Goal: Task Accomplishment & Management: Manage account settings

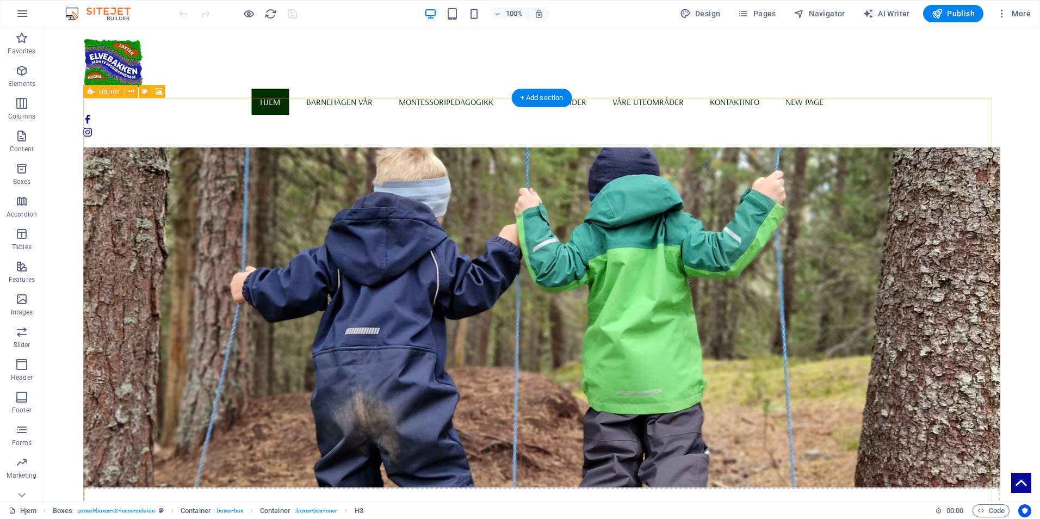
scroll to position [95, 0]
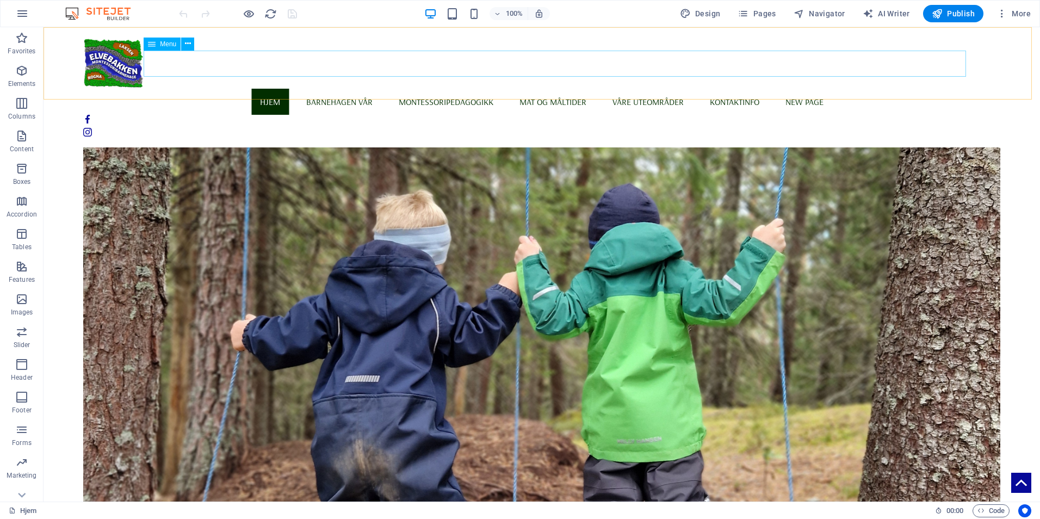
click at [749, 89] on nav "[PERSON_NAME] vår Info om barnehagen Vi som jobber her Montessoripedagogikk Mat…" at bounding box center [541, 102] width 916 height 26
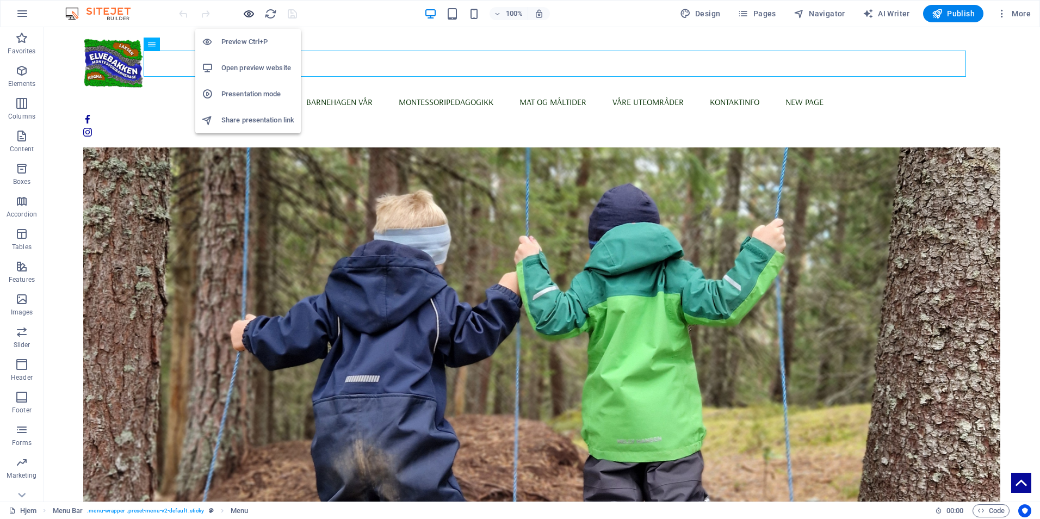
click at [253, 16] on icon "button" at bounding box center [249, 14] width 13 height 13
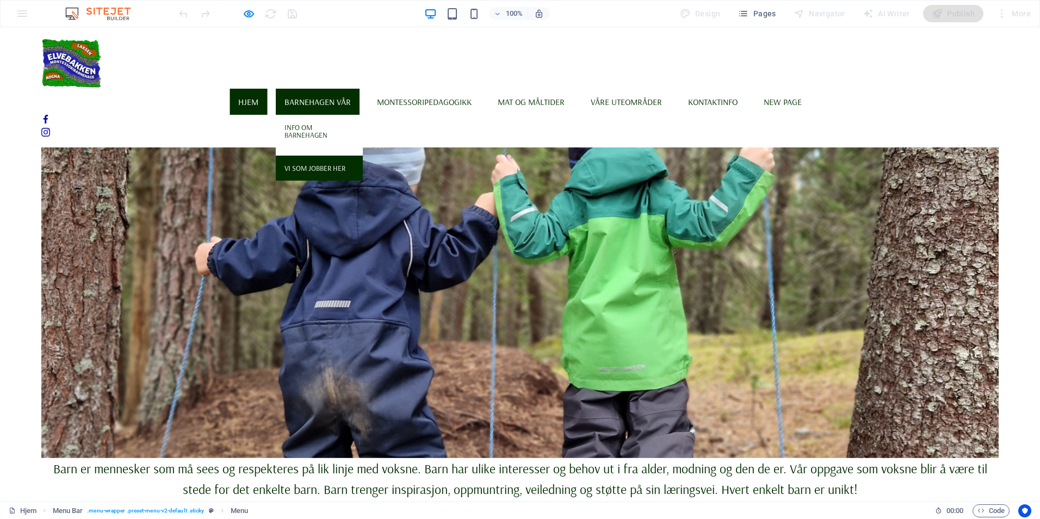
click at [338, 156] on link "Vi som jobber her" at bounding box center [319, 168] width 87 height 25
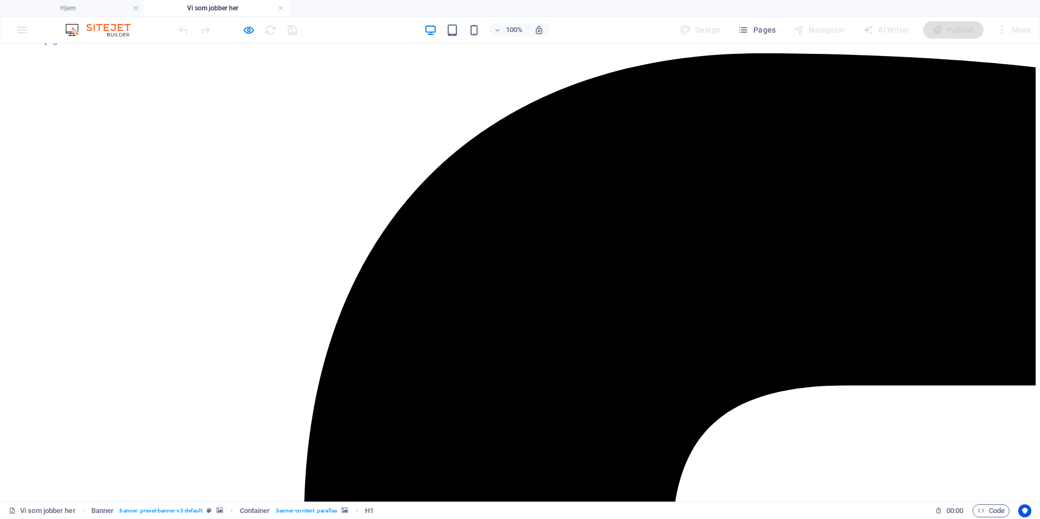
scroll to position [218, 0]
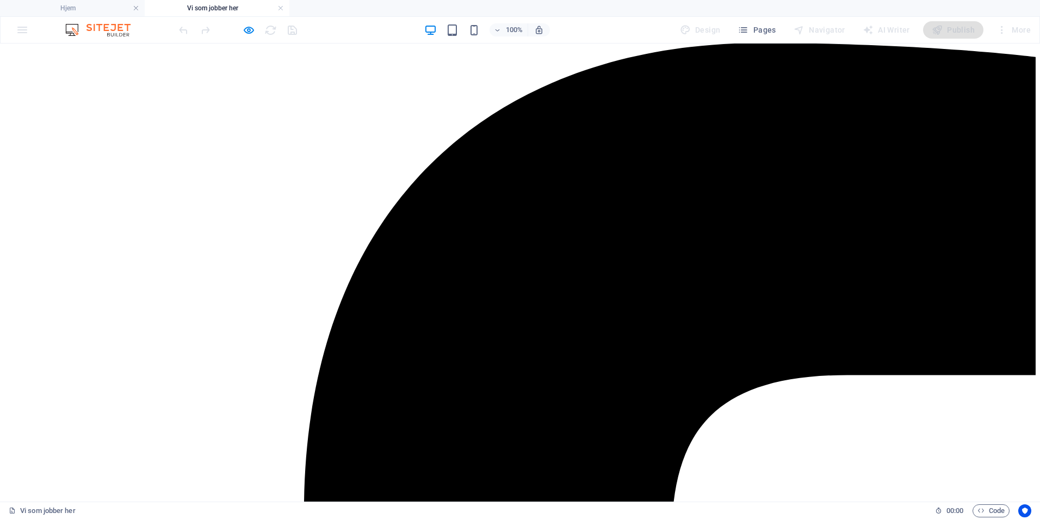
scroll to position [109, 0]
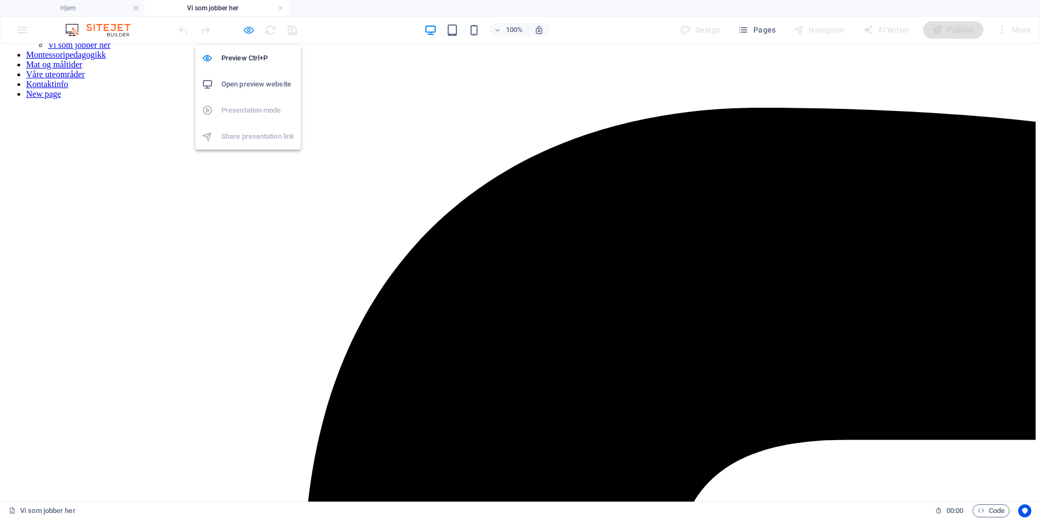
click at [250, 32] on icon "button" at bounding box center [249, 30] width 13 height 13
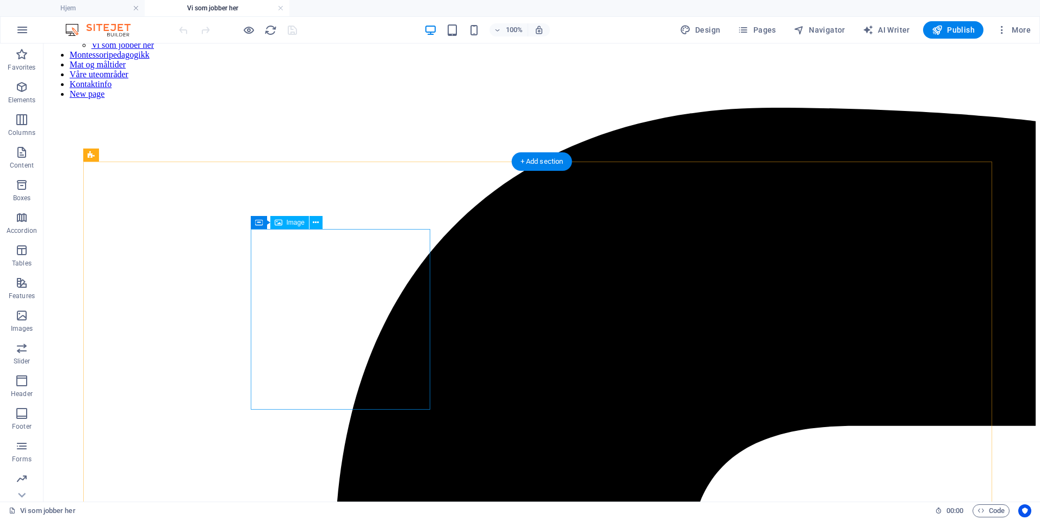
click at [318, 223] on icon at bounding box center [316, 222] width 6 height 11
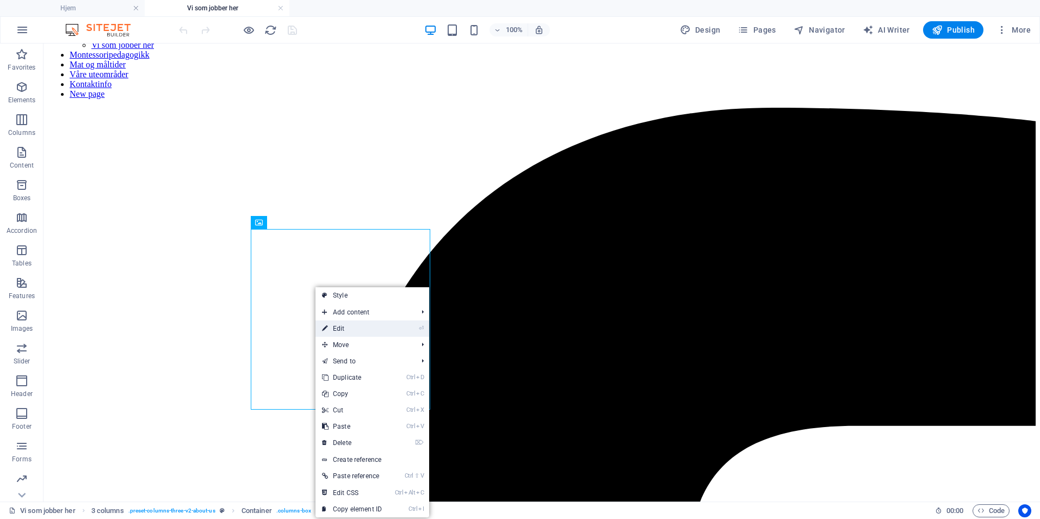
click at [328, 331] on link "⏎ Edit" at bounding box center [351, 328] width 73 height 16
select select "%"
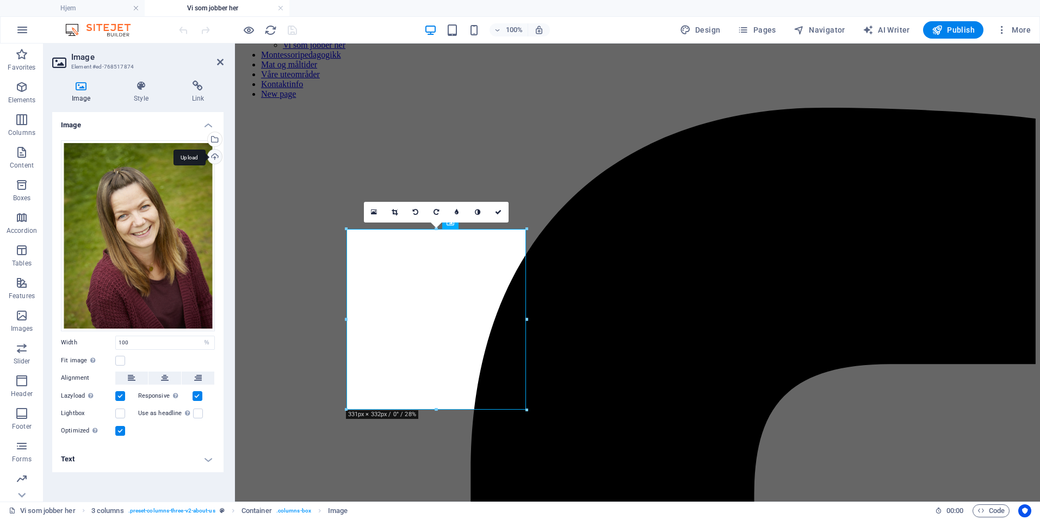
click at [213, 157] on div "Upload" at bounding box center [214, 158] width 16 height 16
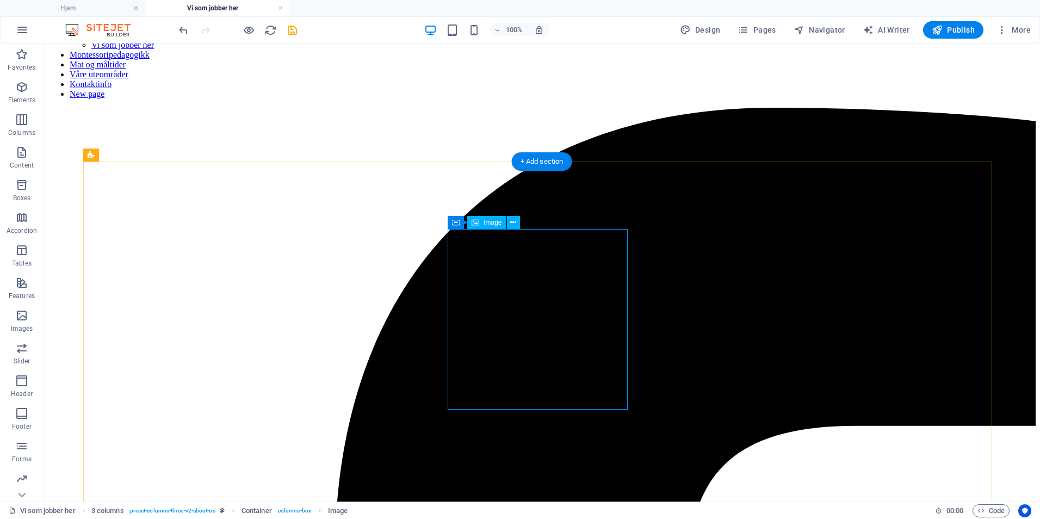
select select "%"
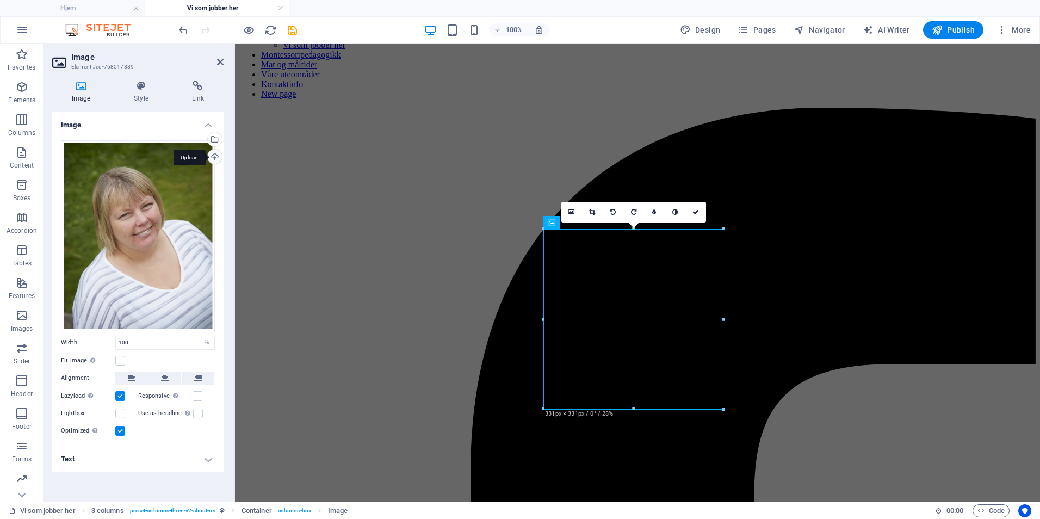
click at [217, 159] on div "Upload" at bounding box center [214, 158] width 16 height 16
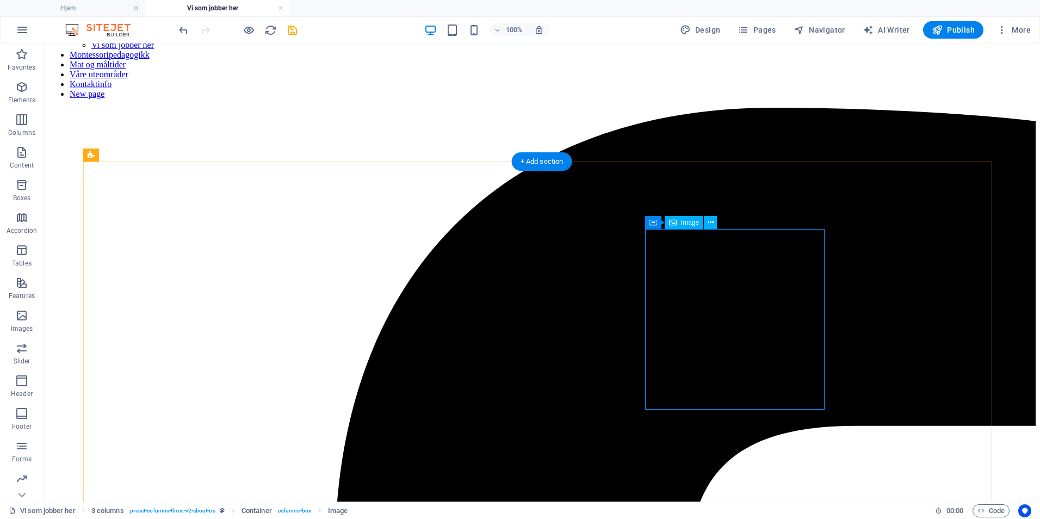
select select "%"
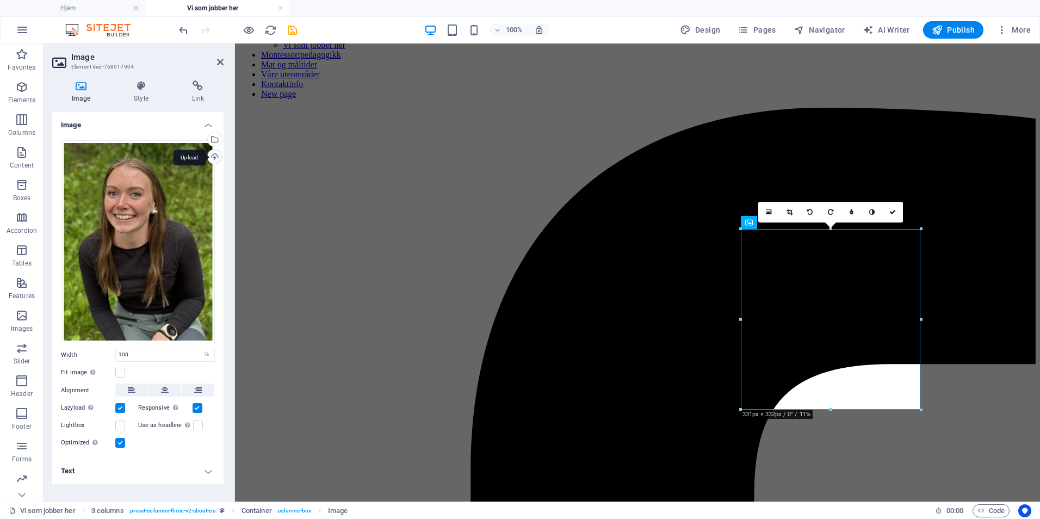
click at [210, 155] on div "Upload" at bounding box center [214, 158] width 16 height 16
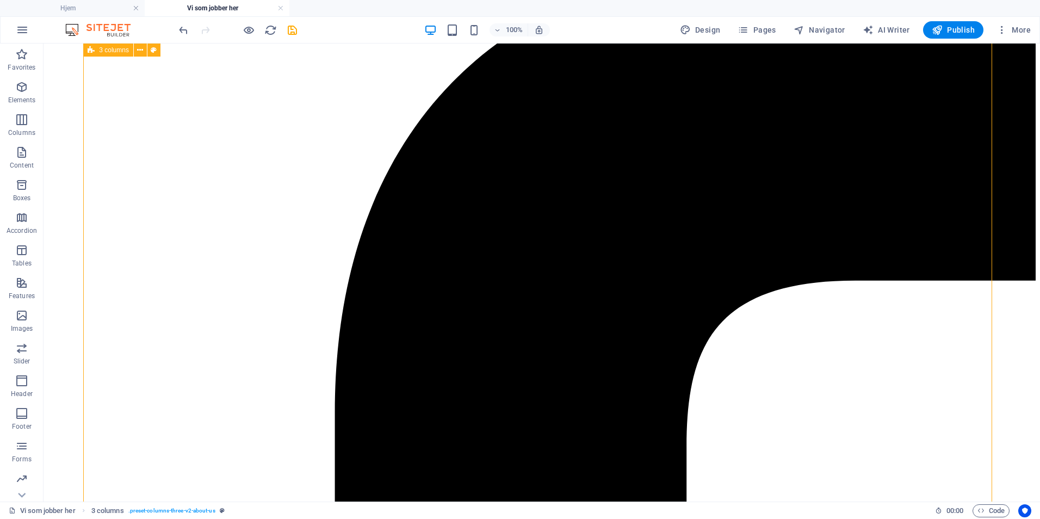
scroll to position [272, 0]
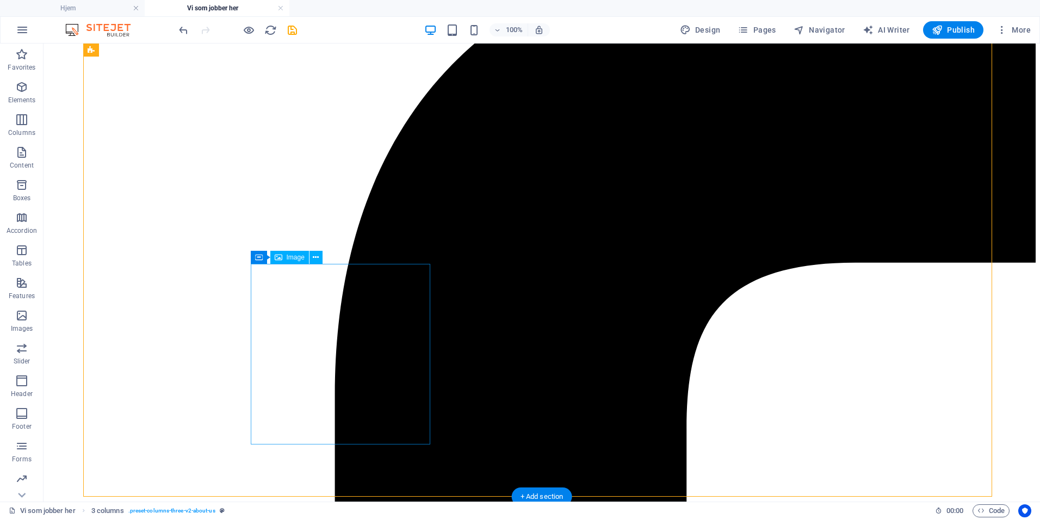
select select "%"
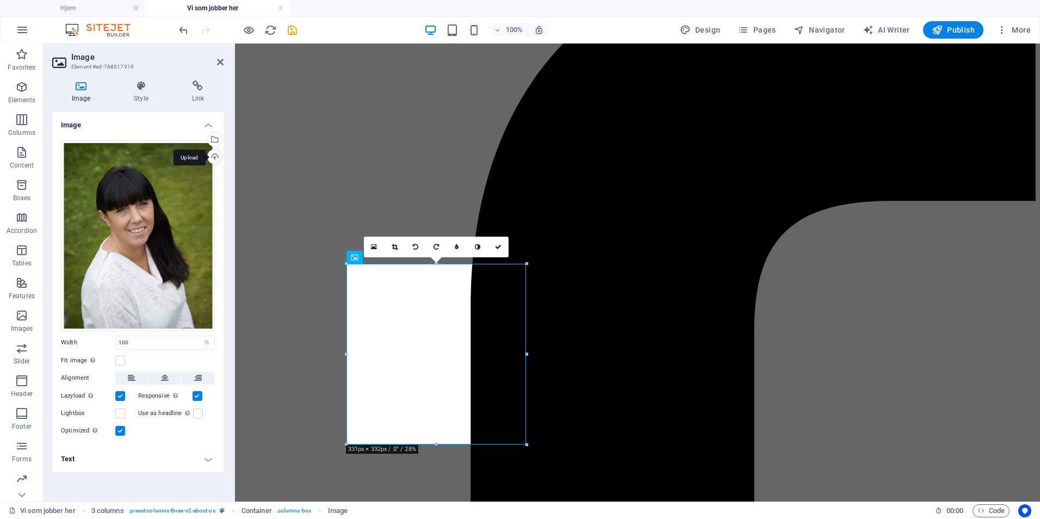
click at [216, 159] on div "Upload" at bounding box center [214, 158] width 16 height 16
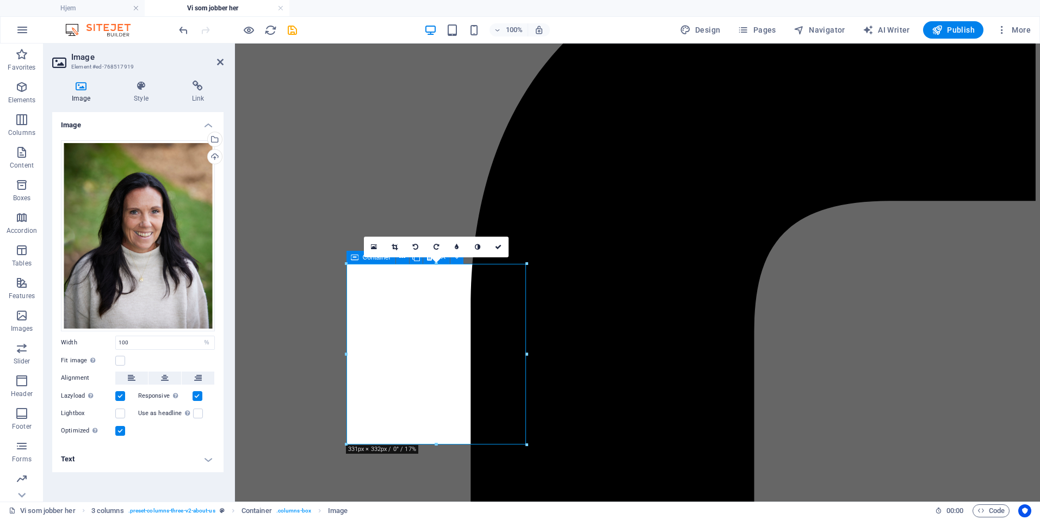
click at [222, 264] on div "Drag files here, click to choose files or select files from Files or our free s…" at bounding box center [137, 289] width 171 height 314
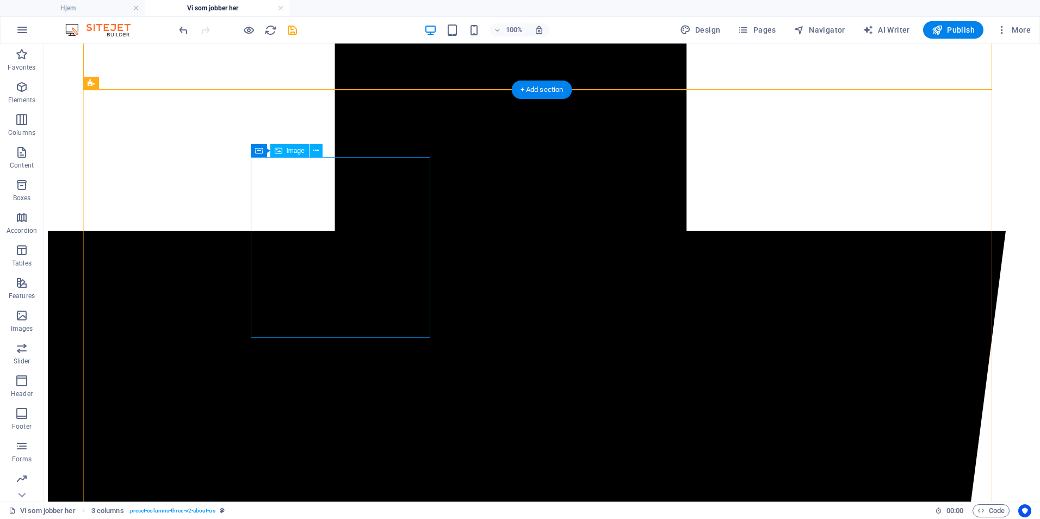
scroll to position [707, 0]
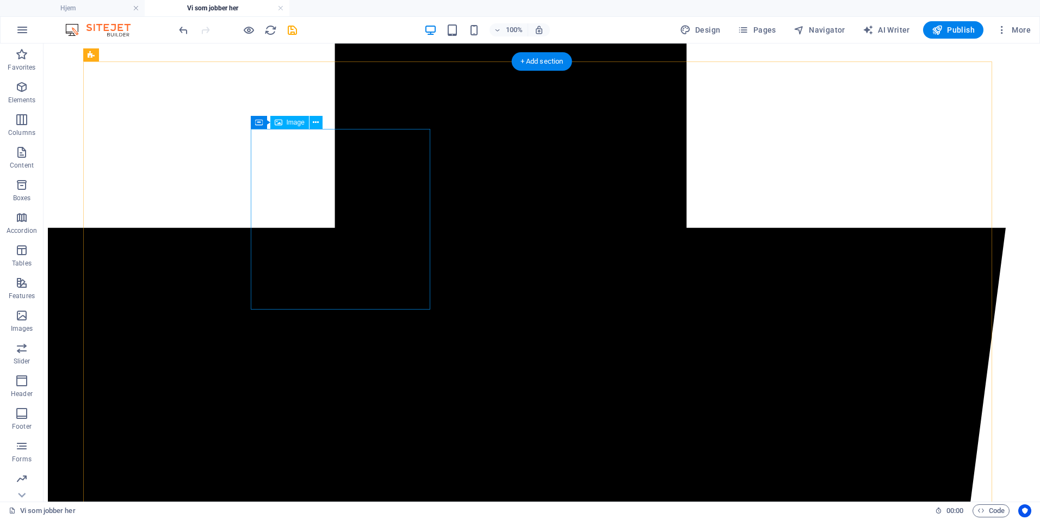
select select "%"
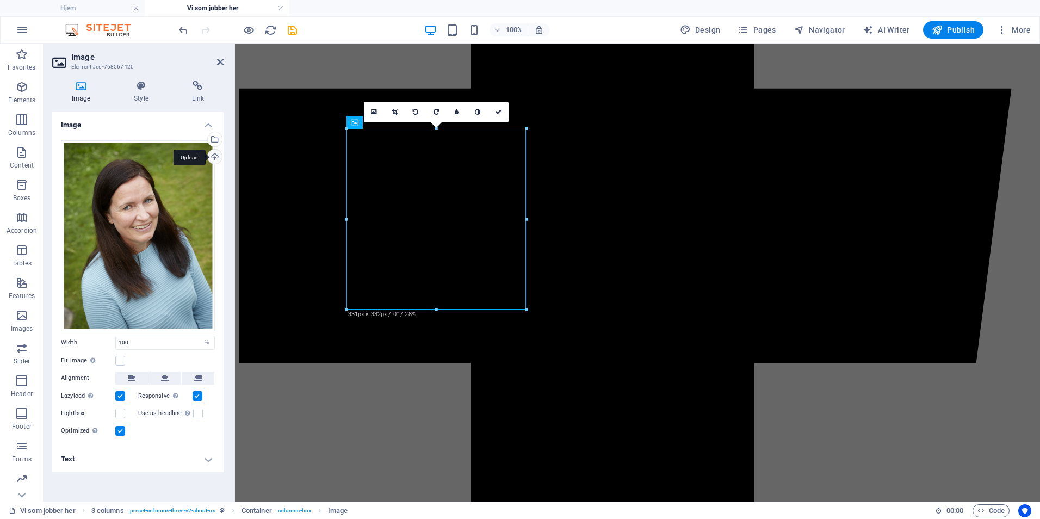
click at [214, 156] on div "Upload" at bounding box center [214, 158] width 16 height 16
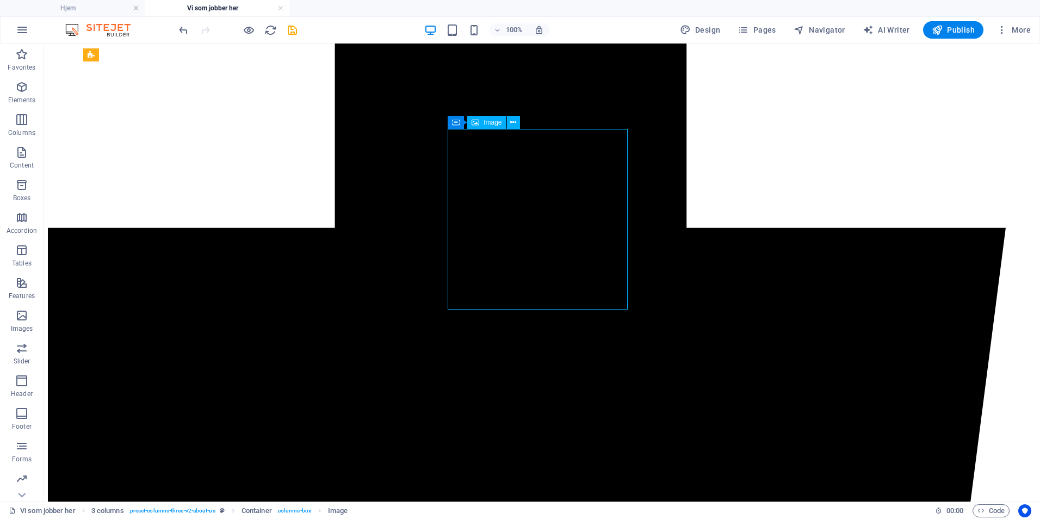
select select "%"
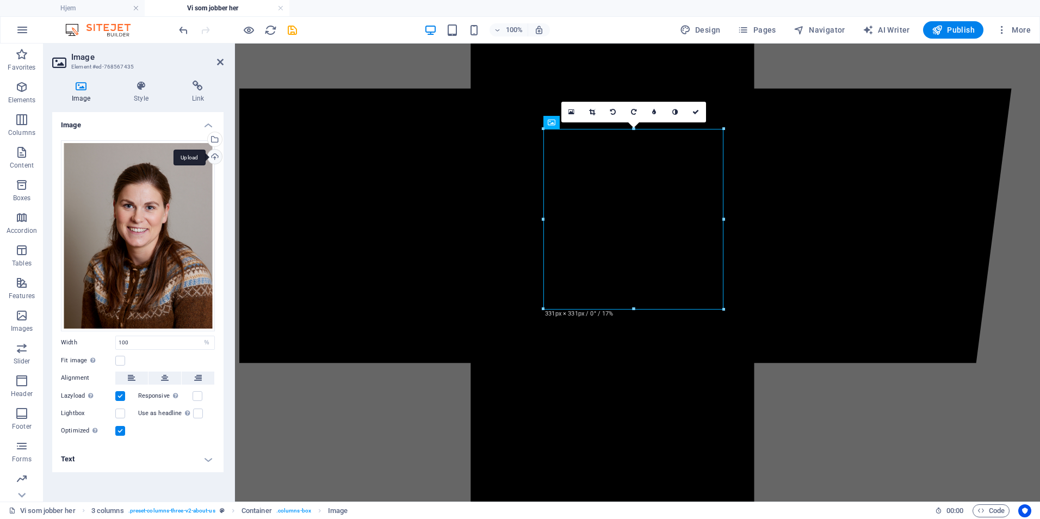
click at [216, 157] on div "Upload" at bounding box center [214, 158] width 16 height 16
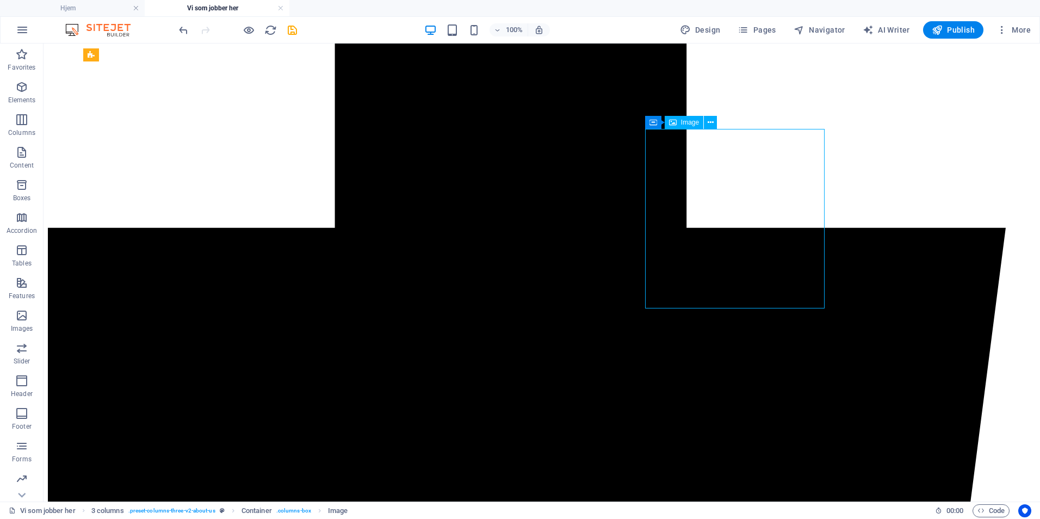
select select "%"
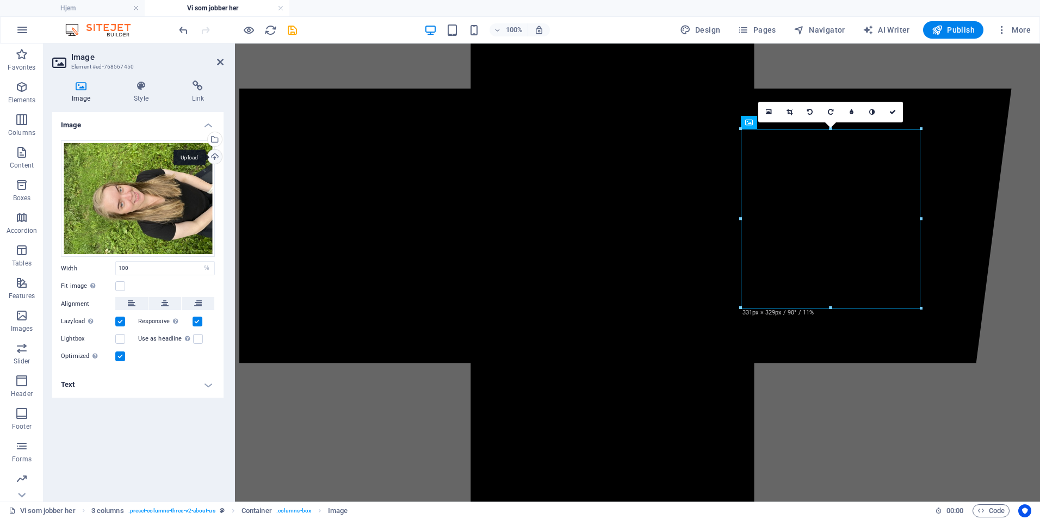
click at [211, 158] on div "Upload" at bounding box center [214, 158] width 16 height 16
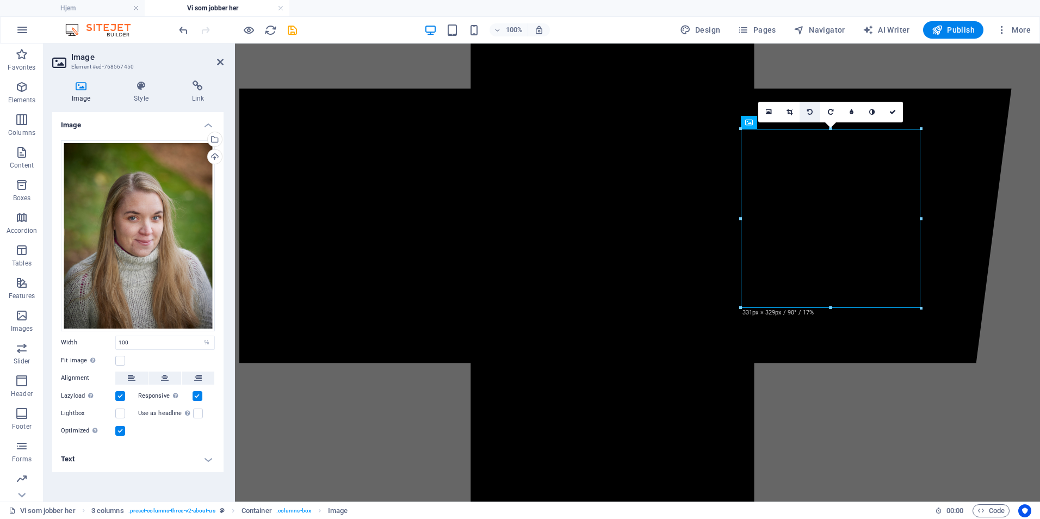
click at [808, 108] on link at bounding box center [809, 112] width 21 height 21
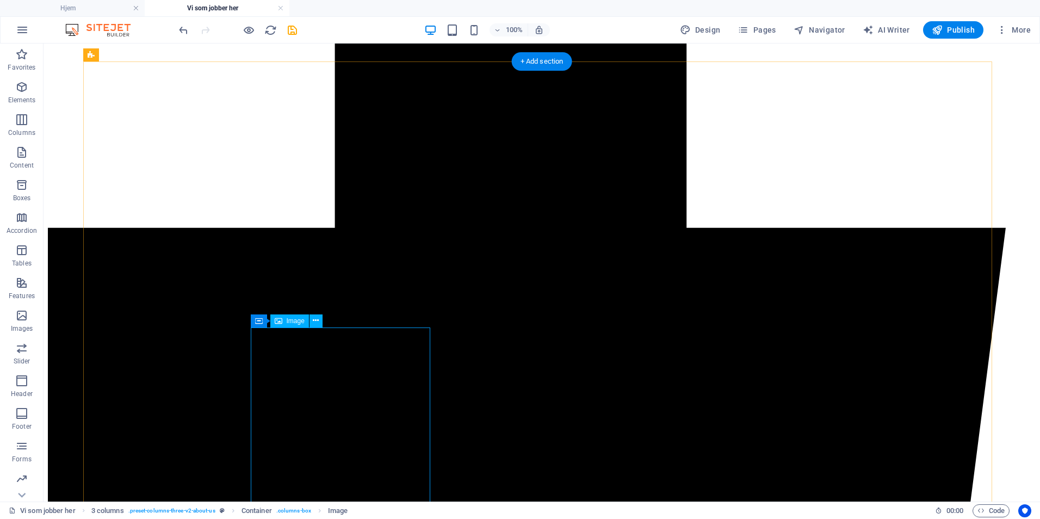
select select "%"
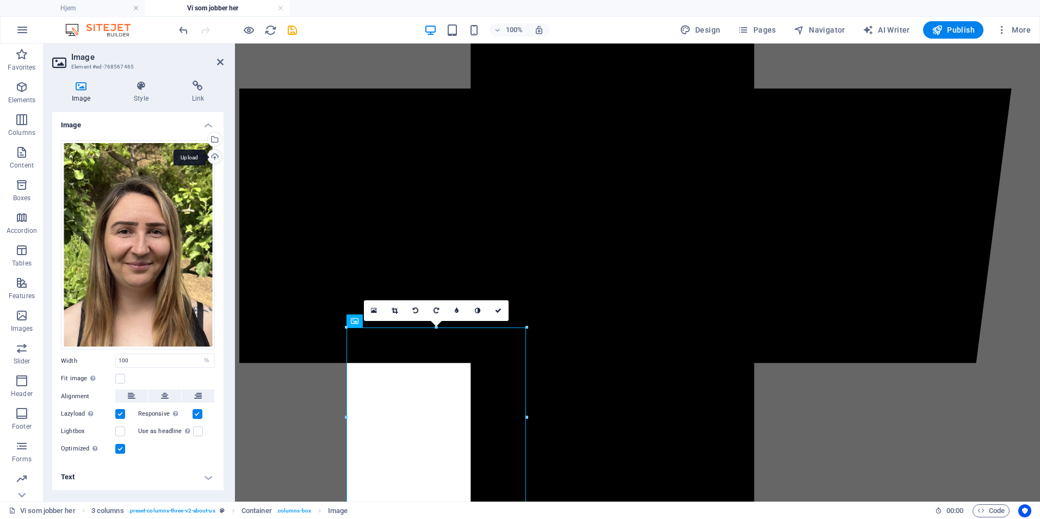
click at [214, 158] on div "Upload" at bounding box center [214, 158] width 16 height 16
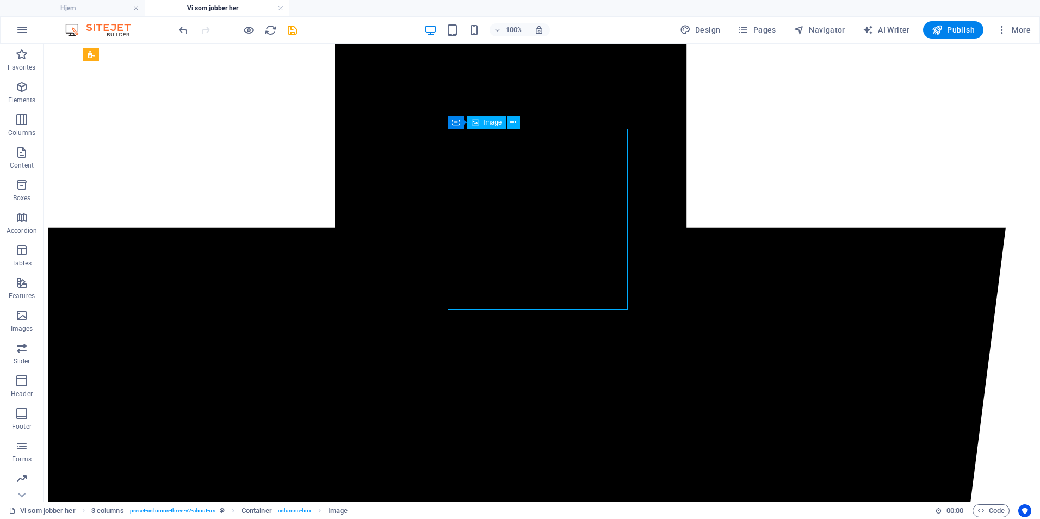
select select "%"
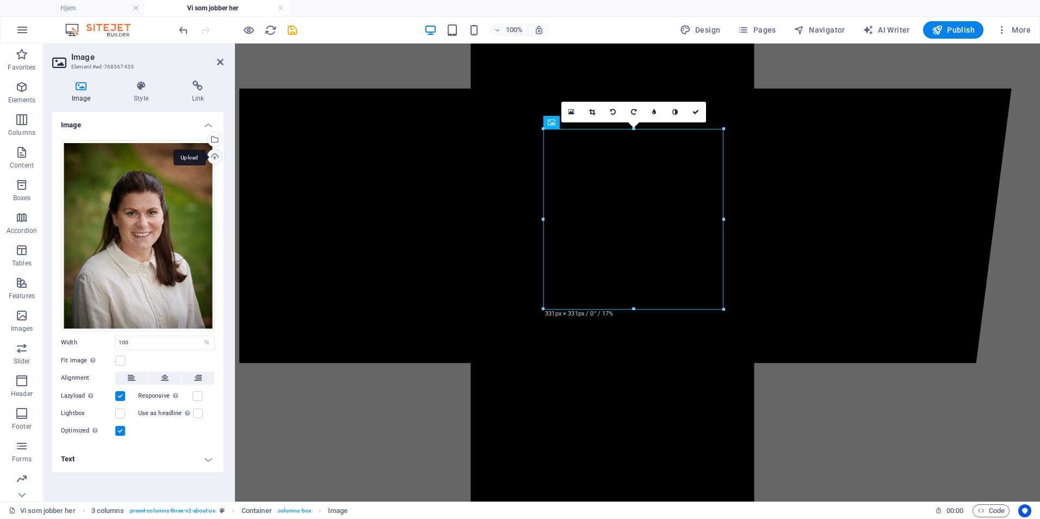
click at [212, 158] on div "Upload" at bounding box center [214, 158] width 16 height 16
click at [216, 158] on div "Upload" at bounding box center [214, 158] width 16 height 16
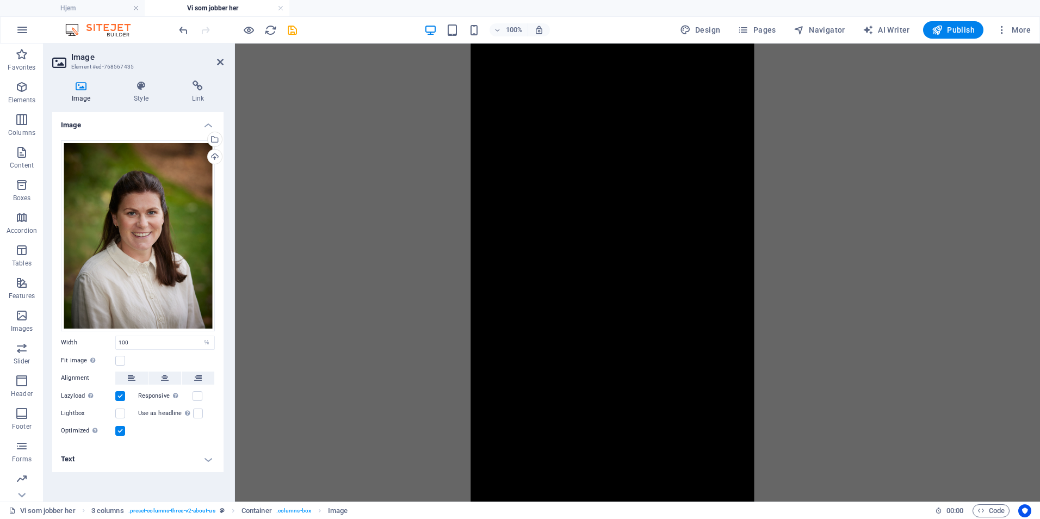
scroll to position [1196, 0]
select select "%"
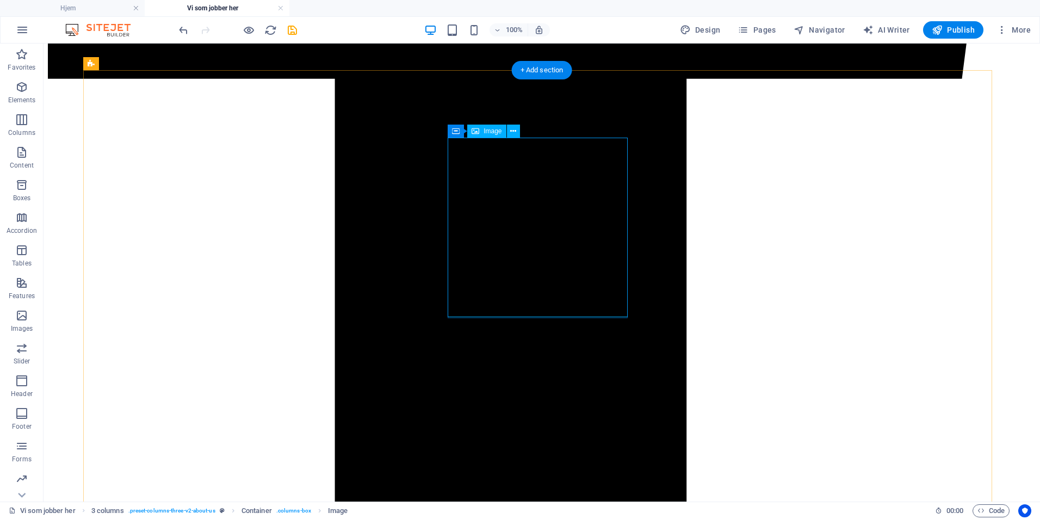
select select "%"
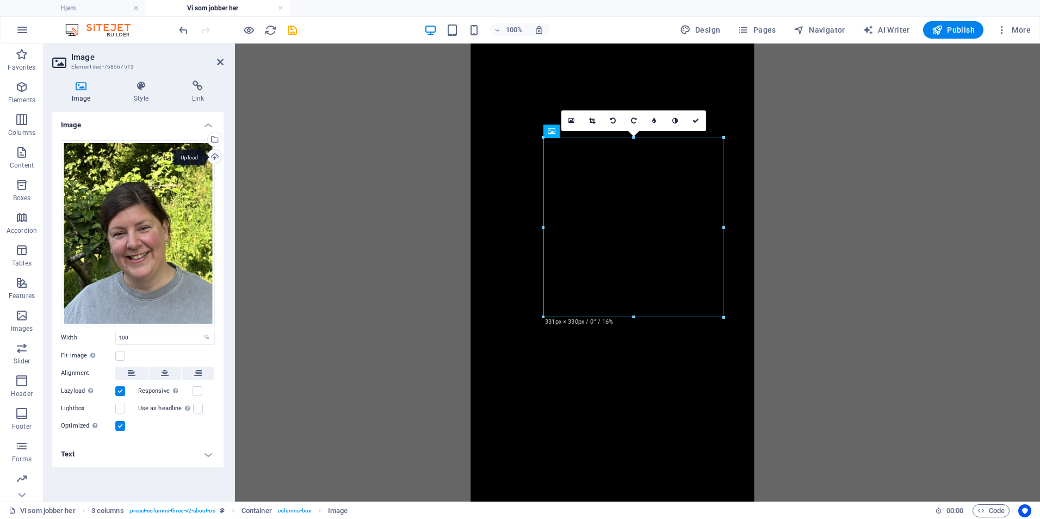
click at [214, 155] on div "Upload" at bounding box center [214, 158] width 16 height 16
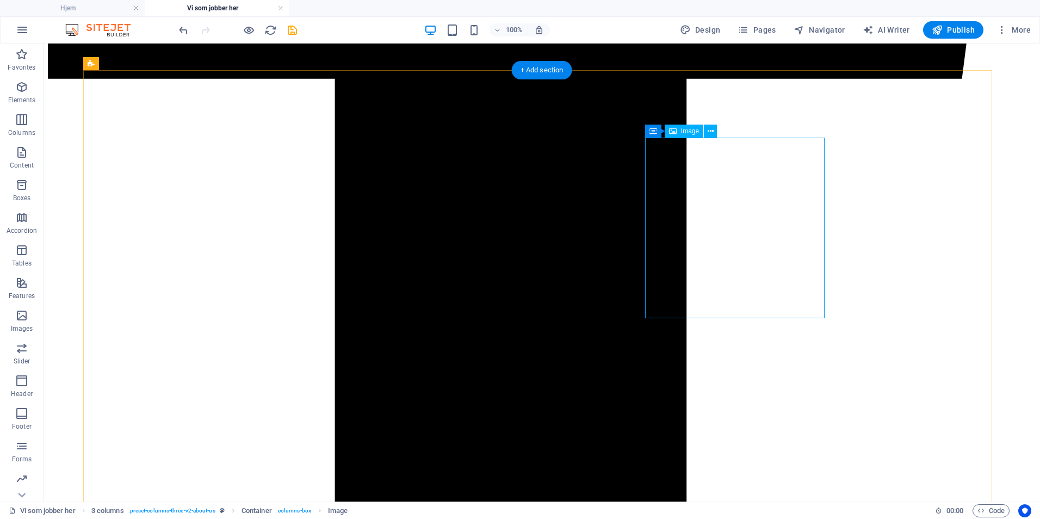
select select "%"
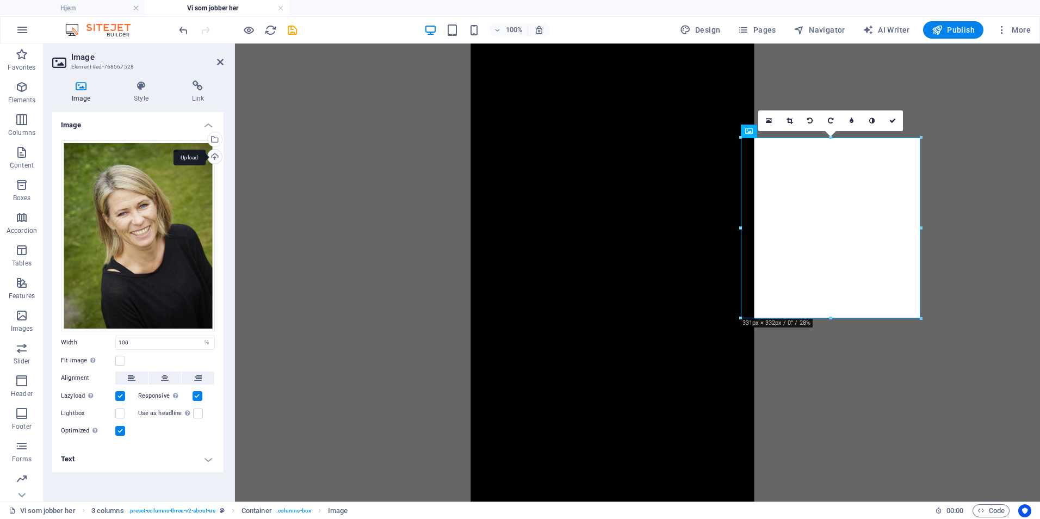
click at [214, 153] on div "Upload" at bounding box center [214, 158] width 16 height 16
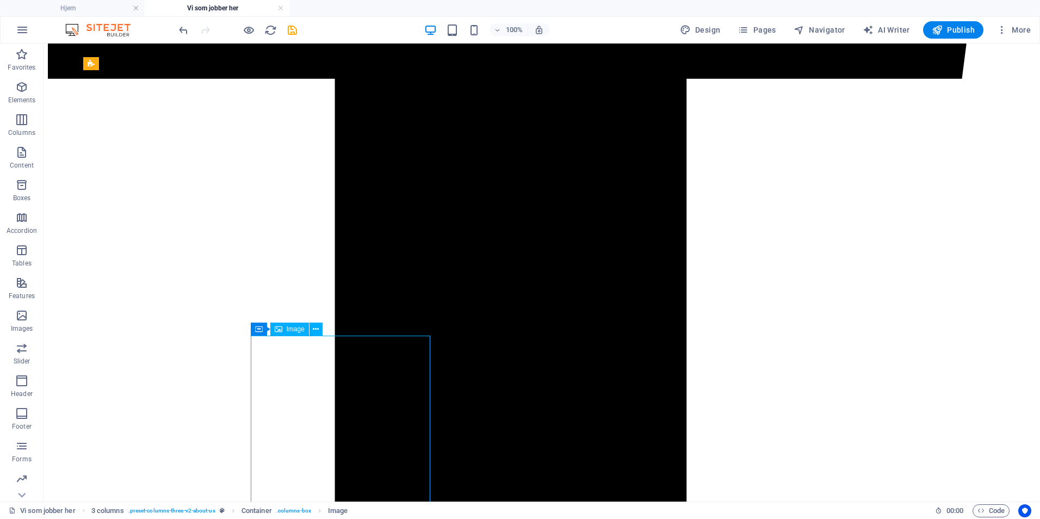
select select "%"
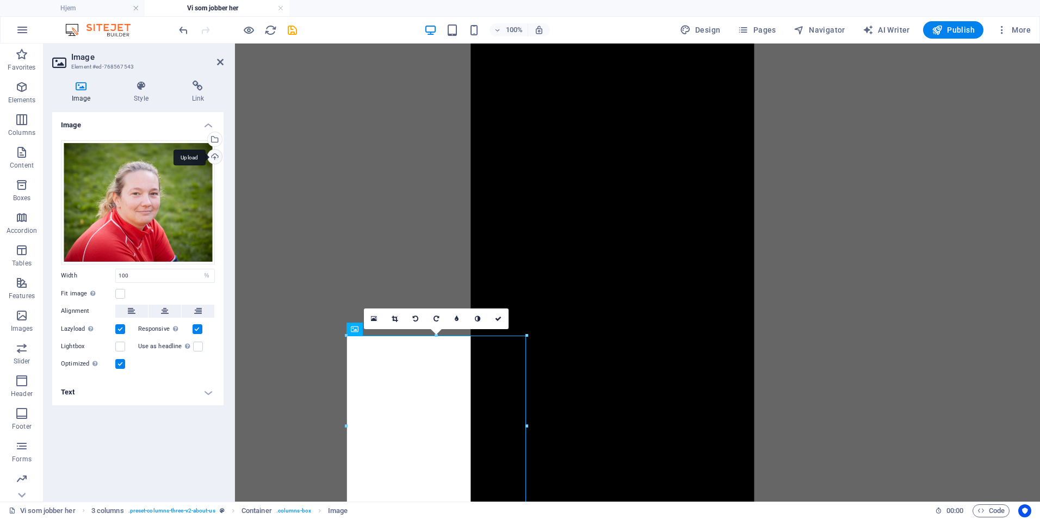
click at [214, 154] on div "Upload" at bounding box center [214, 158] width 16 height 16
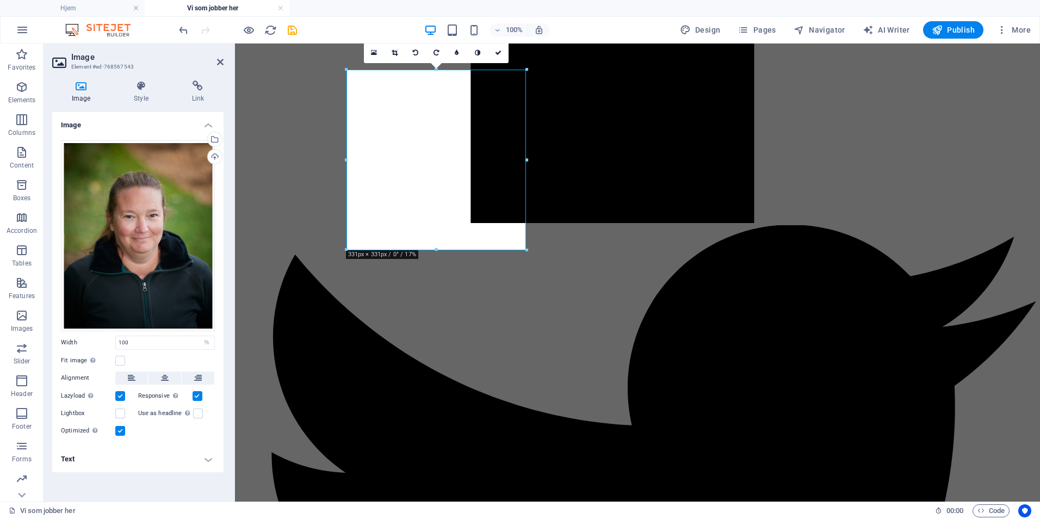
scroll to position [1577, 0]
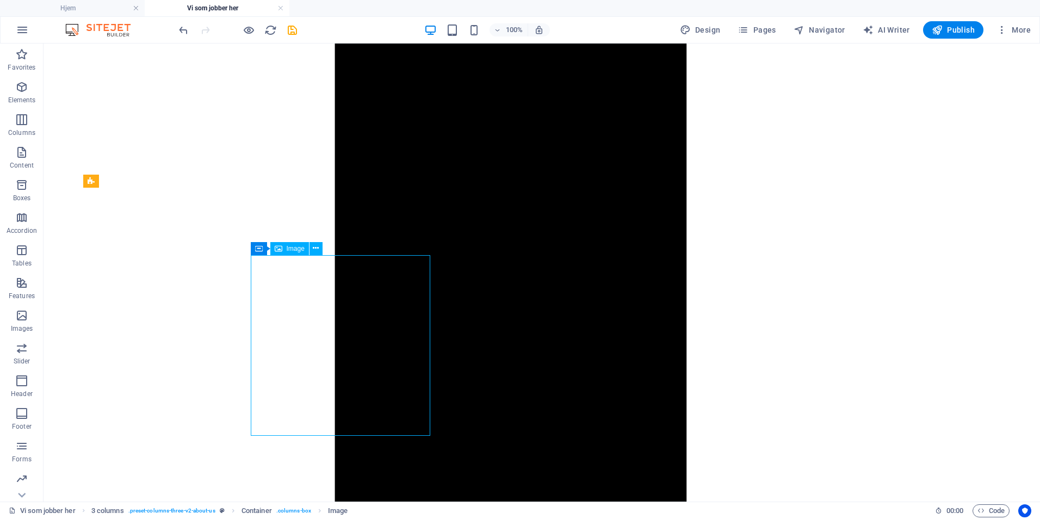
select select "%"
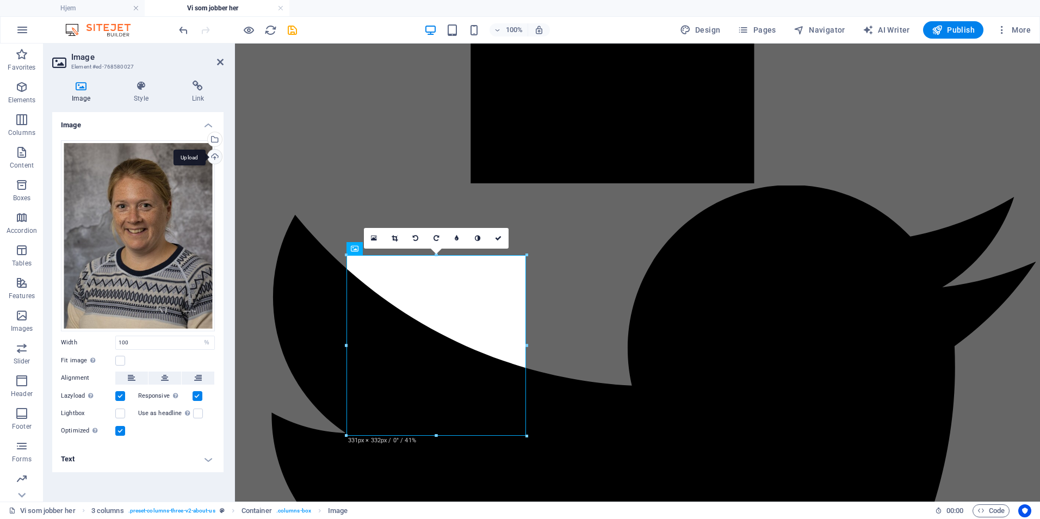
click at [216, 153] on div "Upload" at bounding box center [214, 158] width 16 height 16
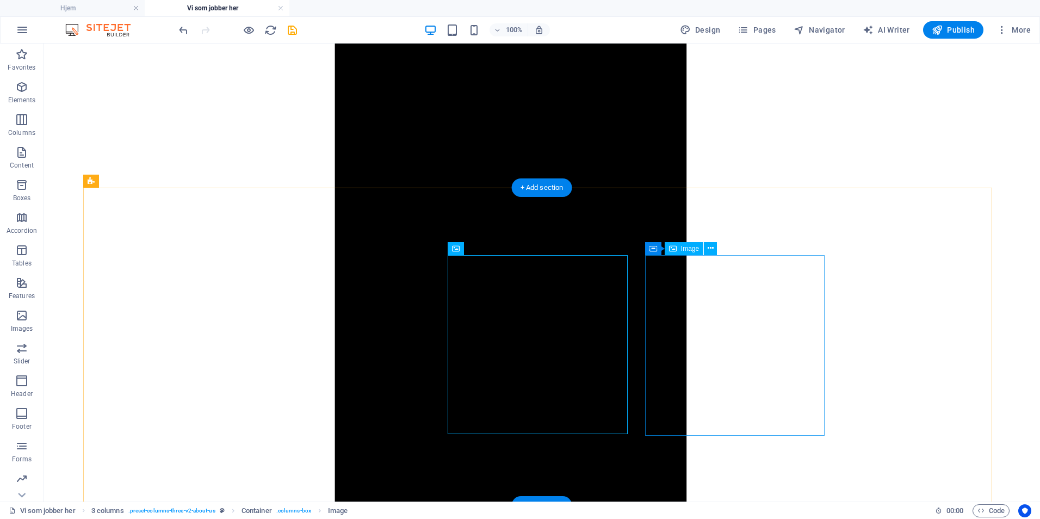
select select "%"
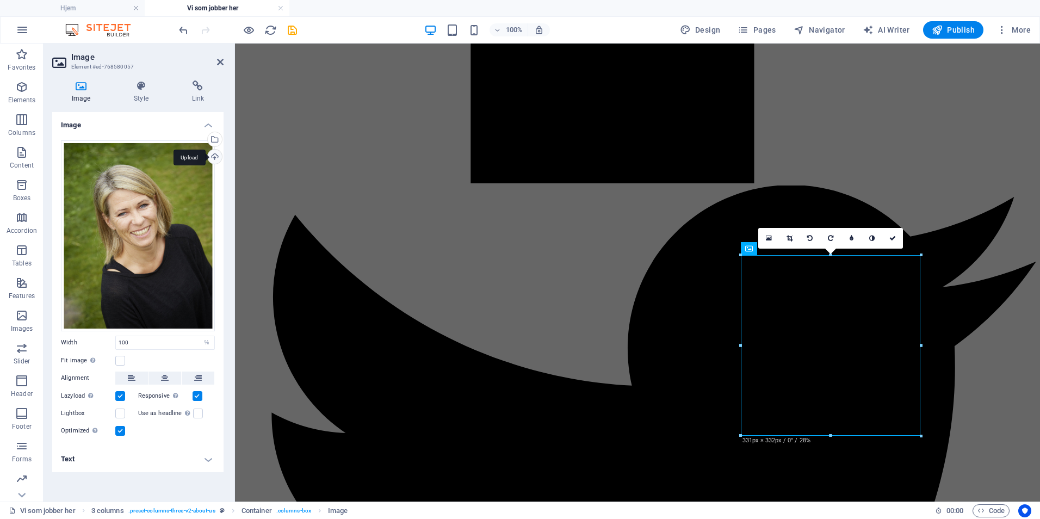
click at [218, 159] on div "Upload" at bounding box center [214, 158] width 16 height 16
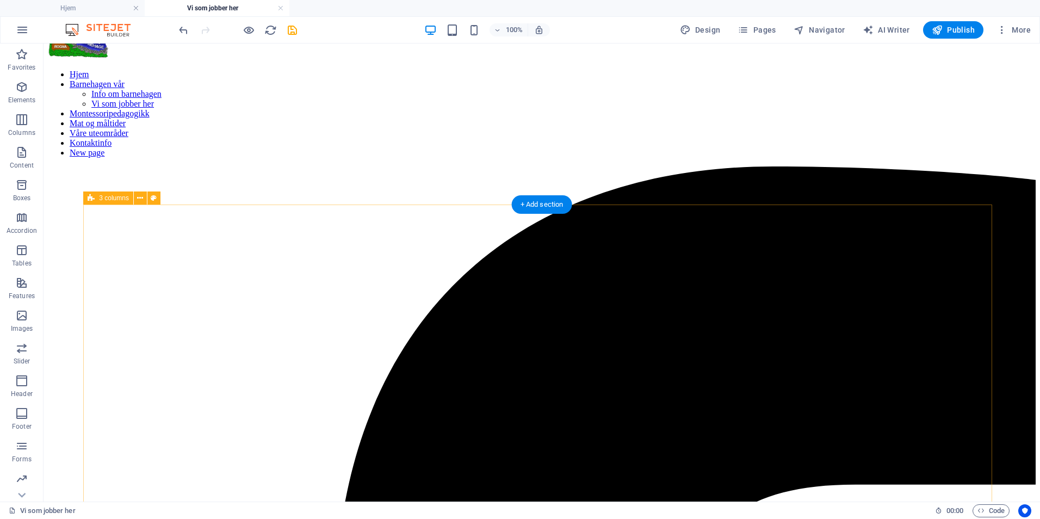
scroll to position [0, 0]
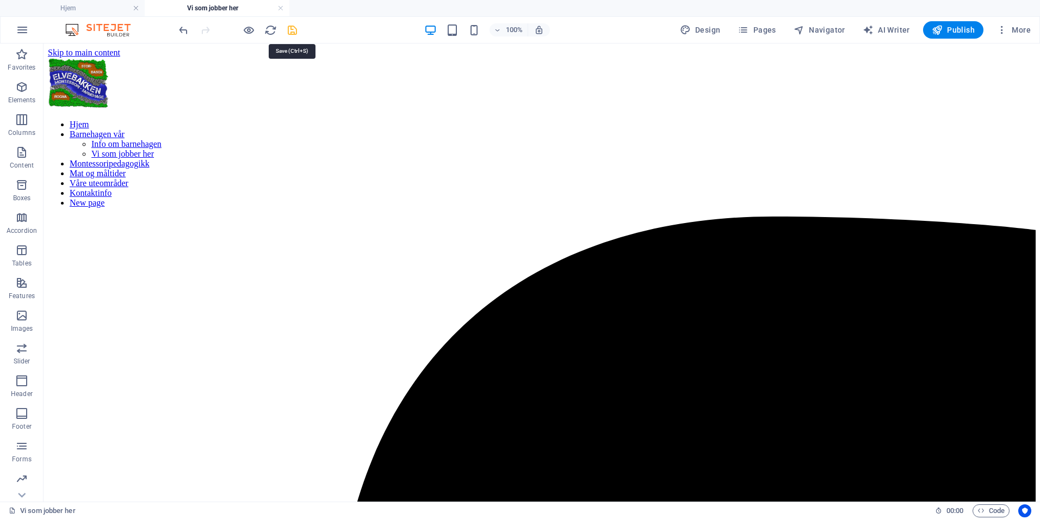
click at [290, 33] on icon "save" at bounding box center [292, 30] width 13 height 13
click at [250, 33] on icon "button" at bounding box center [249, 30] width 13 height 13
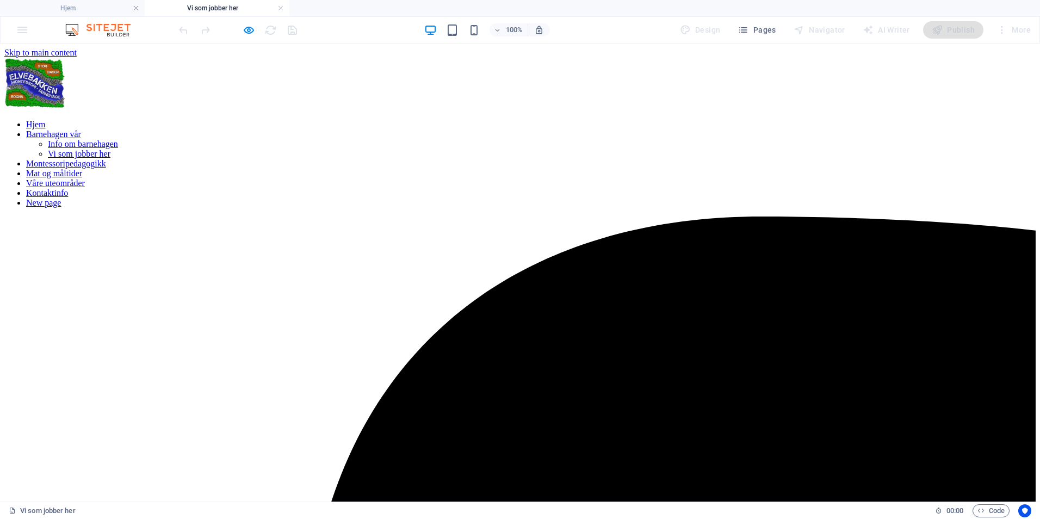
click at [81, 129] on link "Barnehagen vår" at bounding box center [53, 133] width 55 height 9
click at [319, 119] on nav "[PERSON_NAME] vår Info om barnehagen Vi som jobber her Montessoripedagogikk Mat…" at bounding box center [519, 163] width 1031 height 88
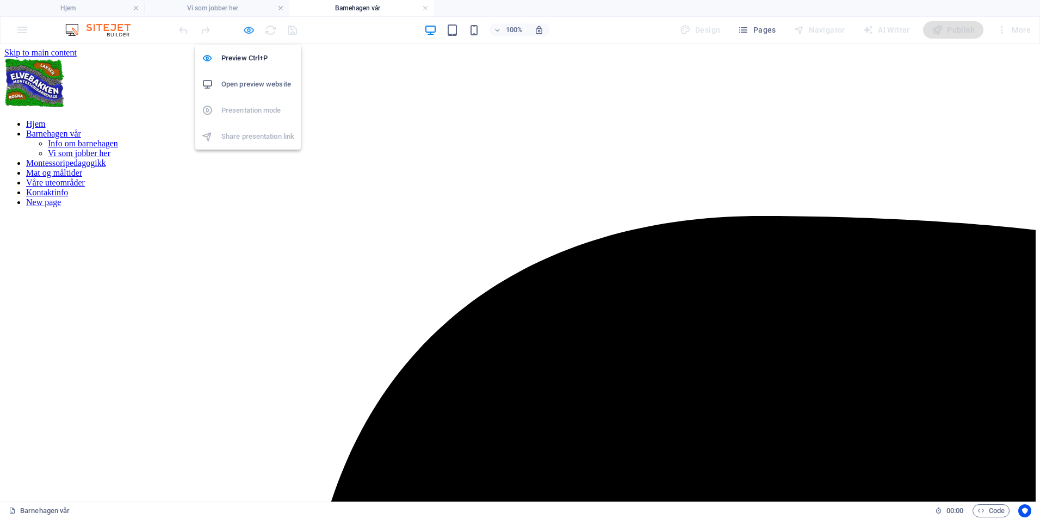
click at [245, 31] on icon "button" at bounding box center [249, 30] width 13 height 13
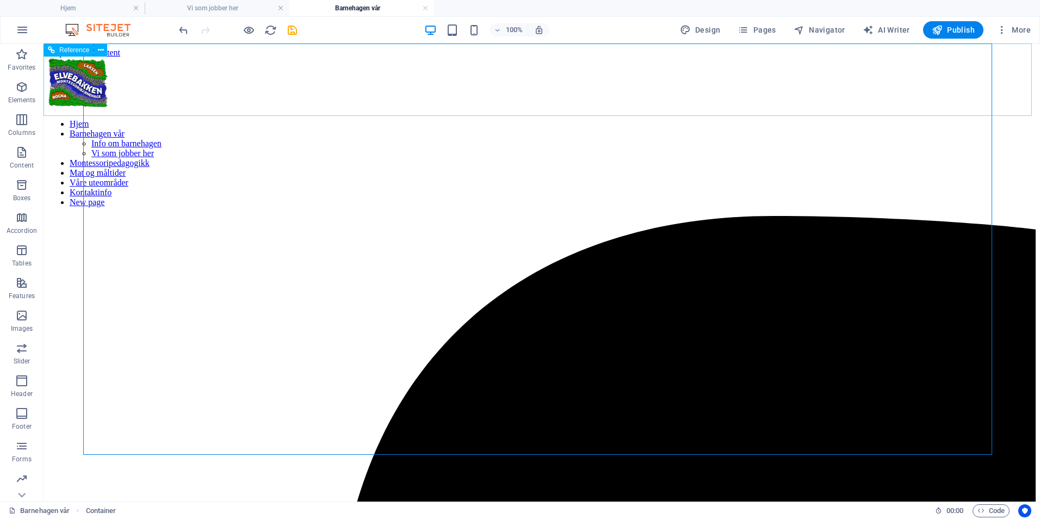
click at [575, 119] on nav "[PERSON_NAME] vår Info om barnehagen Vi som jobber her Montessoripedagogikk Mat…" at bounding box center [542, 163] width 988 height 88
click at [447, 119] on nav "[PERSON_NAME] vår Info om barnehagen Vi som jobber her Montessoripedagogikk Mat…" at bounding box center [542, 163] width 988 height 88
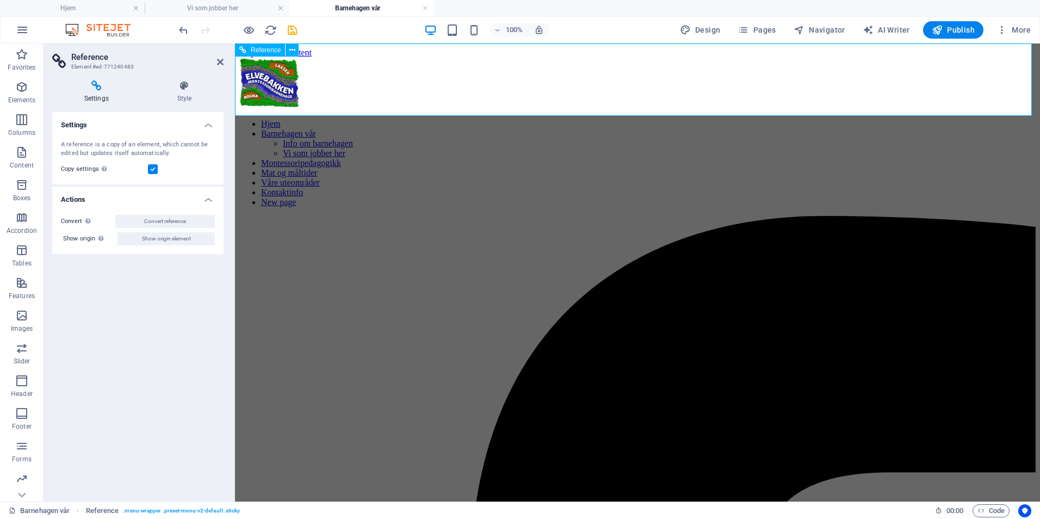
click at [359, 119] on nav "[PERSON_NAME] vår Info om barnehagen Vi som jobber her Montessoripedagogikk Mat…" at bounding box center [637, 163] width 796 height 88
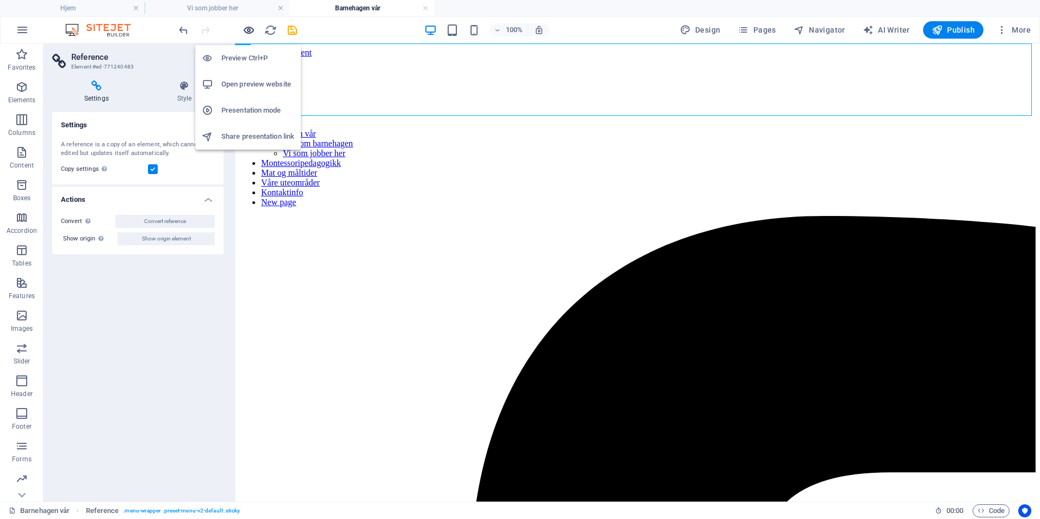
click at [249, 32] on icon "button" at bounding box center [249, 30] width 13 height 13
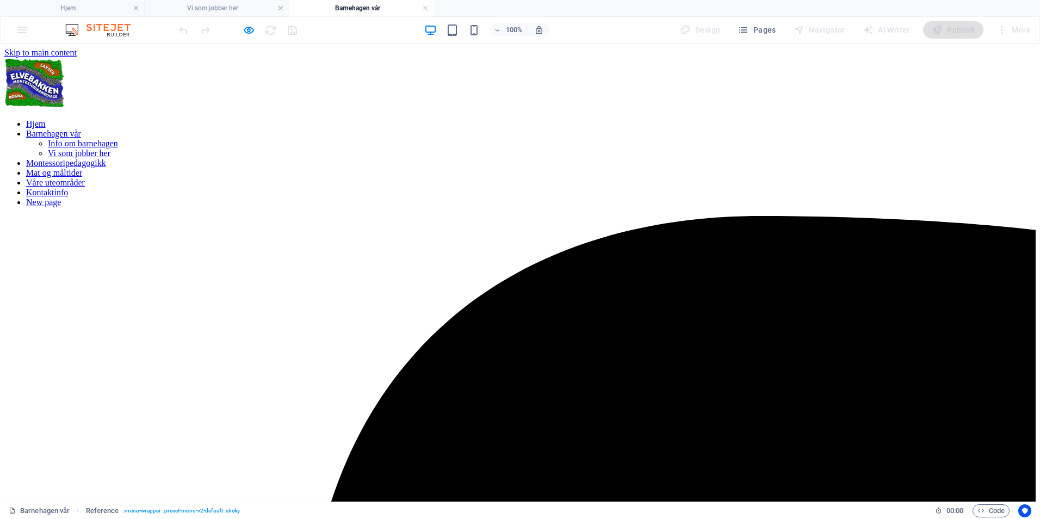
click at [106, 158] on link "Montessoripedagogikk" at bounding box center [66, 162] width 80 height 9
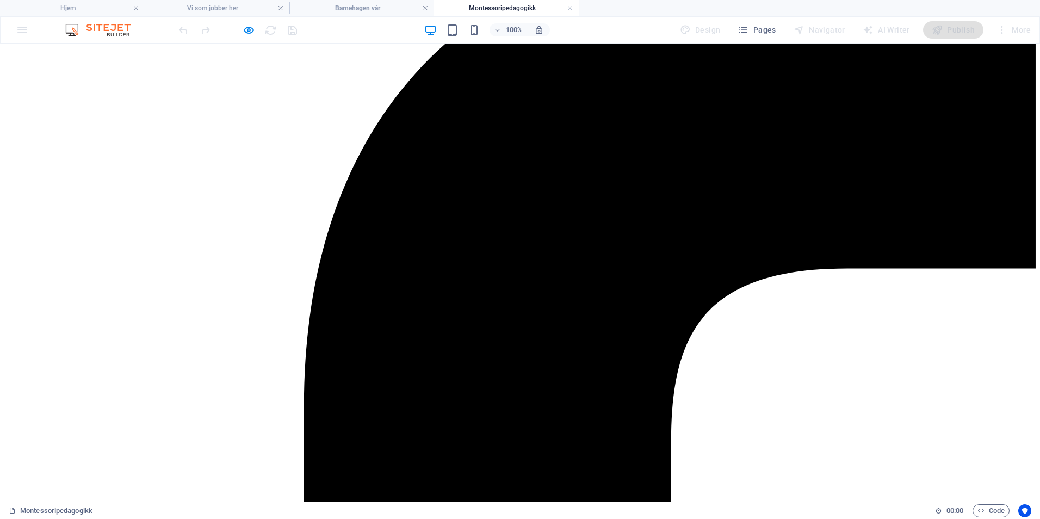
scroll to position [170, 0]
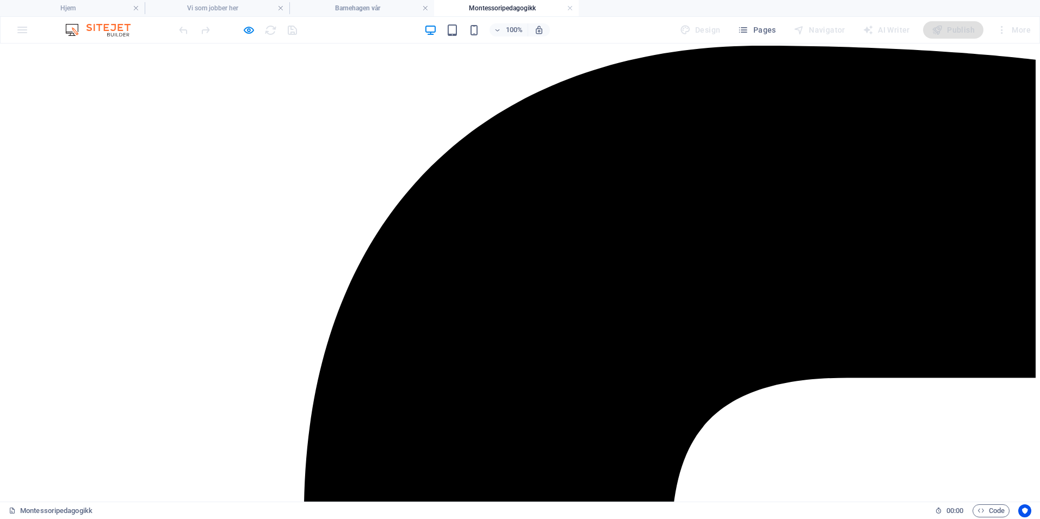
click at [243, 35] on icon "button" at bounding box center [249, 30] width 13 height 13
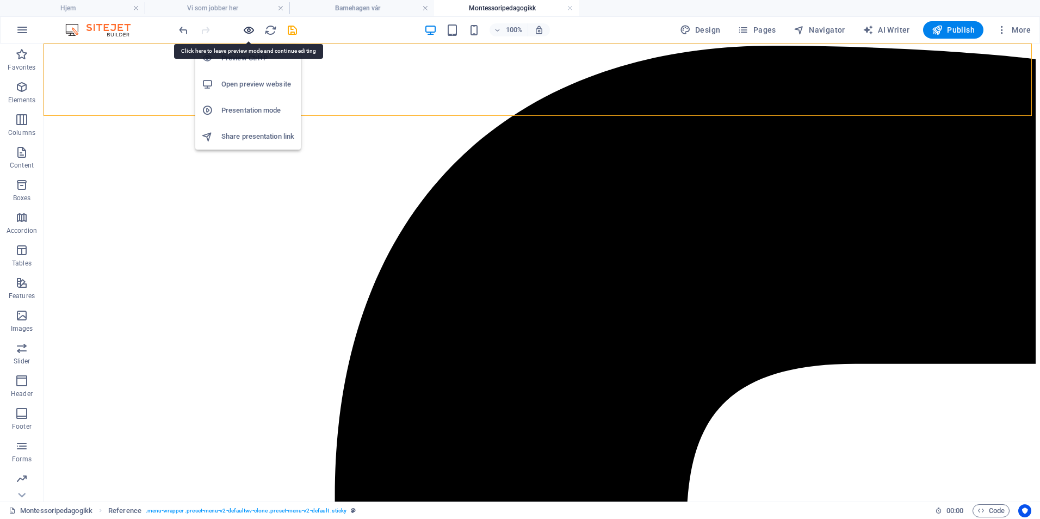
click at [249, 34] on icon "button" at bounding box center [249, 30] width 13 height 13
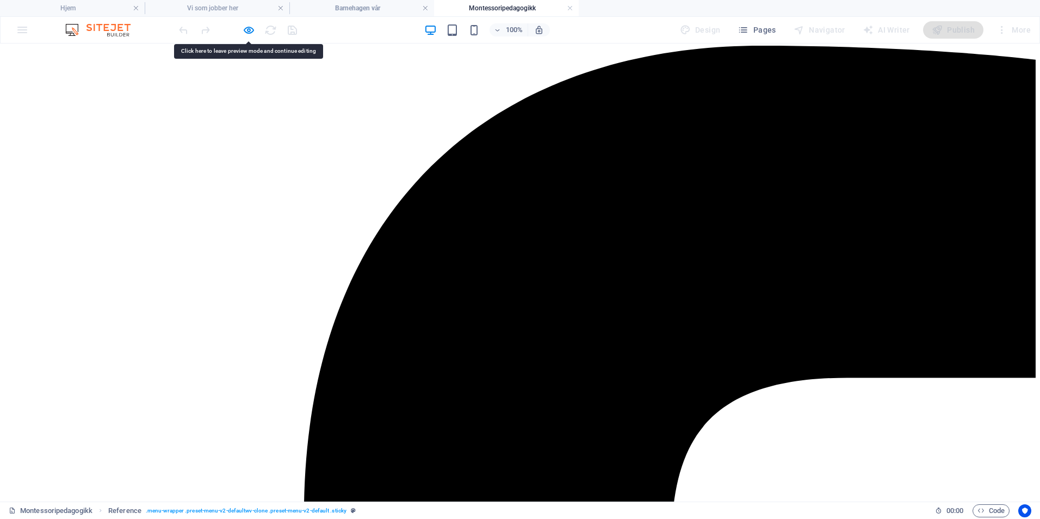
click at [82, 7] on link "Mat og måltider" at bounding box center [54, 2] width 56 height 9
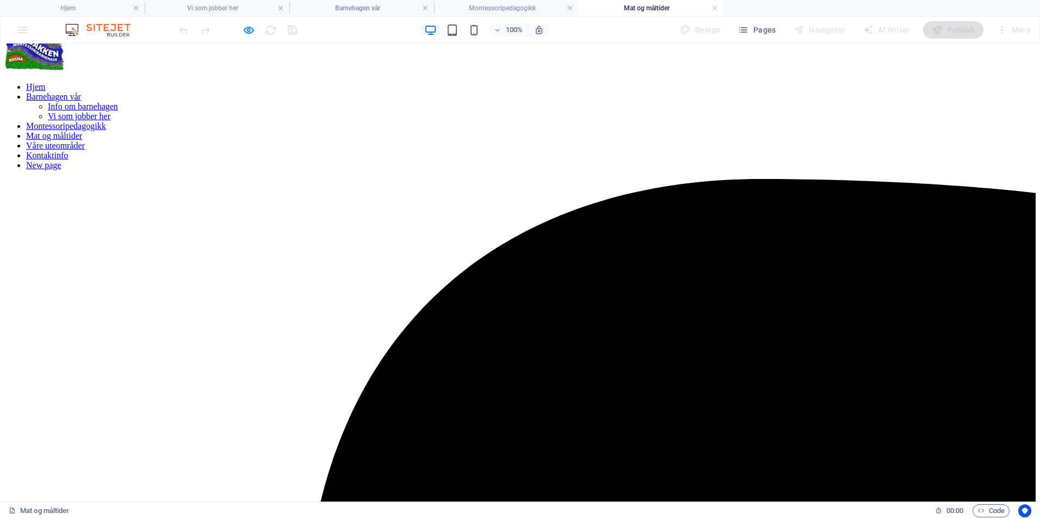
scroll to position [0, 0]
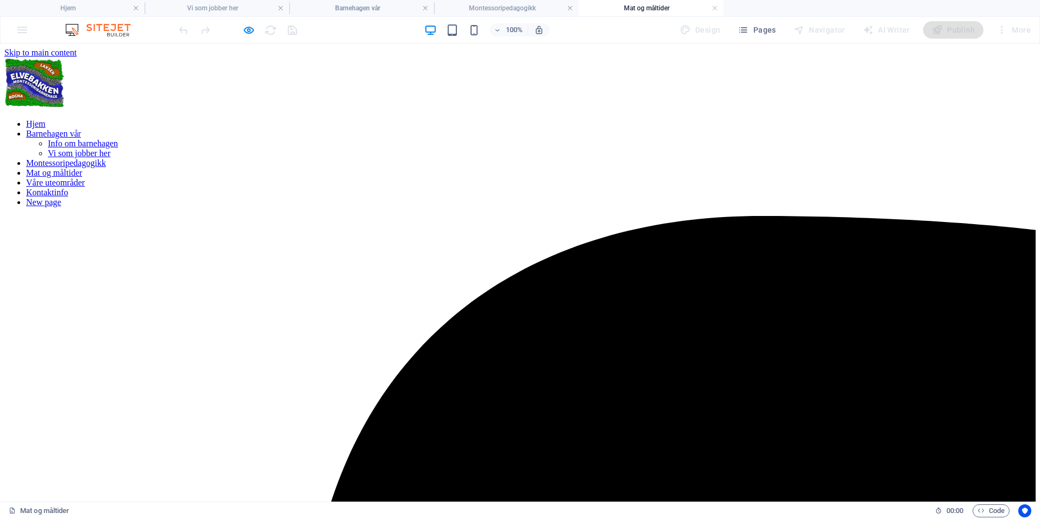
click at [628, 119] on nav "[PERSON_NAME] vår Info om barnehagen Vi som jobber her Montessoripedagogikk Mat…" at bounding box center [519, 163] width 1031 height 88
click at [248, 53] on h6 "Preview Ctrl+P" at bounding box center [257, 58] width 73 height 13
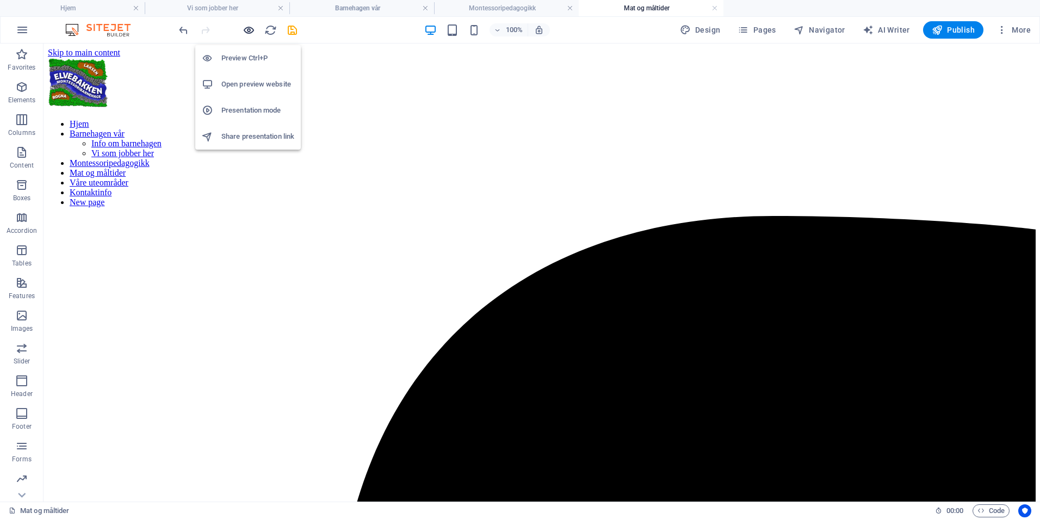
click at [248, 32] on icon "button" at bounding box center [249, 30] width 13 height 13
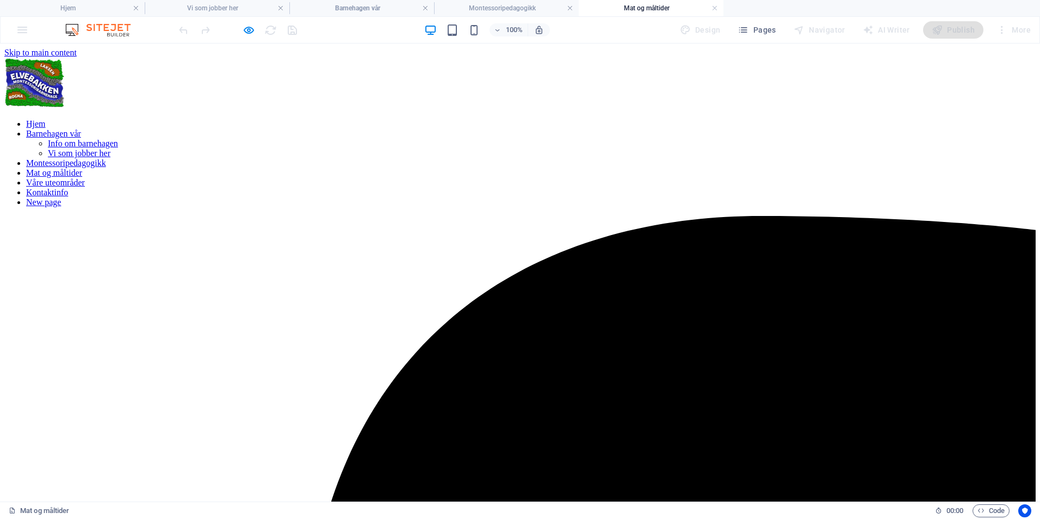
click at [85, 178] on link "Våre uteområder" at bounding box center [55, 182] width 59 height 9
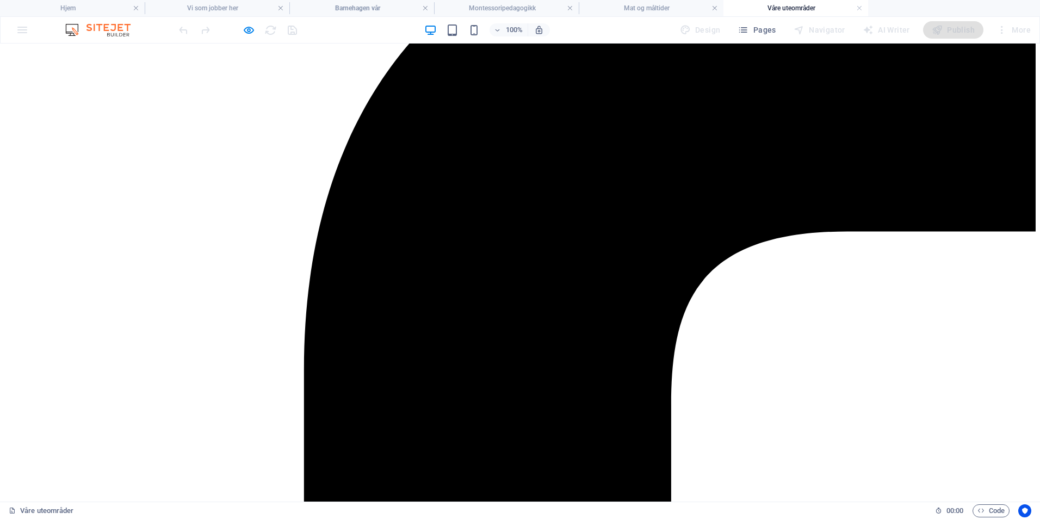
scroll to position [163, 0]
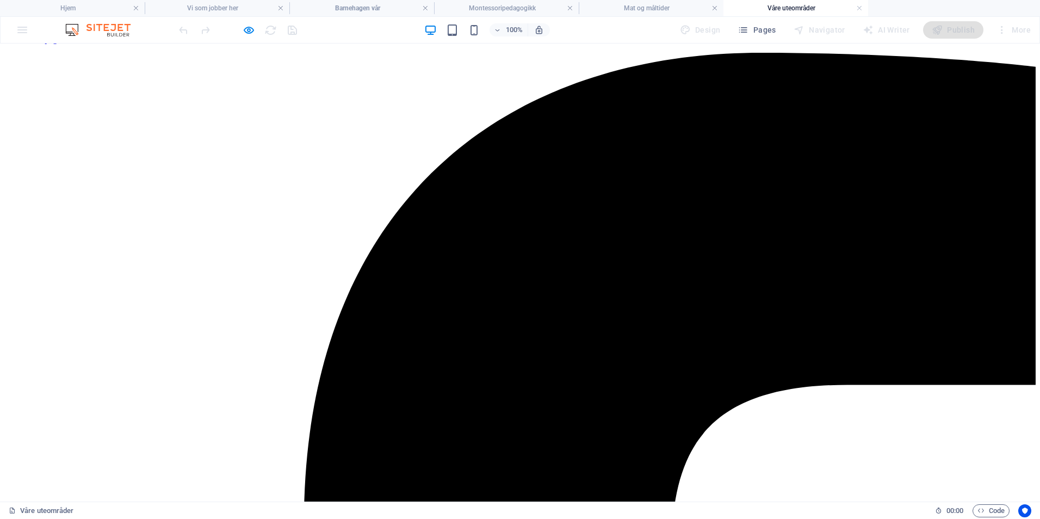
click at [727, 44] on nav "[PERSON_NAME] vår Info om barnehagen Vi som jobber her Montessoripedagogikk Mat…" at bounding box center [519, 0] width 1031 height 88
click at [252, 30] on icon "button" at bounding box center [249, 30] width 13 height 13
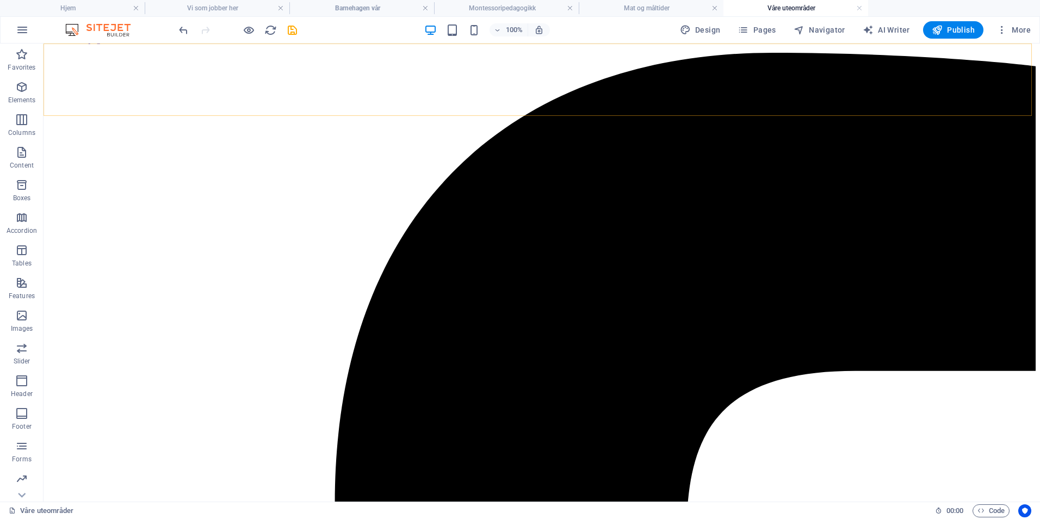
click at [756, 44] on nav "[PERSON_NAME] vår Info om barnehagen Vi som jobber her Montessoripedagogikk Mat…" at bounding box center [542, 0] width 988 height 88
click at [753, 44] on nav "[PERSON_NAME] vår Info om barnehagen Vi som jobber her Montessoripedagogikk Mat…" at bounding box center [542, 0] width 988 height 88
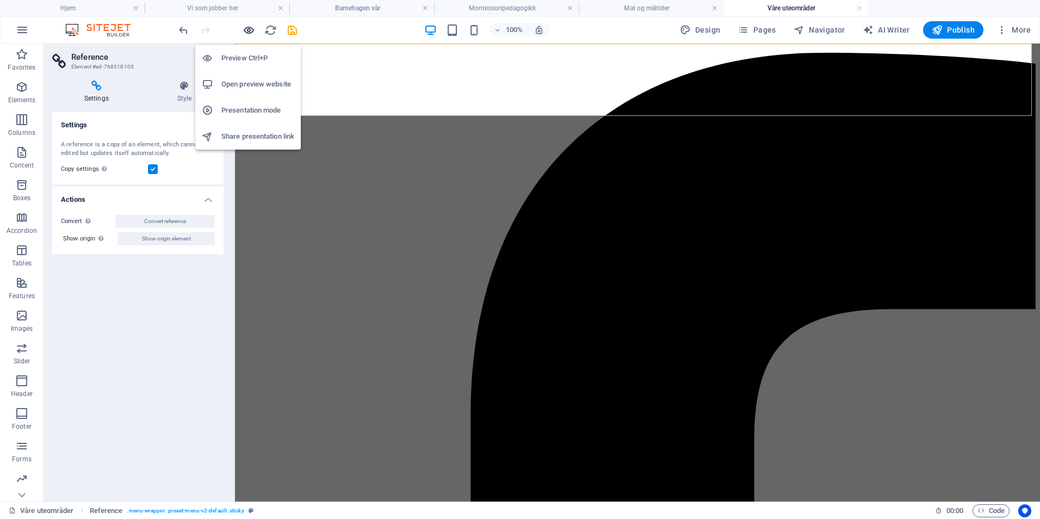
click at [244, 29] on icon "button" at bounding box center [249, 30] width 13 height 13
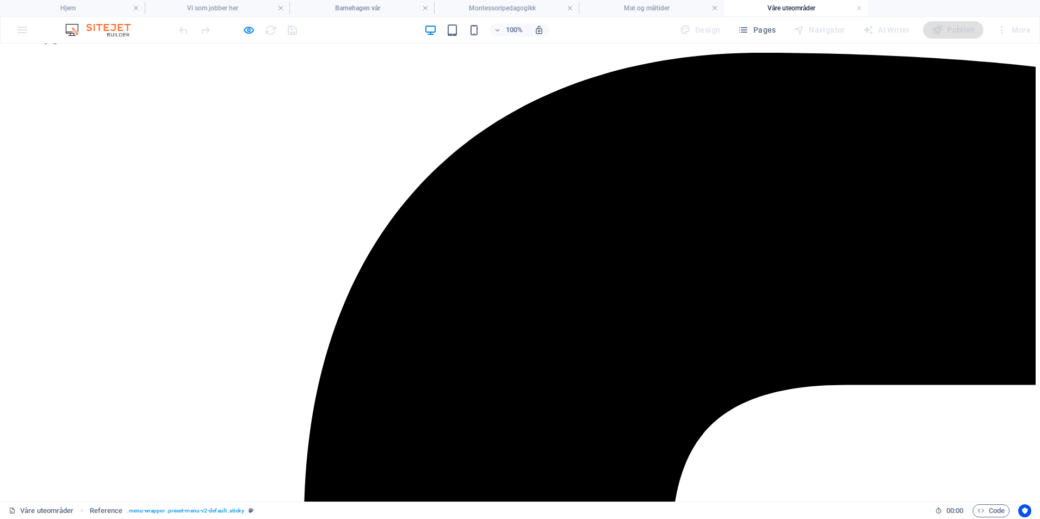
click at [68, 34] on link "Kontaktinfo" at bounding box center [47, 28] width 42 height 9
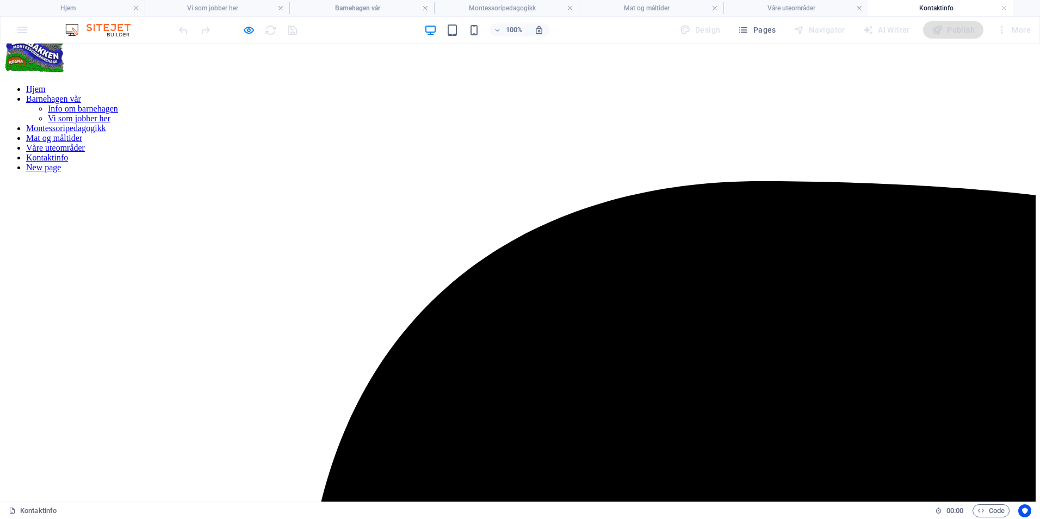
scroll to position [0, 0]
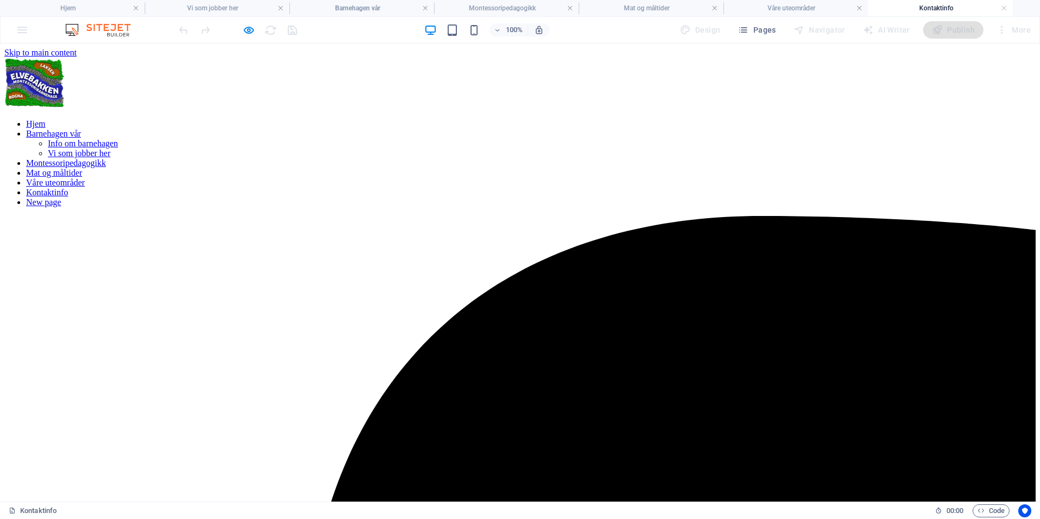
click at [799, 119] on nav "[PERSON_NAME] vår Info om barnehagen Vi som jobber her Montessoripedagogikk Mat…" at bounding box center [519, 163] width 1031 height 88
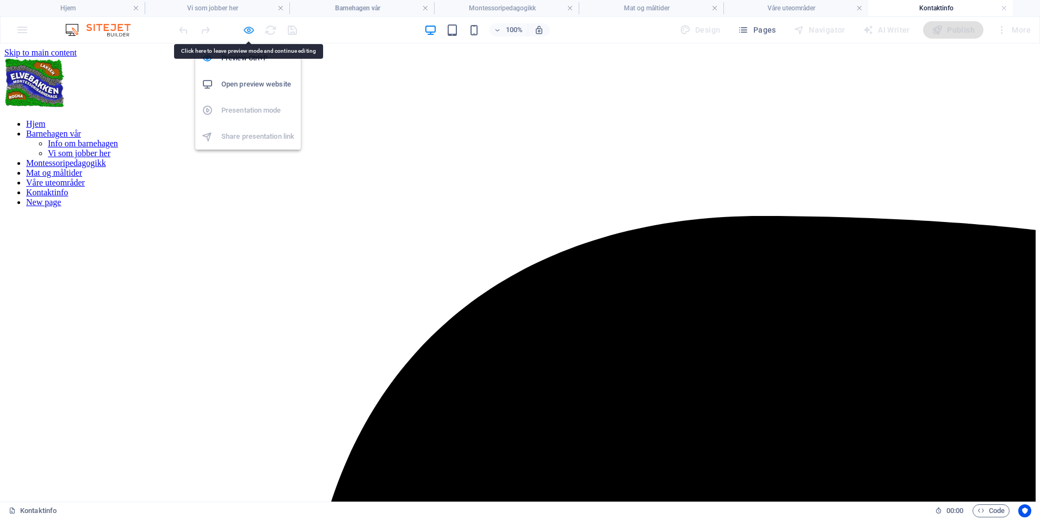
click at [248, 32] on icon "button" at bounding box center [249, 30] width 13 height 13
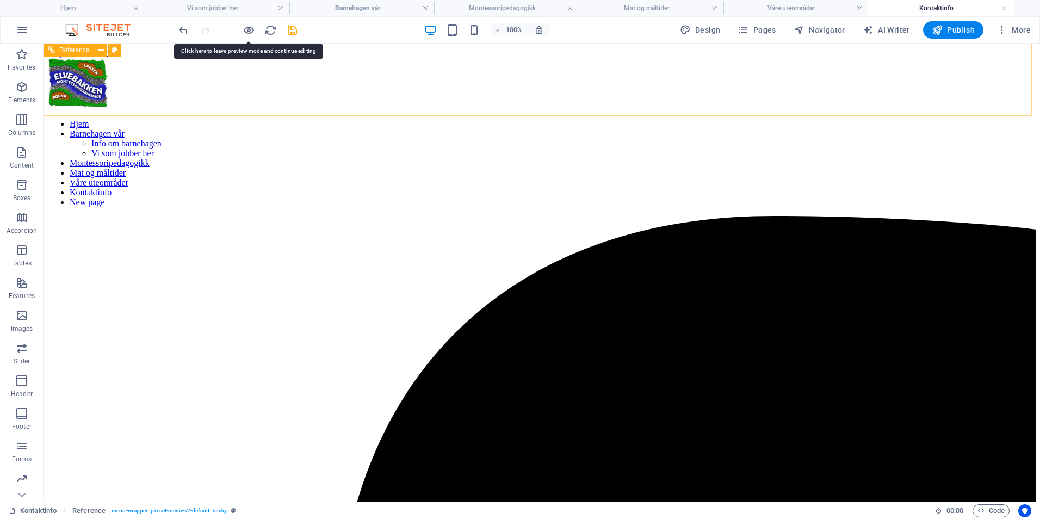
click at [810, 119] on nav "[PERSON_NAME] vår Info om barnehagen Vi som jobber her Montessoripedagogikk Mat…" at bounding box center [542, 163] width 988 height 88
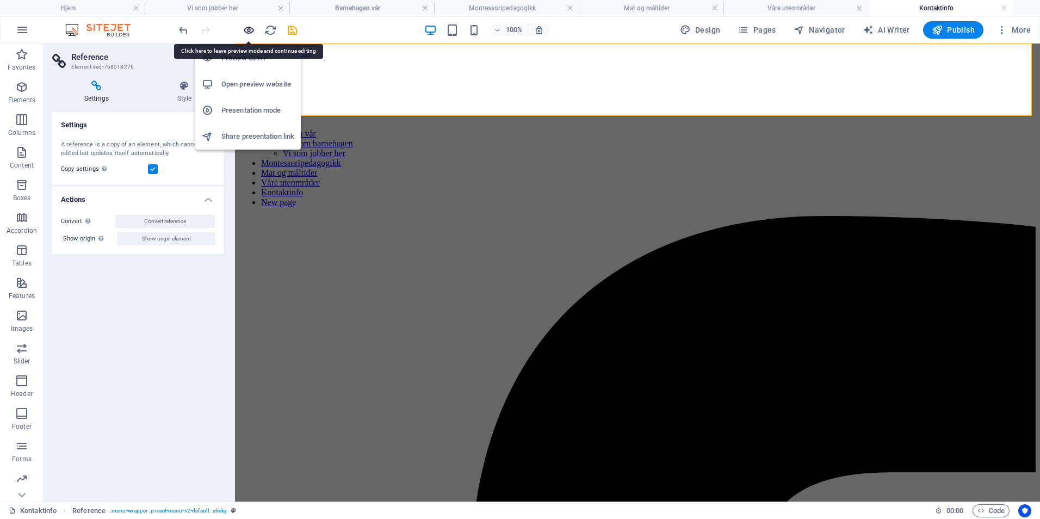
click at [249, 30] on icon "button" at bounding box center [249, 30] width 13 height 13
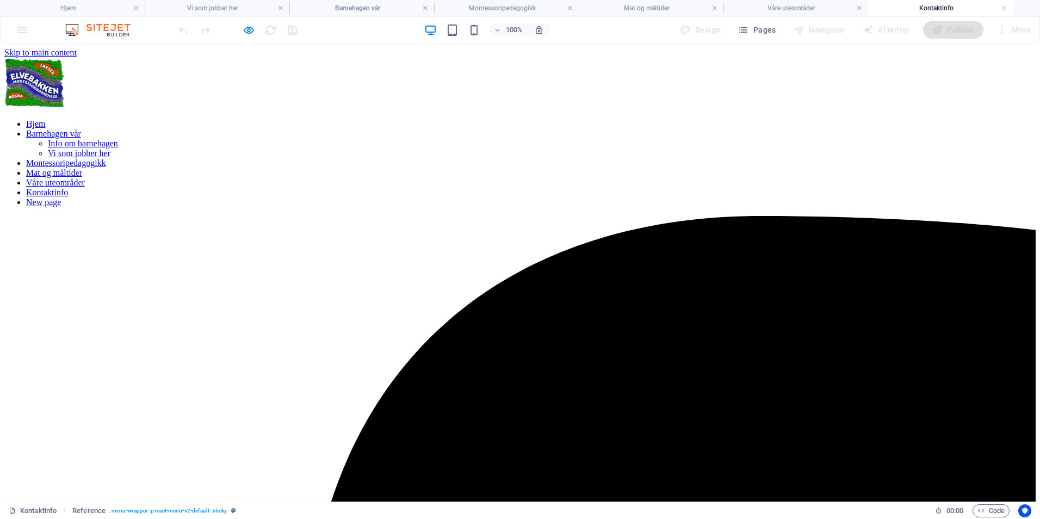
click at [61, 197] on link "New page" at bounding box center [43, 201] width 35 height 9
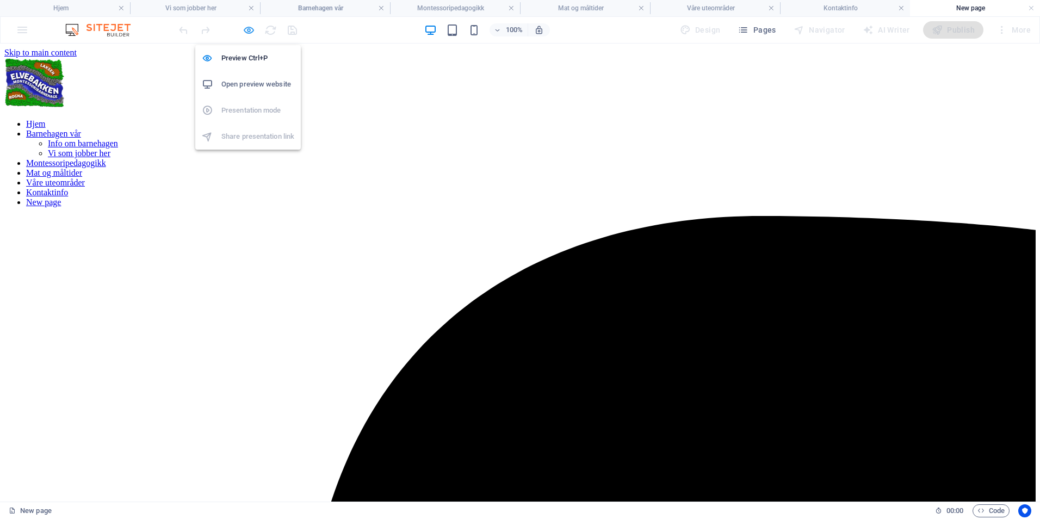
click at [247, 29] on icon "button" at bounding box center [249, 30] width 13 height 13
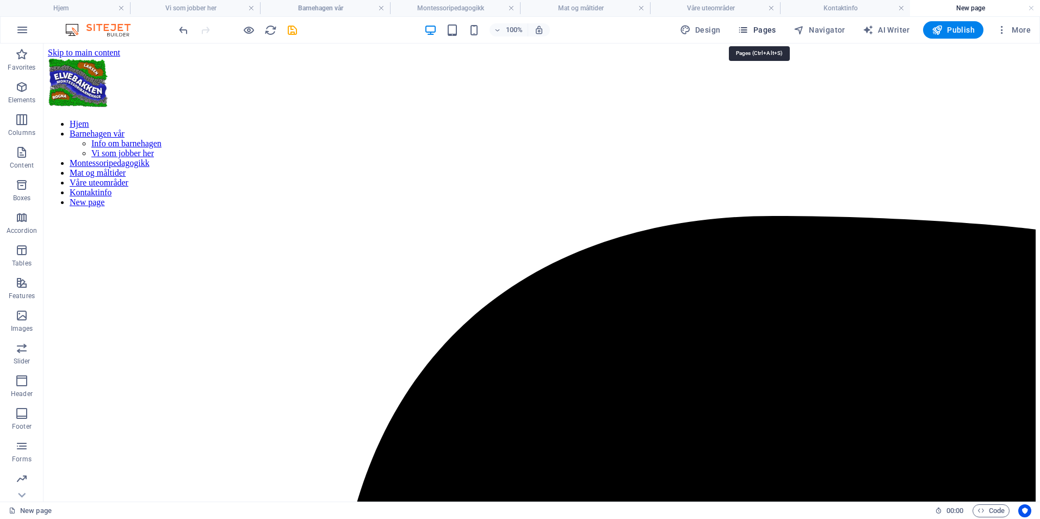
click at [761, 28] on span "Pages" at bounding box center [756, 29] width 38 height 11
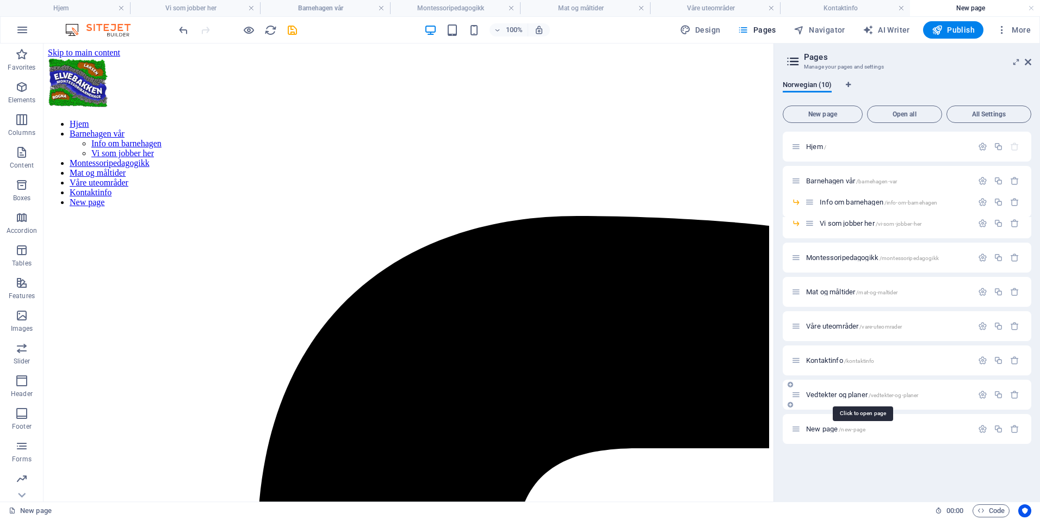
click at [832, 393] on span "Vedtekter og planer /vedtekter-og-planer" at bounding box center [862, 394] width 112 height 8
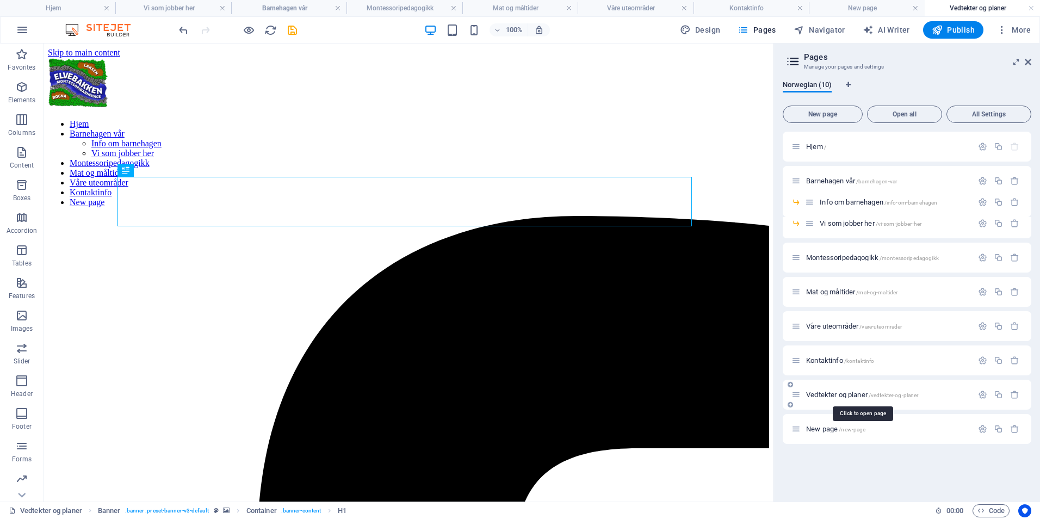
click at [824, 395] on span "Vedtekter og planer /vedtekter-og-planer" at bounding box center [862, 394] width 112 height 8
drag, startPoint x: 824, startPoint y: 395, endPoint x: 812, endPoint y: 405, distance: 15.0
click at [812, 405] on div "Vedtekter og planer /vedtekter-og-planer" at bounding box center [907, 395] width 249 height 30
click at [817, 398] on span "Vedtekter og planer /vedtekter-og-planer" at bounding box center [862, 394] width 112 height 8
click at [983, 390] on icon "button" at bounding box center [982, 394] width 9 height 9
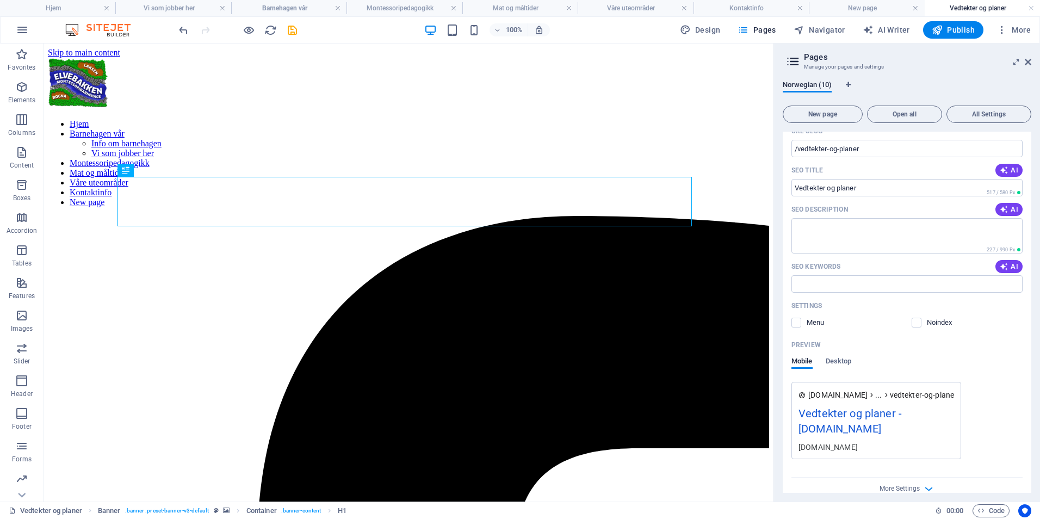
scroll to position [381, 0]
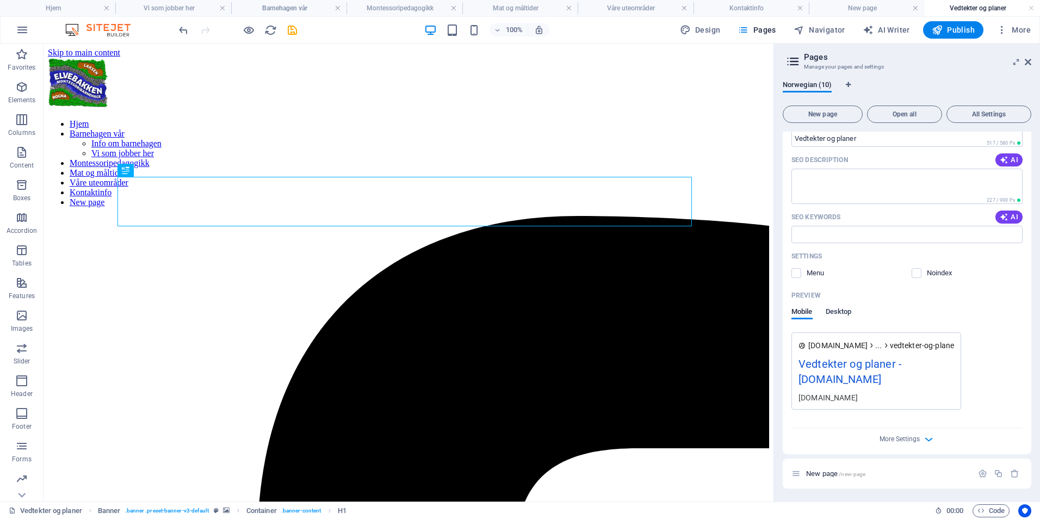
click at [835, 305] on span "Desktop" at bounding box center [838, 312] width 26 height 15
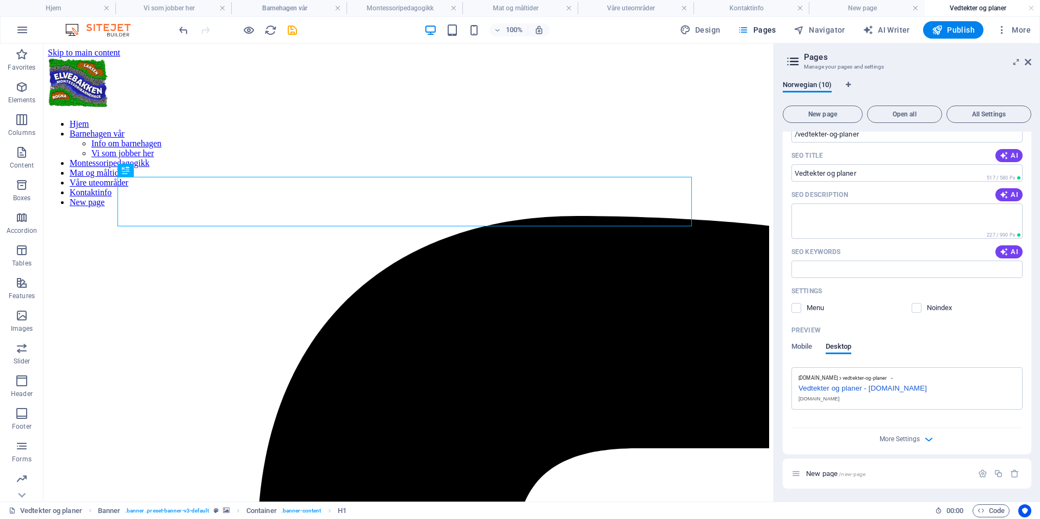
scroll to position [341, 0]
click at [798, 312] on label at bounding box center [796, 308] width 10 height 10
click at [0, 0] on input "checkbox" at bounding box center [0, 0] width 0 height 0
click at [802, 59] on header "Pages Manage your pages and settings" at bounding box center [908, 58] width 246 height 28
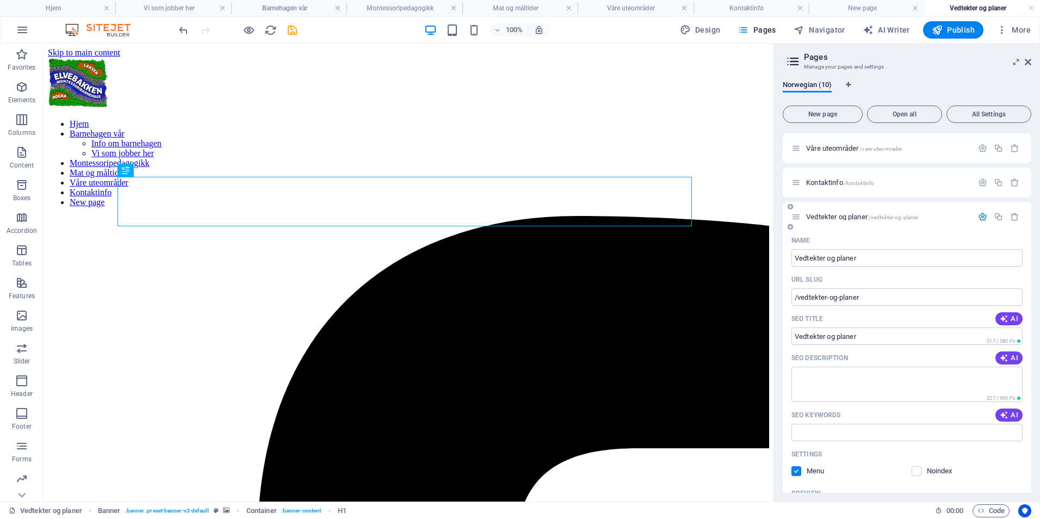
scroll to position [15, 0]
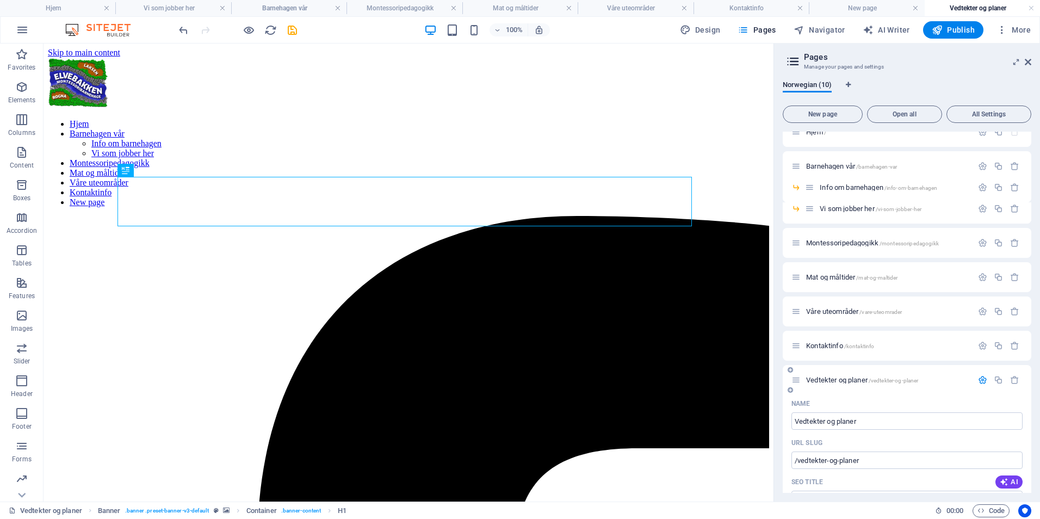
click at [791, 369] on icon at bounding box center [789, 370] width 5 height 7
click at [798, 379] on icon at bounding box center [795, 379] width 9 height 9
click at [827, 378] on span "New page 1 /new-page-1" at bounding box center [841, 380] width 70 height 8
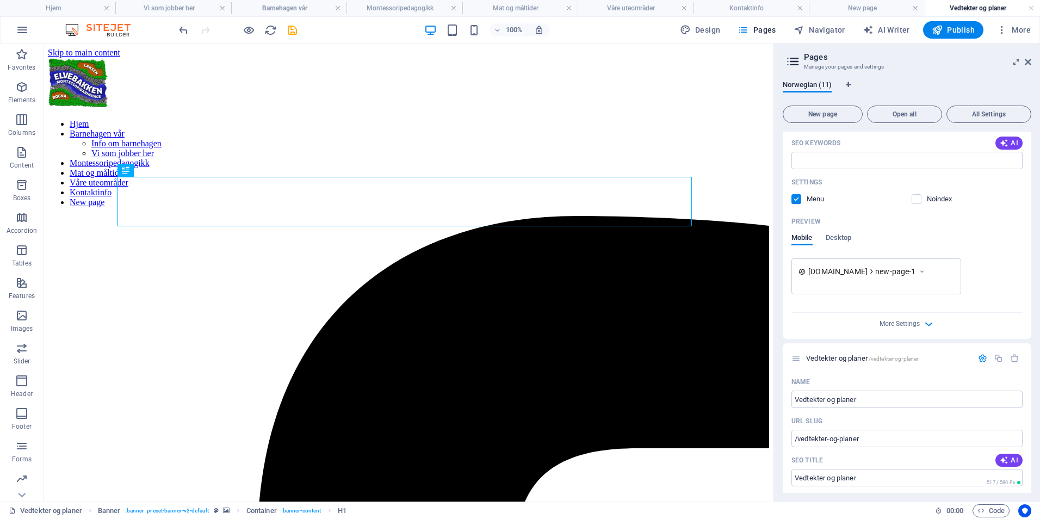
scroll to position [504, 0]
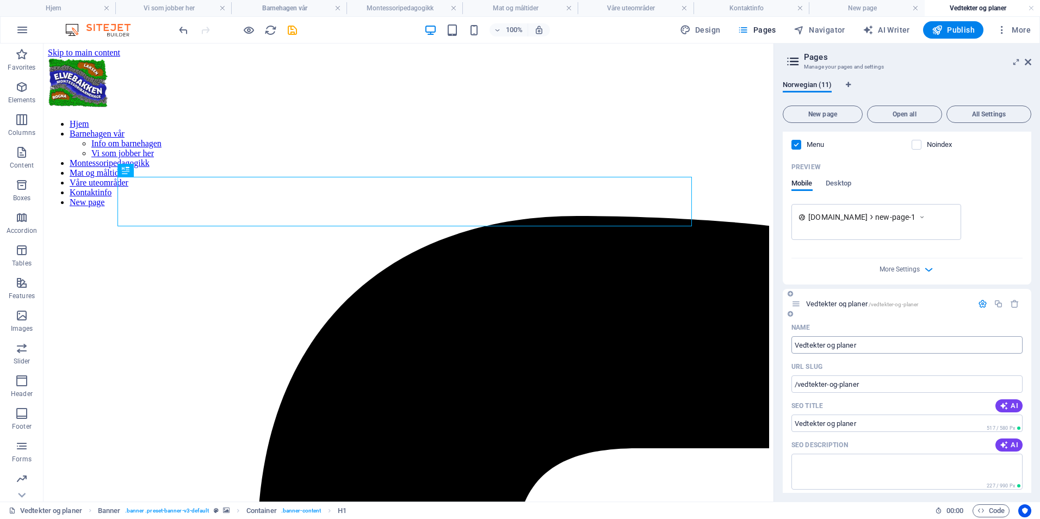
click at [847, 349] on input "Vedtekter og planer" at bounding box center [906, 344] width 231 height 17
click at [718, 119] on nav "[PERSON_NAME] vår Info om barnehagen Vi som jobber her Montessoripedagogikk Mat…" at bounding box center [408, 163] width 721 height 88
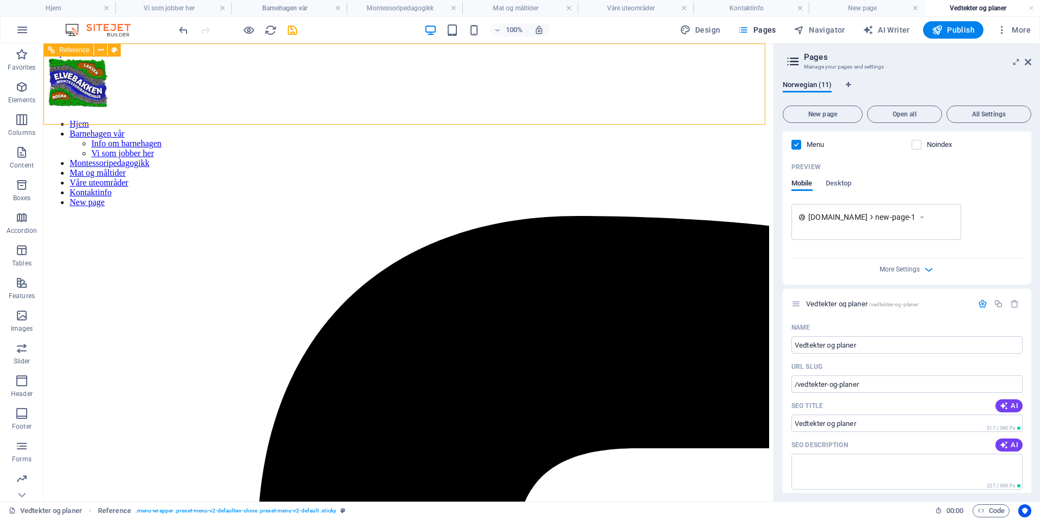
click at [690, 119] on nav "[PERSON_NAME] vår Info om barnehagen Vi som jobber her Montessoripedagogikk Mat…" at bounding box center [408, 163] width 721 height 88
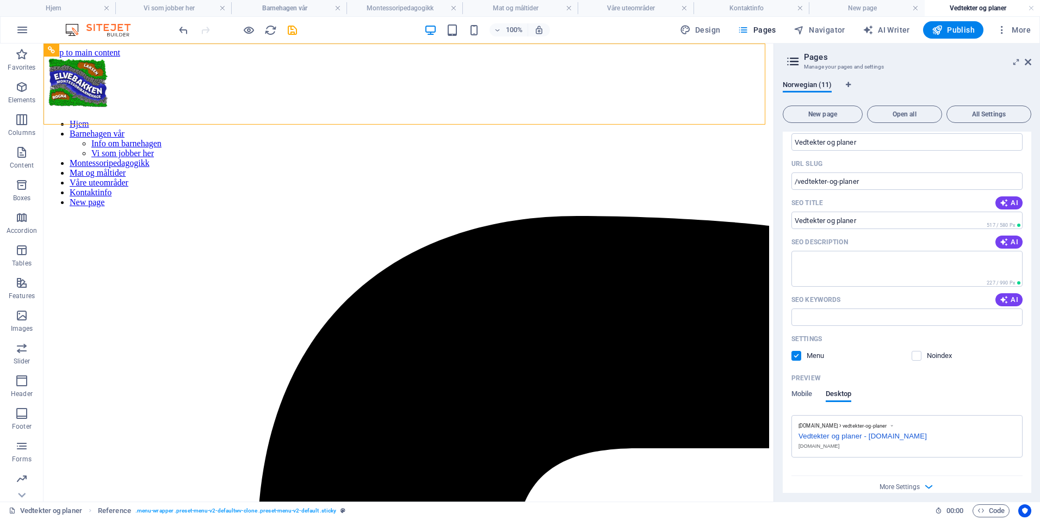
scroll to position [755, 0]
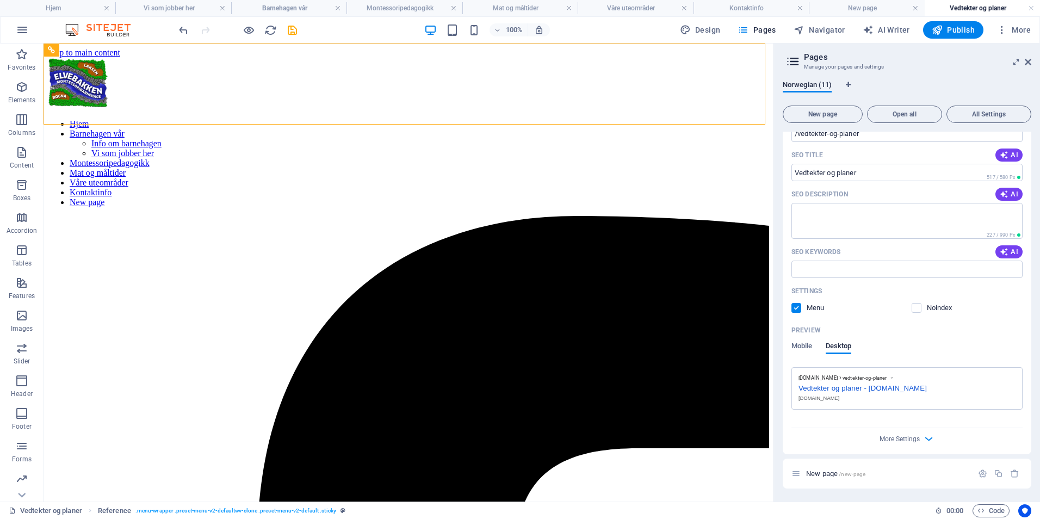
click at [895, 388] on div "Vedtekter og planer - [DOMAIN_NAME]" at bounding box center [906, 386] width 217 height 11
click at [299, 30] on div "100% Design Pages Navigator AI Writer Publish More" at bounding box center [606, 29] width 858 height 17
click at [293, 32] on icon "save" at bounding box center [292, 30] width 13 height 13
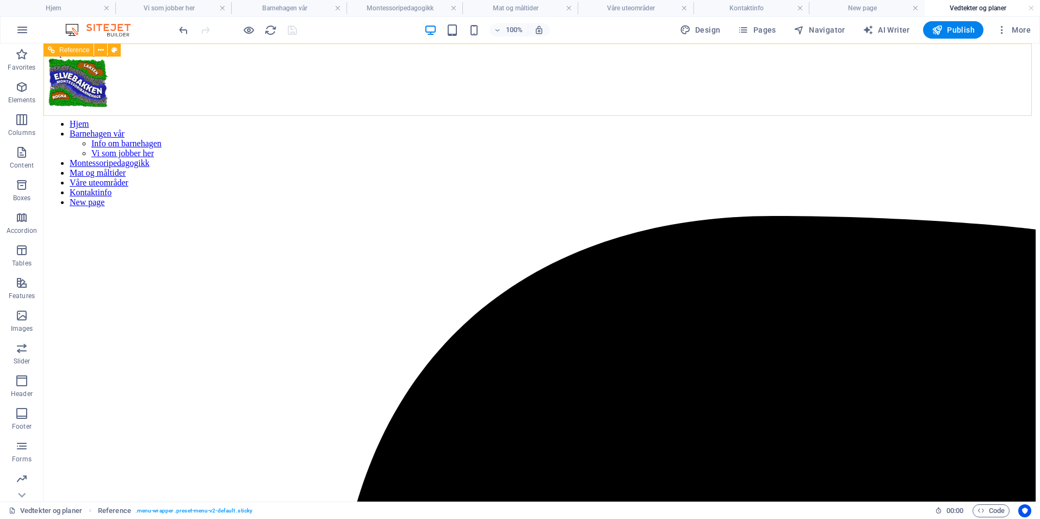
click at [820, 119] on nav "[PERSON_NAME] vår Info om barnehagen Vi som jobber her Montessoripedagogikk Mat…" at bounding box center [542, 163] width 988 height 88
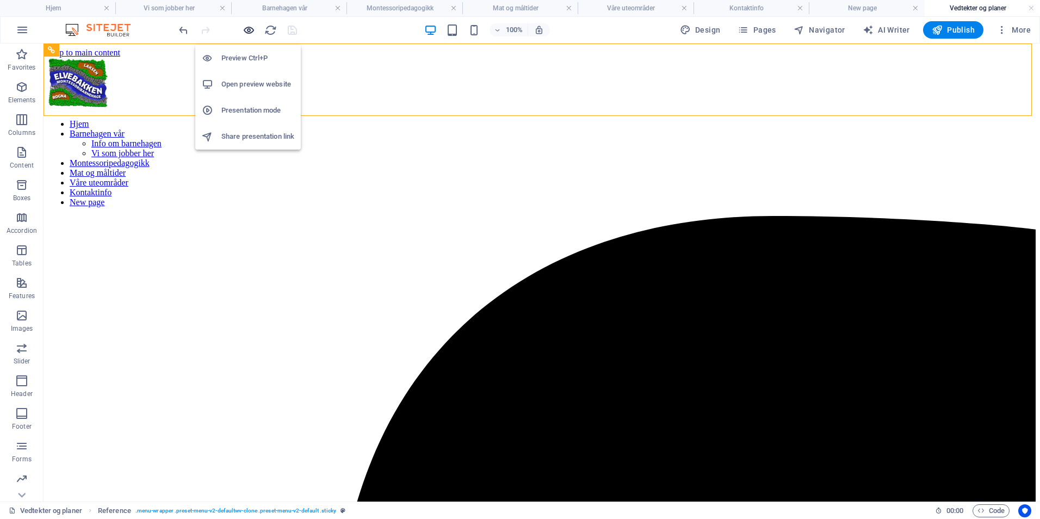
click at [252, 33] on icon "button" at bounding box center [249, 30] width 13 height 13
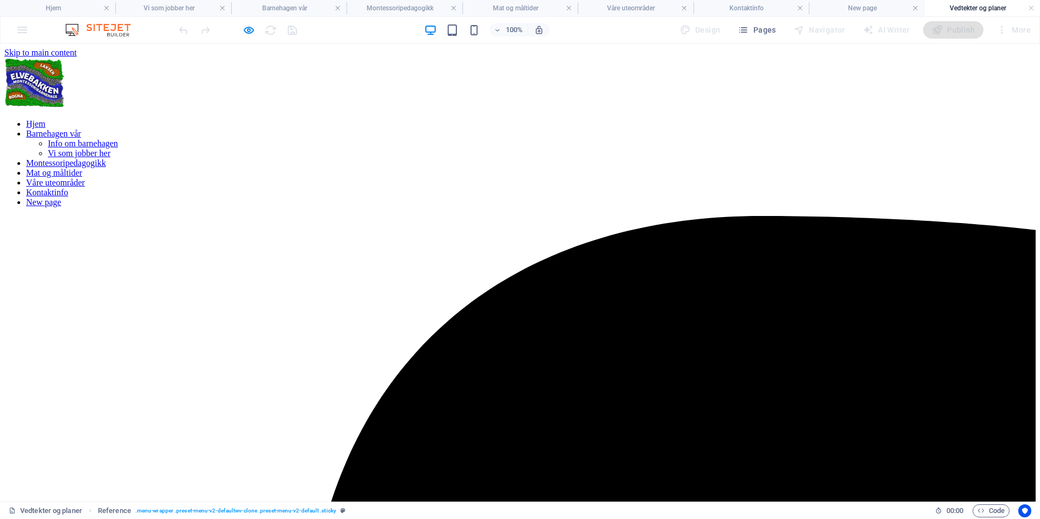
click at [61, 197] on link "New page" at bounding box center [43, 201] width 35 height 9
click at [244, 25] on icon "button" at bounding box center [249, 30] width 13 height 13
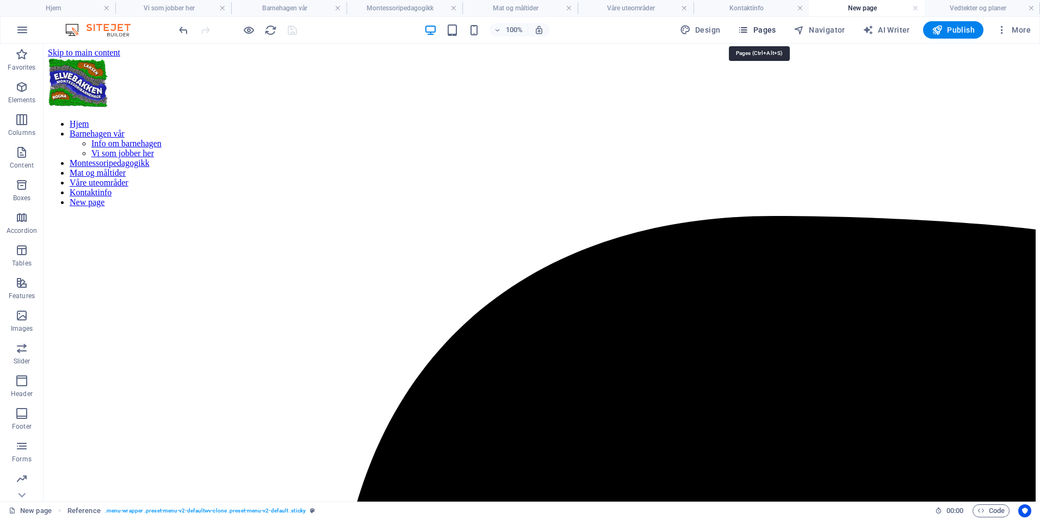
click at [762, 29] on span "Pages" at bounding box center [756, 29] width 38 height 11
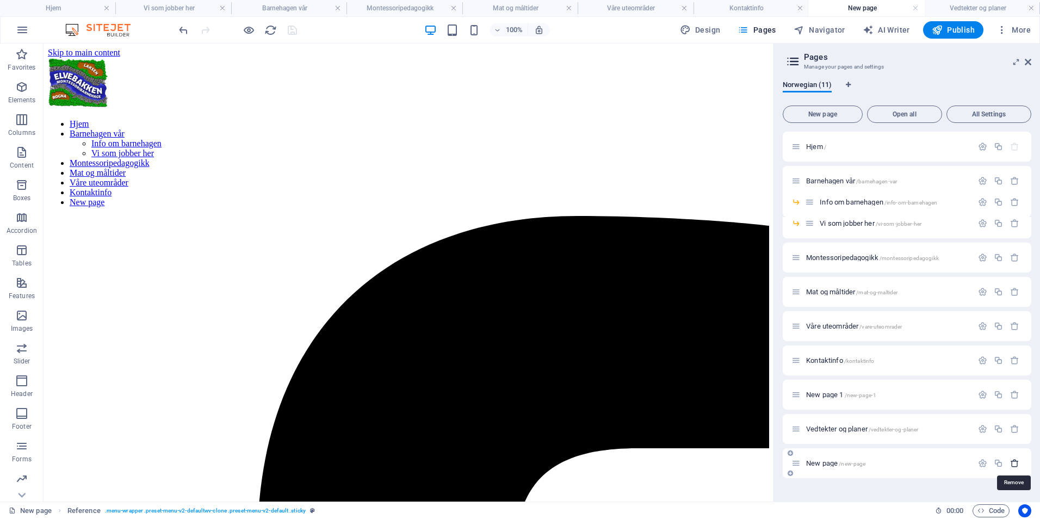
click at [1013, 461] on icon "button" at bounding box center [1014, 462] width 9 height 9
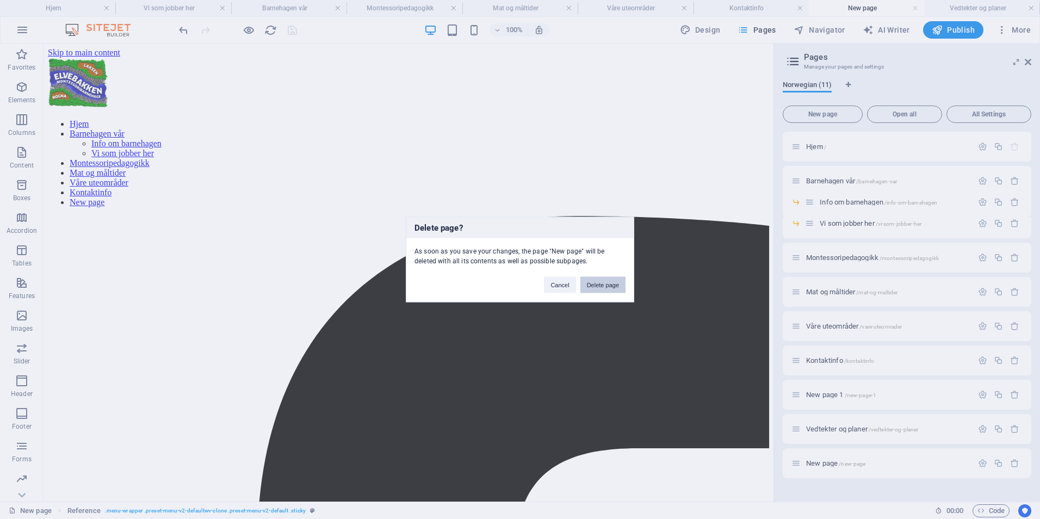
click at [596, 284] on button "Delete page" at bounding box center [602, 285] width 45 height 16
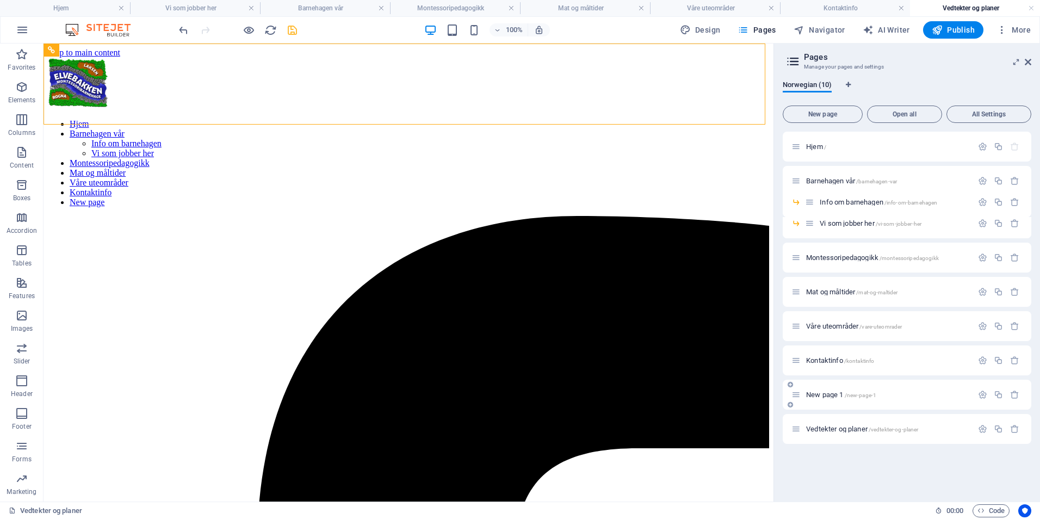
drag, startPoint x: 849, startPoint y: 429, endPoint x: 848, endPoint y: 382, distance: 46.8
click at [848, 382] on div "Hjem / Barnehagen vår /barnehagen-var Info om barnehagen /info-om-barnehagen Vi…" at bounding box center [907, 288] width 249 height 312
drag, startPoint x: 796, startPoint y: 429, endPoint x: 799, endPoint y: 386, distance: 43.6
click at [799, 386] on div "Hjem / Barnehagen vår /barnehagen-var Info om barnehagen /info-om-barnehagen Vi…" at bounding box center [907, 288] width 249 height 312
click at [697, 119] on nav "[PERSON_NAME] vår Info om barnehagen Vi som jobber her Montessoripedagogikk Mat…" at bounding box center [408, 163] width 721 height 88
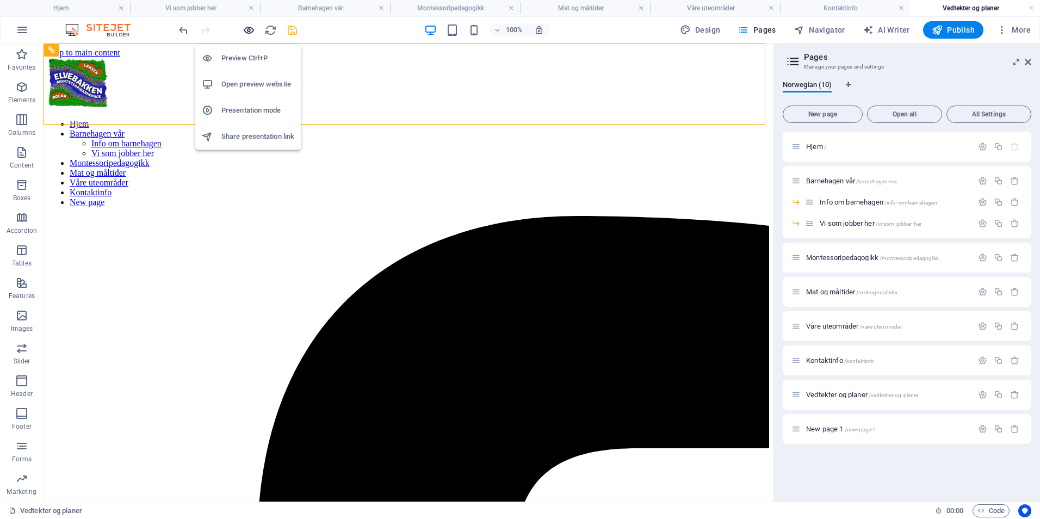
click at [251, 34] on icon "button" at bounding box center [249, 30] width 13 height 13
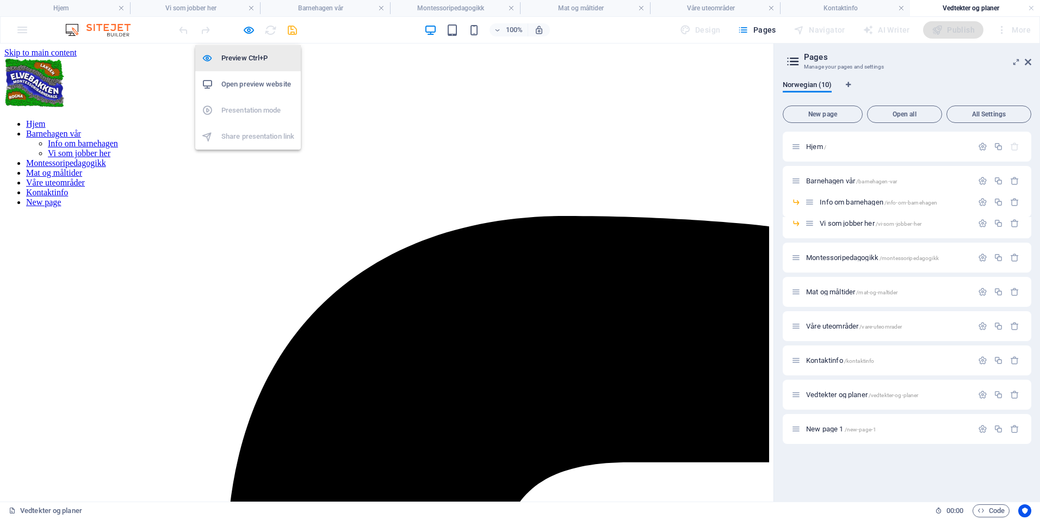
click at [239, 57] on h6 "Preview Ctrl+P" at bounding box center [257, 58] width 73 height 13
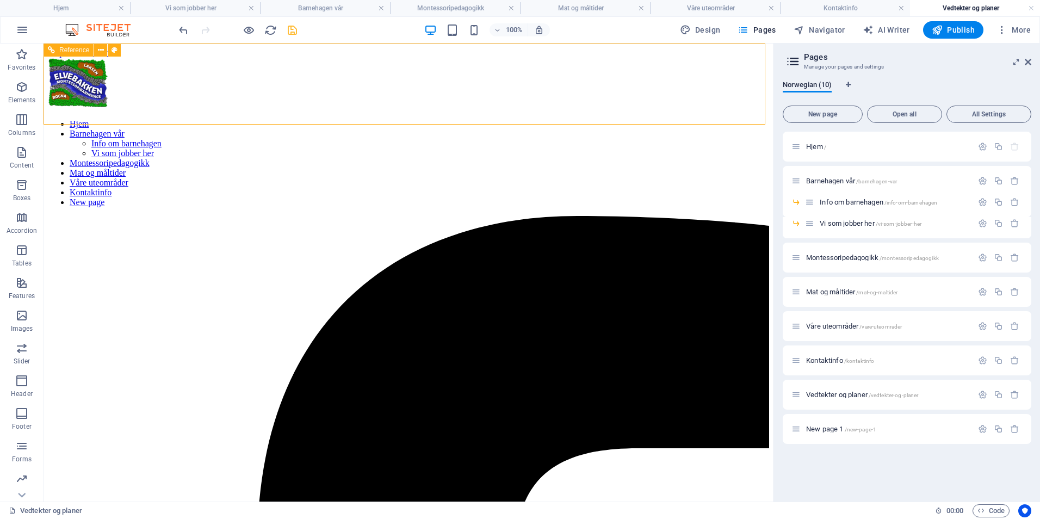
click at [685, 119] on nav "[PERSON_NAME] vår Info om barnehagen Vi som jobber her Montessoripedagogikk Mat…" at bounding box center [408, 163] width 721 height 88
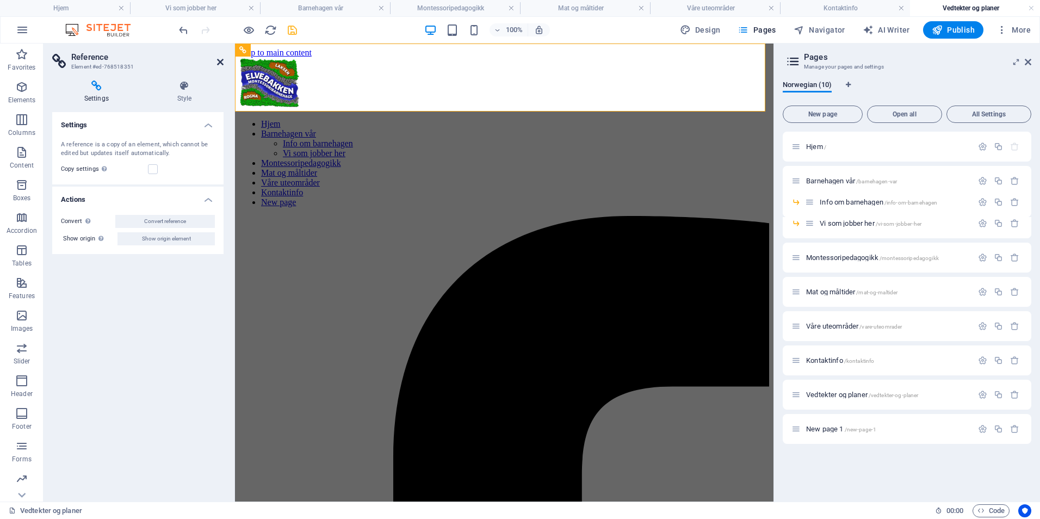
click at [220, 61] on icon at bounding box center [220, 62] width 7 height 9
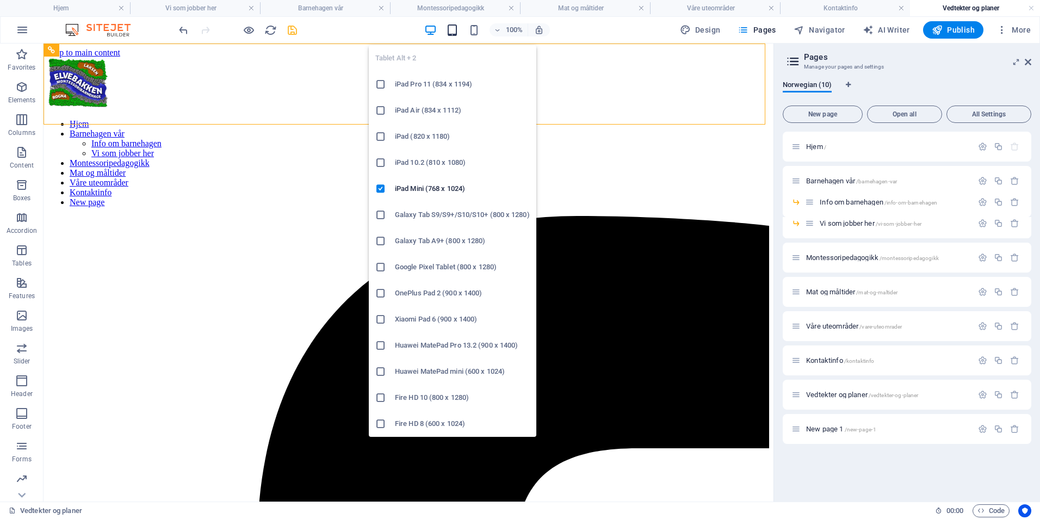
click at [450, 32] on icon "button" at bounding box center [452, 30] width 13 height 13
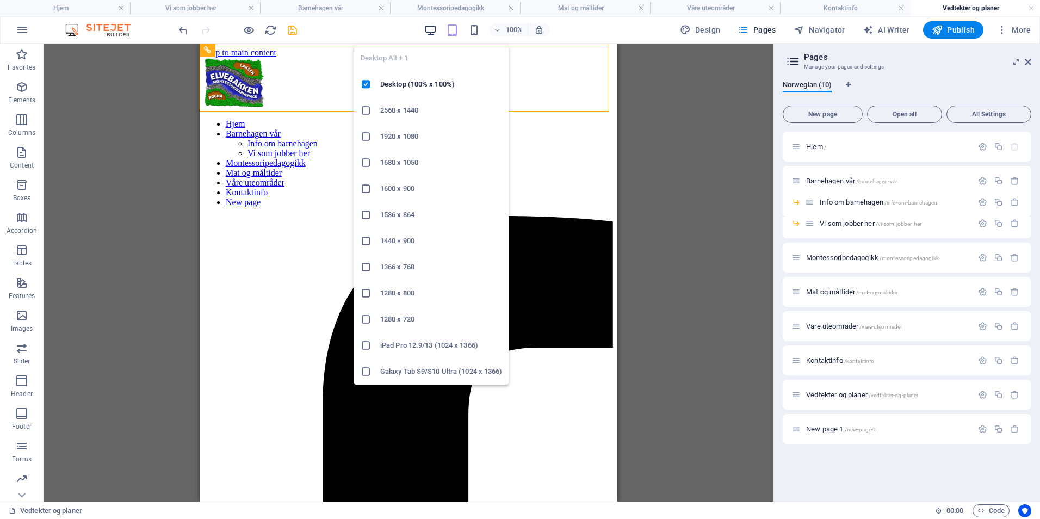
click at [430, 32] on icon "button" at bounding box center [430, 30] width 13 height 13
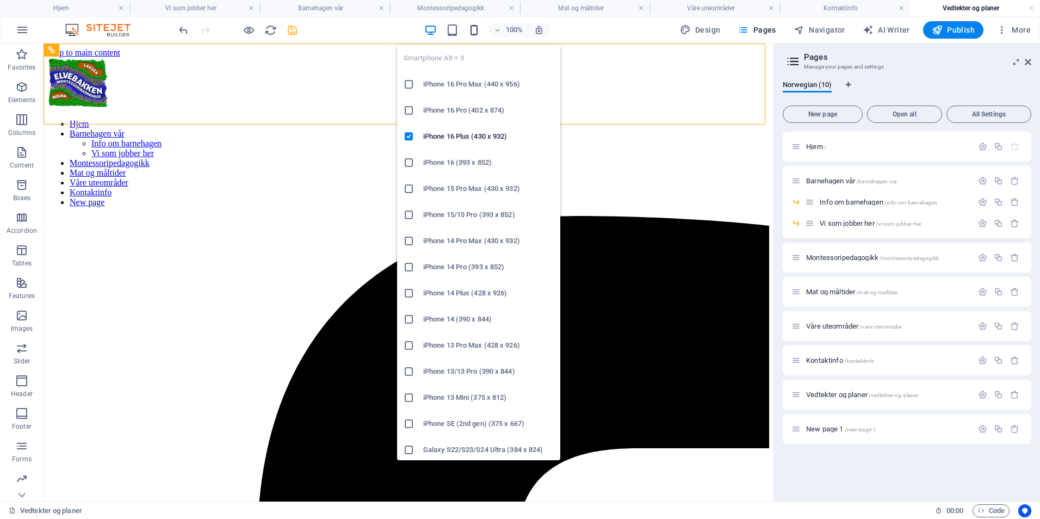
click at [478, 33] on icon "button" at bounding box center [474, 30] width 13 height 13
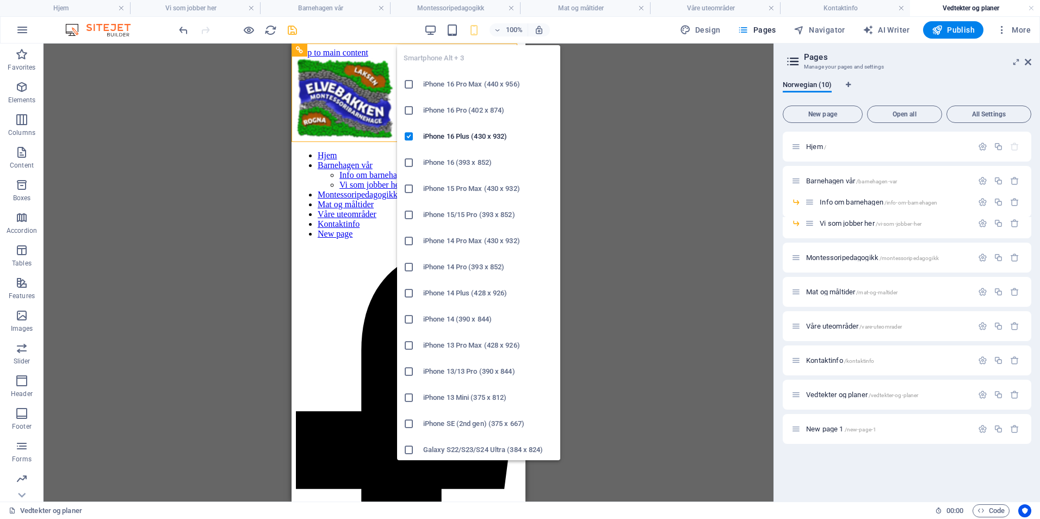
click at [478, 32] on icon "button" at bounding box center [474, 30] width 13 height 13
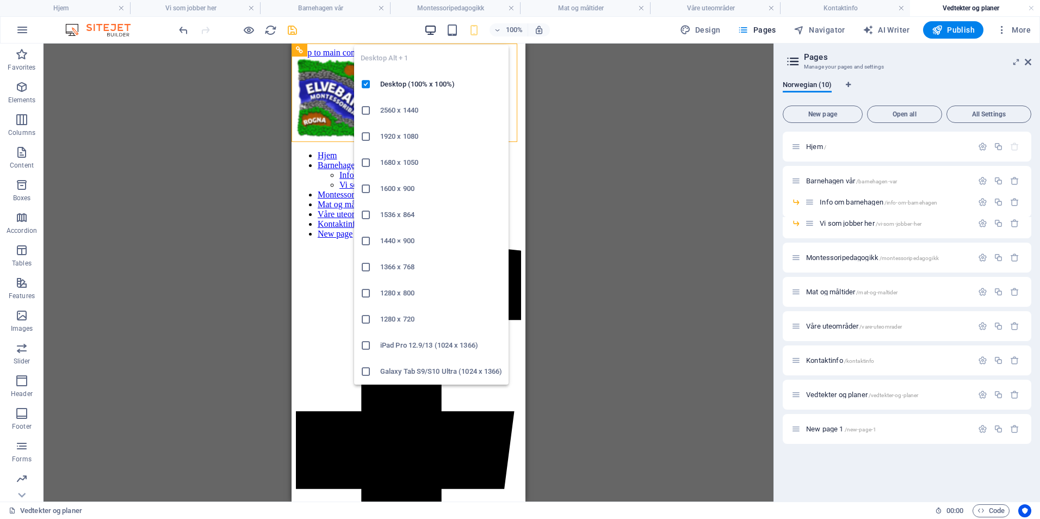
click at [434, 36] on icon "button" at bounding box center [430, 30] width 13 height 13
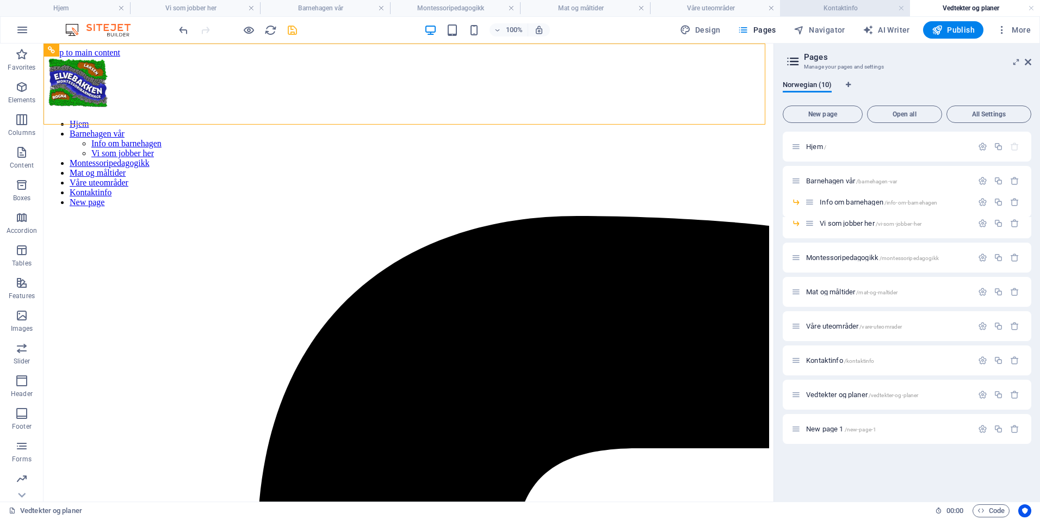
click at [841, 5] on h4 "Kontaktinfo" at bounding box center [845, 8] width 130 height 12
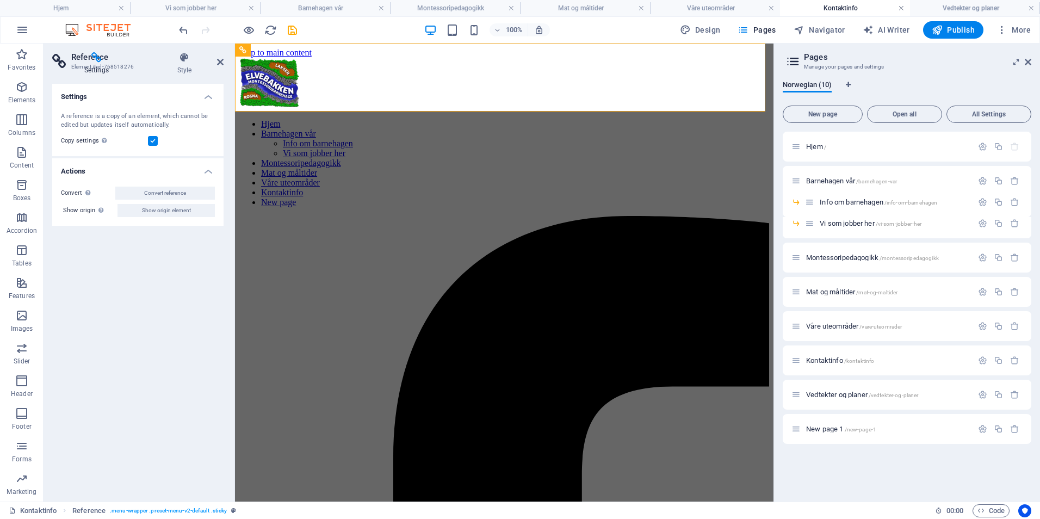
click at [899, 8] on link at bounding box center [901, 8] width 7 height 10
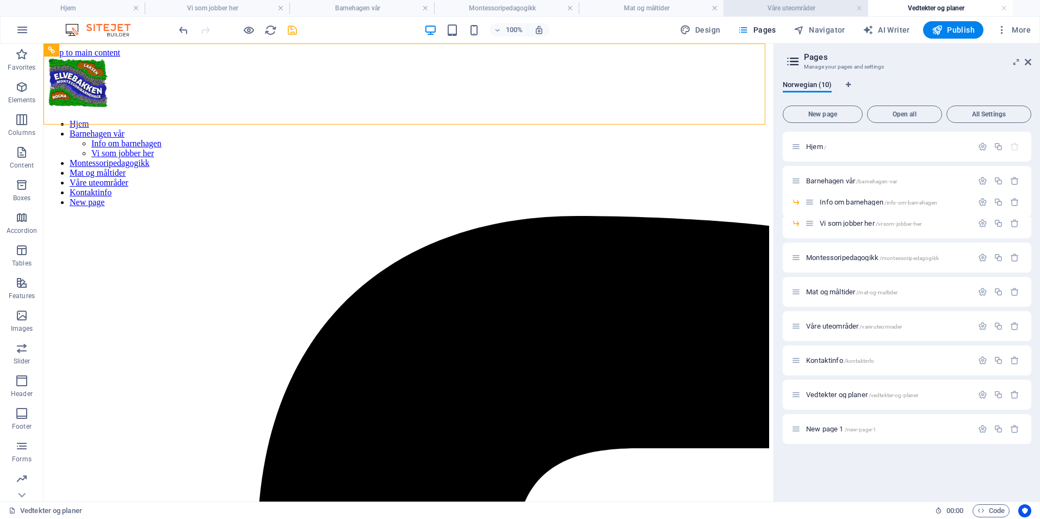
click at [782, 12] on h4 "Våre uteområder" at bounding box center [795, 8] width 145 height 12
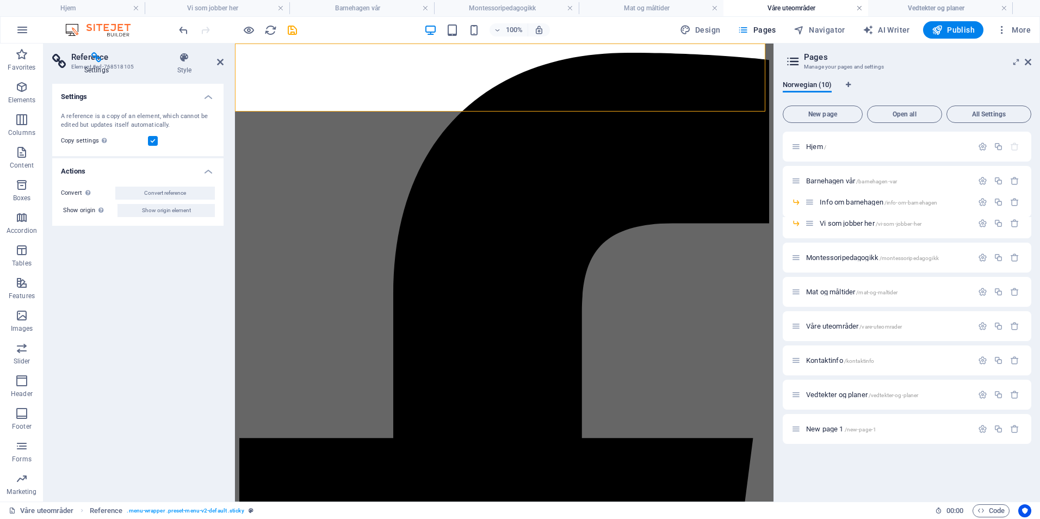
click at [859, 7] on link at bounding box center [859, 8] width 7 height 10
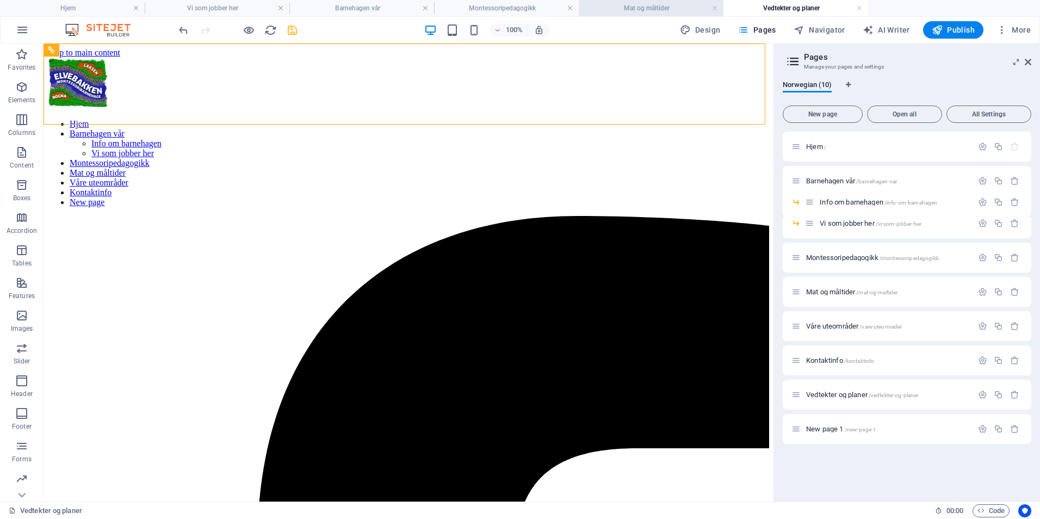
click at [688, 8] on h4 "Mat og måltider" at bounding box center [651, 8] width 145 height 12
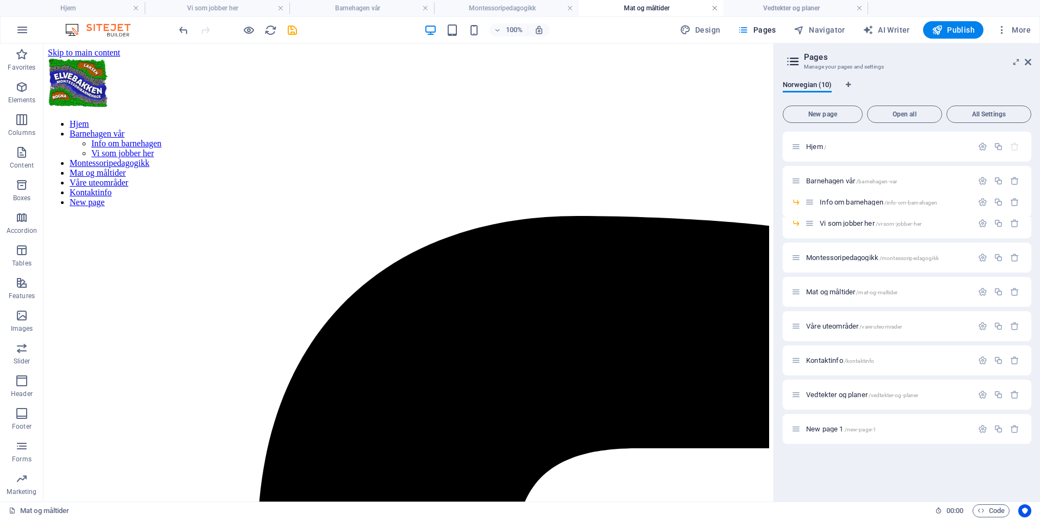
click at [715, 9] on link at bounding box center [714, 8] width 7 height 10
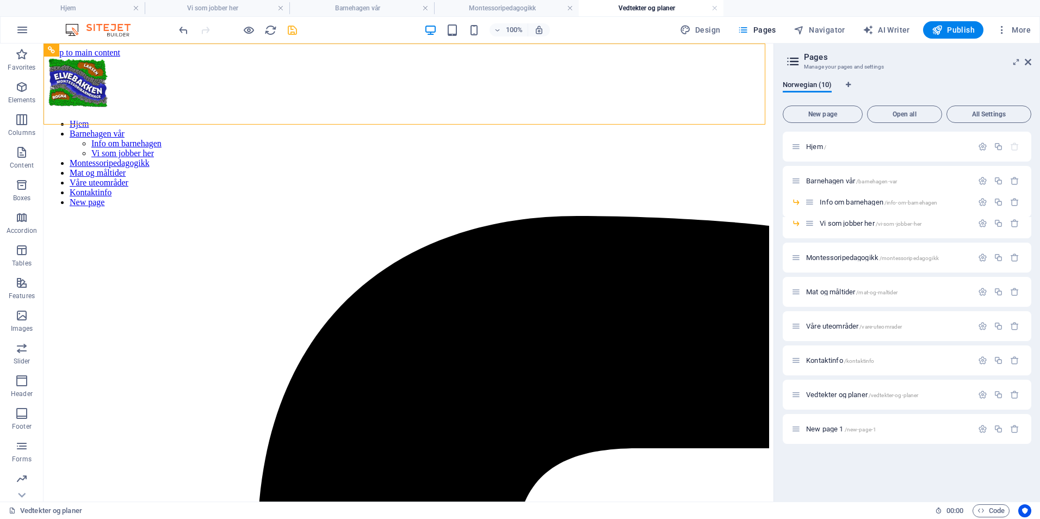
click at [628, 10] on h4 "Vedtekter og planer" at bounding box center [651, 8] width 145 height 12
click at [526, 9] on h4 "Montessoripedagogikk" at bounding box center [506, 8] width 145 height 12
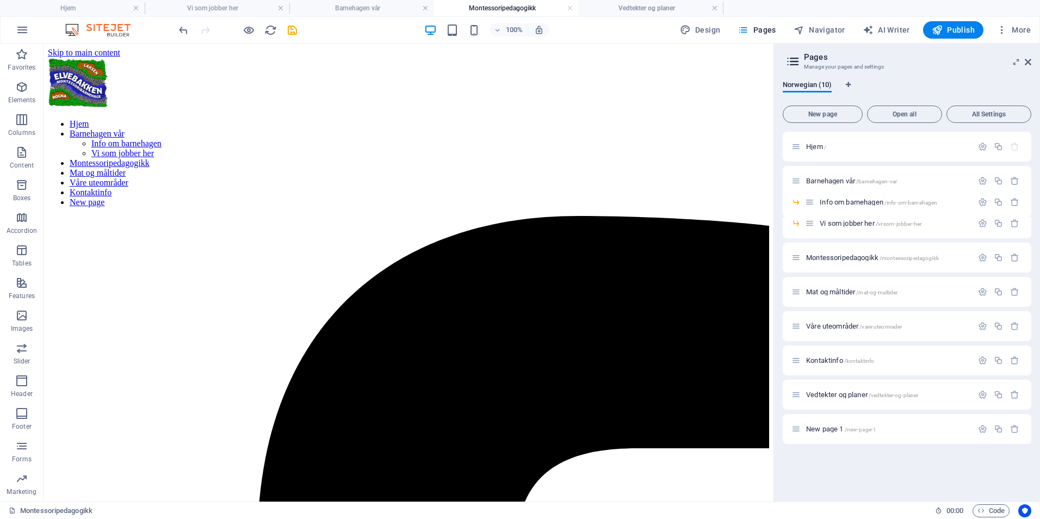
scroll to position [170, 0]
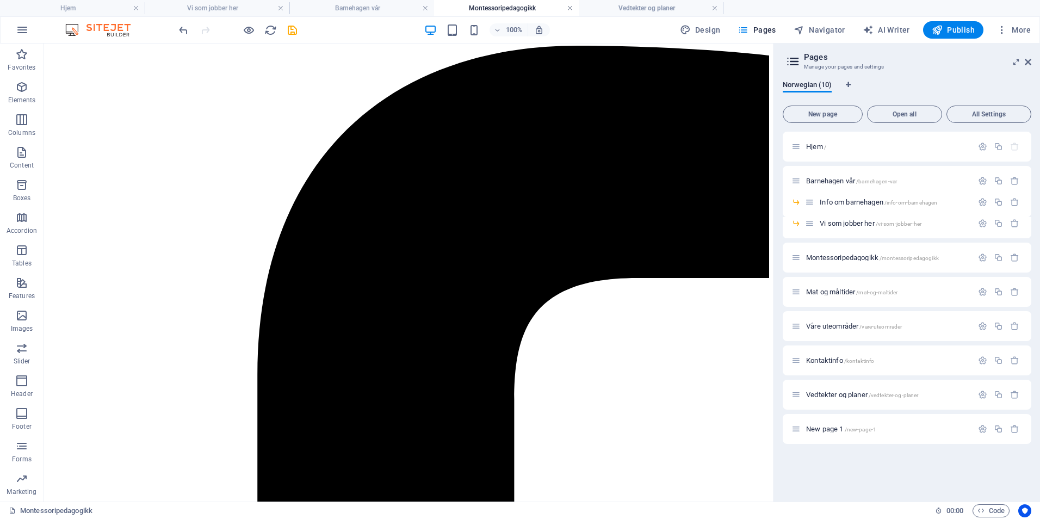
click at [567, 10] on link at bounding box center [570, 8] width 7 height 10
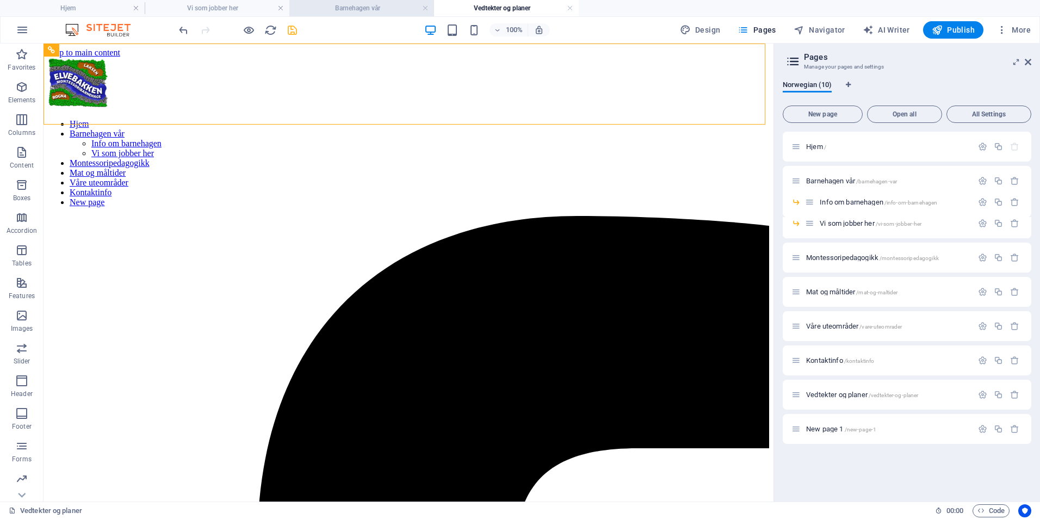
click at [388, 8] on h4 "Barnehagen vår" at bounding box center [361, 8] width 145 height 12
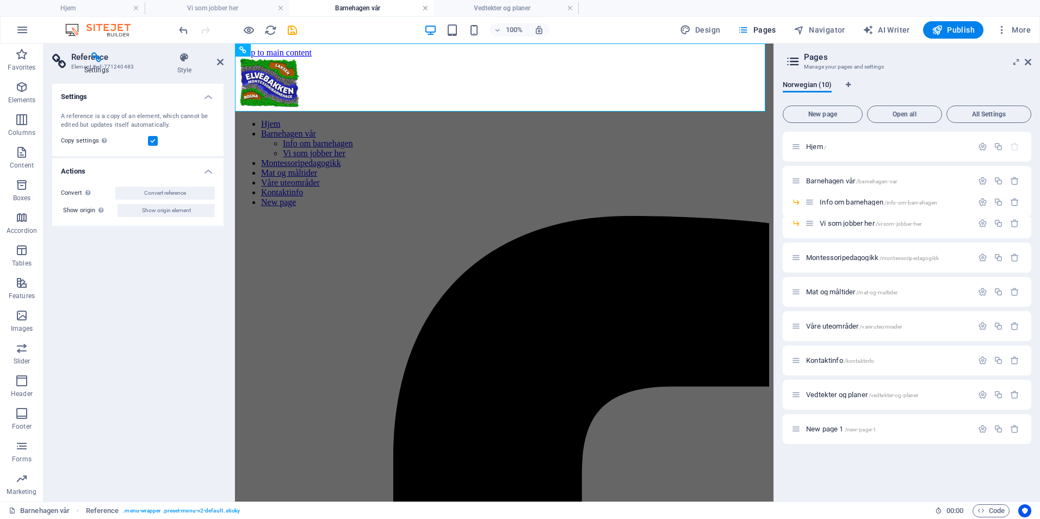
click at [425, 10] on link at bounding box center [425, 8] width 7 height 10
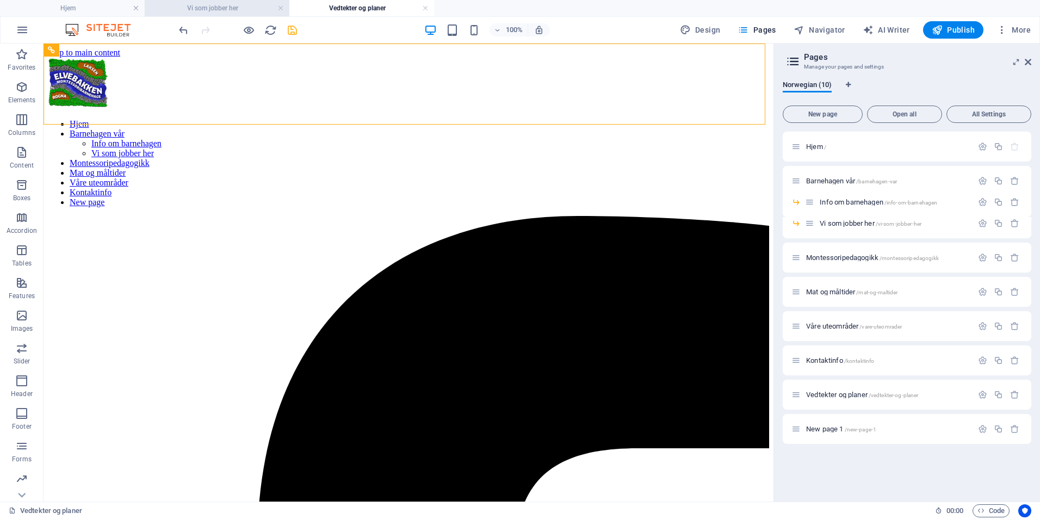
click at [241, 11] on h4 "Vi som jobber her" at bounding box center [217, 8] width 145 height 12
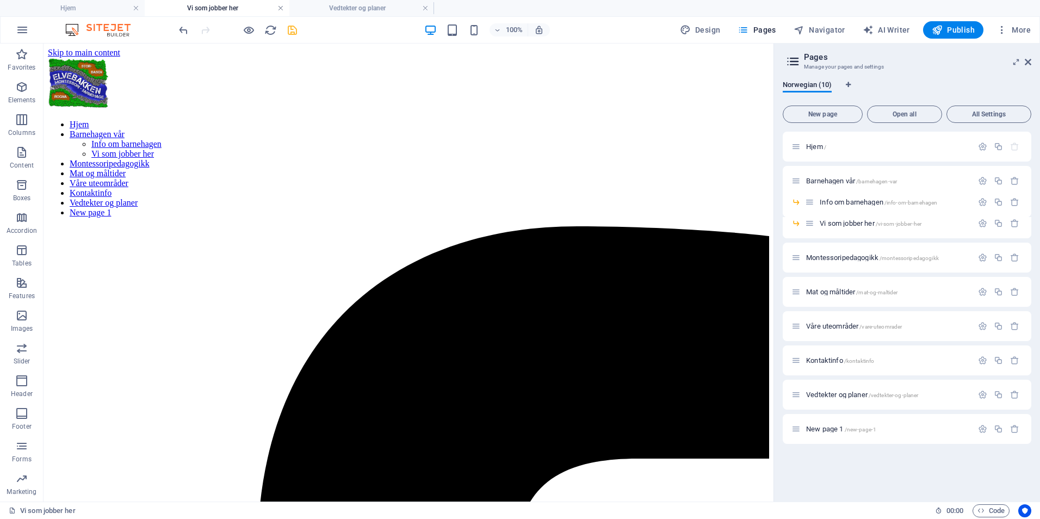
click at [278, 9] on link at bounding box center [280, 8] width 7 height 10
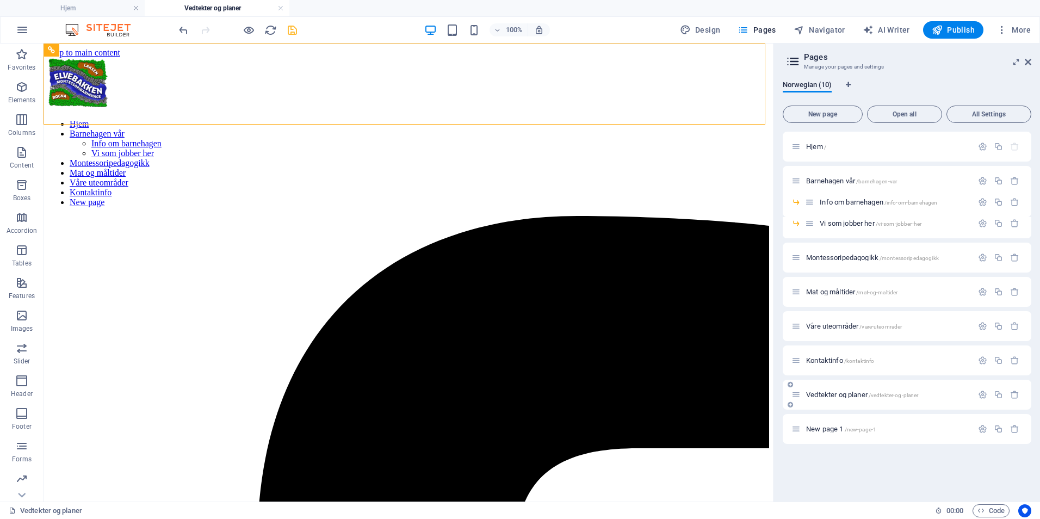
click at [839, 400] on div "Vedtekter og planer /vedtekter-og-planer" at bounding box center [881, 394] width 181 height 13
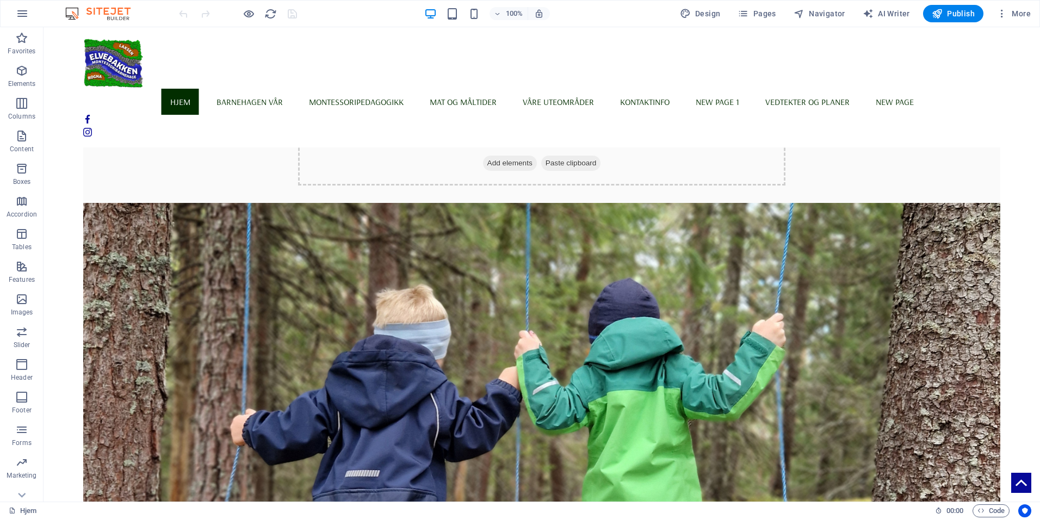
click at [250, 21] on div at bounding box center [238, 13] width 122 height 17
click at [250, 18] on icon "button" at bounding box center [249, 14] width 13 height 13
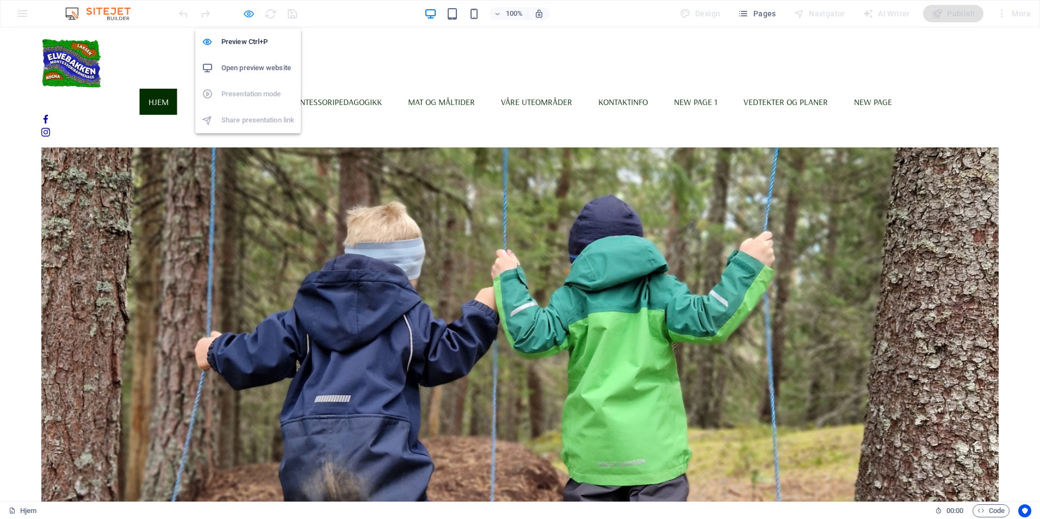
click at [249, 15] on icon "button" at bounding box center [249, 14] width 13 height 13
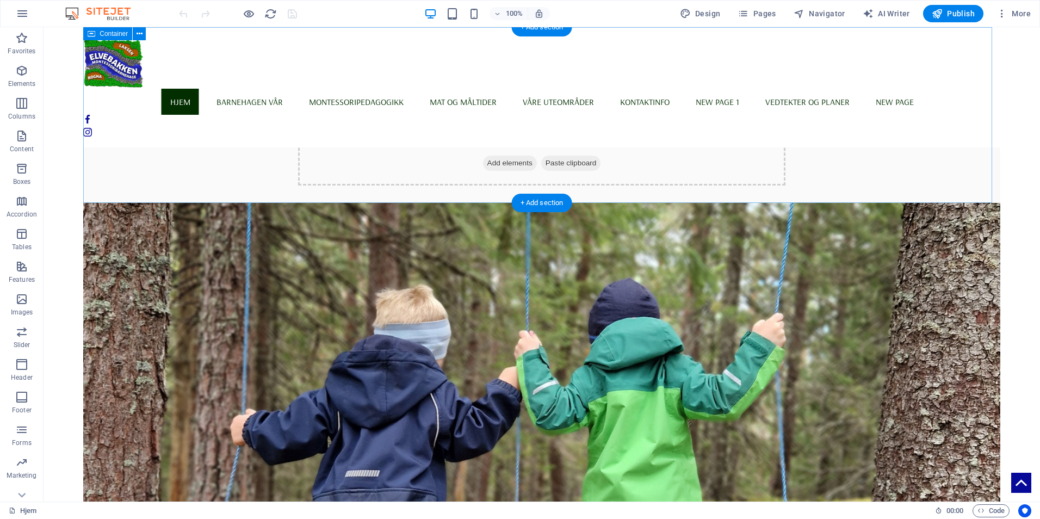
click at [522, 129] on div "Drop content here or Add elements Paste clipboard" at bounding box center [541, 146] width 487 height 77
click at [493, 160] on span "Add elements" at bounding box center [510, 163] width 54 height 15
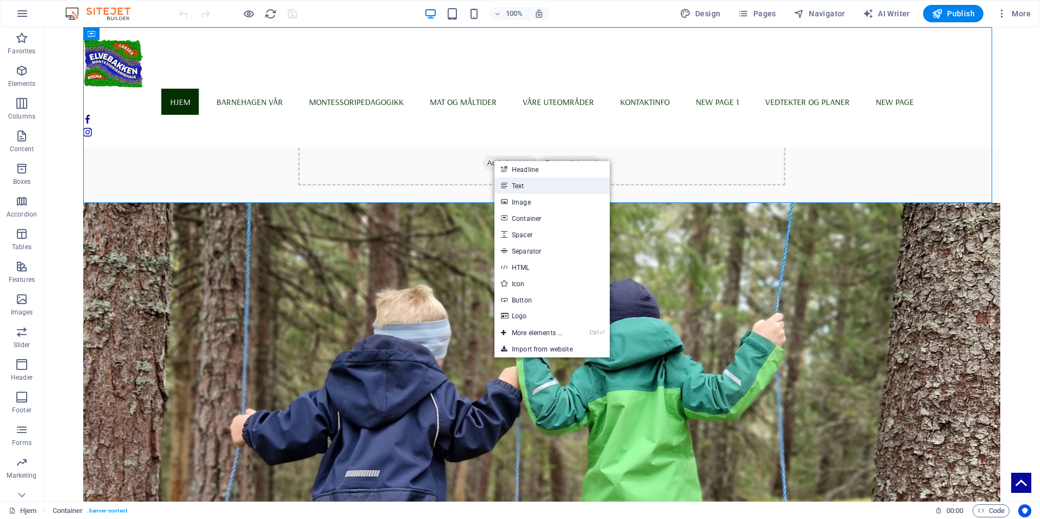
click at [521, 183] on link "Text" at bounding box center [551, 185] width 115 height 16
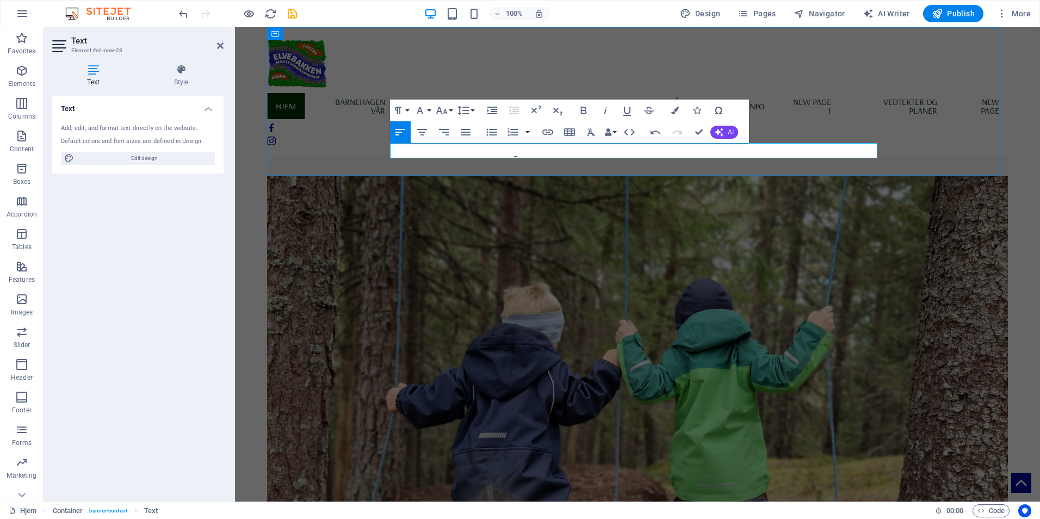
click at [493, 152] on p "Elvebakken Montessoribarnehage" at bounding box center [637, 150] width 487 height 15
click at [449, 111] on button "Font Size" at bounding box center [443, 111] width 21 height 22
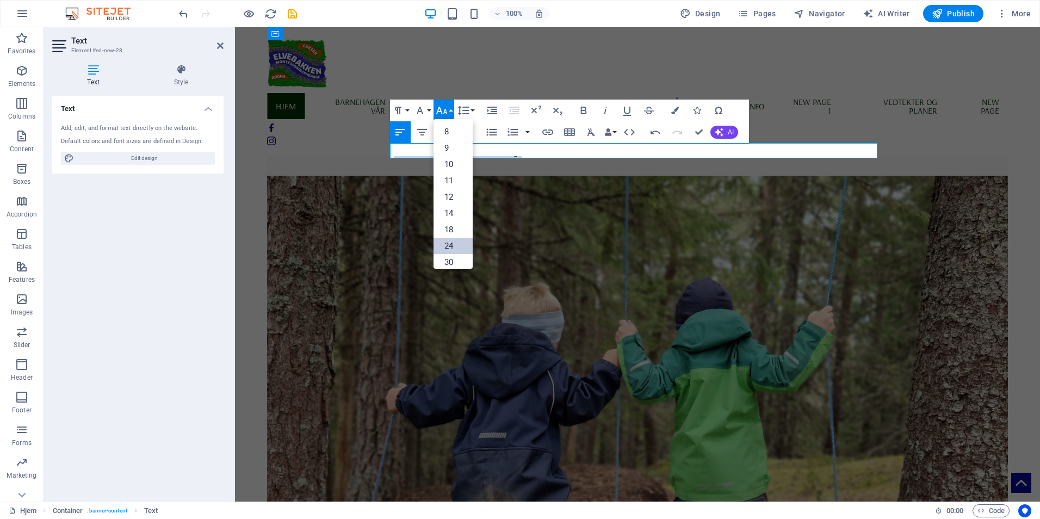
click at [456, 245] on link "24" at bounding box center [452, 246] width 39 height 16
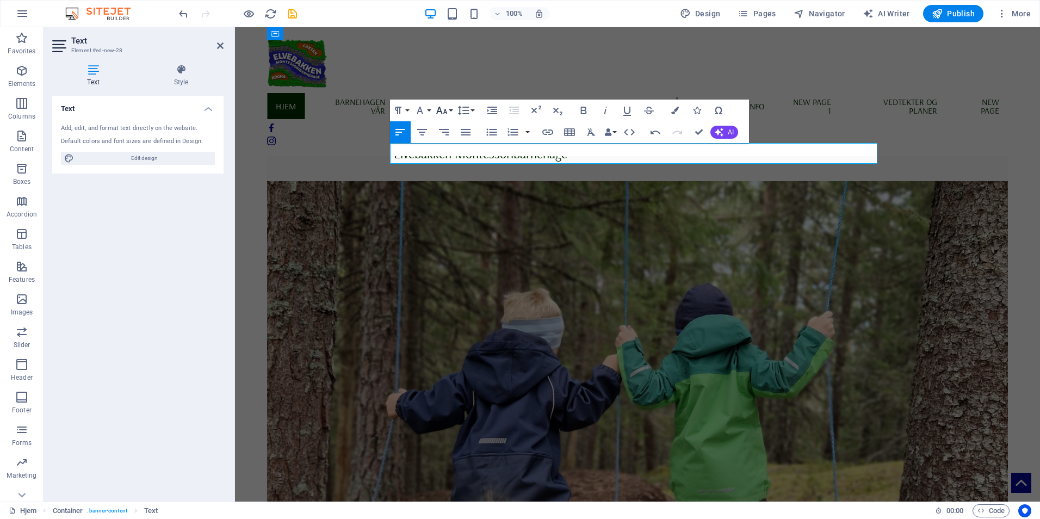
click at [448, 114] on icon "button" at bounding box center [441, 110] width 13 height 13
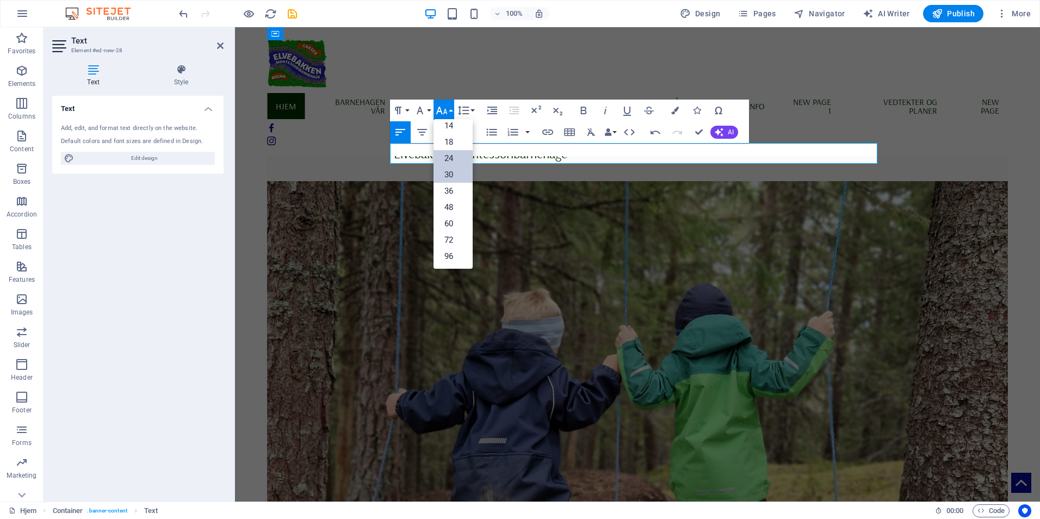
scroll to position [88, 0]
click at [450, 229] on link "60" at bounding box center [452, 223] width 39 height 16
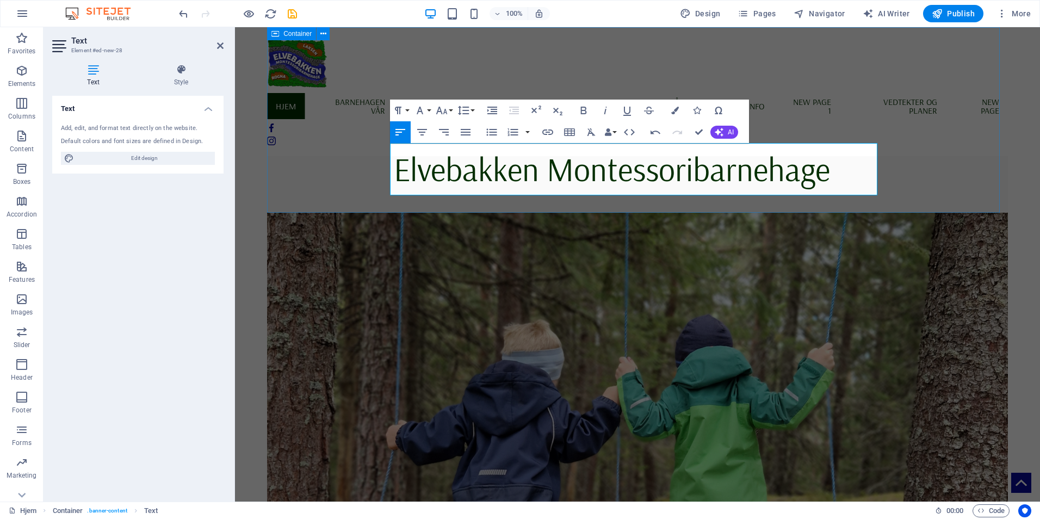
click at [370, 170] on div "Elvebakken Montessoribarnehage" at bounding box center [637, 119] width 741 height 185
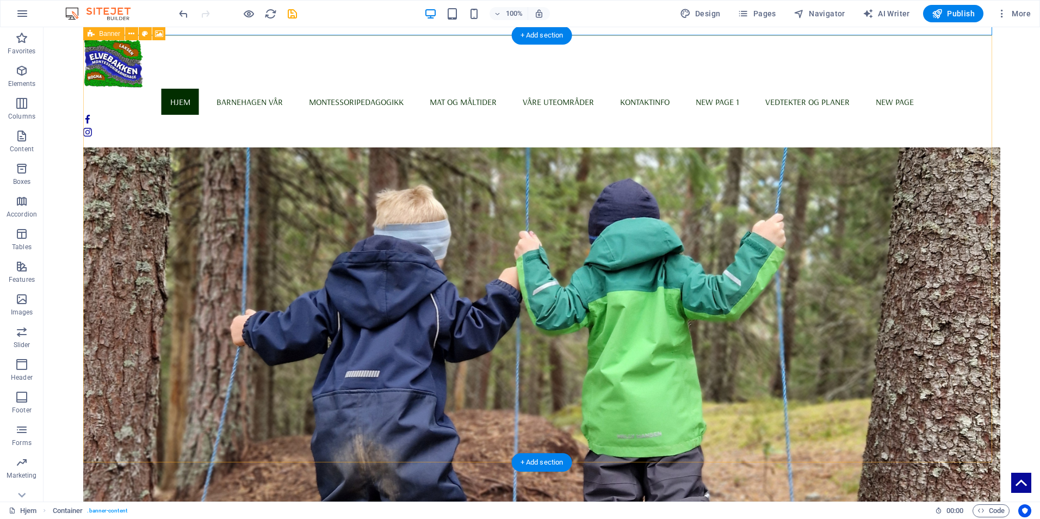
scroll to position [0, 0]
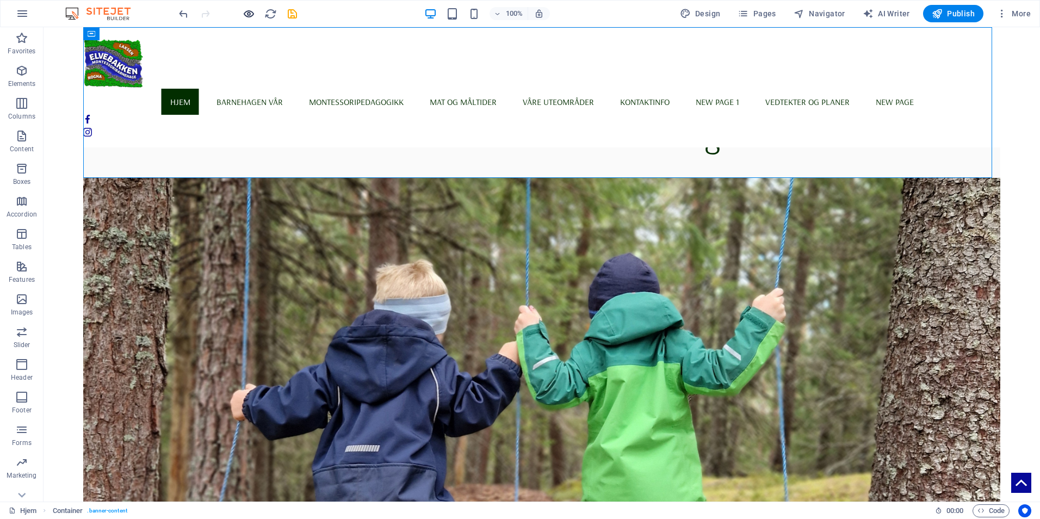
click at [248, 11] on icon "button" at bounding box center [249, 14] width 13 height 13
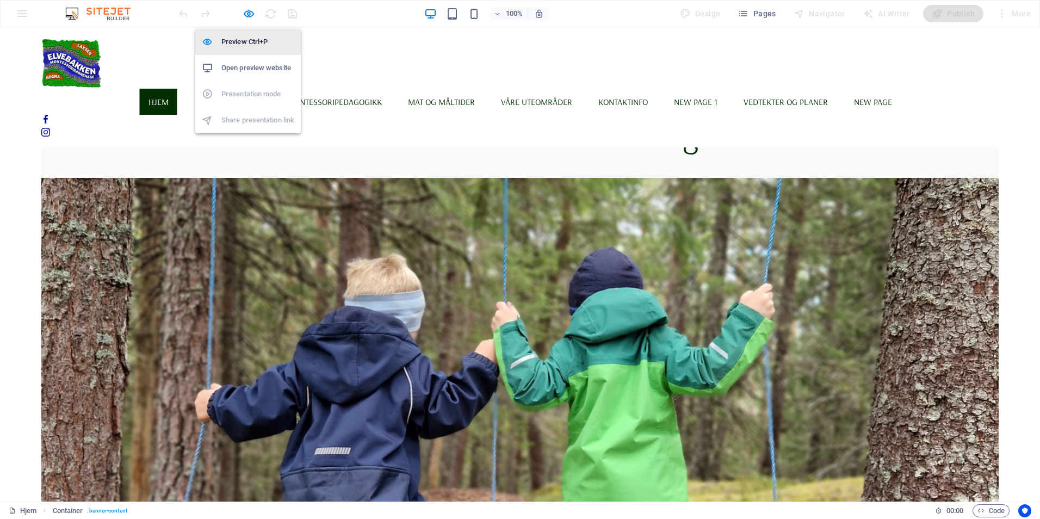
click at [247, 38] on h6 "Preview Ctrl+P" at bounding box center [257, 41] width 73 height 13
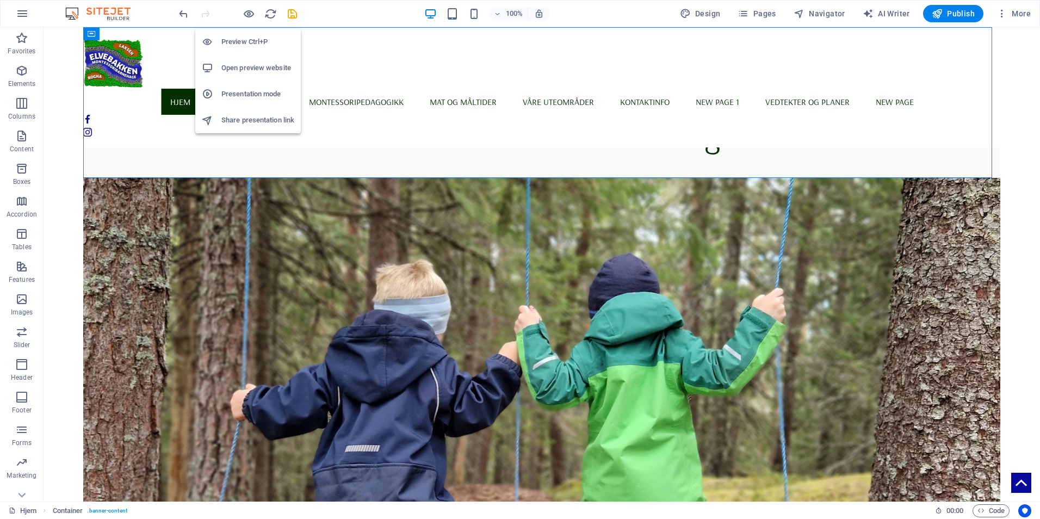
click at [252, 46] on h6 "Preview Ctrl+P" at bounding box center [257, 41] width 73 height 13
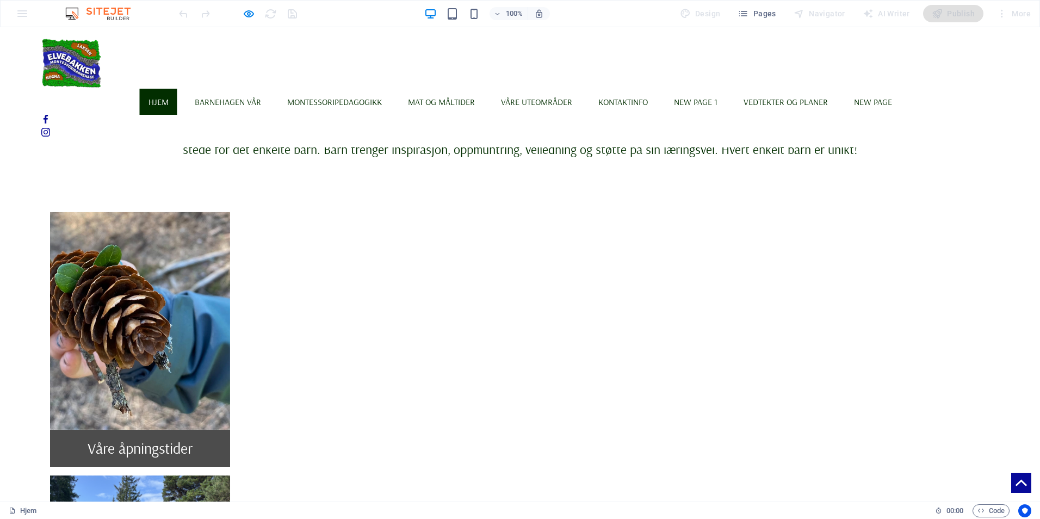
scroll to position [489, 0]
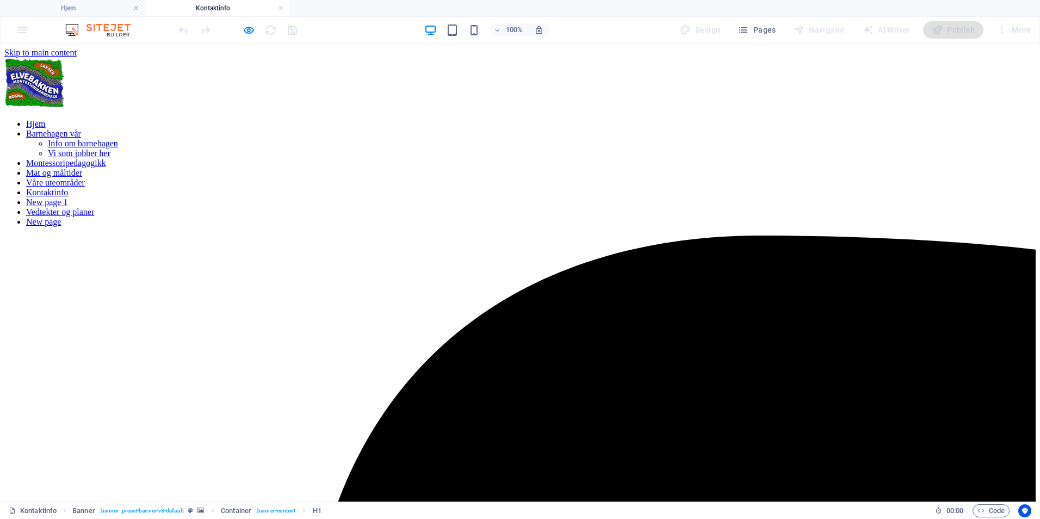
scroll to position [0, 0]
click at [164, 119] on nav "Hjem Barnehagen vår Info om barnehagen Vi som jobber her Montessoripedagogikk M…" at bounding box center [519, 173] width 1031 height 108
click at [246, 27] on icon "button" at bounding box center [249, 30] width 13 height 13
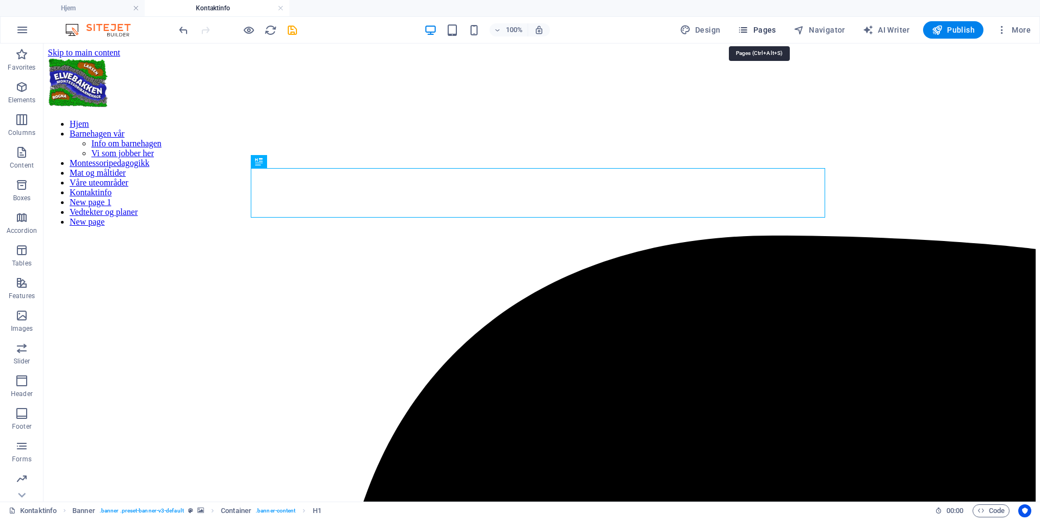
click at [748, 26] on icon "button" at bounding box center [742, 29] width 11 height 11
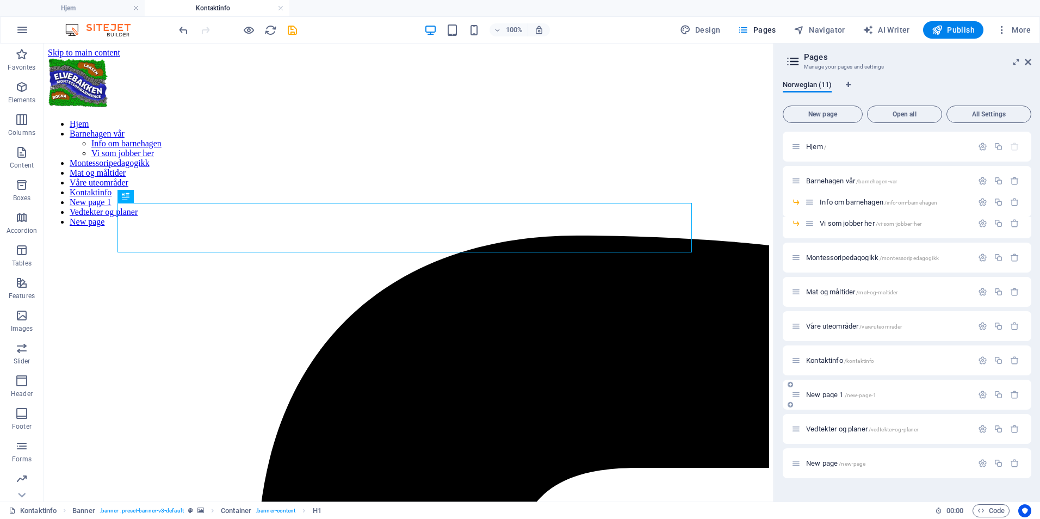
click at [841, 398] on div "New page 1 /new-page-1" at bounding box center [881, 394] width 181 height 13
click at [817, 397] on span "New page 1 /new-page-1" at bounding box center [841, 394] width 70 height 8
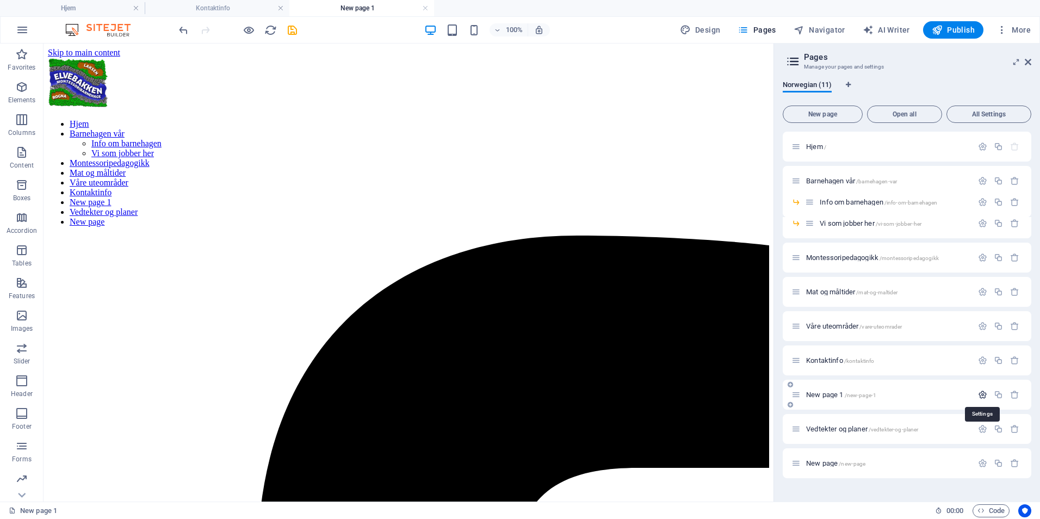
click at [983, 393] on icon "button" at bounding box center [982, 394] width 9 height 9
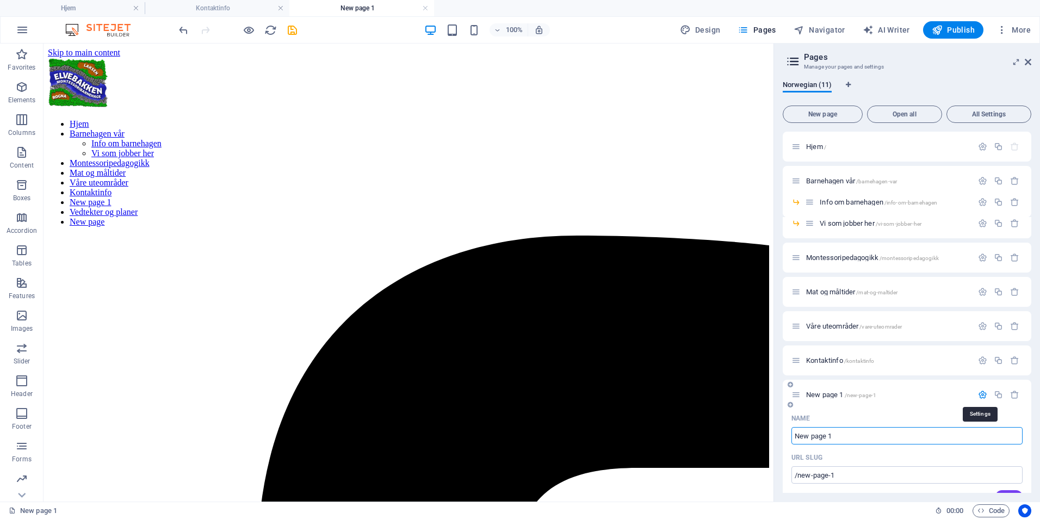
click at [980, 394] on icon "button" at bounding box center [982, 394] width 9 height 9
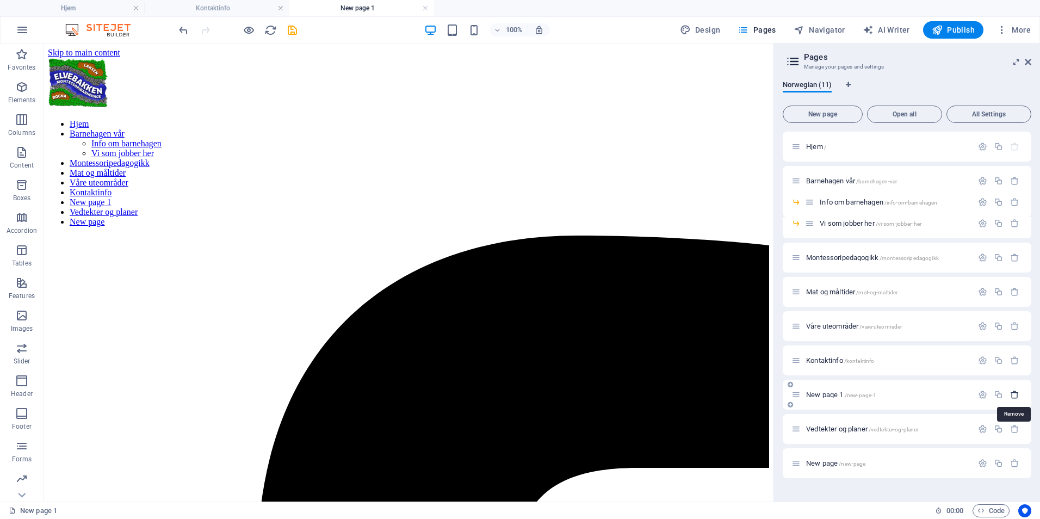
click at [1013, 394] on icon "button" at bounding box center [1014, 394] width 9 height 9
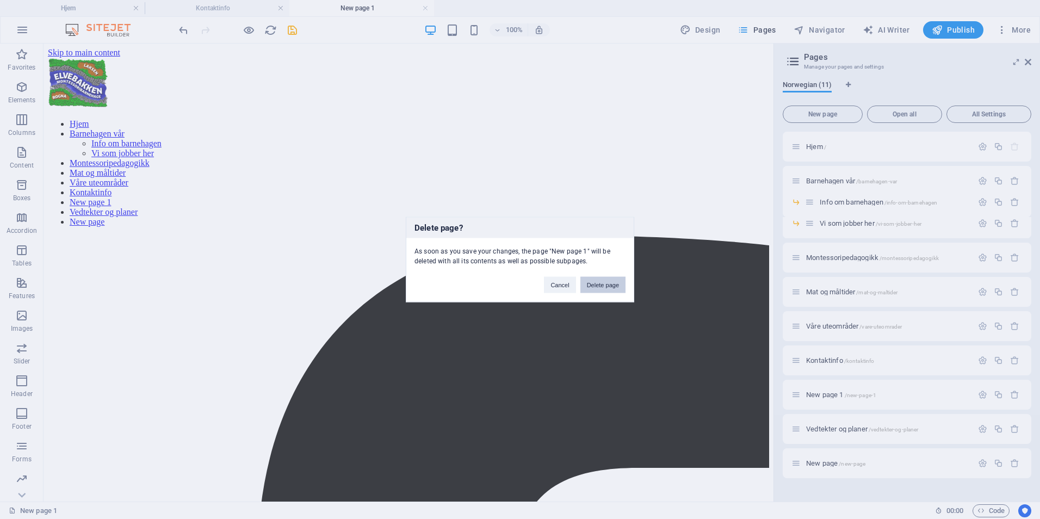
click at [591, 284] on button "Delete page" at bounding box center [602, 285] width 45 height 16
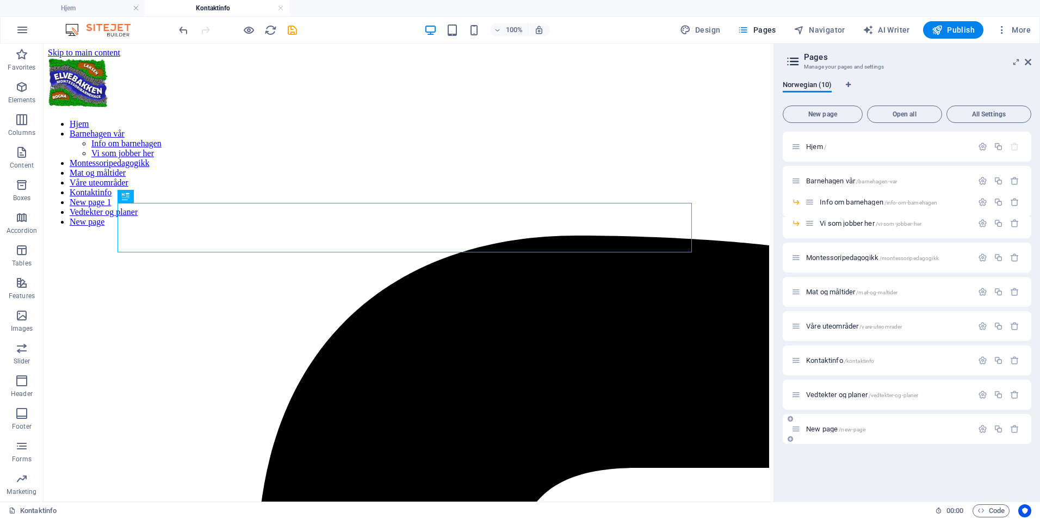
click at [849, 429] on span "/new-page" at bounding box center [852, 429] width 27 height 6
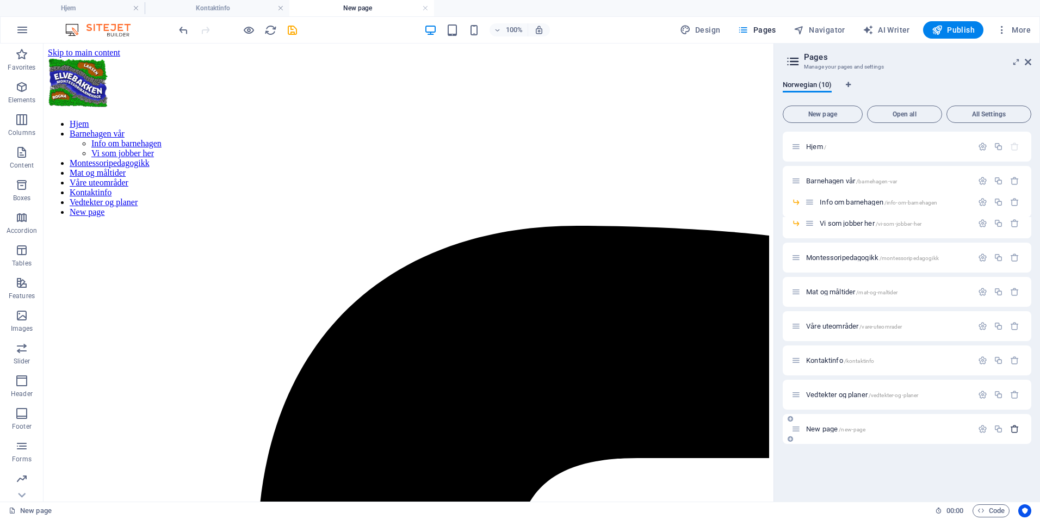
click at [1017, 427] on icon "button" at bounding box center [1014, 428] width 9 height 9
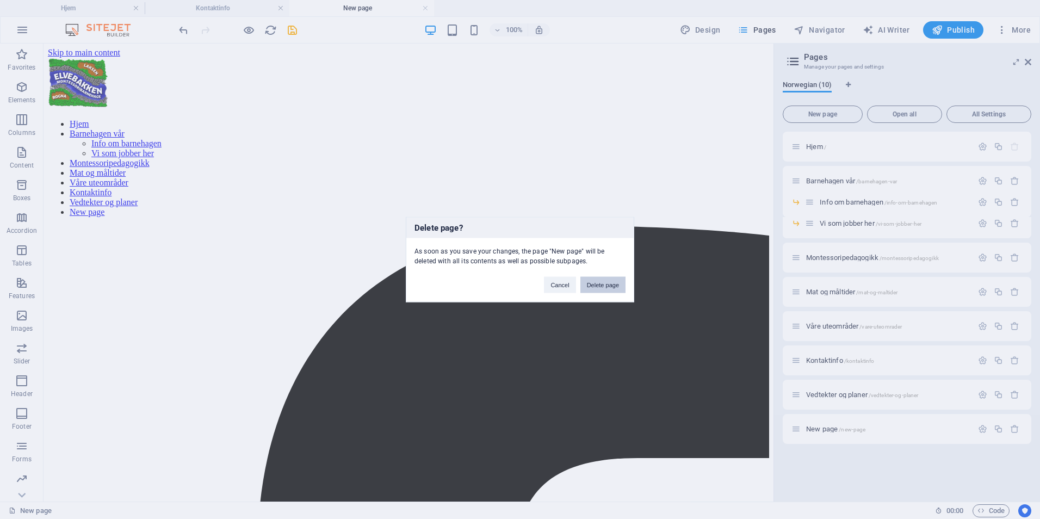
click at [599, 284] on button "Delete page" at bounding box center [602, 285] width 45 height 16
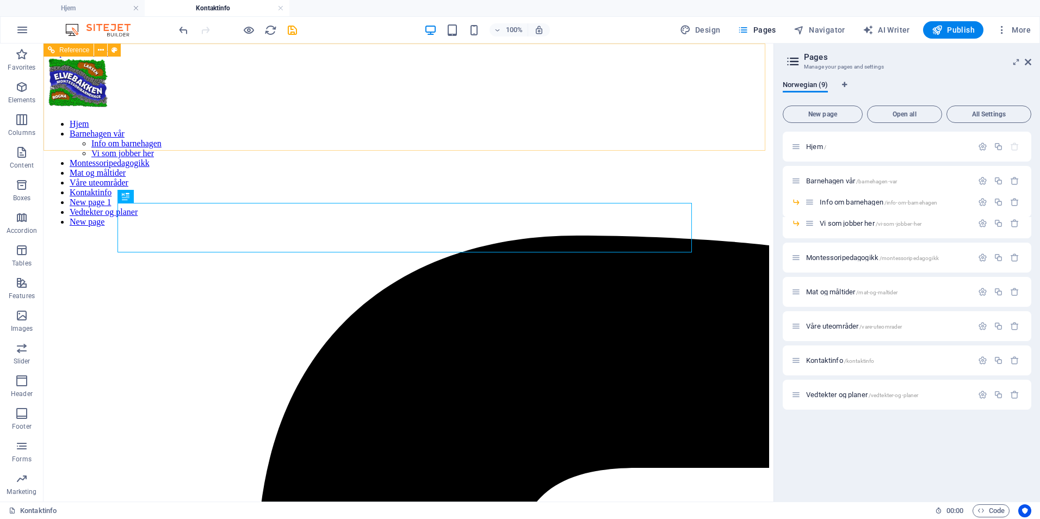
click at [708, 120] on nav "Hjem Barnehagen vår Info om barnehagen Vi som jobber her Montessoripedagogikk M…" at bounding box center [408, 173] width 721 height 108
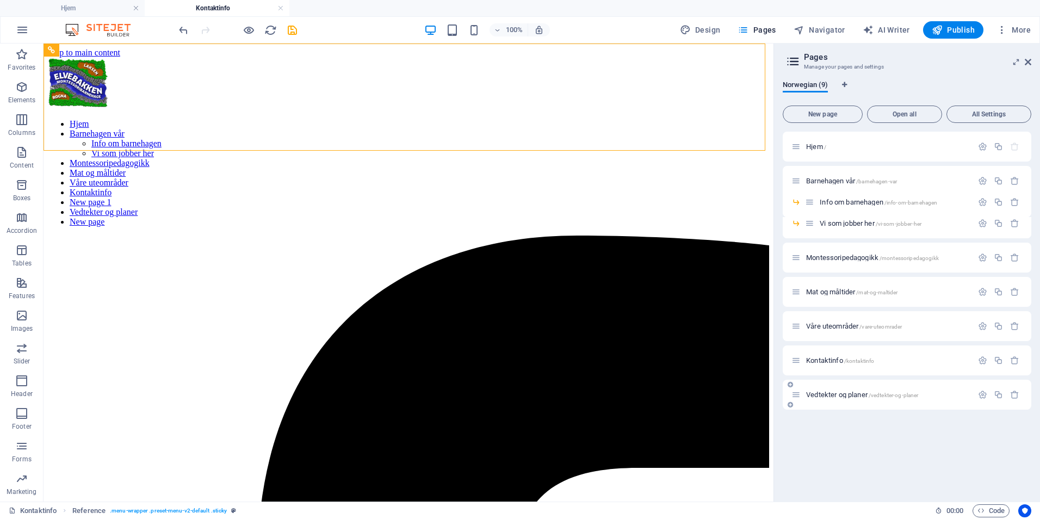
click at [835, 390] on div "Vedtekter og planer /vedtekter-og-planer" at bounding box center [881, 394] width 181 height 13
click at [834, 394] on span "Vedtekter og planer /vedtekter-og-planer" at bounding box center [862, 394] width 112 height 8
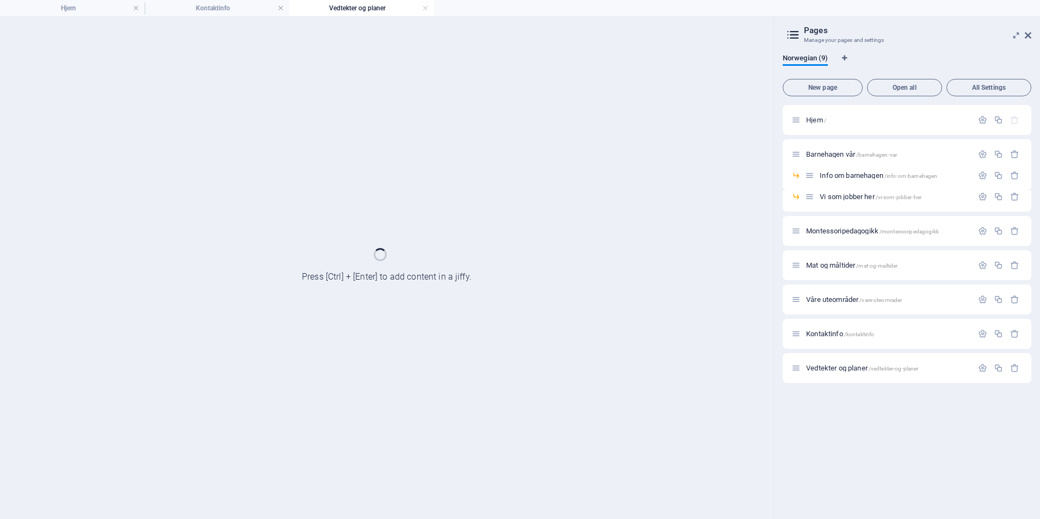
click at [833, 394] on div "Hjem / Barnehagen vår /barnehagen-var Info om barnehagen /info-om-barnehagen Vi…" at bounding box center [907, 307] width 249 height 405
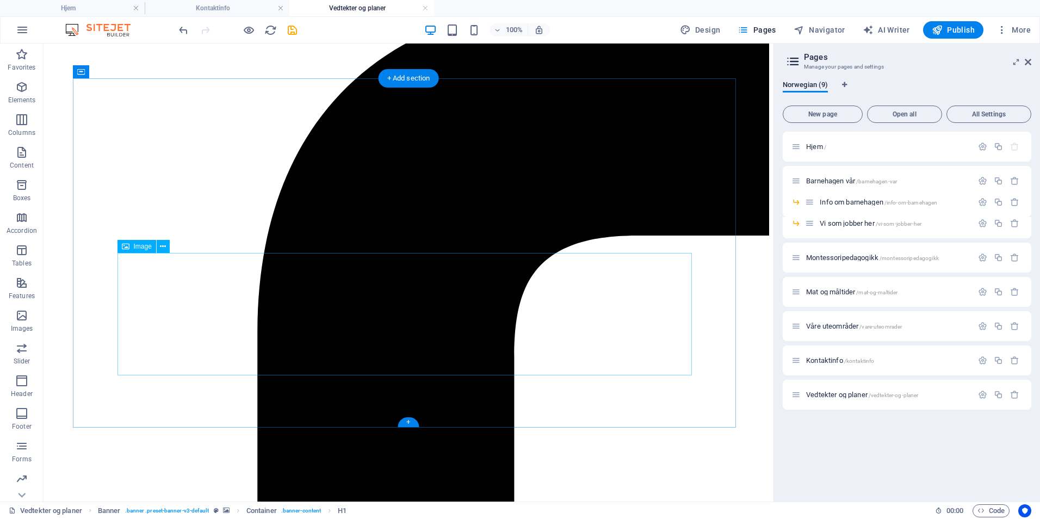
scroll to position [218, 0]
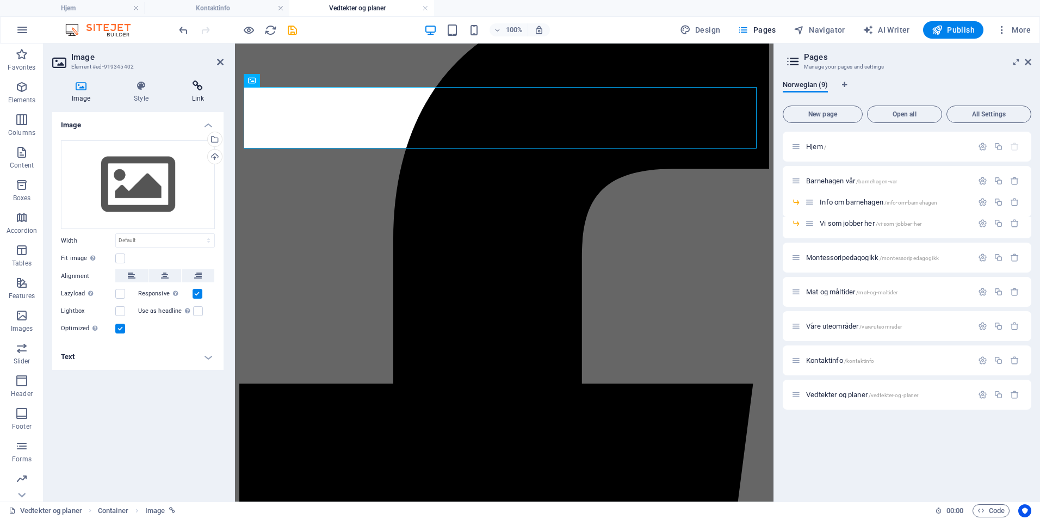
click at [198, 83] on icon at bounding box center [197, 85] width 51 height 11
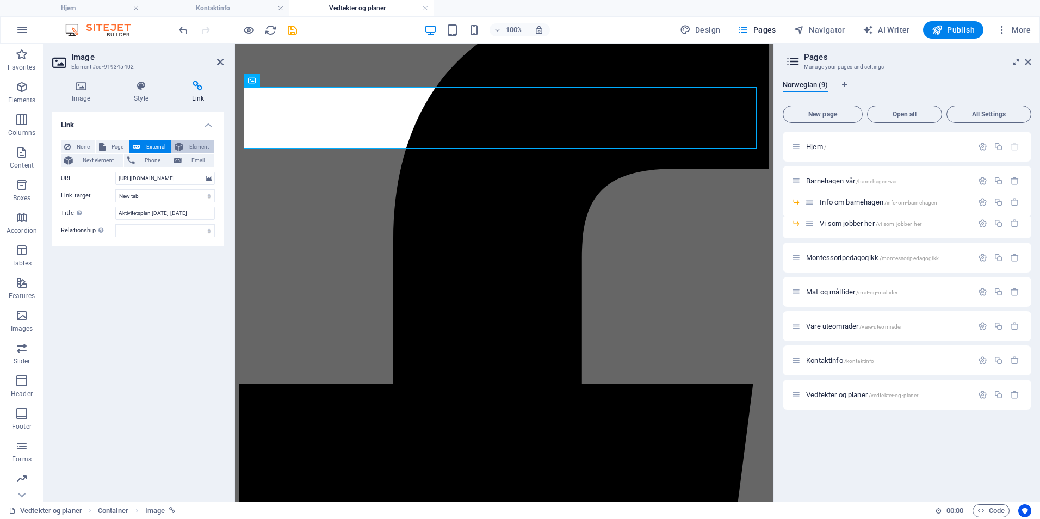
click at [180, 148] on icon at bounding box center [179, 146] width 9 height 13
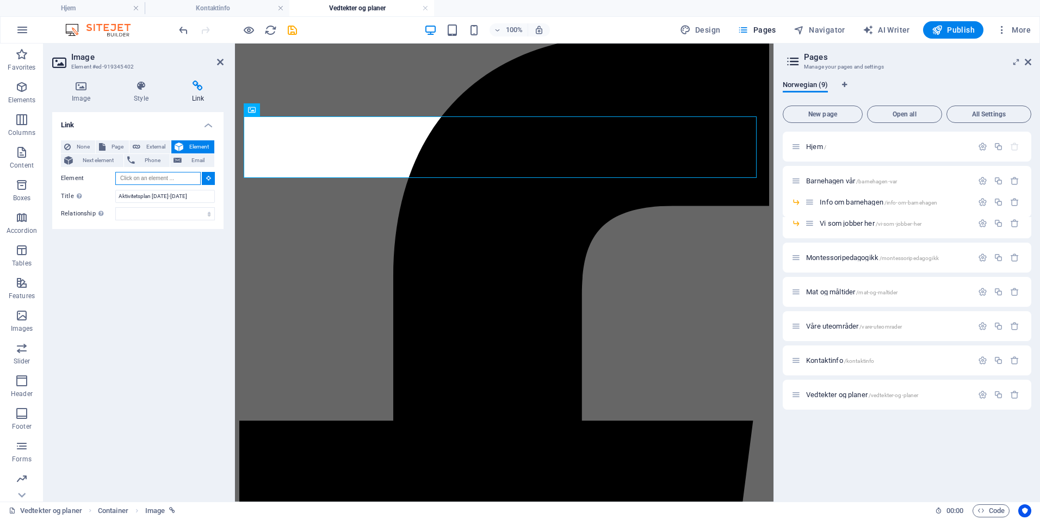
scroll to position [150, 0]
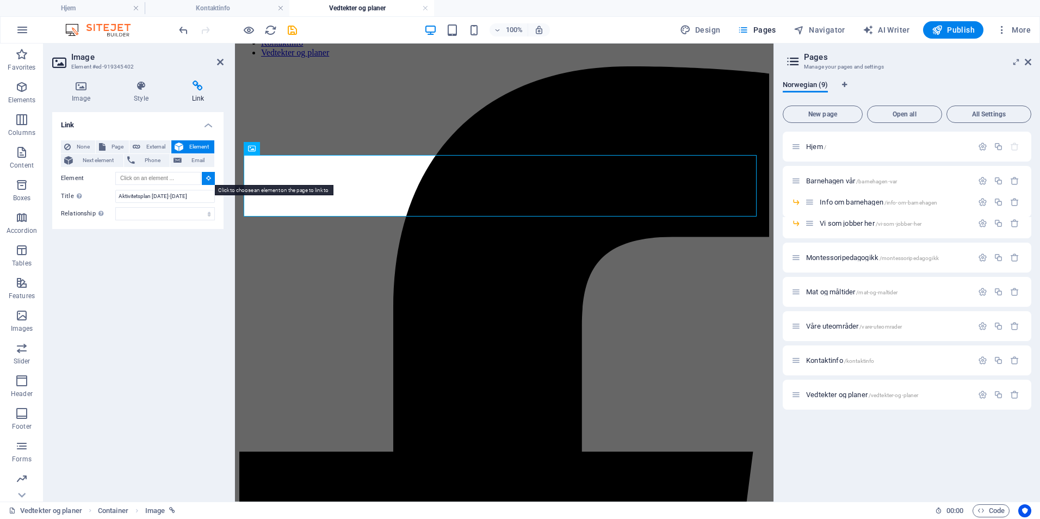
click at [208, 178] on icon at bounding box center [208, 177] width 5 height 5
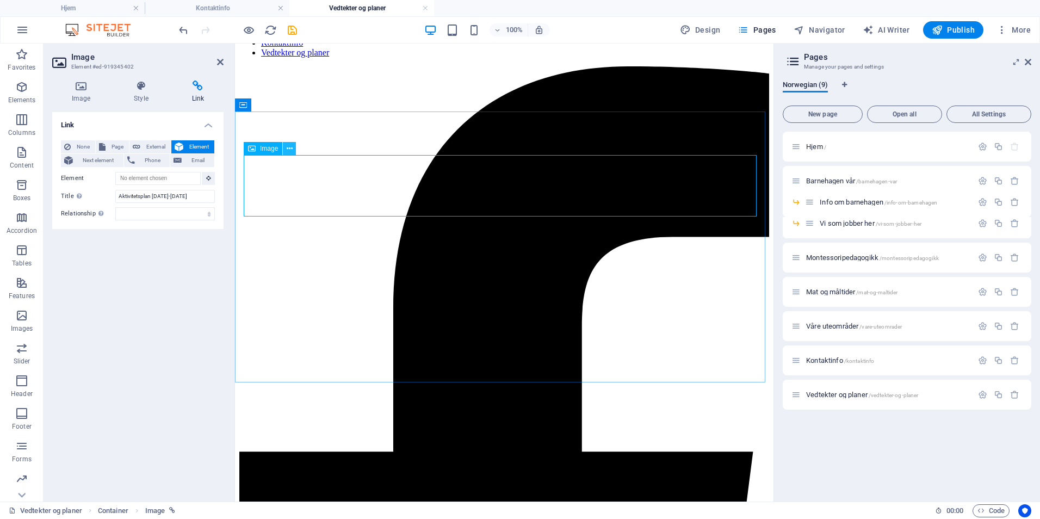
click at [289, 151] on icon at bounding box center [290, 148] width 6 height 11
click at [70, 158] on icon at bounding box center [68, 160] width 9 height 13
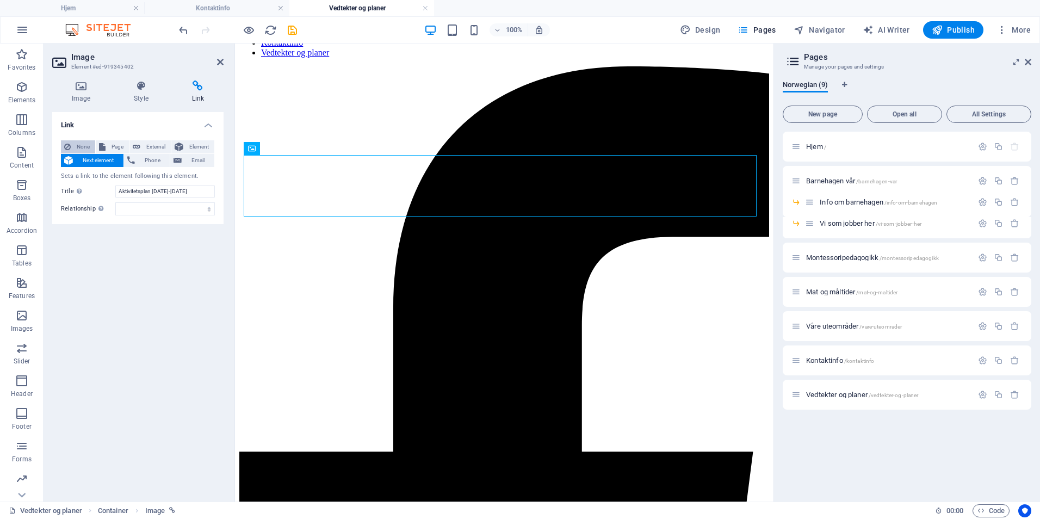
click at [77, 152] on span "None" at bounding box center [83, 146] width 18 height 13
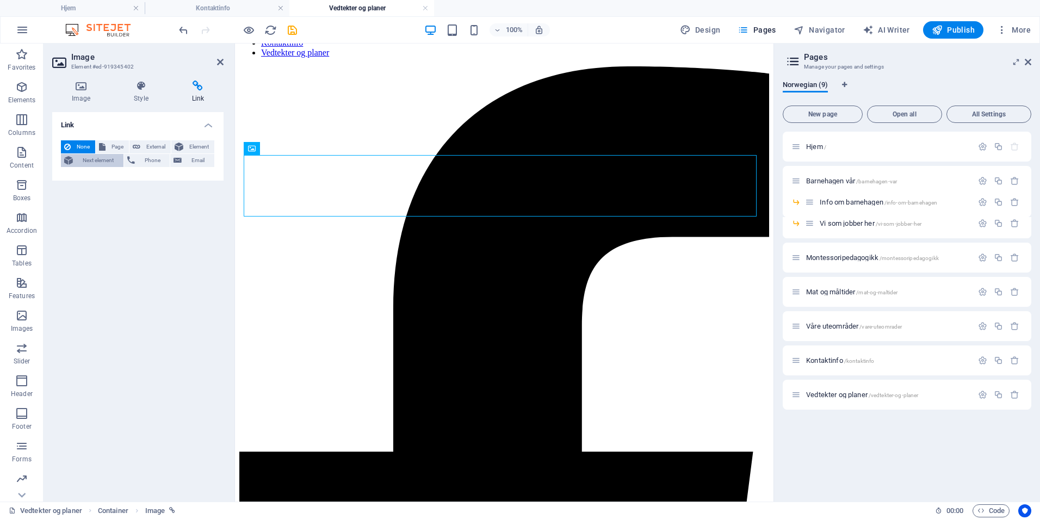
click at [78, 160] on span "Next element" at bounding box center [98, 160] width 44 height 13
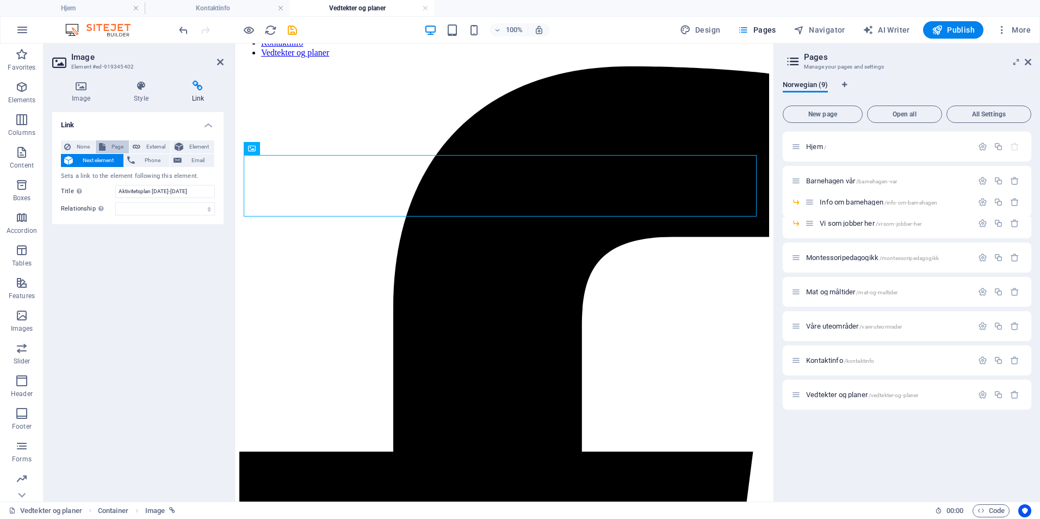
click at [111, 147] on span "Page" at bounding box center [117, 146] width 17 height 13
select select
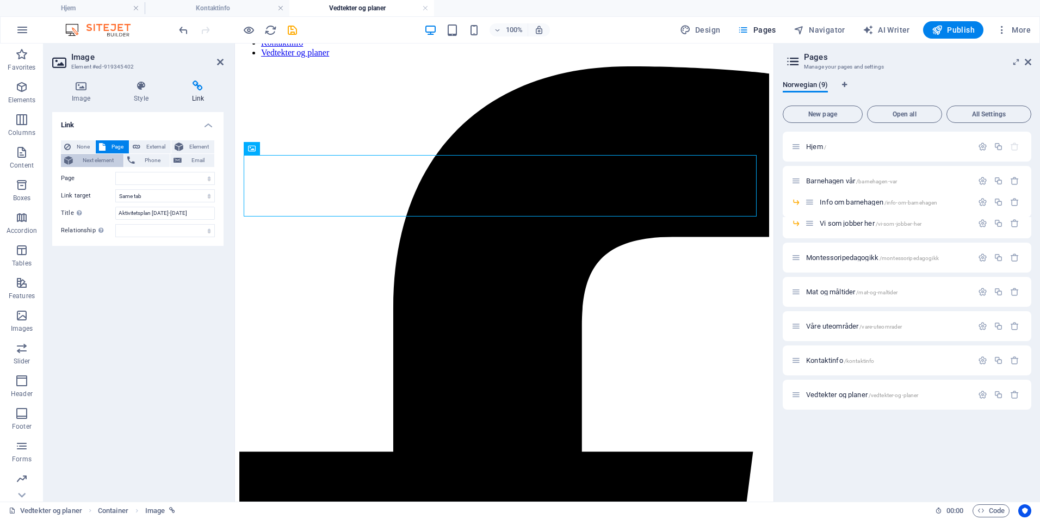
click at [98, 160] on span "Next element" at bounding box center [98, 160] width 44 height 13
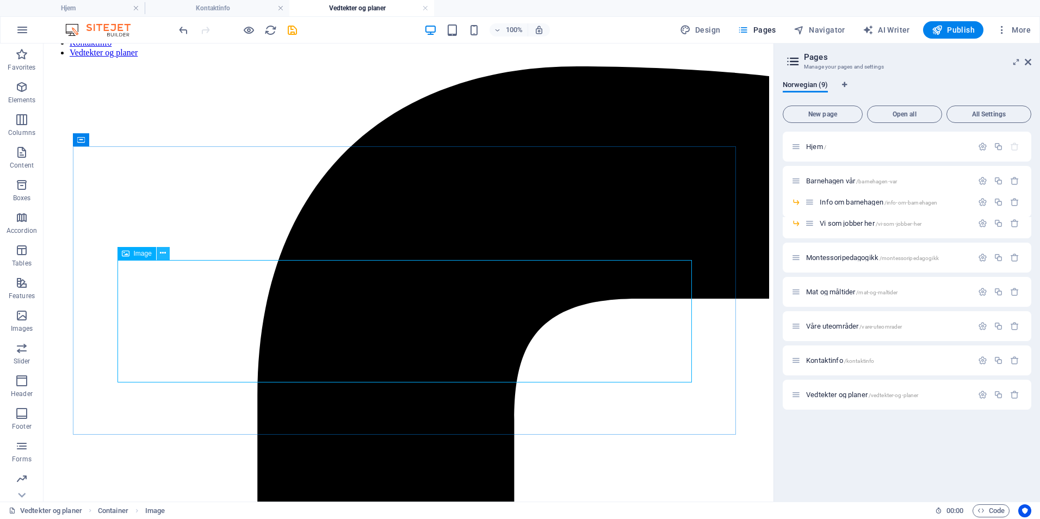
click at [160, 257] on icon at bounding box center [163, 252] width 6 height 11
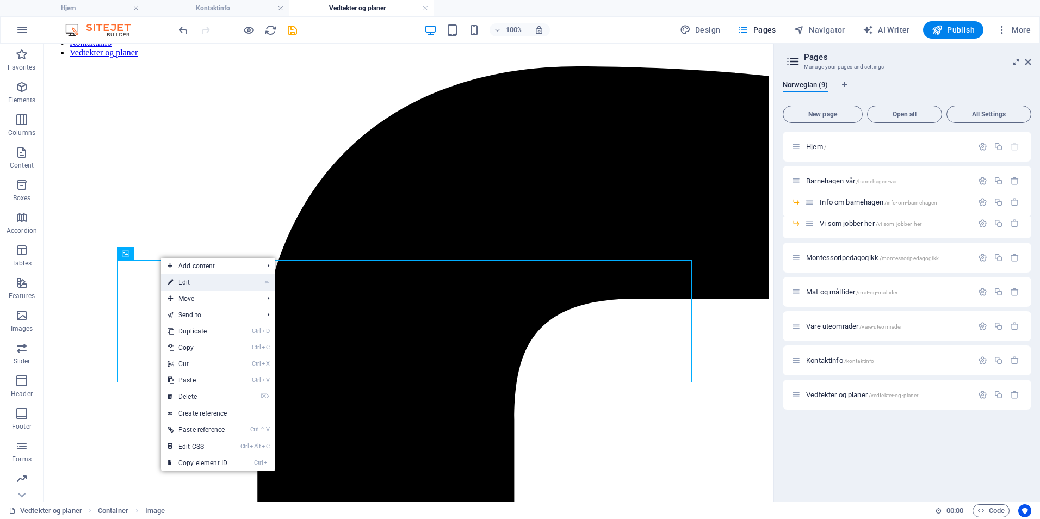
click at [179, 281] on link "⏎ Edit" at bounding box center [197, 282] width 73 height 16
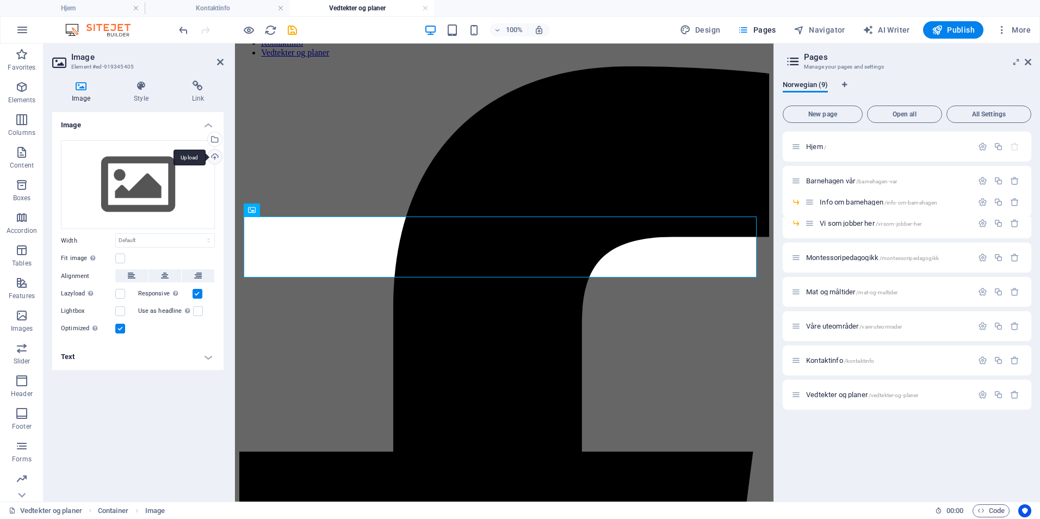
click at [216, 154] on div "Upload" at bounding box center [214, 158] width 16 height 16
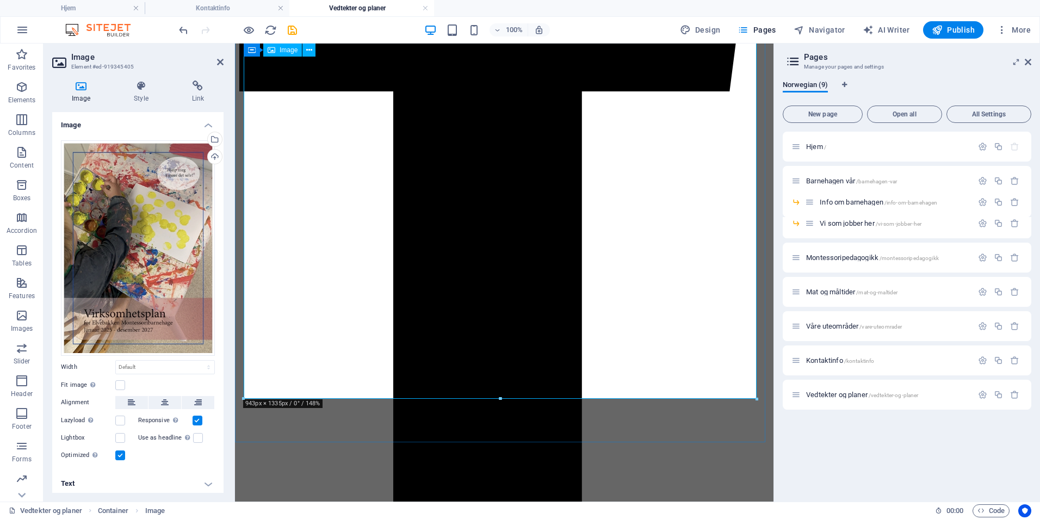
scroll to position [693, 0]
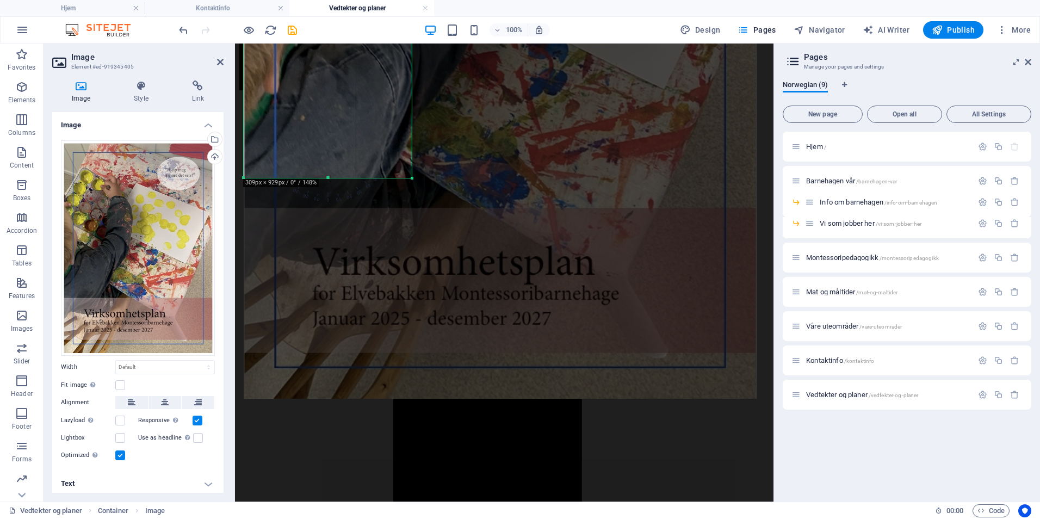
drag, startPoint x: 756, startPoint y: 399, endPoint x: 409, endPoint y: 178, distance: 410.5
click at [411, 177] on div at bounding box center [412, 178] width 7 height 7
type input "308"
select select "px"
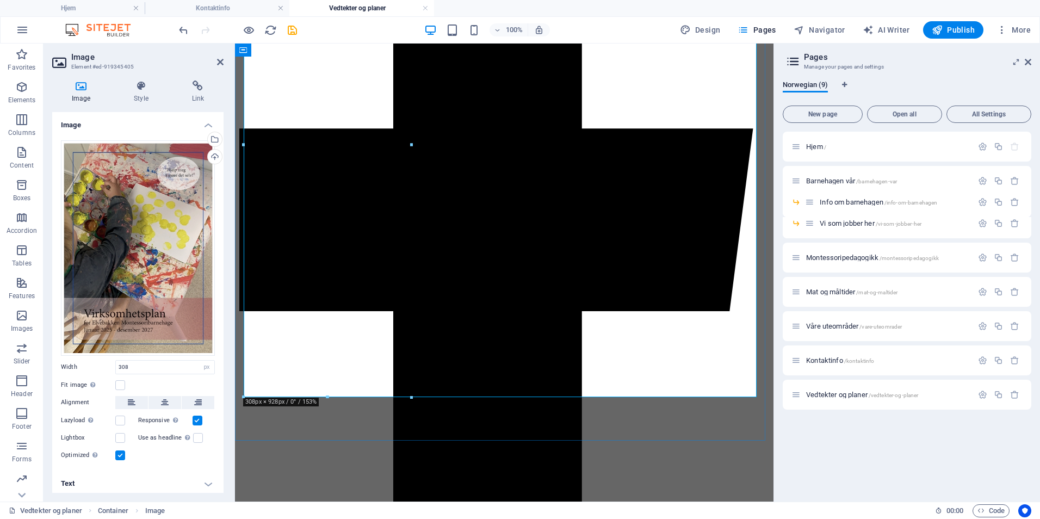
scroll to position [474, 0]
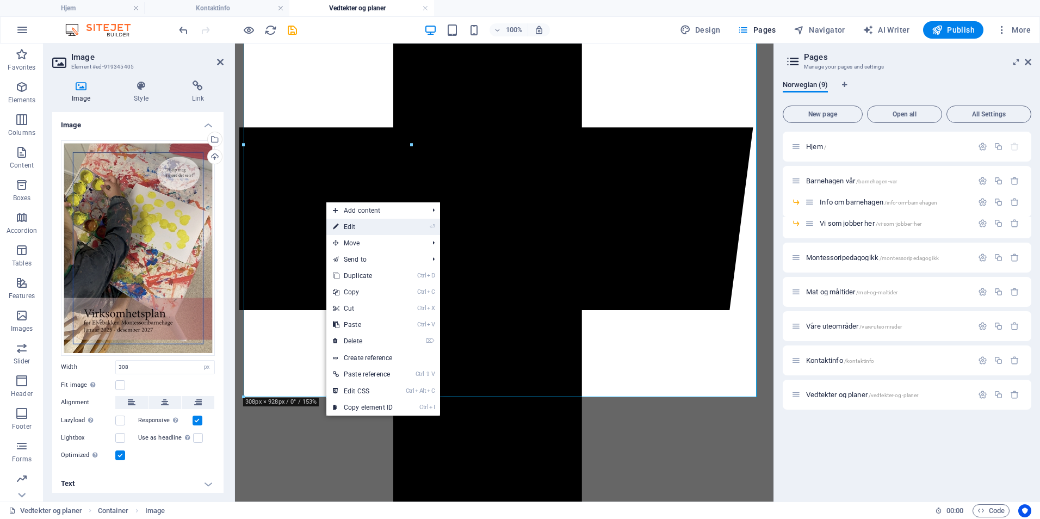
click at [345, 224] on link "⏎ Edit" at bounding box center [362, 227] width 73 height 16
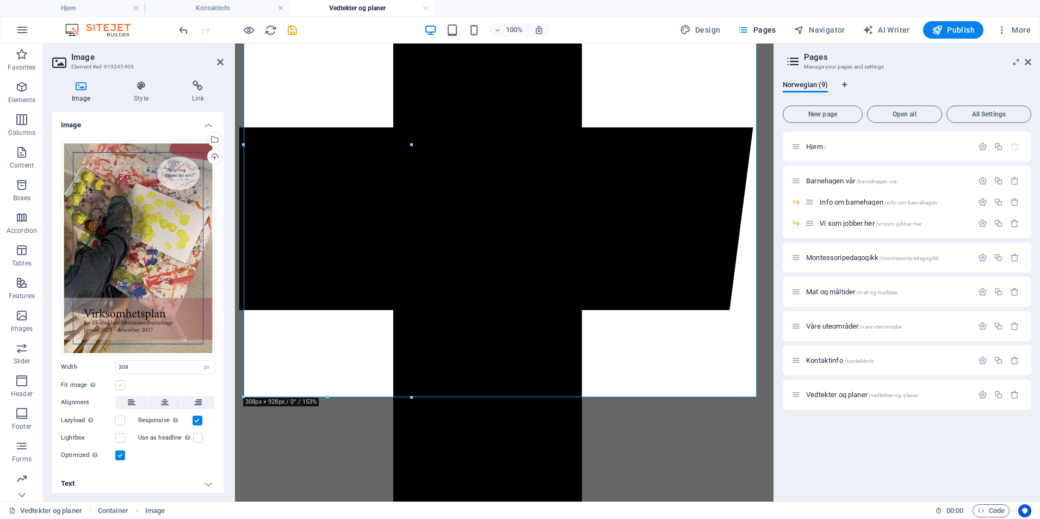
click at [119, 387] on label at bounding box center [120, 385] width 10 height 10
click at [0, 0] on input "Fit image Automatically fit image to a fixed width and height" at bounding box center [0, 0] width 0 height 0
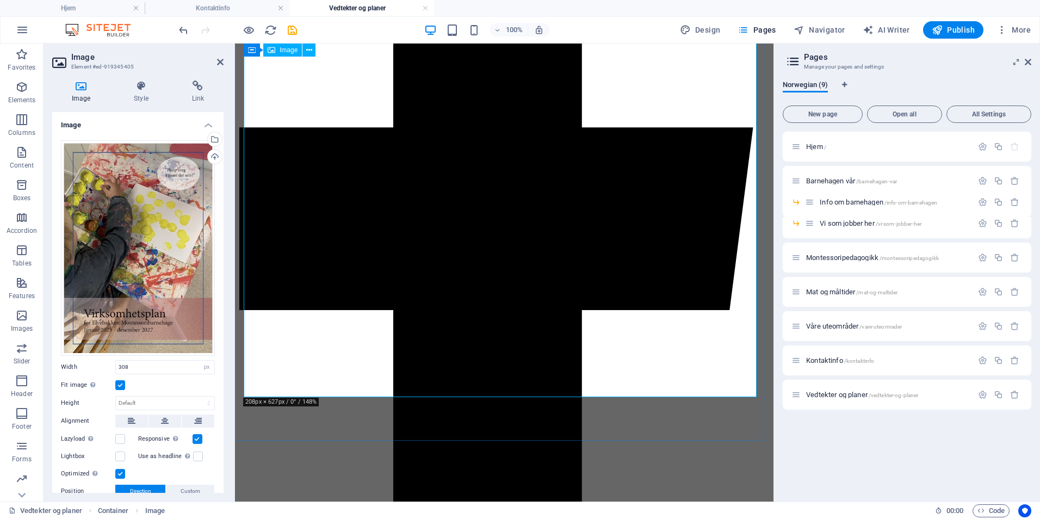
click at [176, 398] on select "Default auto px" at bounding box center [165, 402] width 98 height 13
click at [116, 396] on select "Default auto px" at bounding box center [165, 402] width 98 height 13
select select "DISABLED_OPTION_VALUE"
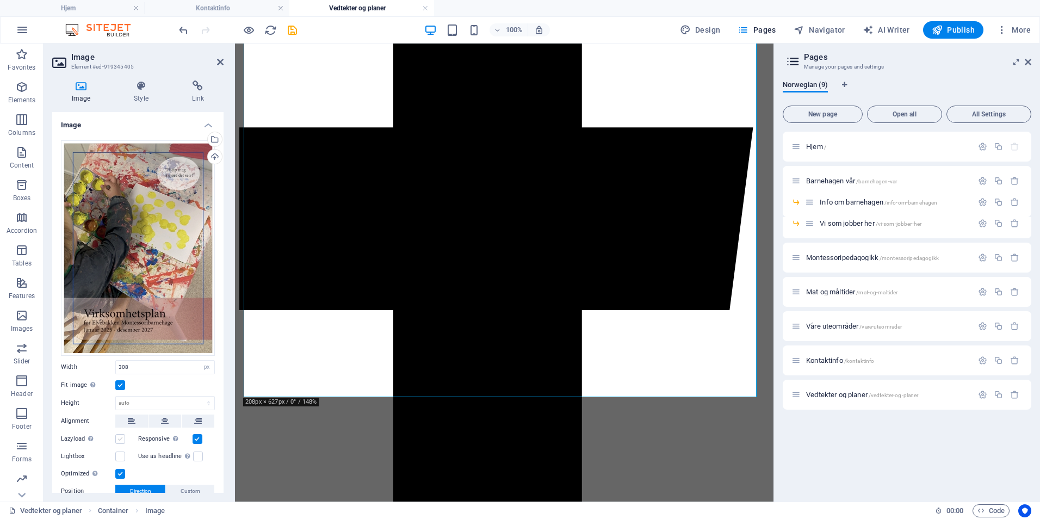
click at [120, 434] on label at bounding box center [120, 439] width 10 height 10
click at [0, 0] on input "Lazyload Loading images after the page loads improves page speed." at bounding box center [0, 0] width 0 height 0
click at [132, 486] on span "Direction" at bounding box center [140, 491] width 21 height 13
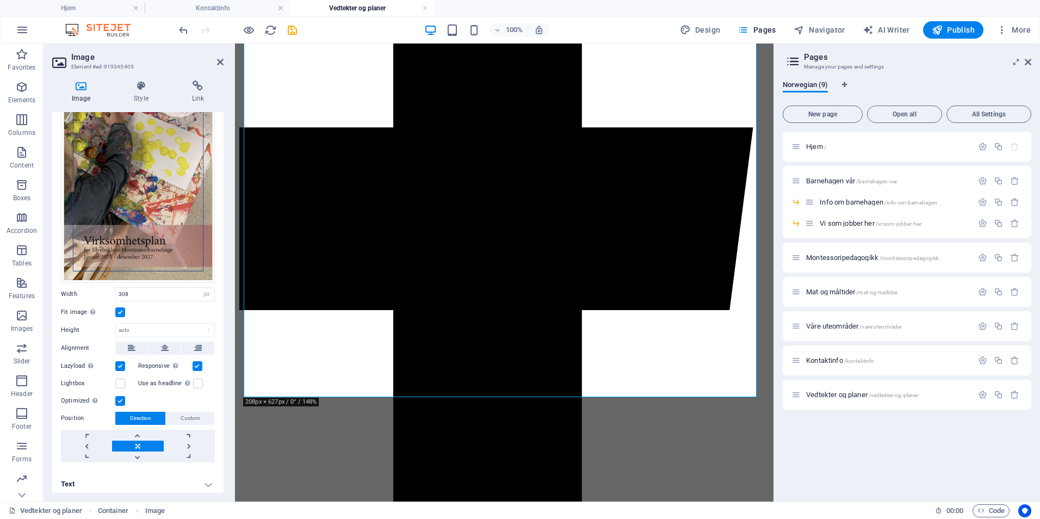
scroll to position [74, 0]
click at [195, 414] on span "Custom" at bounding box center [191, 417] width 20 height 13
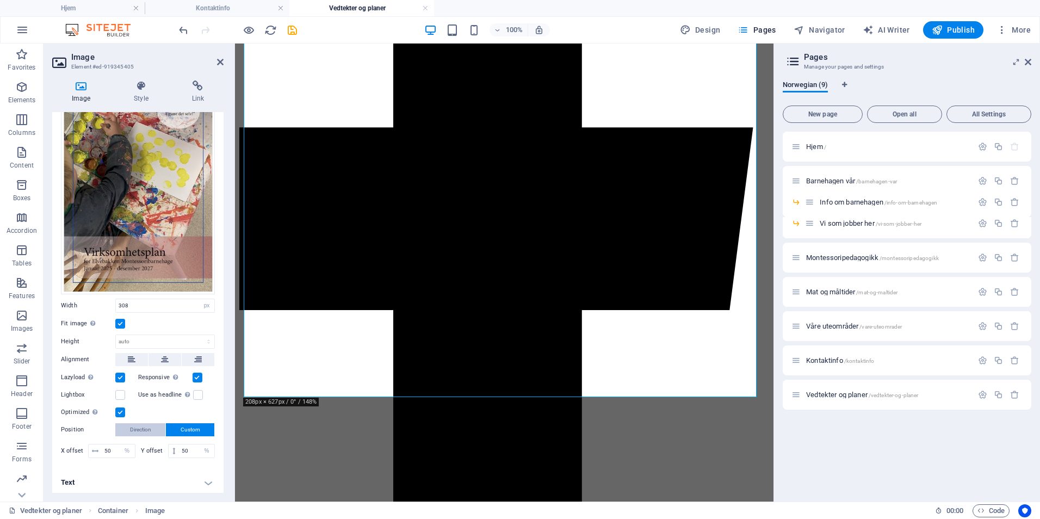
click at [151, 423] on span "Direction" at bounding box center [140, 429] width 21 height 13
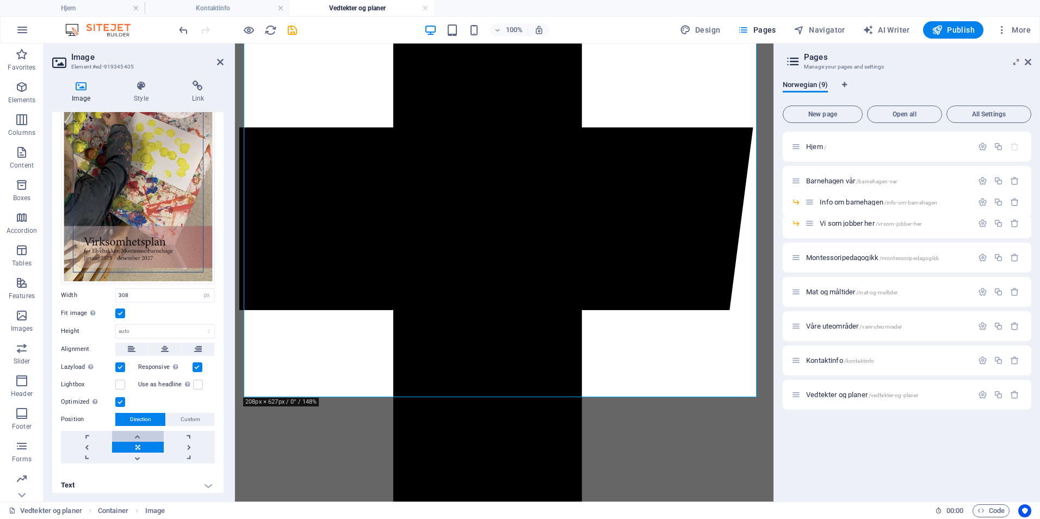
scroll to position [74, 0]
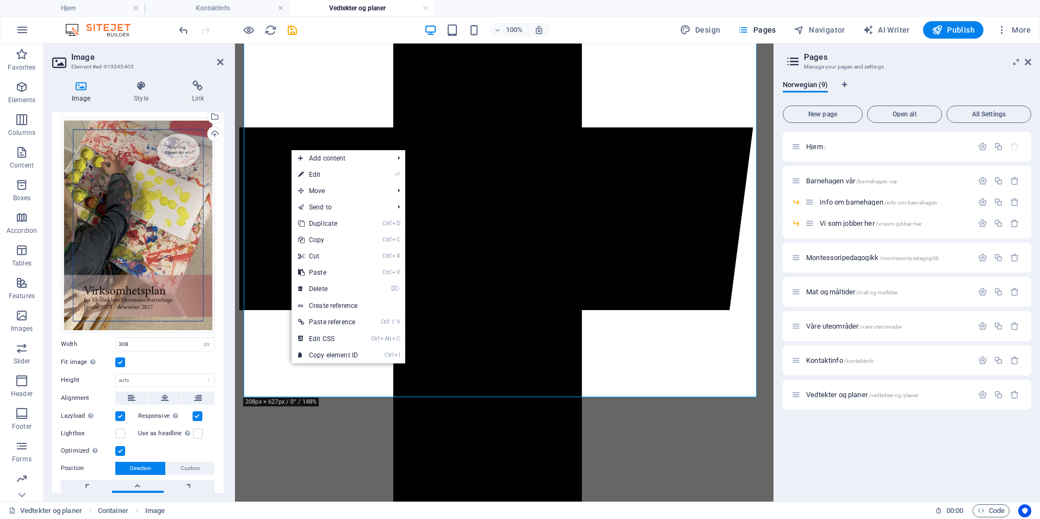
scroll to position [0, 0]
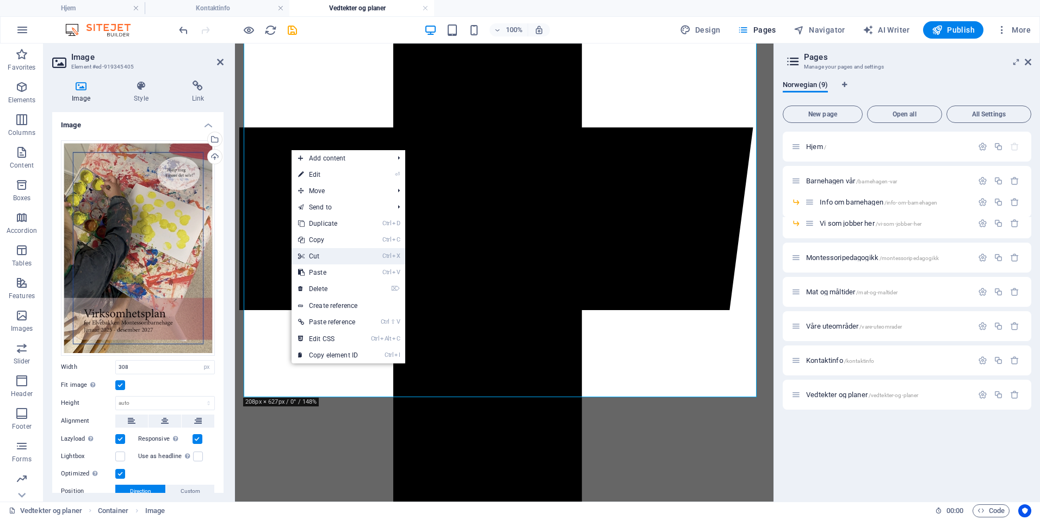
click at [306, 258] on link "Ctrl X Cut" at bounding box center [327, 256] width 73 height 16
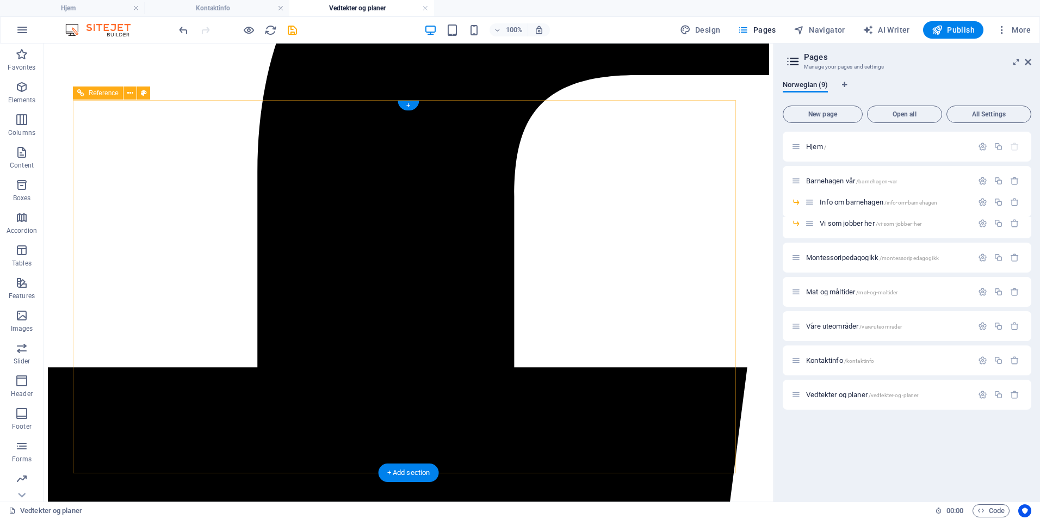
scroll to position [372, 0]
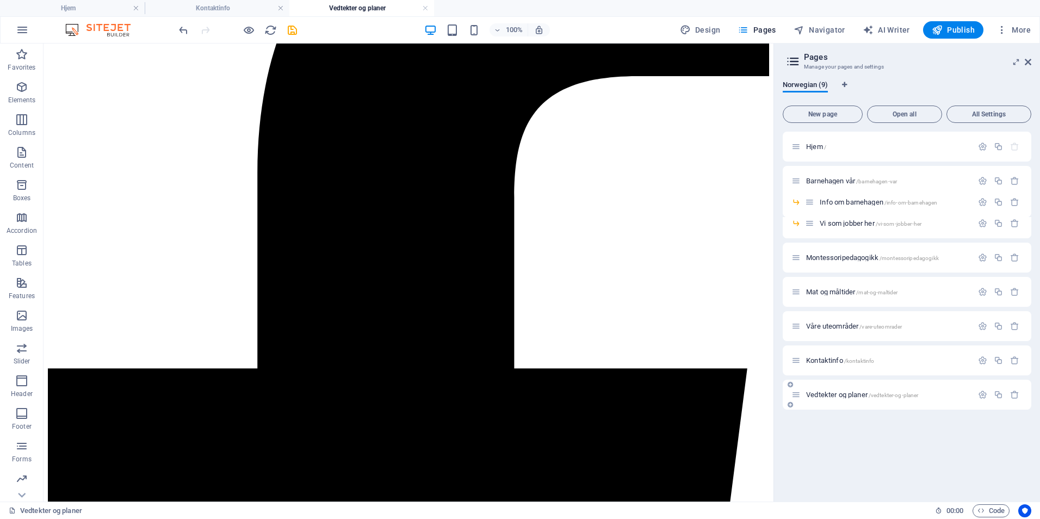
click at [821, 396] on span "Vedtekter og planer /vedtekter-og-planer" at bounding box center [862, 394] width 112 height 8
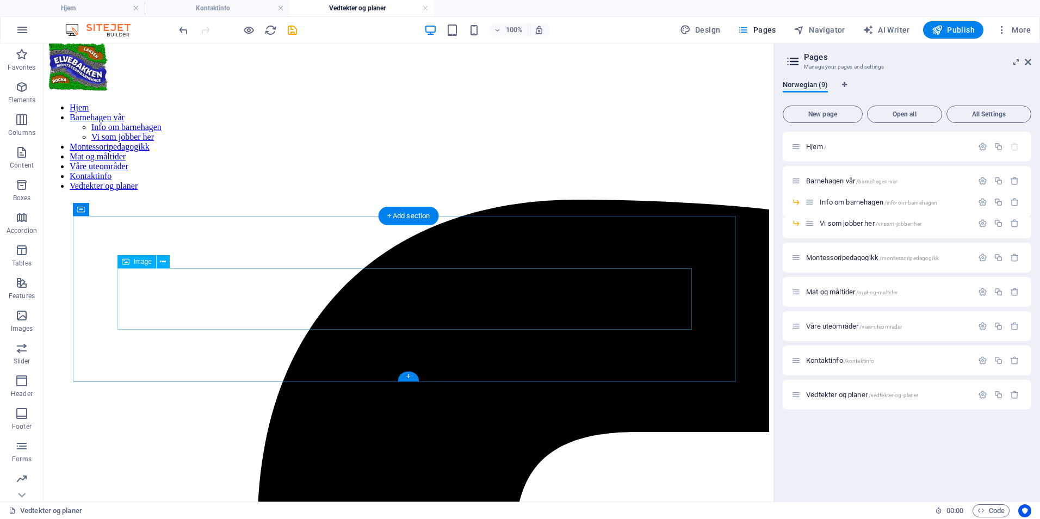
scroll to position [0, 0]
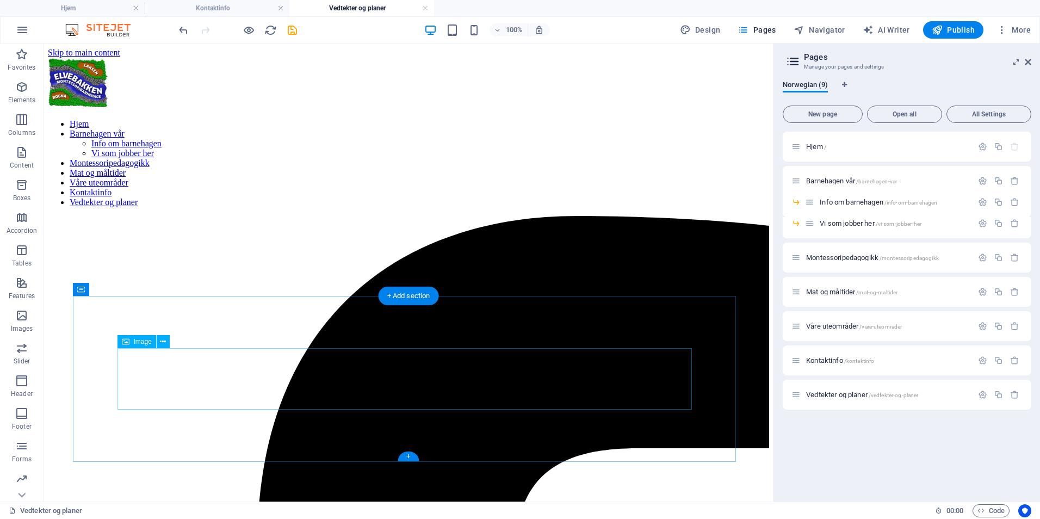
click at [22, 90] on icon "button" at bounding box center [21, 86] width 13 height 13
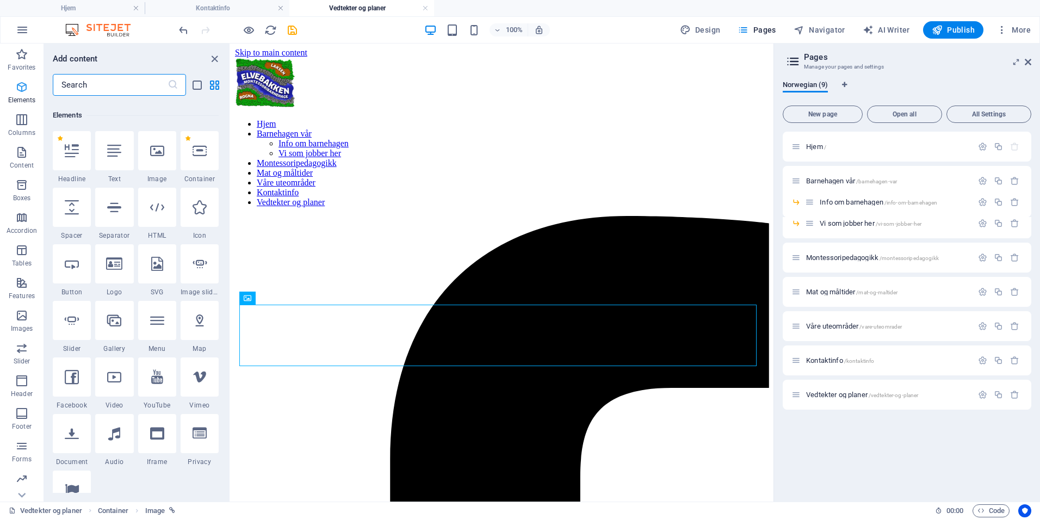
scroll to position [116, 0]
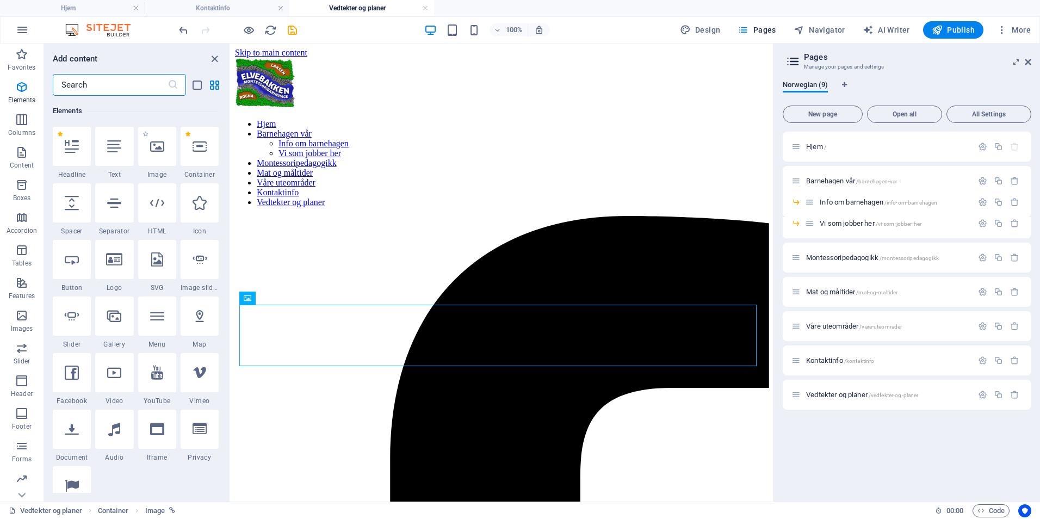
click at [151, 166] on div "1 Star Image" at bounding box center [157, 153] width 38 height 52
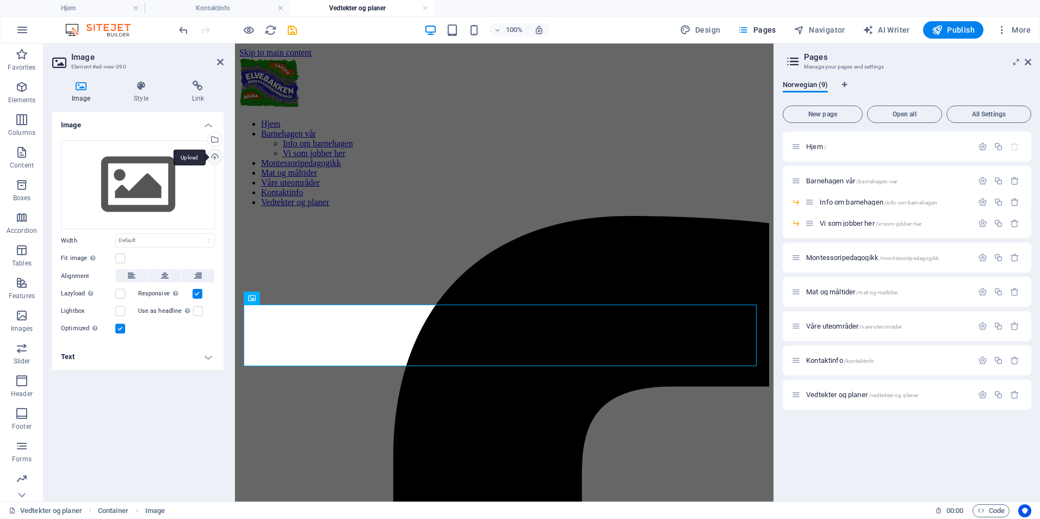
click at [218, 156] on div "Upload" at bounding box center [214, 158] width 16 height 16
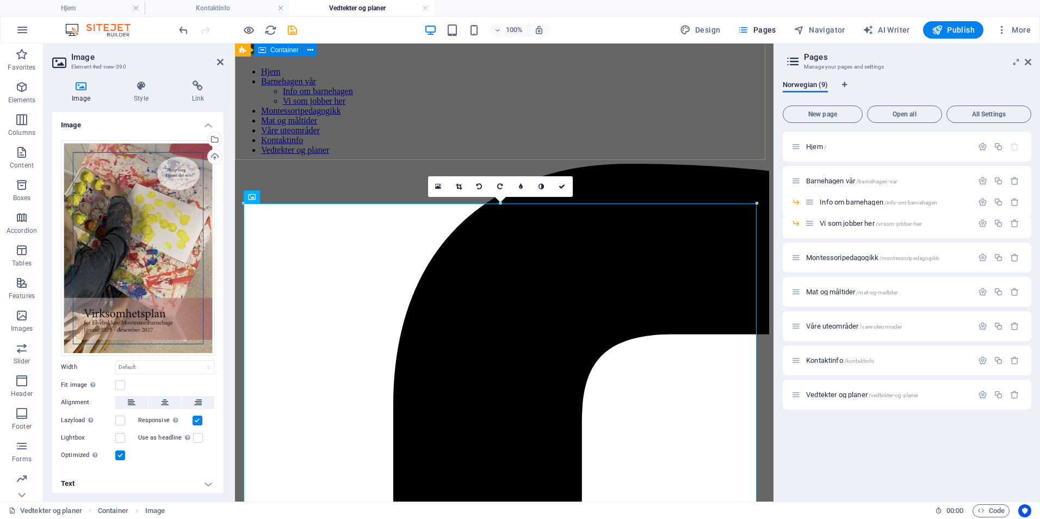
scroll to position [0, 0]
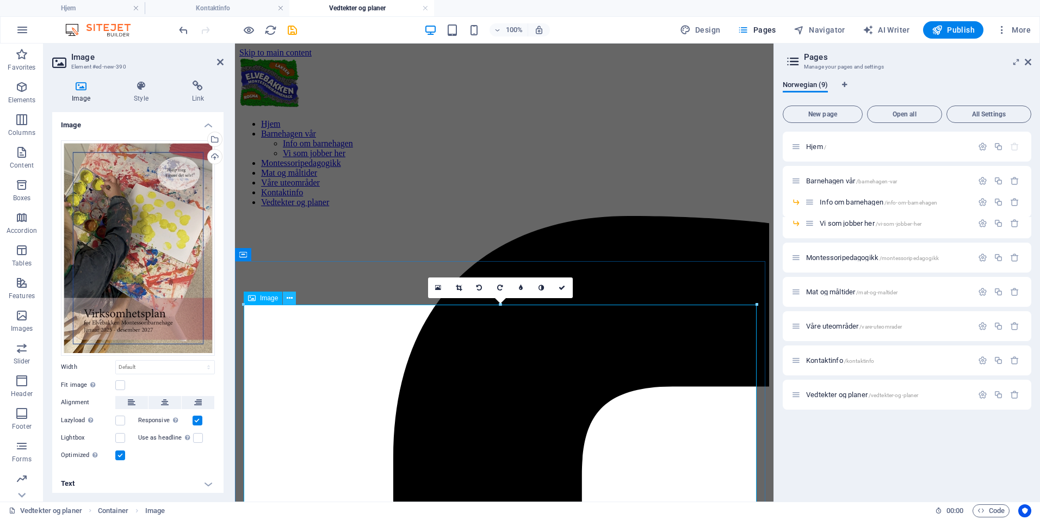
click at [288, 300] on icon at bounding box center [290, 298] width 6 height 11
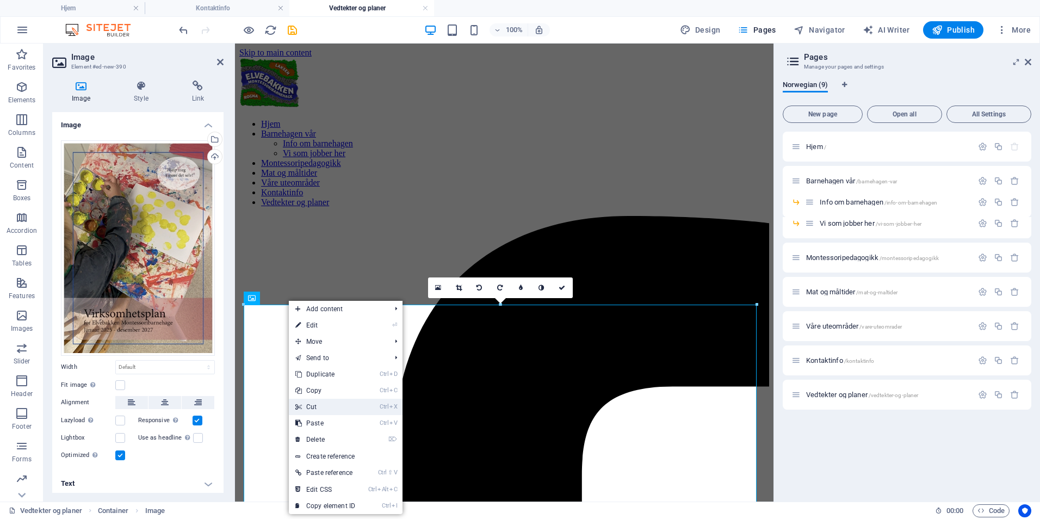
click at [321, 403] on link "Ctrl X Cut" at bounding box center [325, 407] width 73 height 16
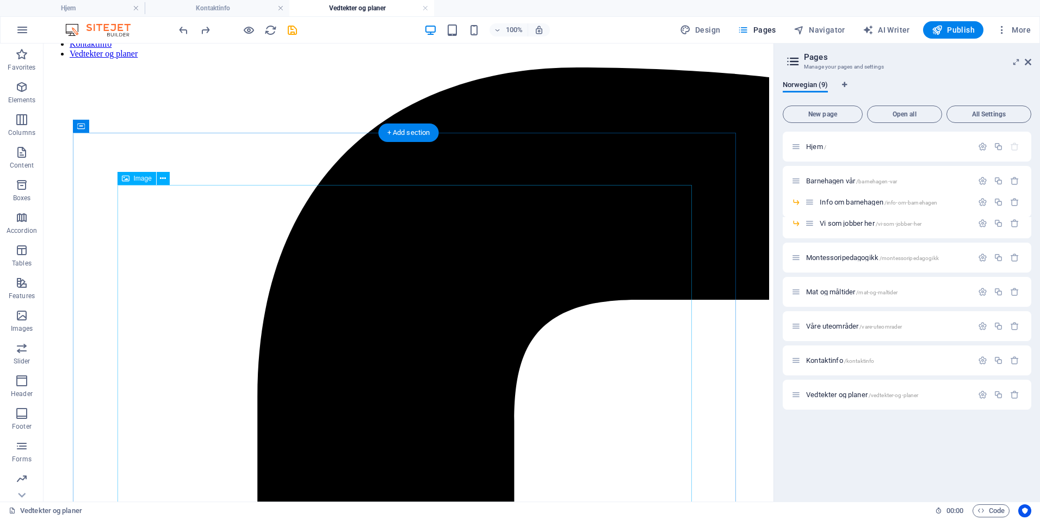
scroll to position [163, 0]
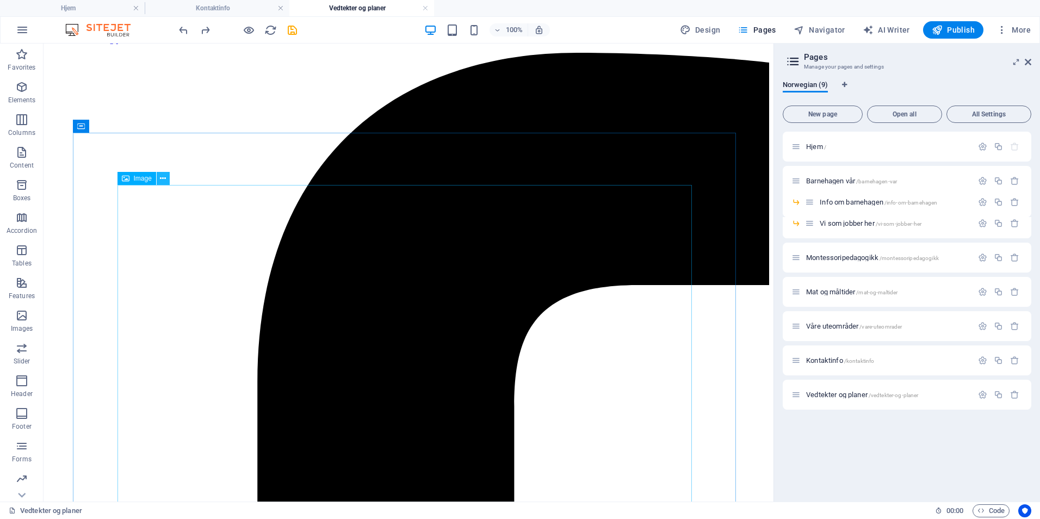
click at [160, 178] on icon at bounding box center [163, 178] width 6 height 11
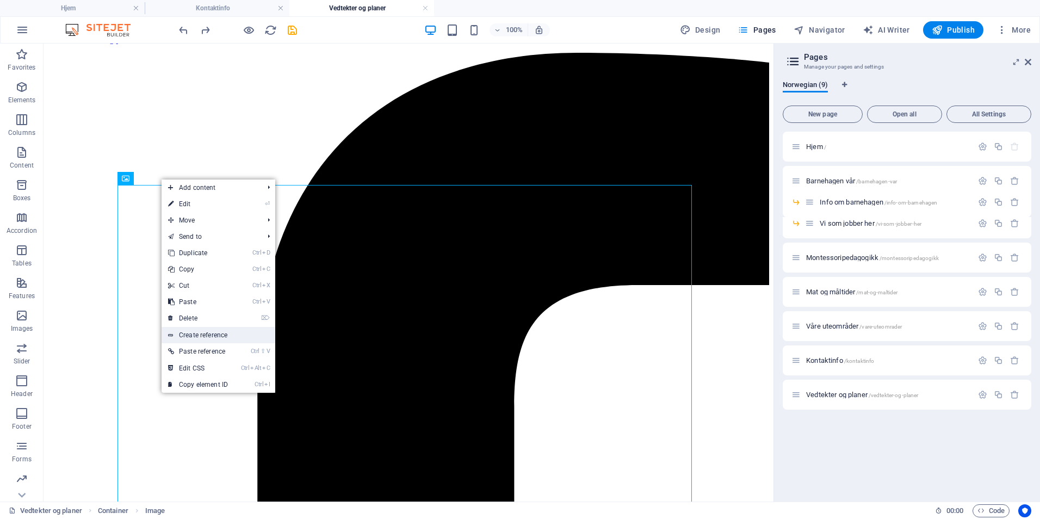
click at [206, 331] on link "Create reference" at bounding box center [219, 335] width 114 height 16
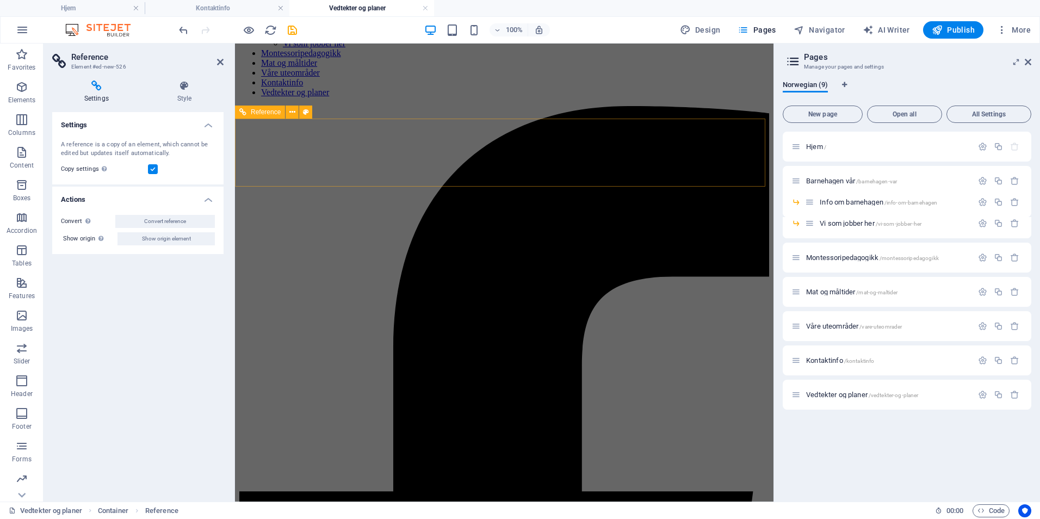
scroll to position [88, 0]
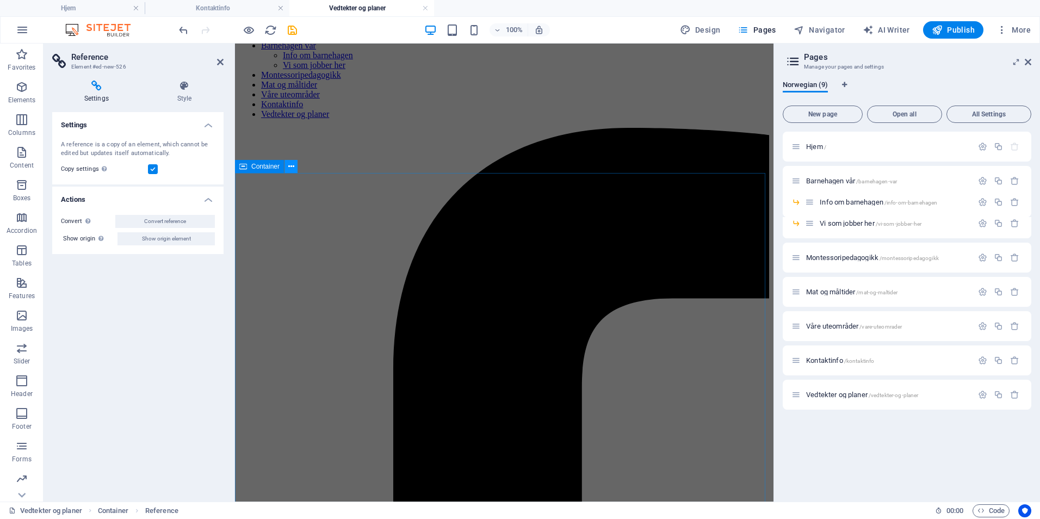
click at [293, 166] on icon at bounding box center [291, 166] width 6 height 11
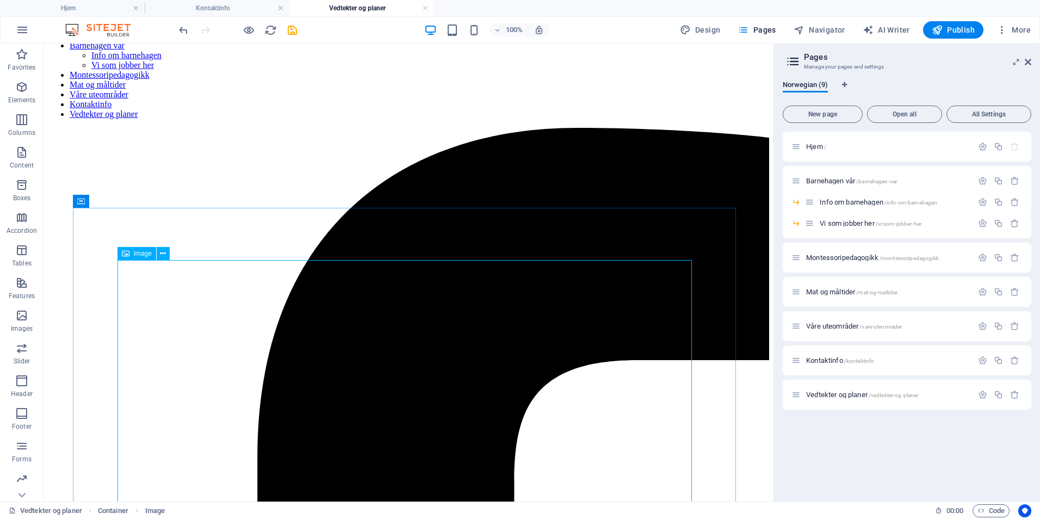
click at [136, 256] on span "Image" at bounding box center [143, 253] width 18 height 7
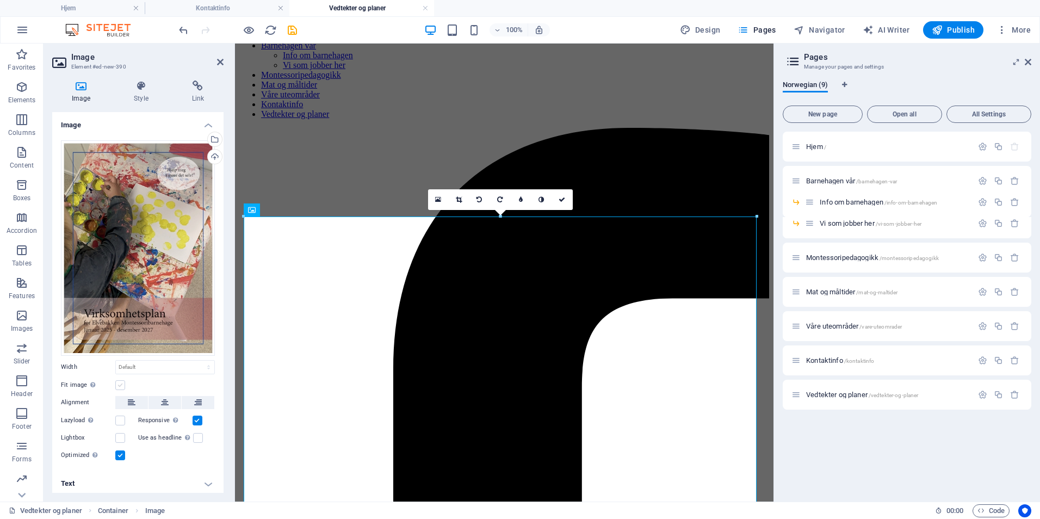
click at [119, 381] on label at bounding box center [120, 385] width 10 height 10
click at [0, 0] on input "Fit image Automatically fit image to a fixed width and height" at bounding box center [0, 0] width 0 height 0
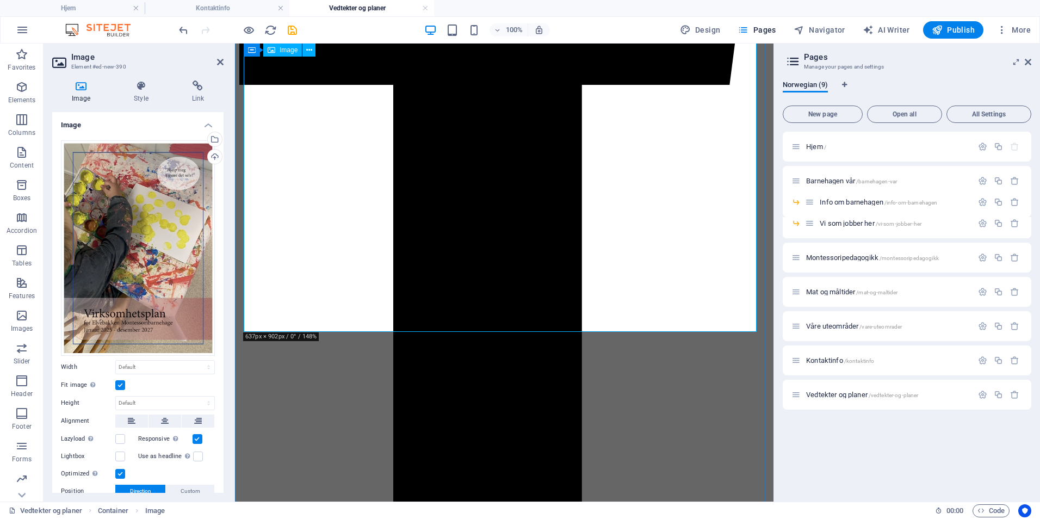
scroll to position [741, 0]
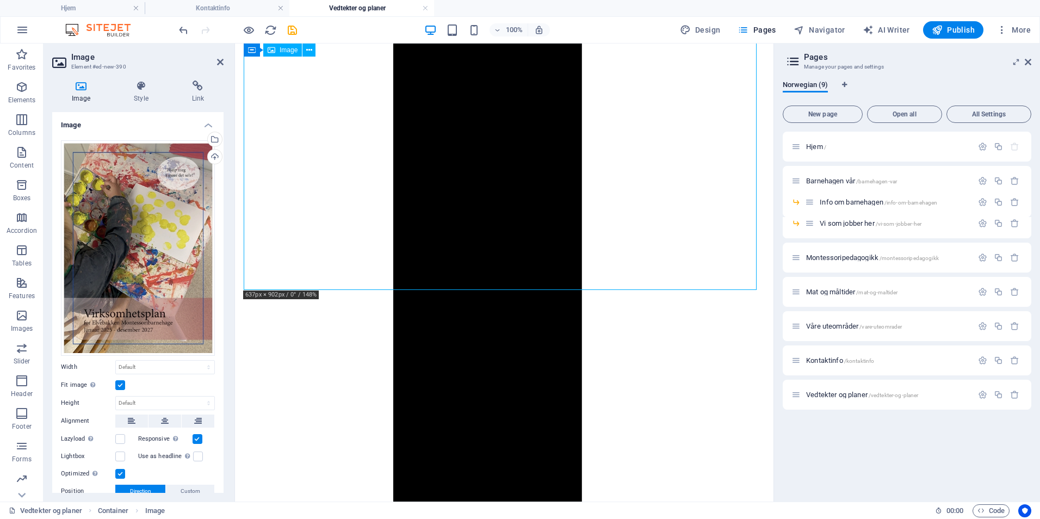
drag, startPoint x: 742, startPoint y: 286, endPoint x: 590, endPoint y: 231, distance: 161.9
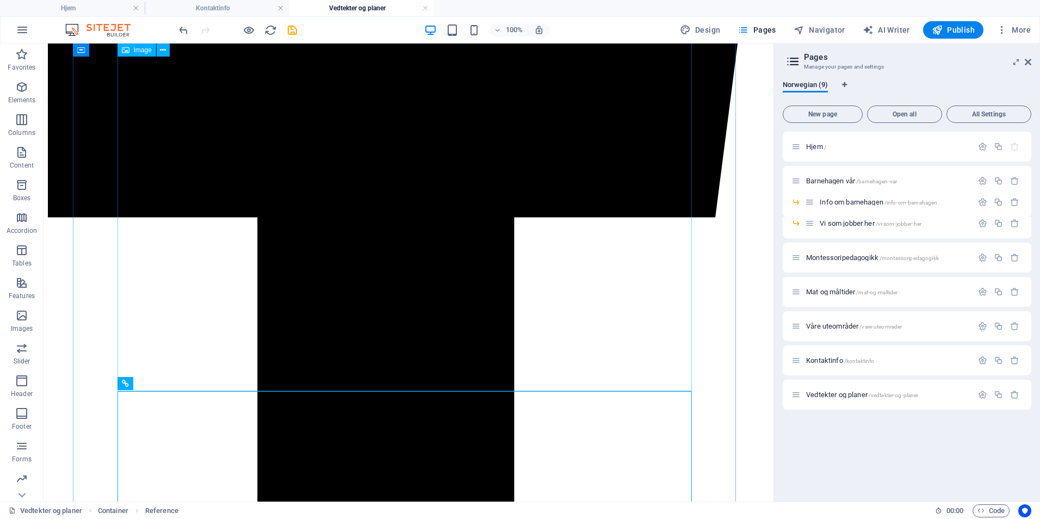
scroll to position [771, 0]
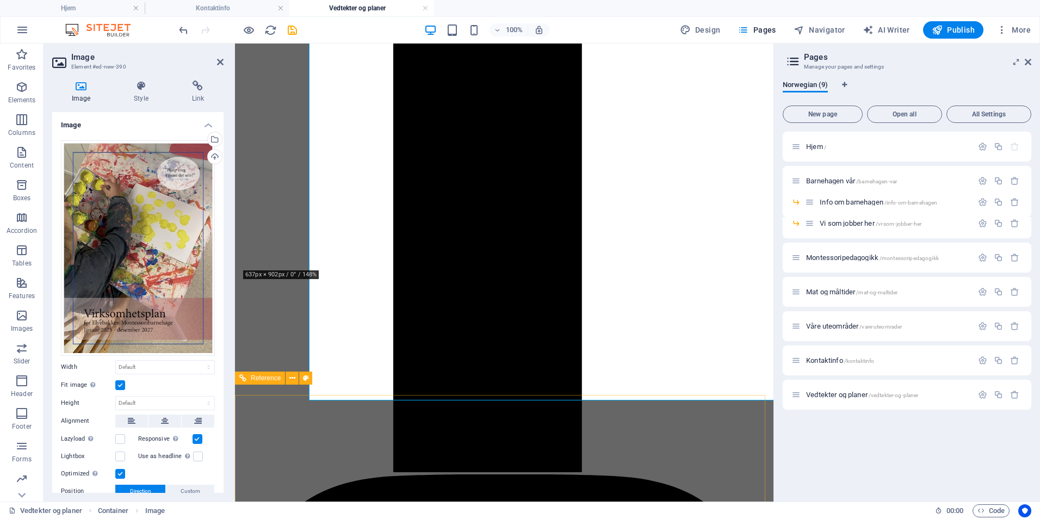
scroll to position [761, 0]
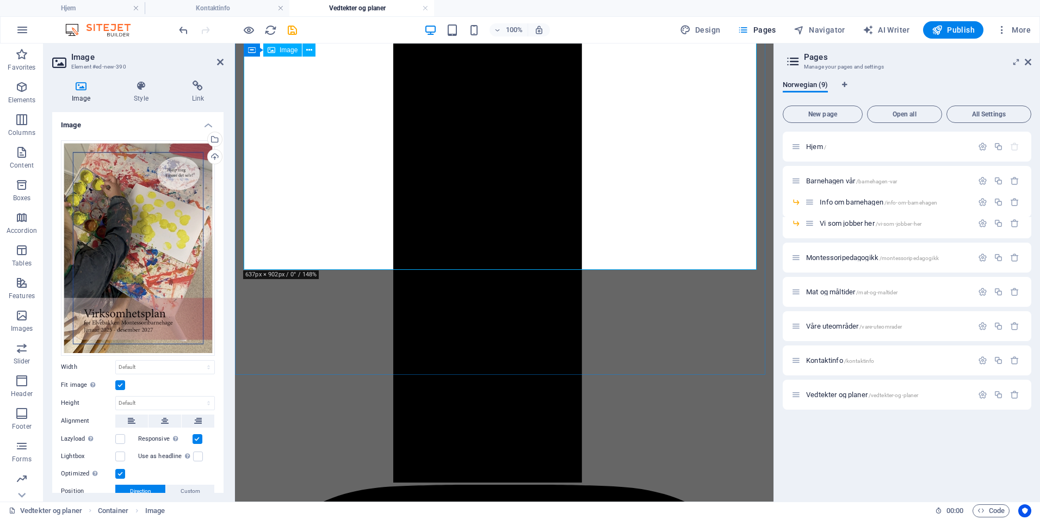
click at [170, 398] on select "Default auto px" at bounding box center [165, 402] width 98 height 13
click at [170, 397] on select "Default auto px" at bounding box center [165, 402] width 98 height 13
click at [120, 381] on label at bounding box center [120, 385] width 10 height 10
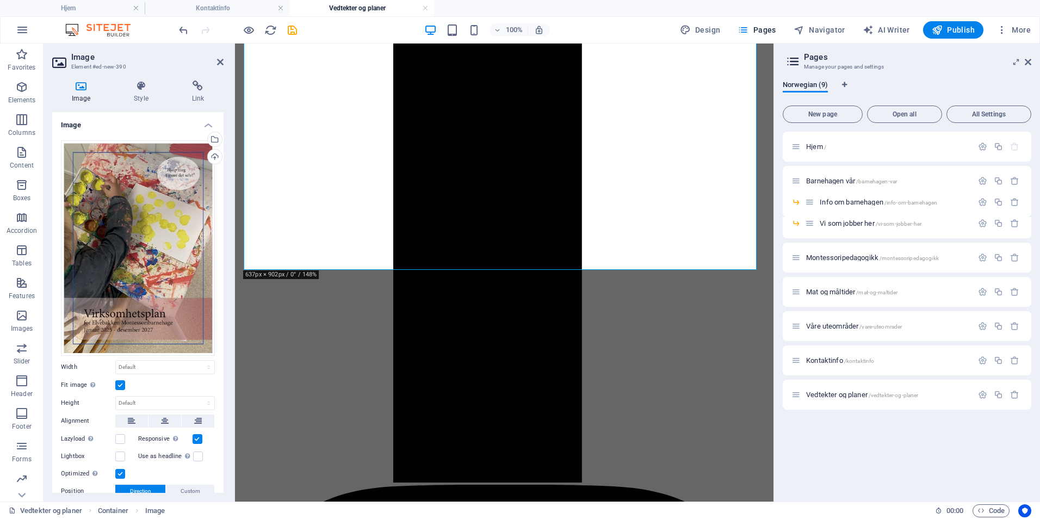
click at [0, 0] on input "Fit image Automatically fit image to a fixed width and height" at bounding box center [0, 0] width 0 height 0
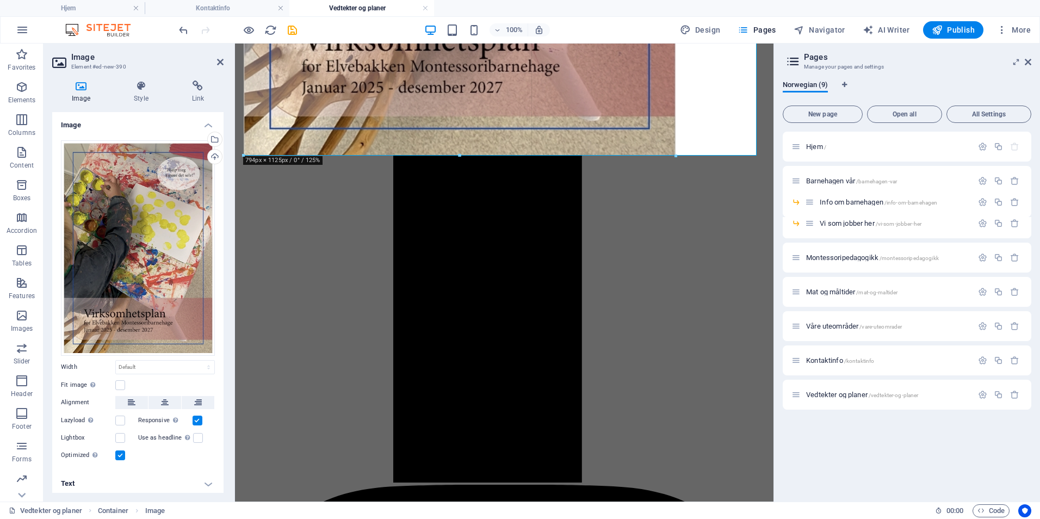
drag, startPoint x: 244, startPoint y: 269, endPoint x: 328, endPoint y: 145, distance: 149.2
type input "794"
select select "px"
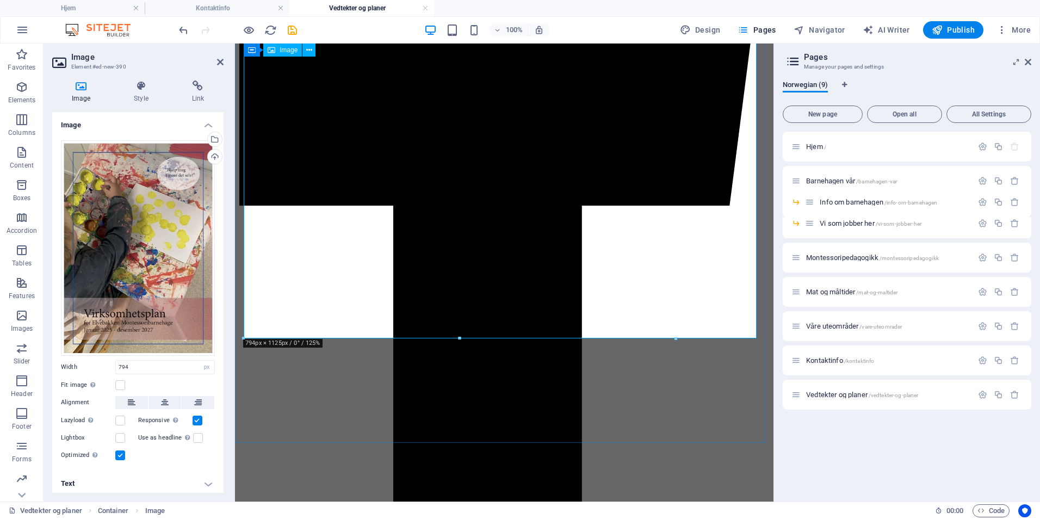
scroll to position [543, 0]
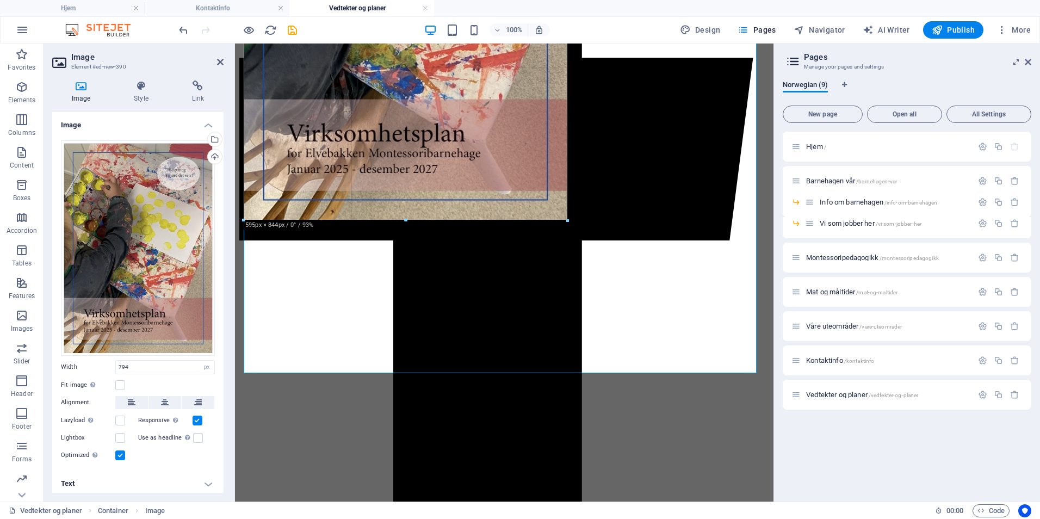
drag, startPoint x: 676, startPoint y: 374, endPoint x: 257, endPoint y: 218, distance: 447.2
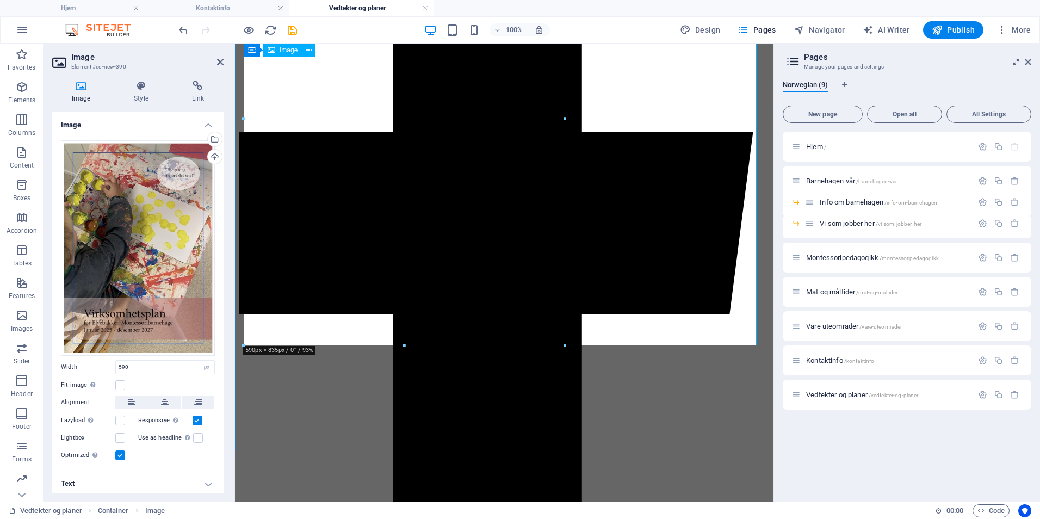
scroll to position [326, 0]
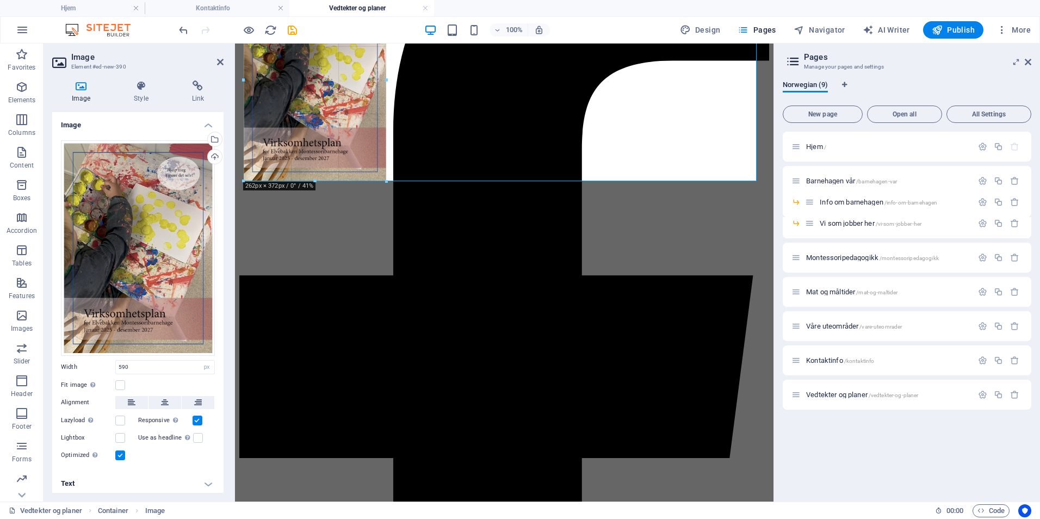
drag, startPoint x: 564, startPoint y: 434, endPoint x: 294, endPoint y: 183, distance: 369.4
type input "261"
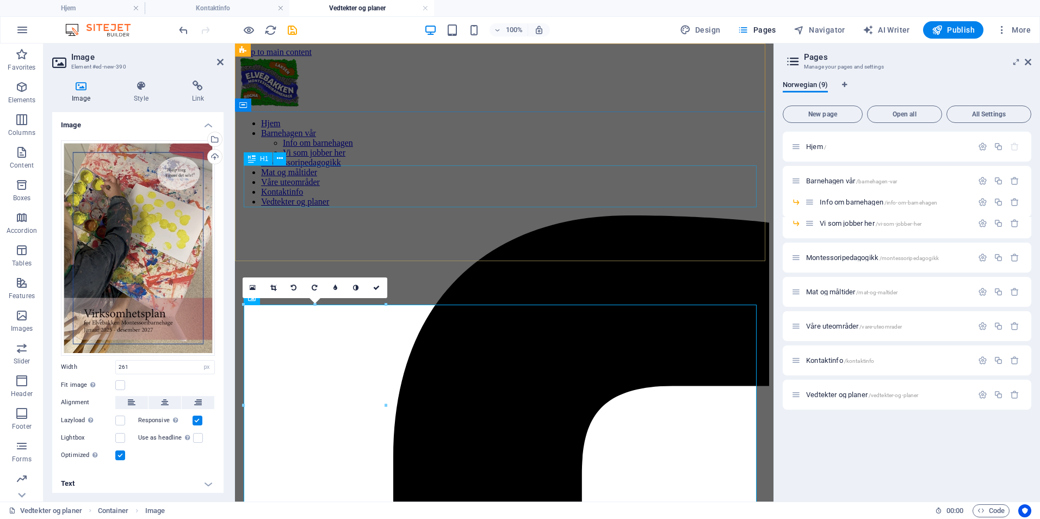
scroll to position [0, 0]
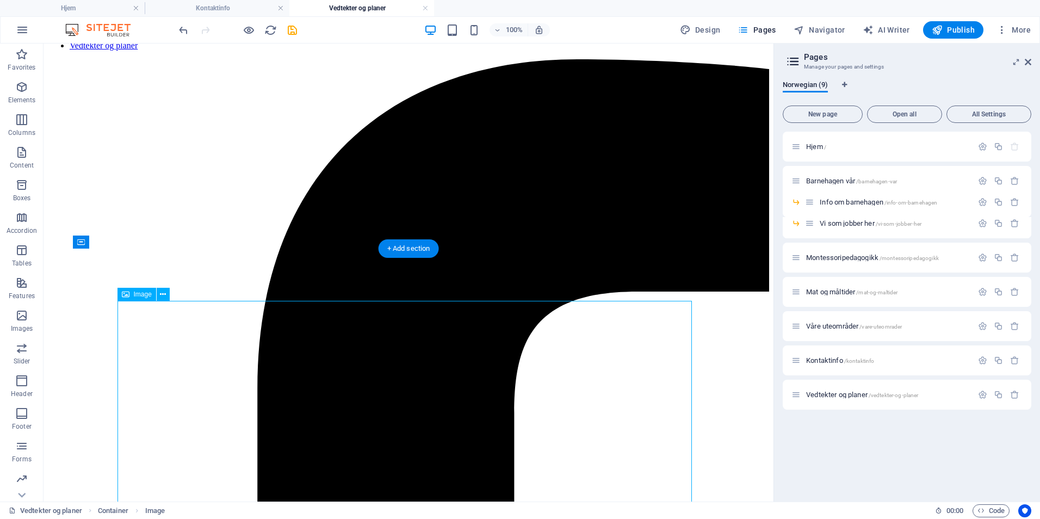
scroll to position [163, 0]
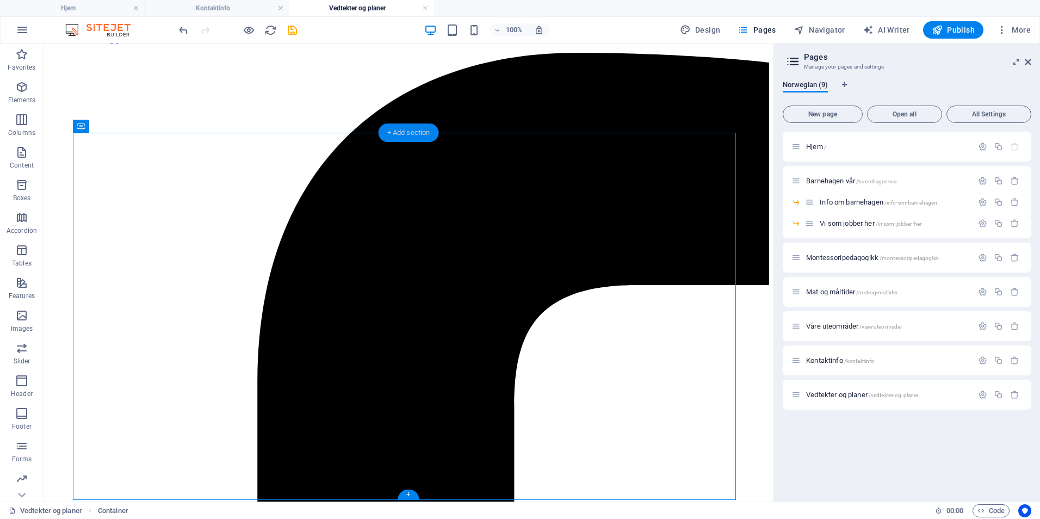
click at [400, 135] on div "+ Add section" at bounding box center [408, 132] width 60 height 18
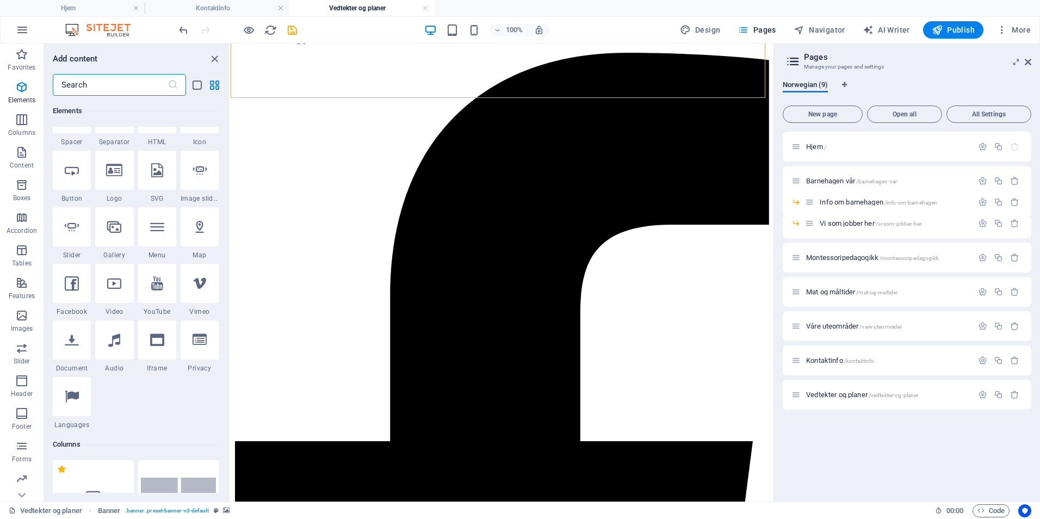
scroll to position [218, 0]
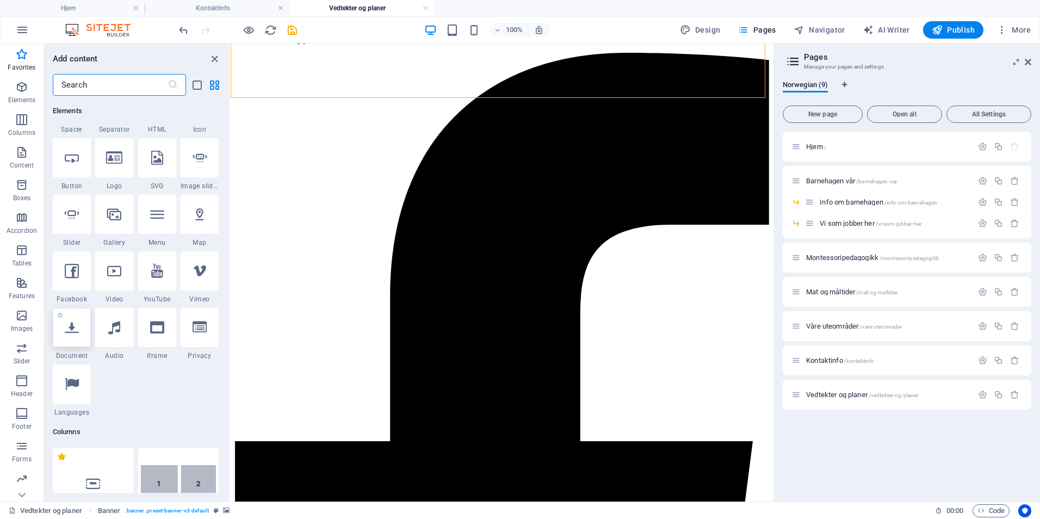
click at [67, 338] on div at bounding box center [72, 327] width 38 height 39
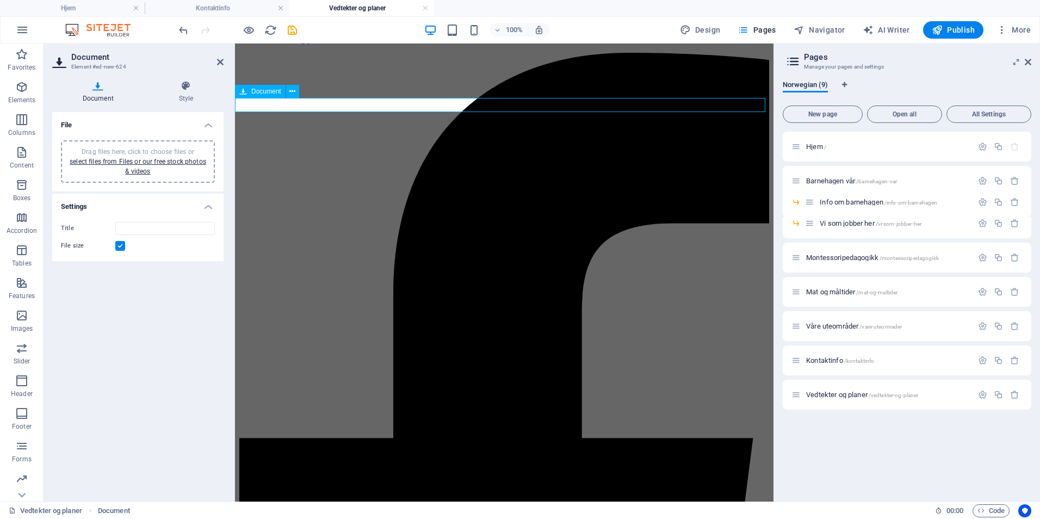
click at [243, 94] on icon at bounding box center [243, 91] width 8 height 13
click at [299, 93] on button at bounding box center [292, 91] width 13 height 13
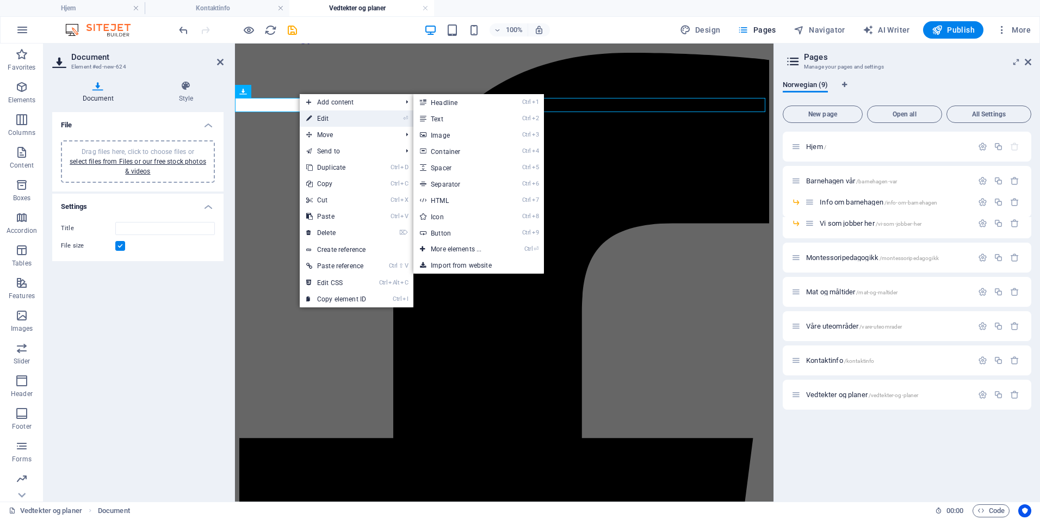
click at [315, 116] on link "⏎ Edit" at bounding box center [336, 118] width 73 height 16
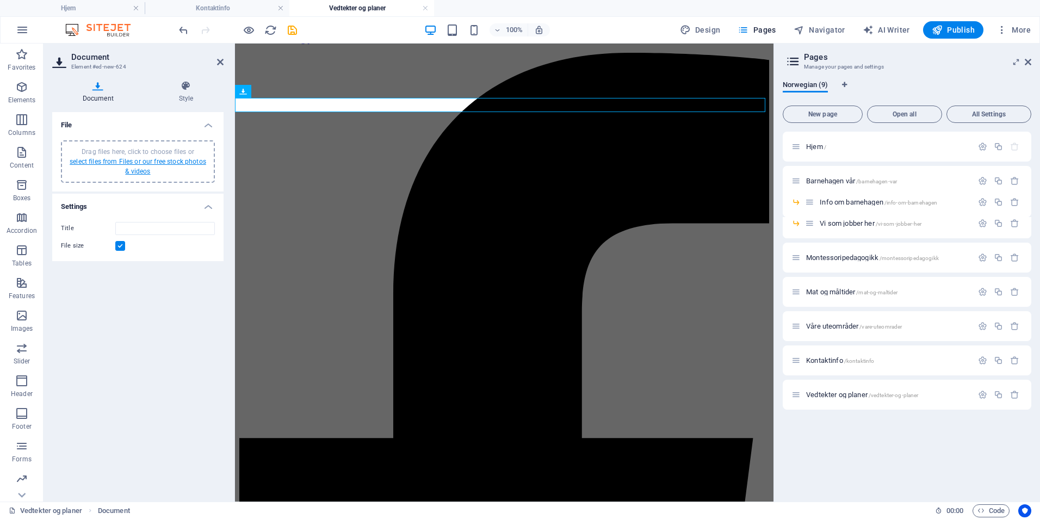
click at [159, 162] on link "select files from Files or our free stock photos & videos" at bounding box center [138, 166] width 136 height 17
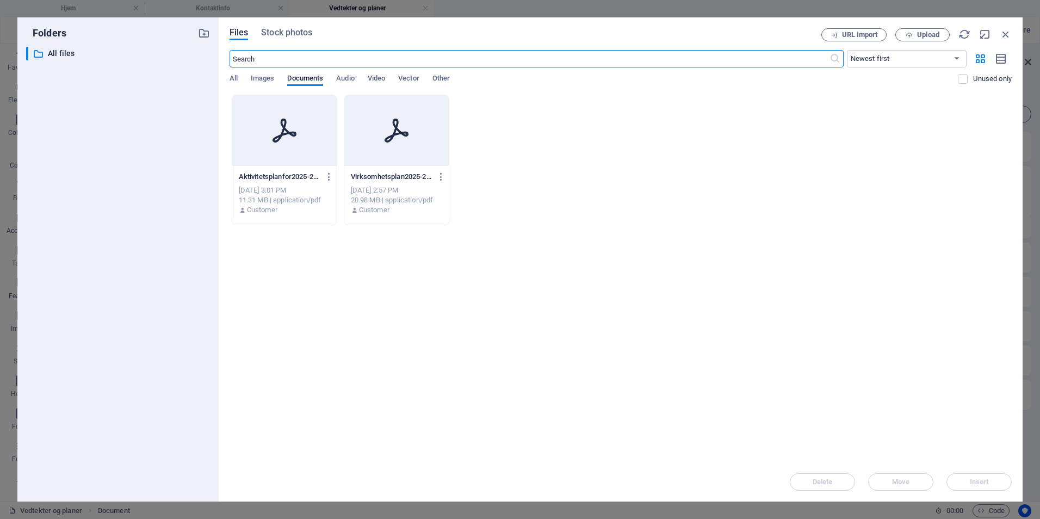
scroll to position [48, 0]
click at [279, 150] on div at bounding box center [284, 130] width 104 height 71
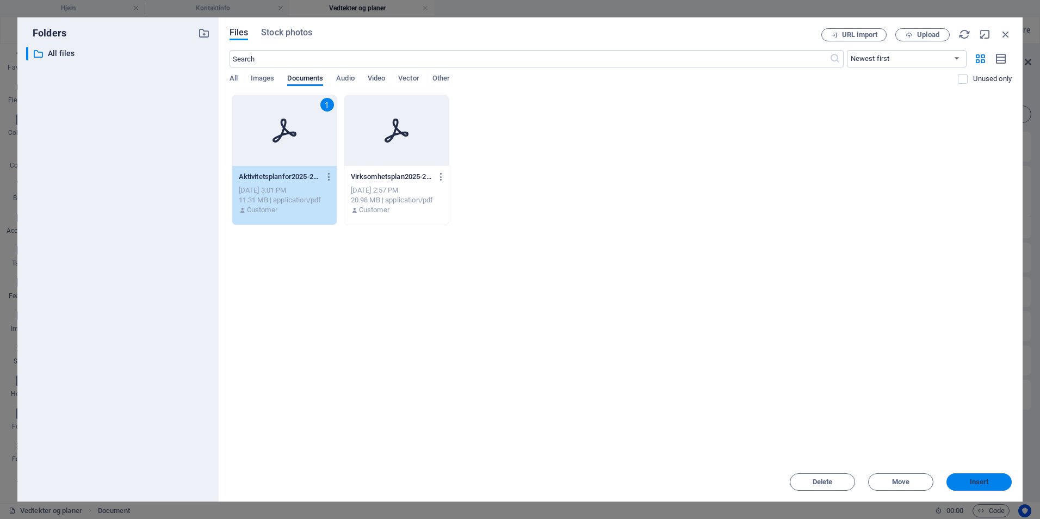
click at [976, 483] on span "Insert" at bounding box center [979, 482] width 19 height 7
type input "Aktivitetsplanfor2025-2026-F6VGvKMmgM0qSzUY3Y2qbA.pdf"
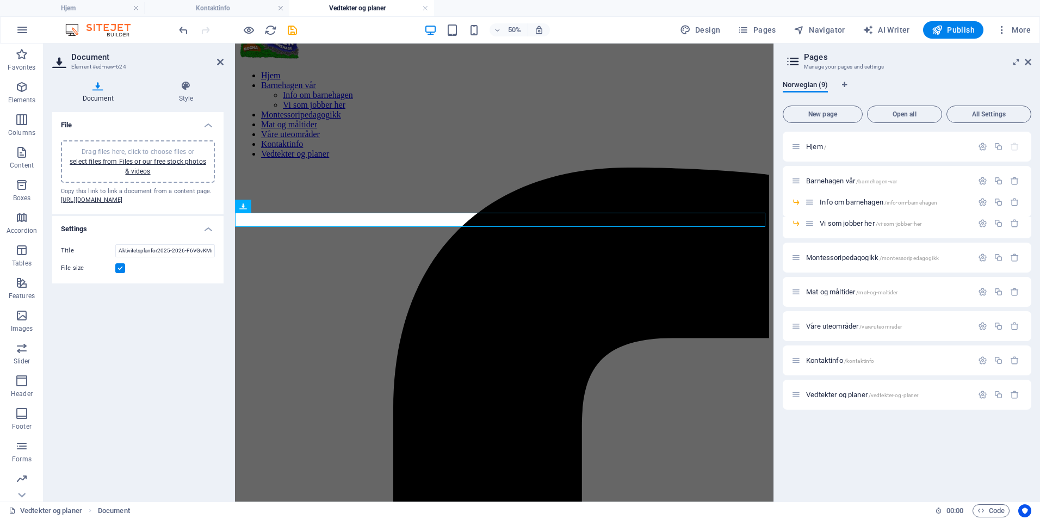
click at [976, 483] on div "Hjem / Barnehagen vår /barnehagen-var Info om barnehagen /info-om-barnehagen Vi…" at bounding box center [907, 312] width 249 height 361
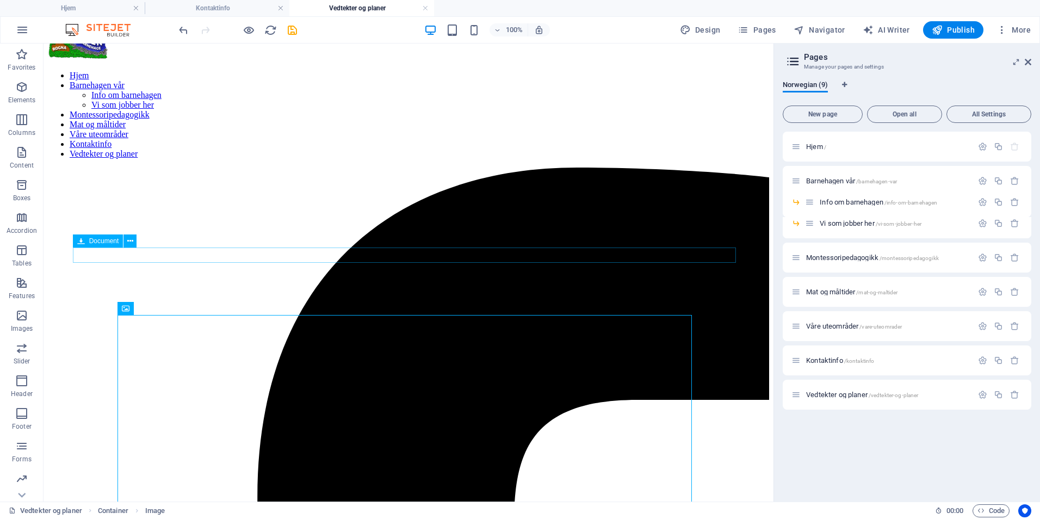
click at [128, 244] on icon at bounding box center [130, 240] width 6 height 11
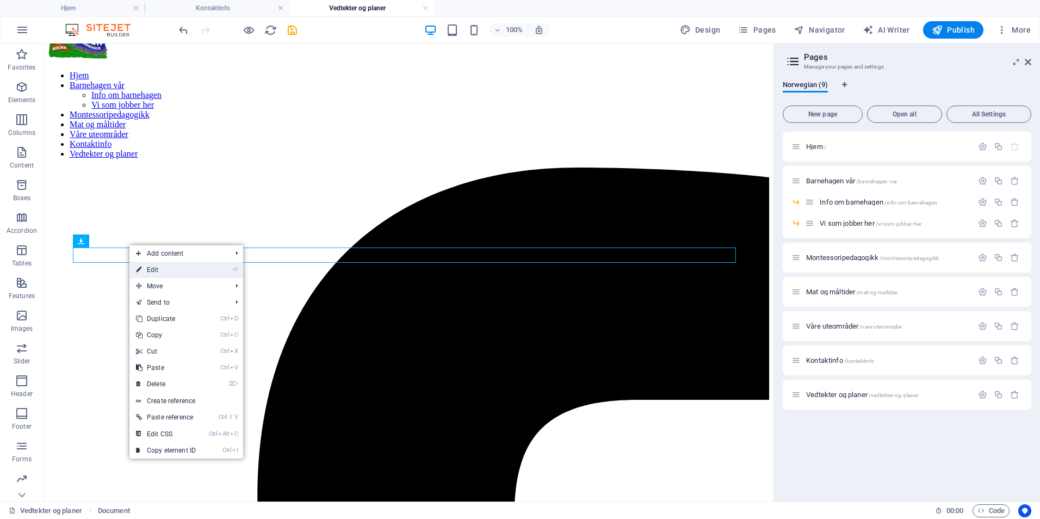
click at [137, 270] on icon at bounding box center [138, 270] width 5 height 16
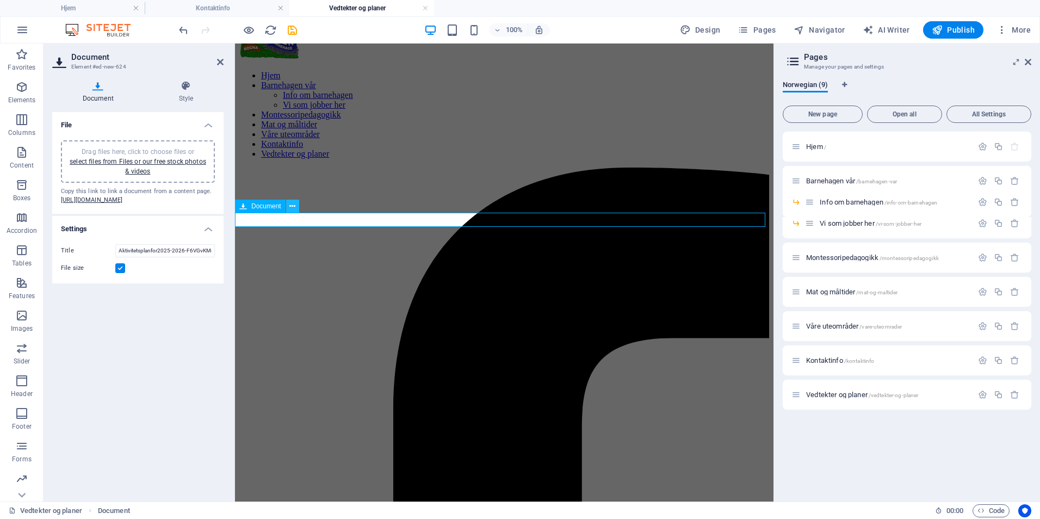
click at [294, 208] on icon at bounding box center [292, 206] width 6 height 11
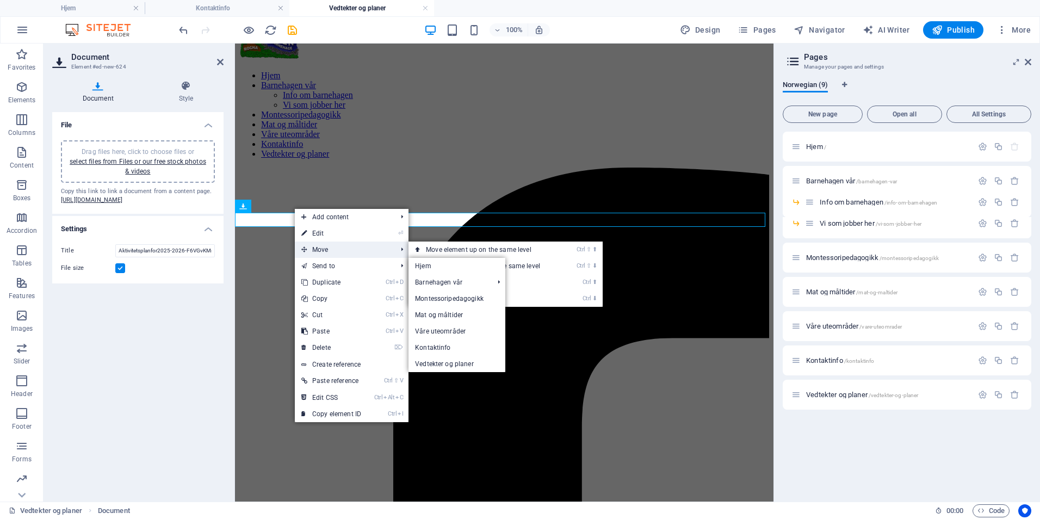
click at [321, 249] on span "Move" at bounding box center [343, 249] width 97 height 16
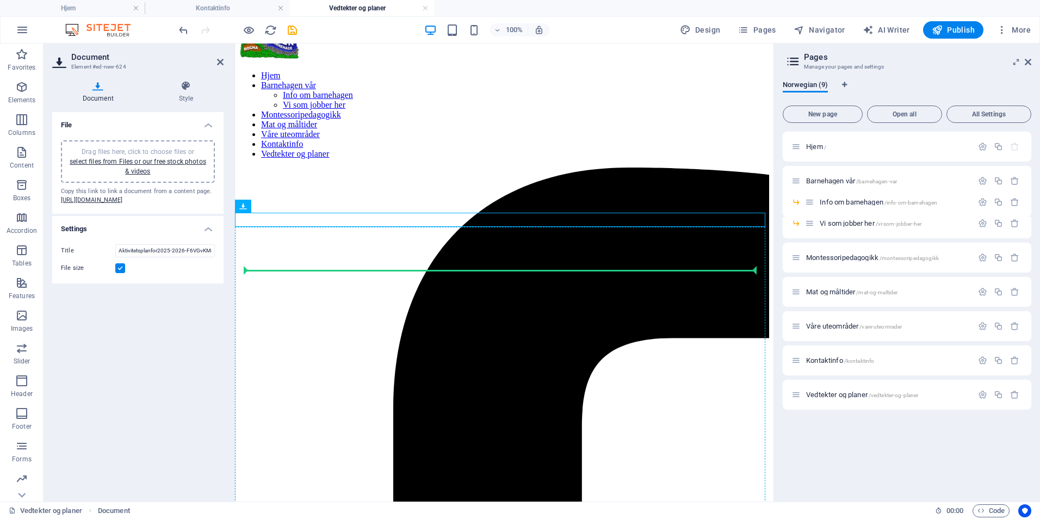
drag, startPoint x: 482, startPoint y: 252, endPoint x: 516, endPoint y: 346, distance: 100.4
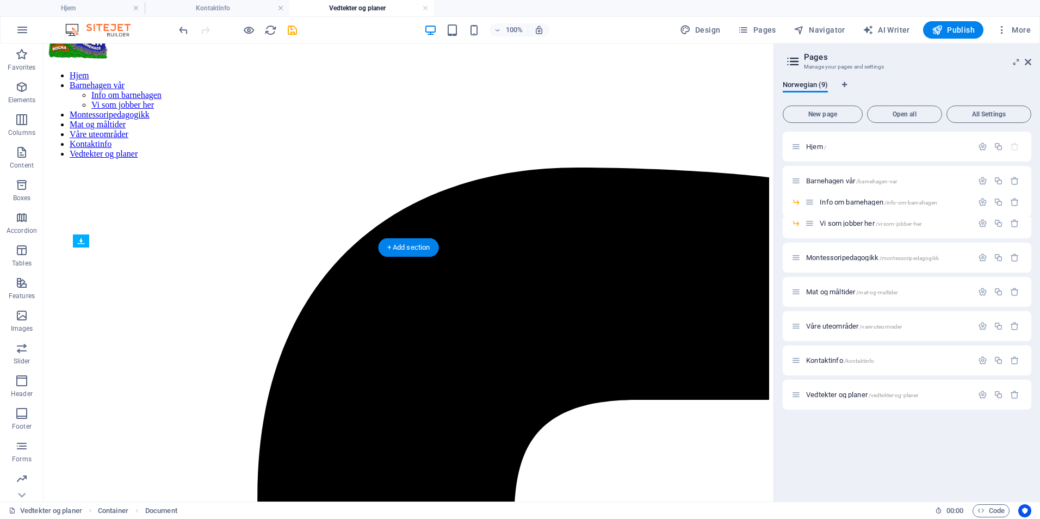
scroll to position [57, 0]
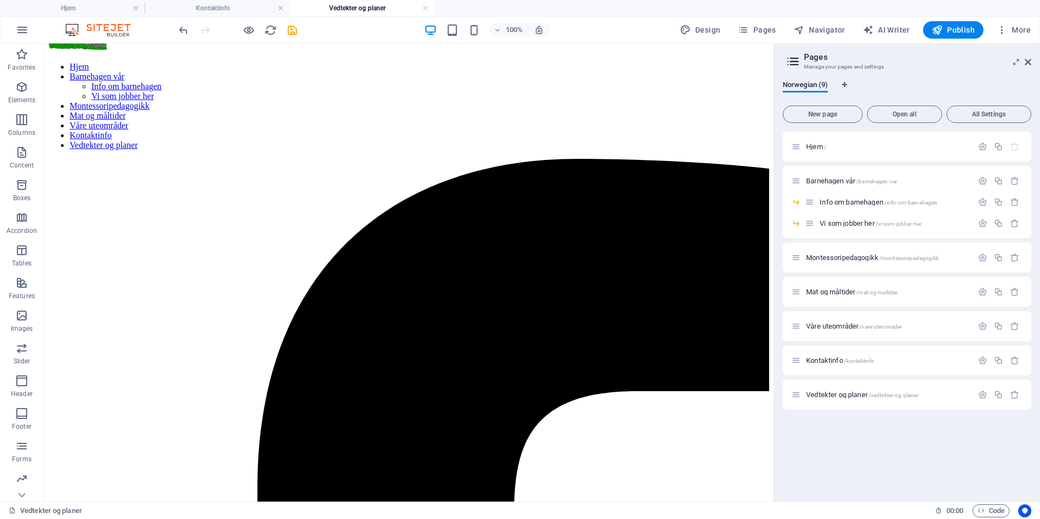
drag, startPoint x: 311, startPoint y: 304, endPoint x: 292, endPoint y: 507, distance: 204.3
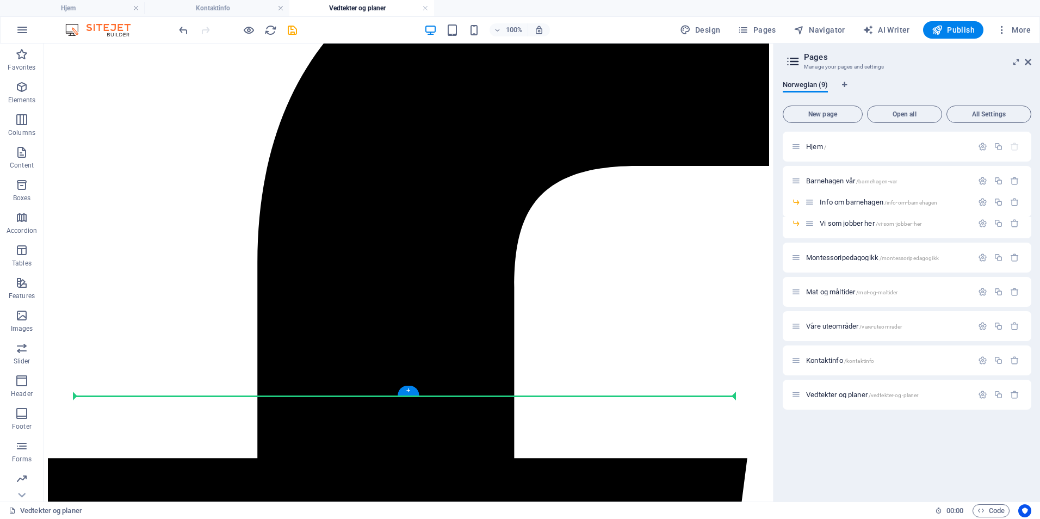
scroll to position [267, 0]
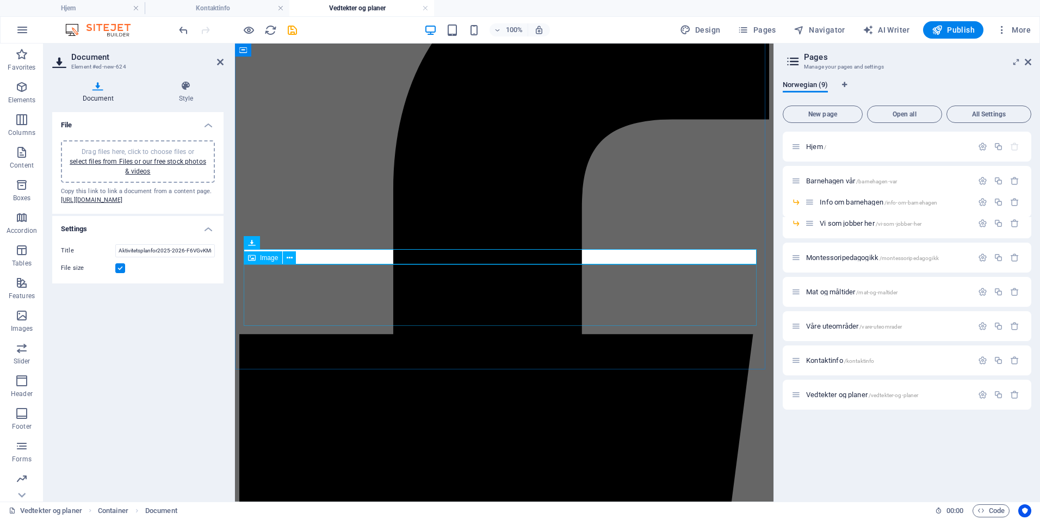
scroll to position [257, 0]
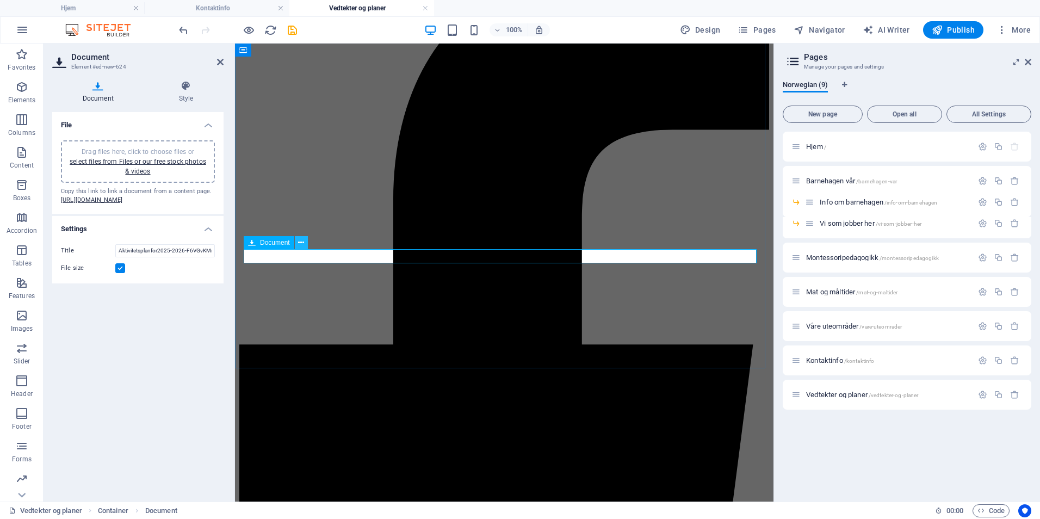
click at [297, 243] on button at bounding box center [301, 242] width 13 height 13
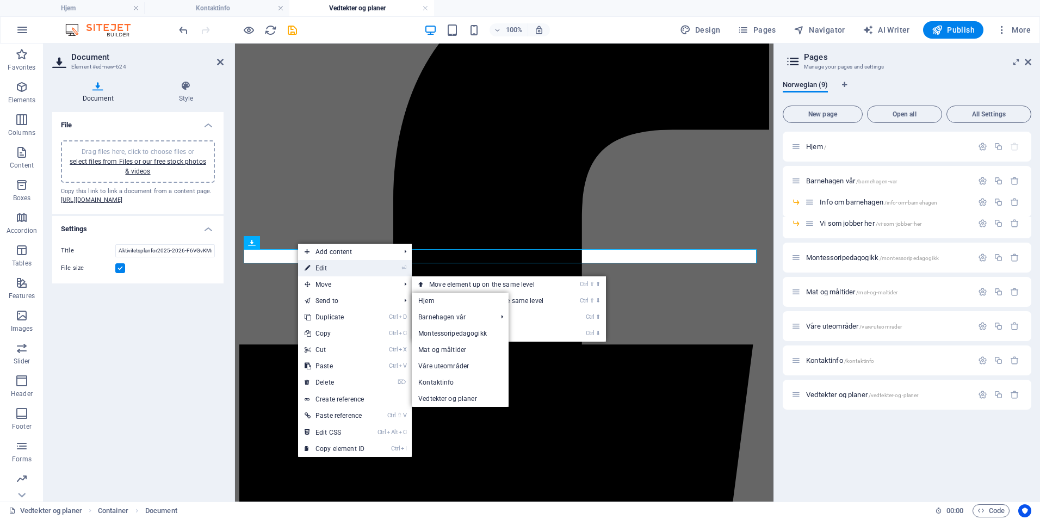
click at [340, 268] on link "⏎ Edit" at bounding box center [334, 268] width 73 height 16
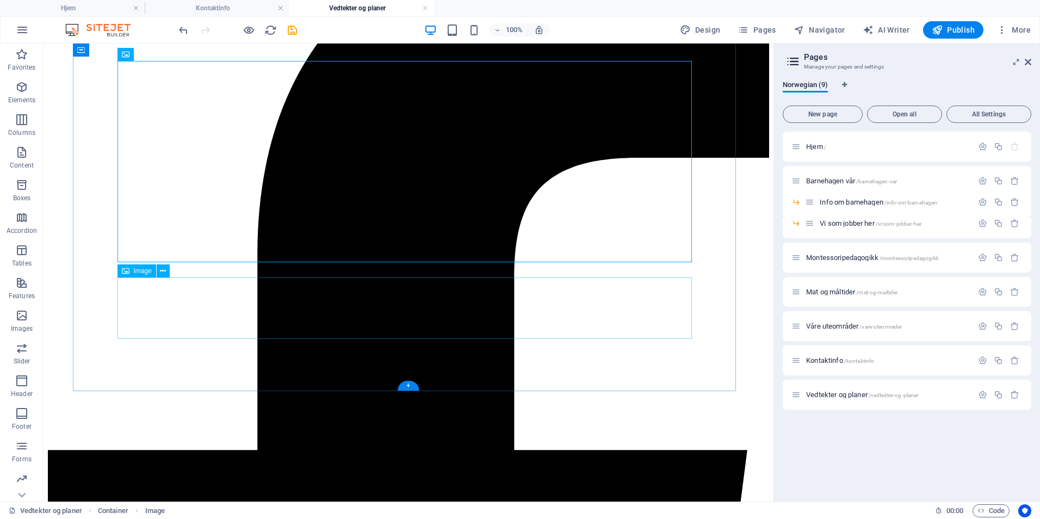
scroll to position [287, 0]
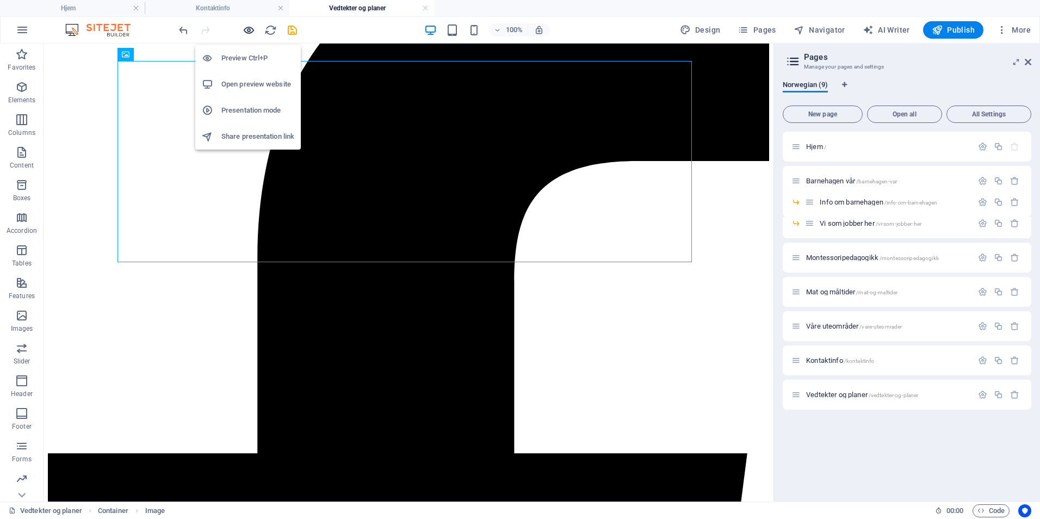
click at [245, 33] on icon "button" at bounding box center [249, 30] width 13 height 13
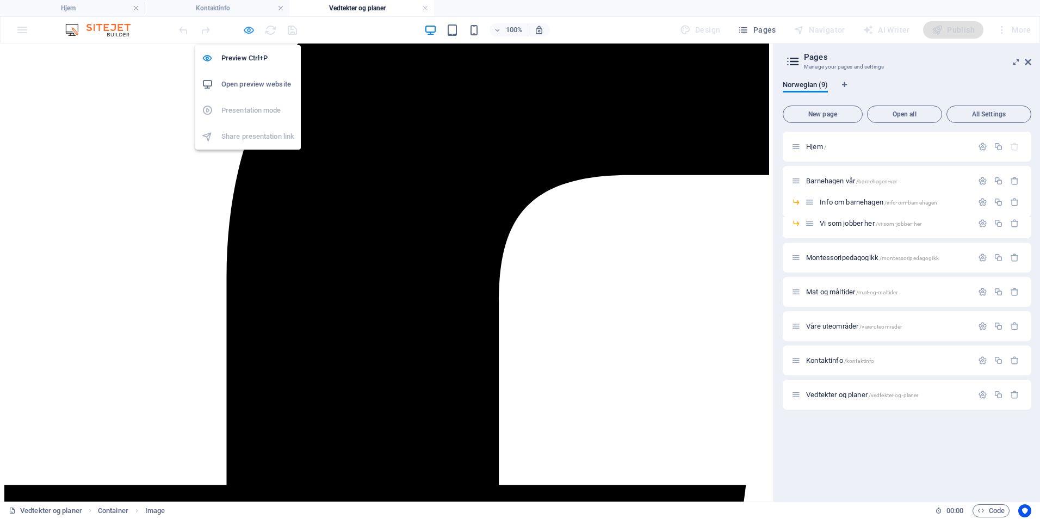
scroll to position [270, 0]
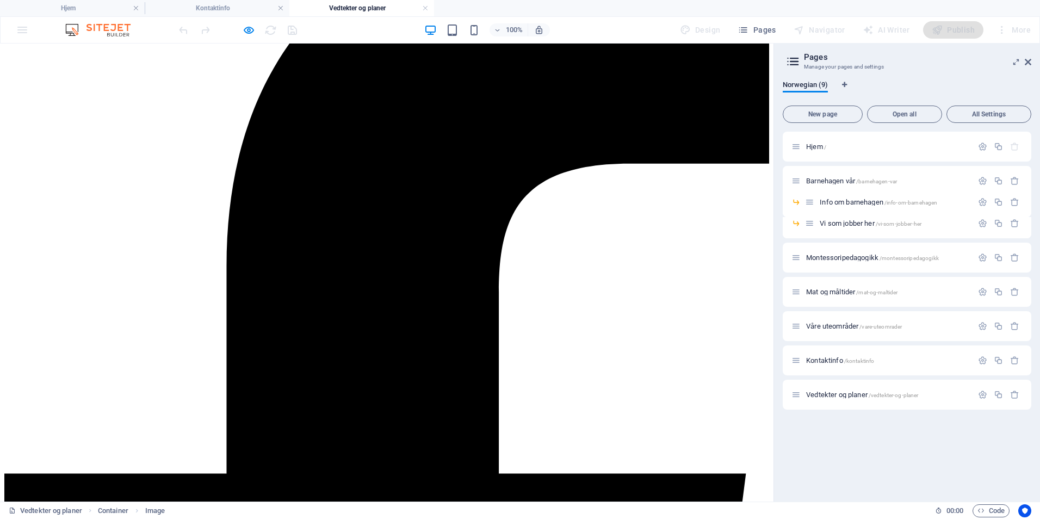
scroll to position [324, 0]
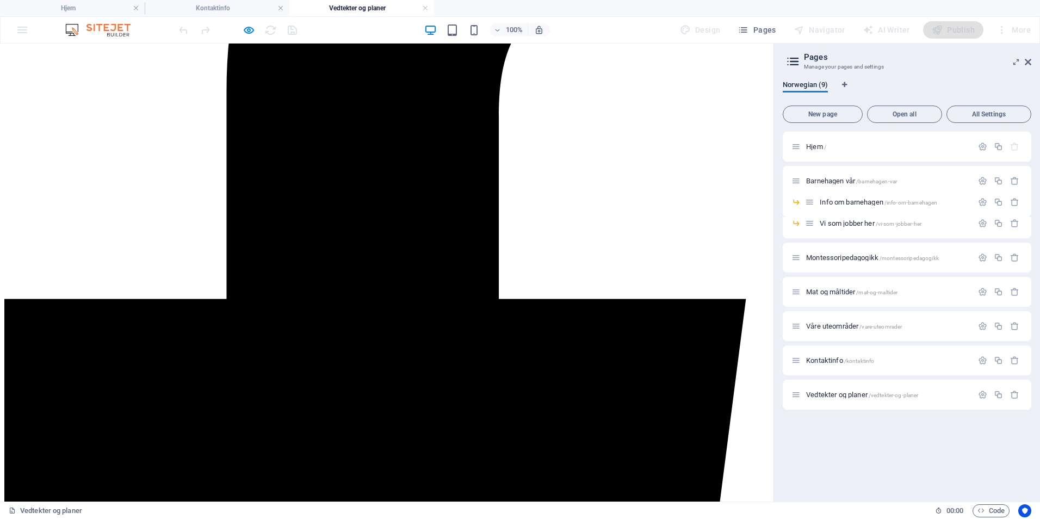
scroll to position [378, 0]
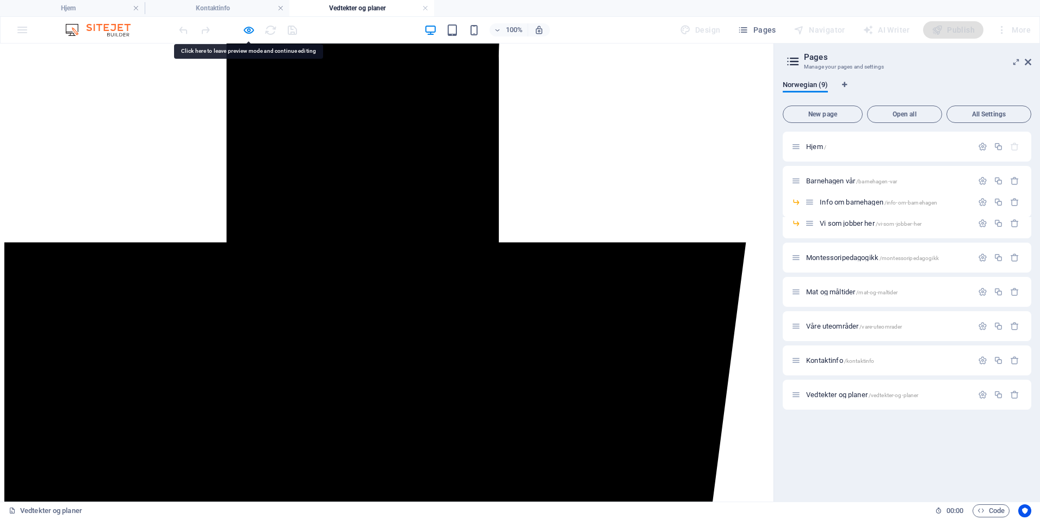
scroll to position [541, 0]
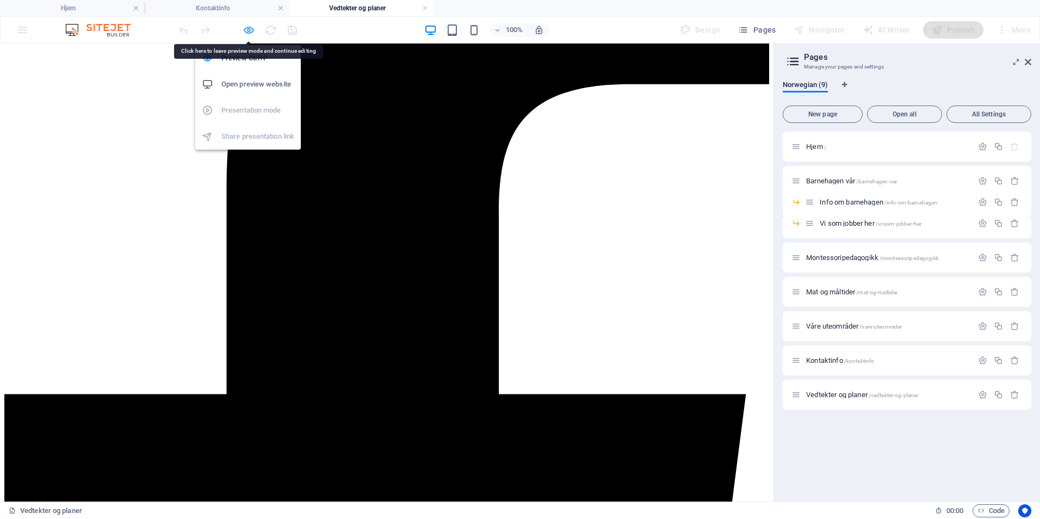
click at [247, 32] on icon "button" at bounding box center [249, 30] width 13 height 13
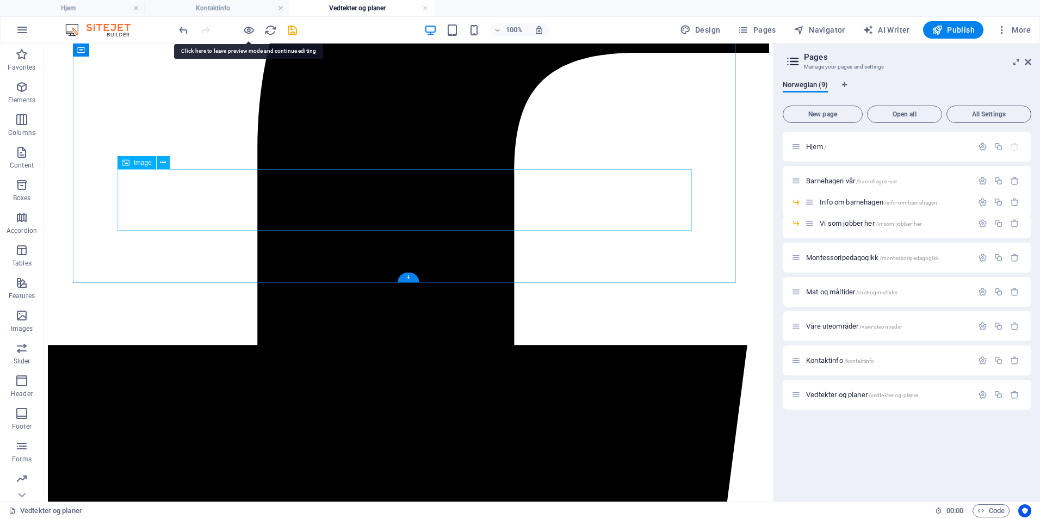
click at [159, 163] on button at bounding box center [163, 162] width 13 height 13
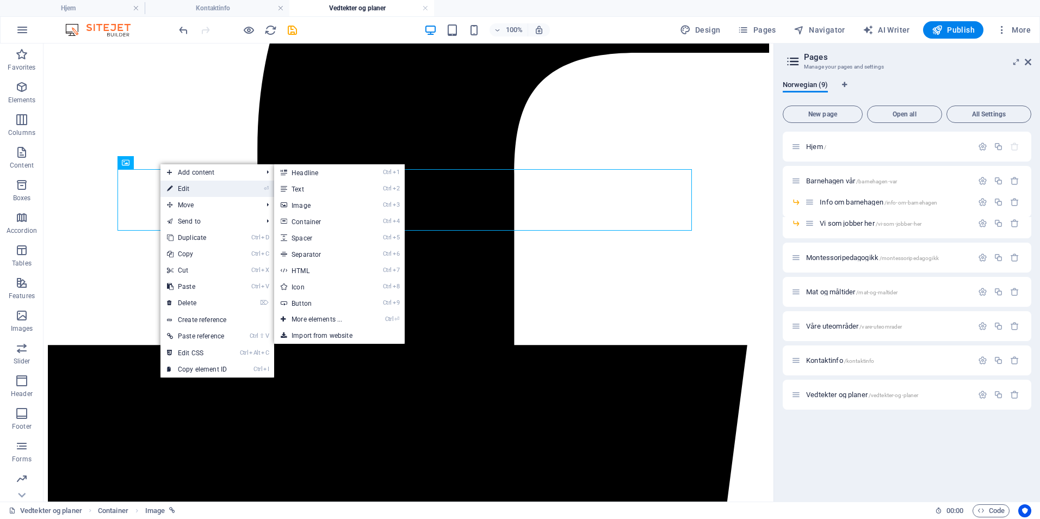
click at [167, 186] on icon at bounding box center [169, 189] width 5 height 16
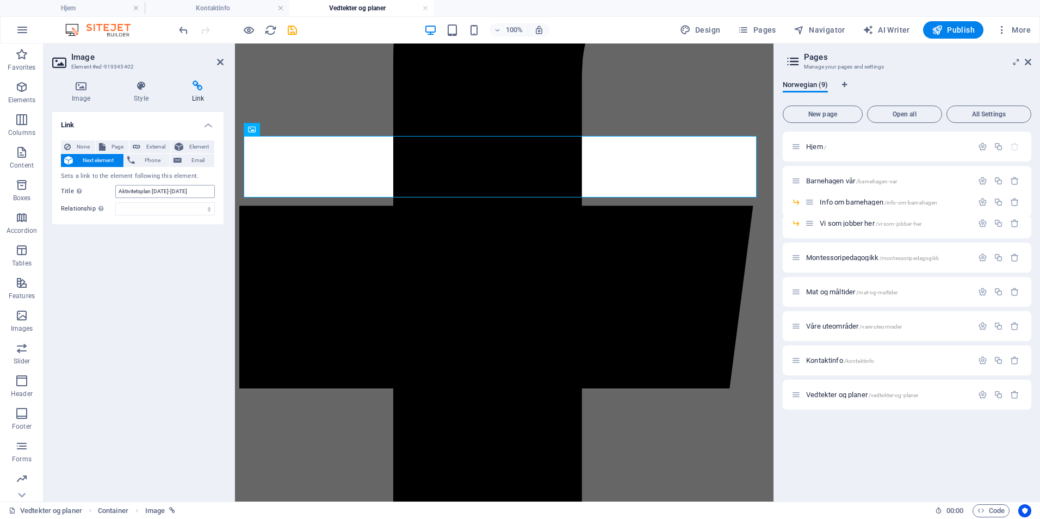
scroll to position [385, 0]
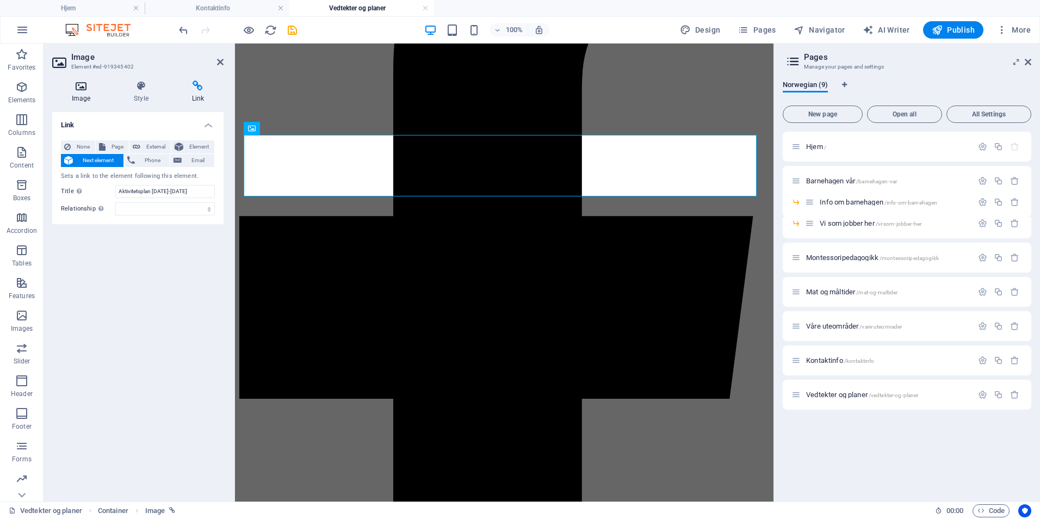
click at [77, 97] on h4 "Image" at bounding box center [83, 91] width 62 height 23
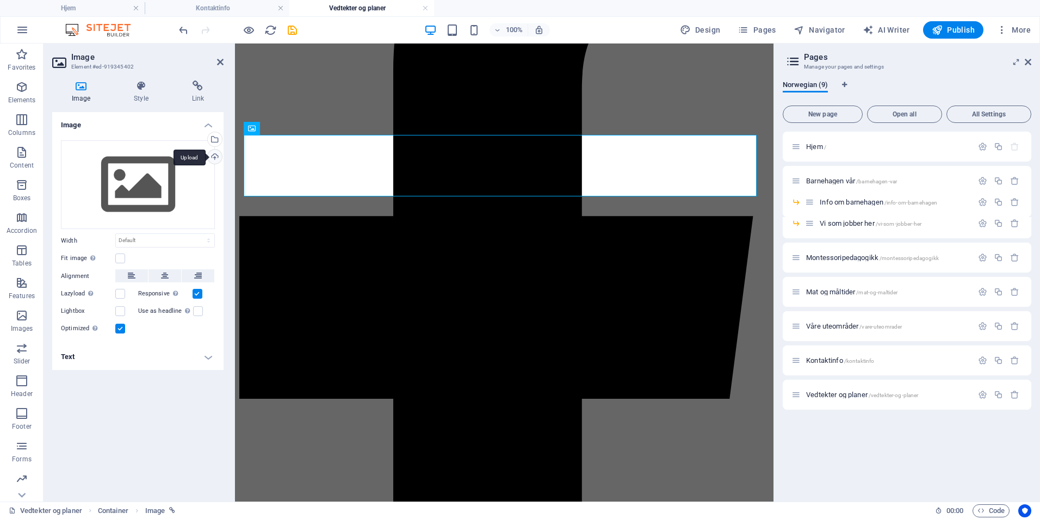
click at [212, 160] on div "Upload" at bounding box center [214, 158] width 16 height 16
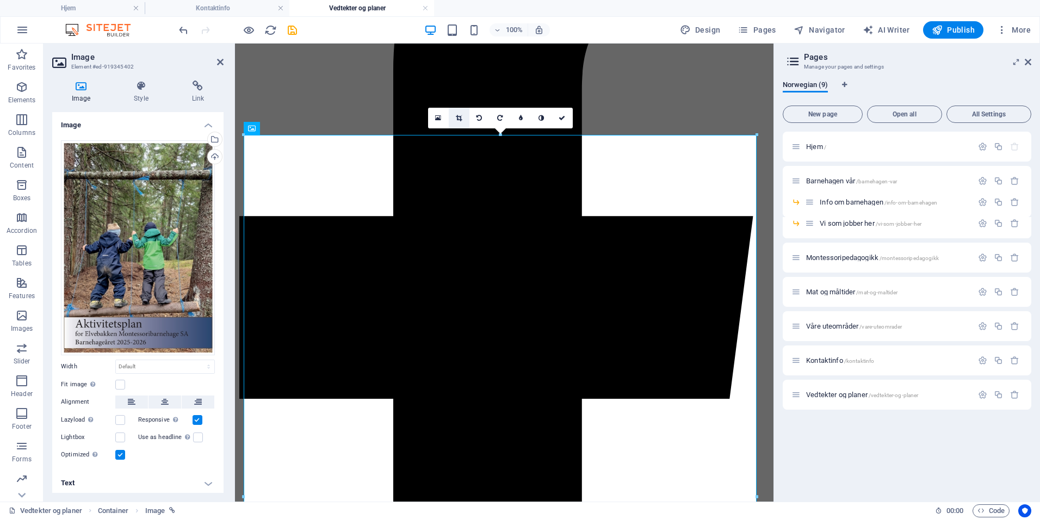
click at [458, 115] on icon at bounding box center [459, 118] width 6 height 7
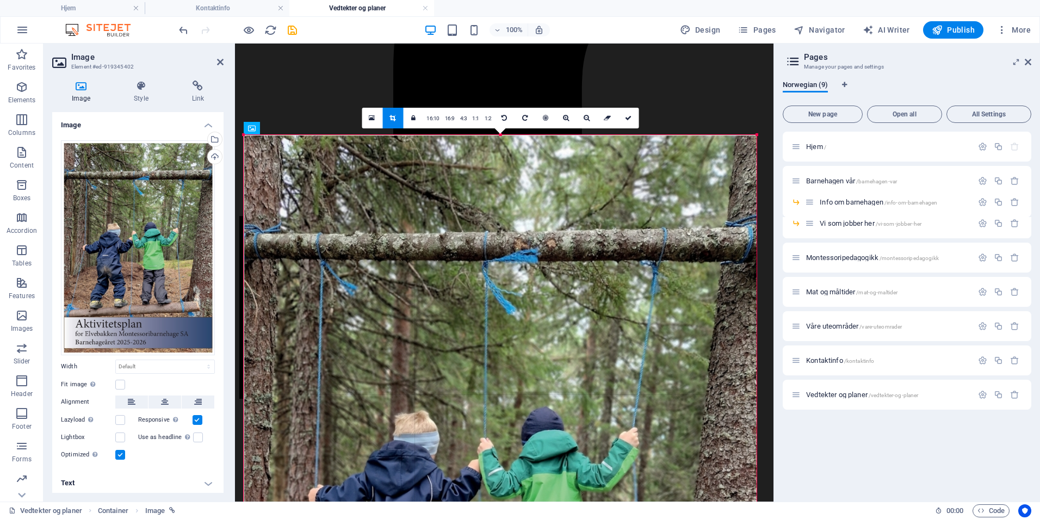
click at [756, 78] on body "sitejet.elvebakkenmontessoribhg.no Hjem Kontaktinfo Vedtekter og planer Favorit…" at bounding box center [520, 259] width 1040 height 519
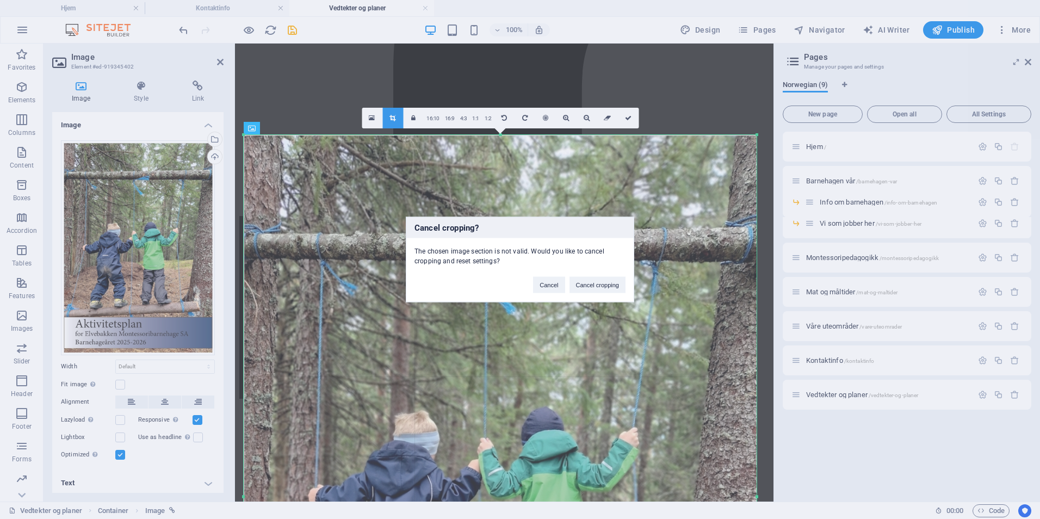
click at [756, 78] on div "Cancel cropping? The chosen image section is not valid. Would you like to cance…" at bounding box center [520, 259] width 1040 height 519
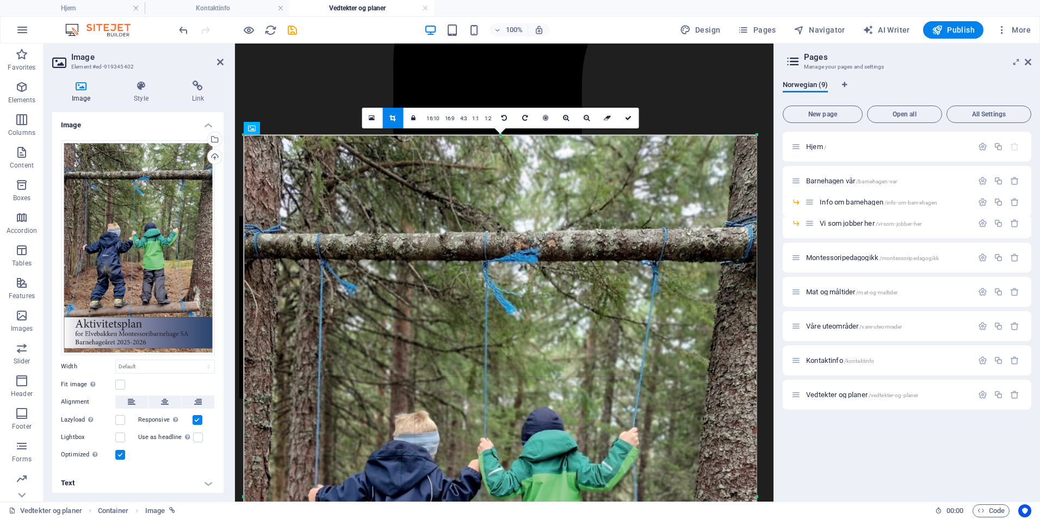
click at [392, 117] on icon at bounding box center [392, 118] width 6 height 7
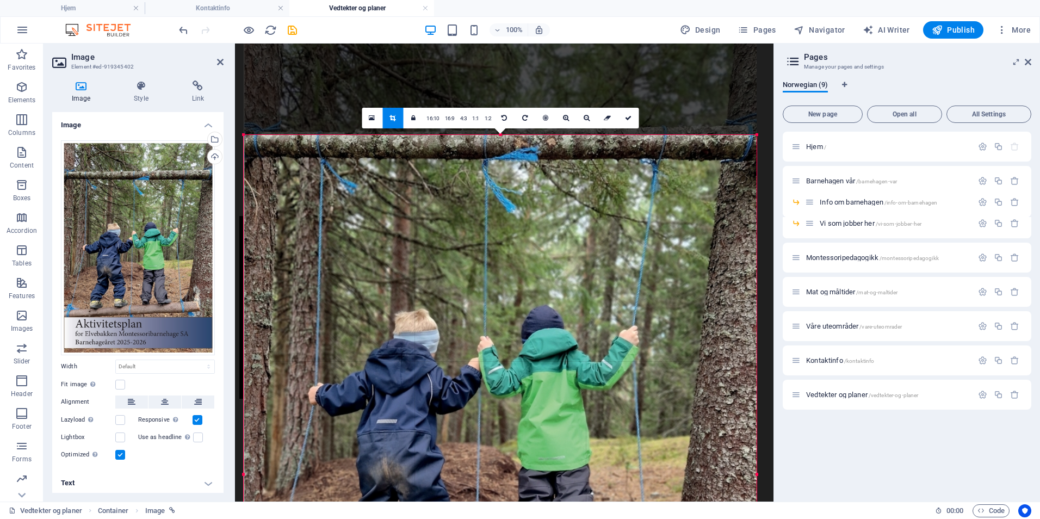
click at [530, 236] on body "sitejet.elvebakkenmontessoribhg.no Hjem Kontaktinfo Vedtekter og planer Favorit…" at bounding box center [520, 259] width 1040 height 519
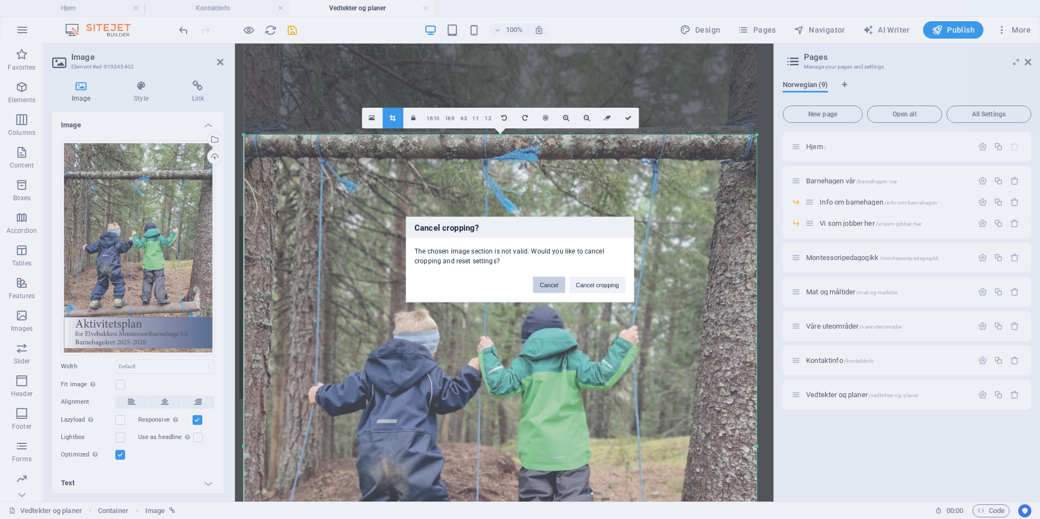
click at [550, 284] on button "Cancel" at bounding box center [549, 285] width 32 height 16
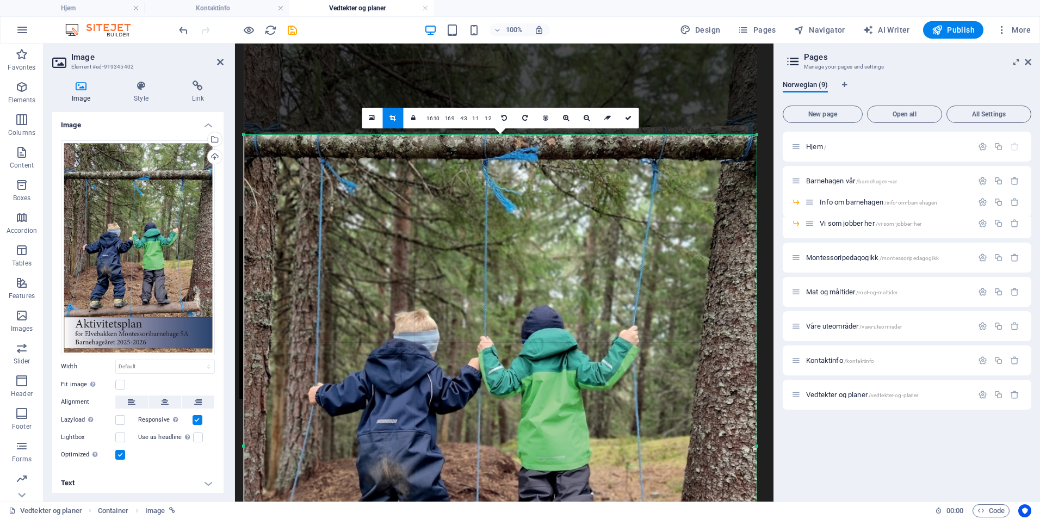
click at [703, 110] on div at bounding box center [500, 394] width 513 height 723
click at [391, 119] on icon at bounding box center [392, 118] width 6 height 7
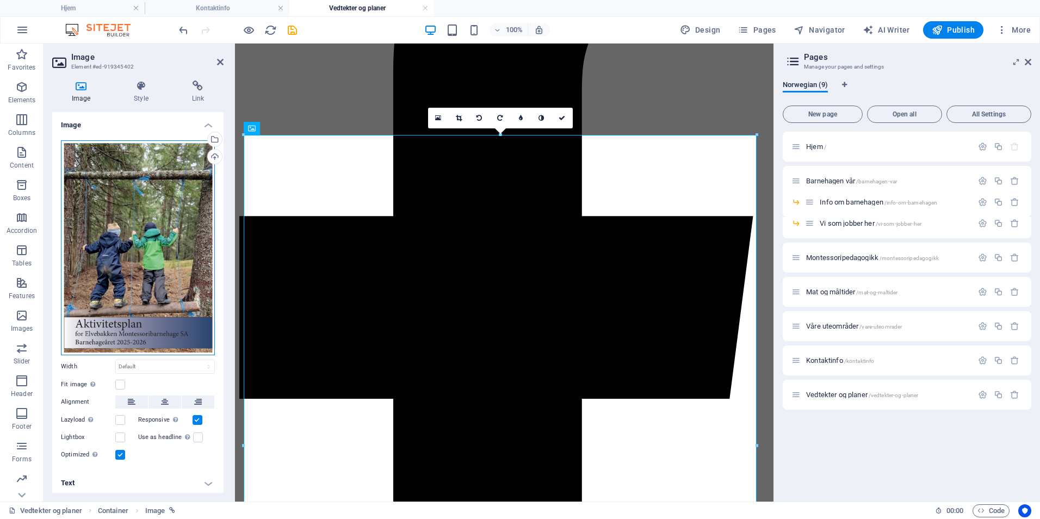
click at [125, 184] on div "Drag files here, click to choose files or select files from Files or our free s…" at bounding box center [138, 247] width 154 height 215
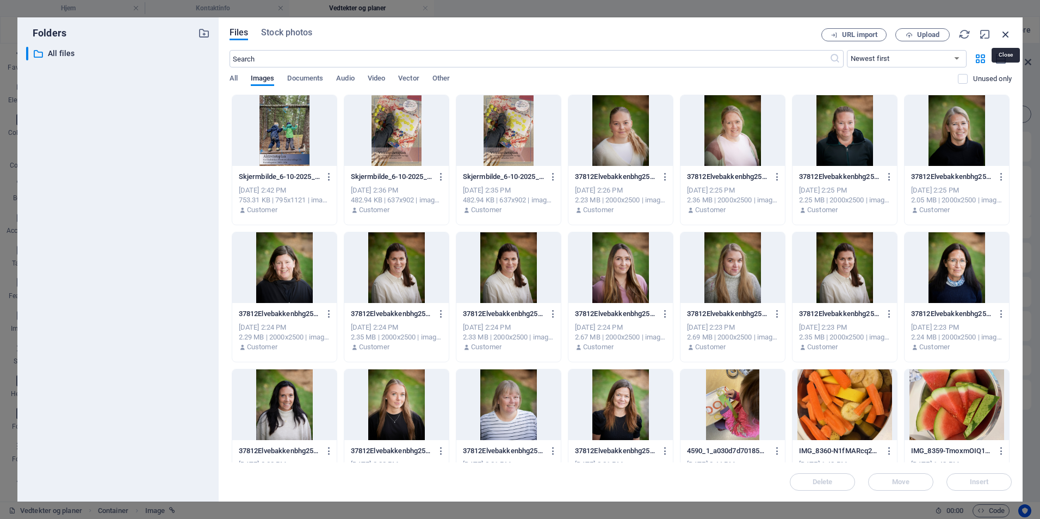
click at [1009, 33] on icon "button" at bounding box center [1005, 34] width 12 height 12
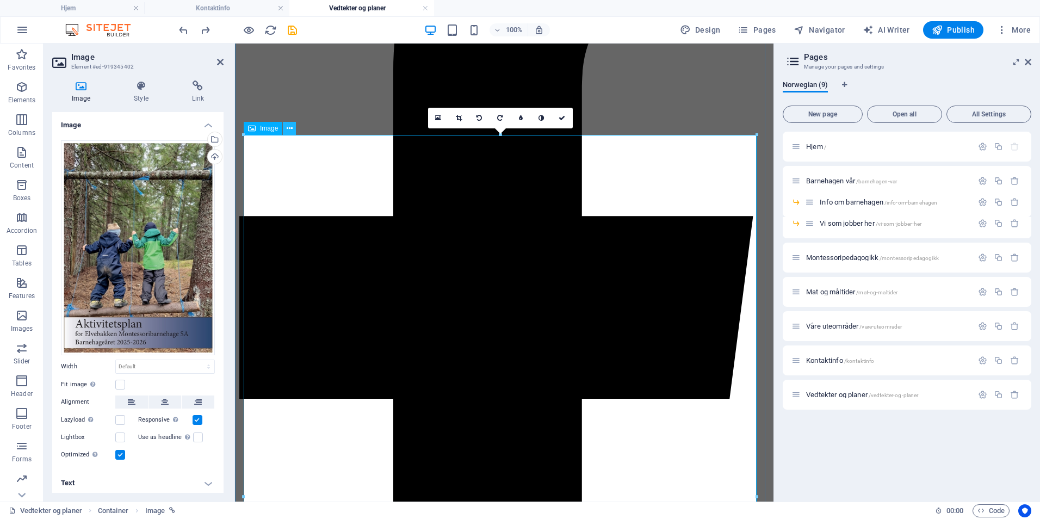
click at [284, 127] on button at bounding box center [289, 128] width 13 height 13
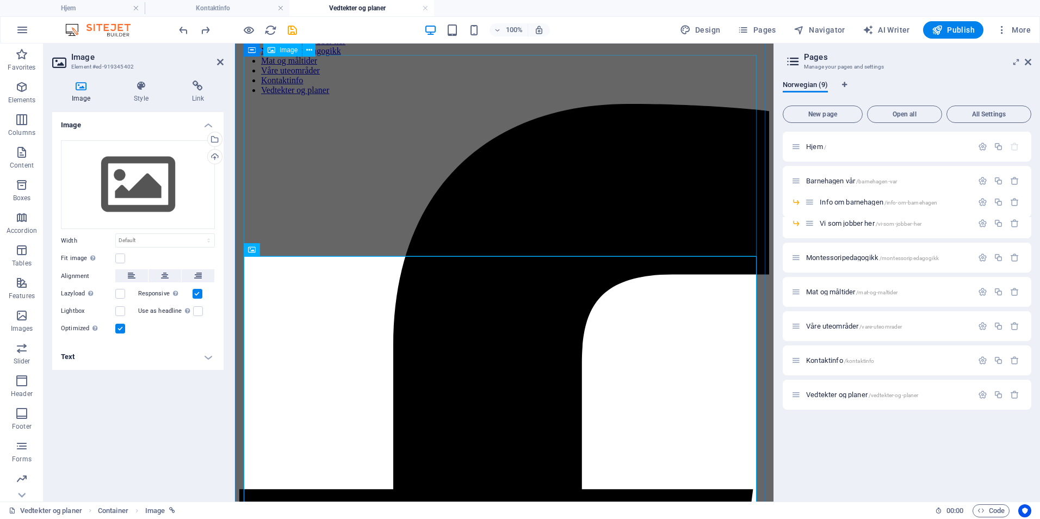
scroll to position [39, 0]
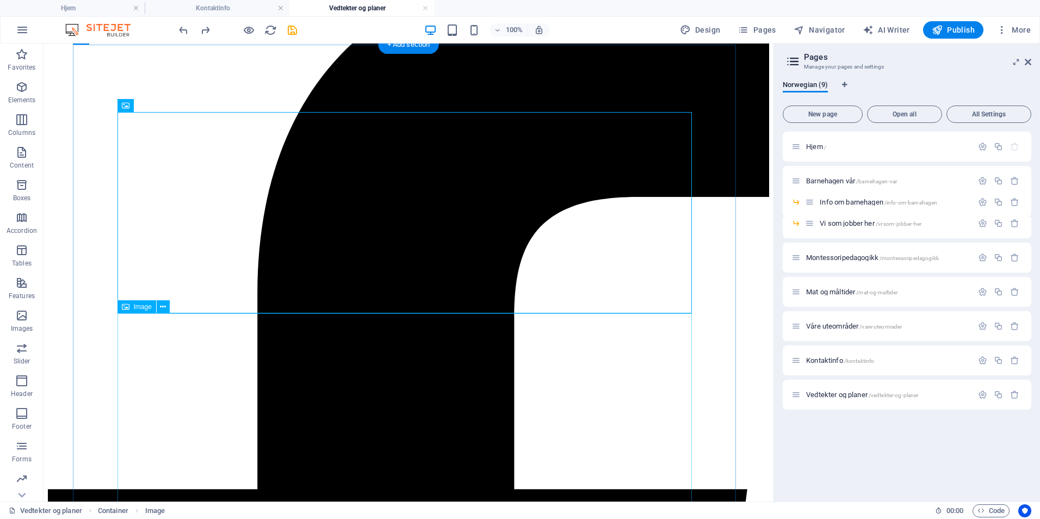
scroll to position [311, 0]
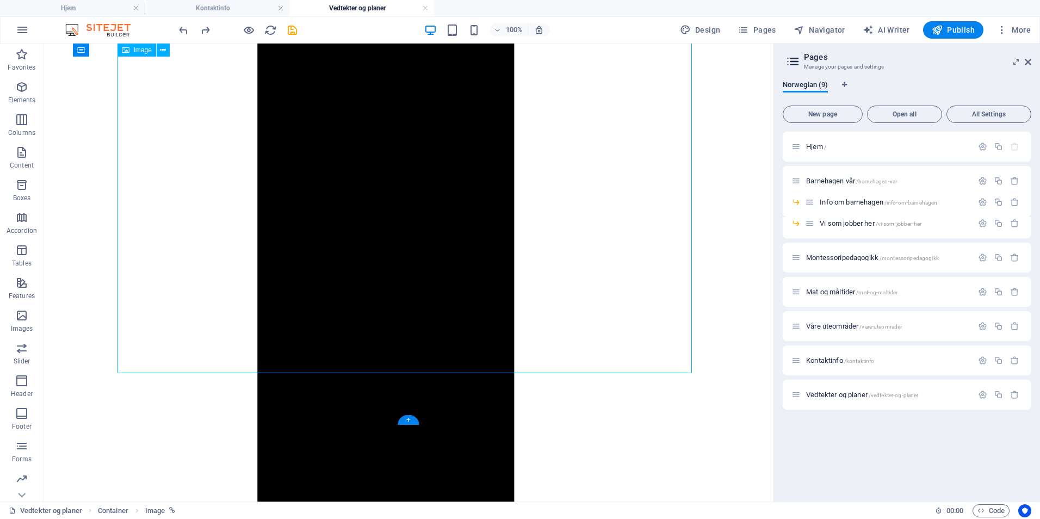
scroll to position [1127, 0]
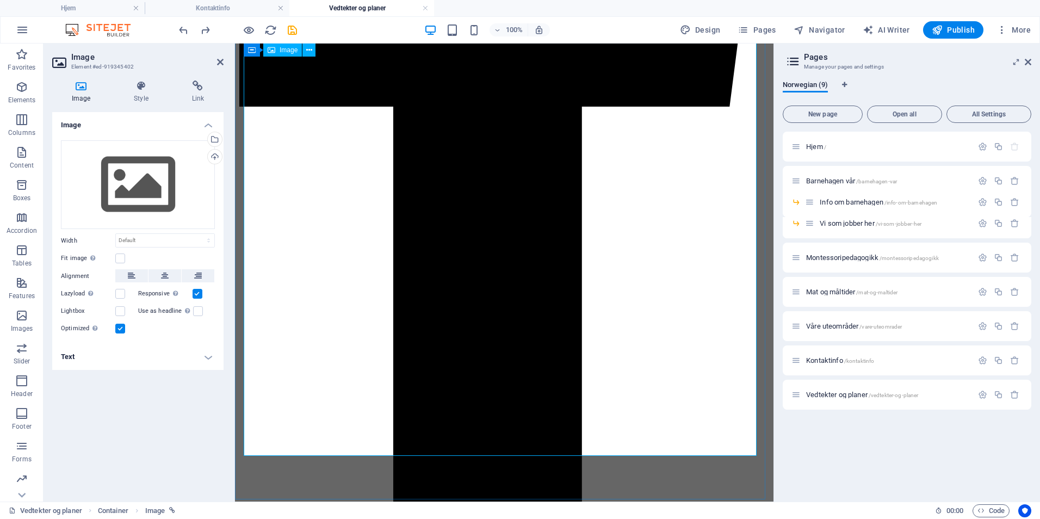
scroll to position [674, 0]
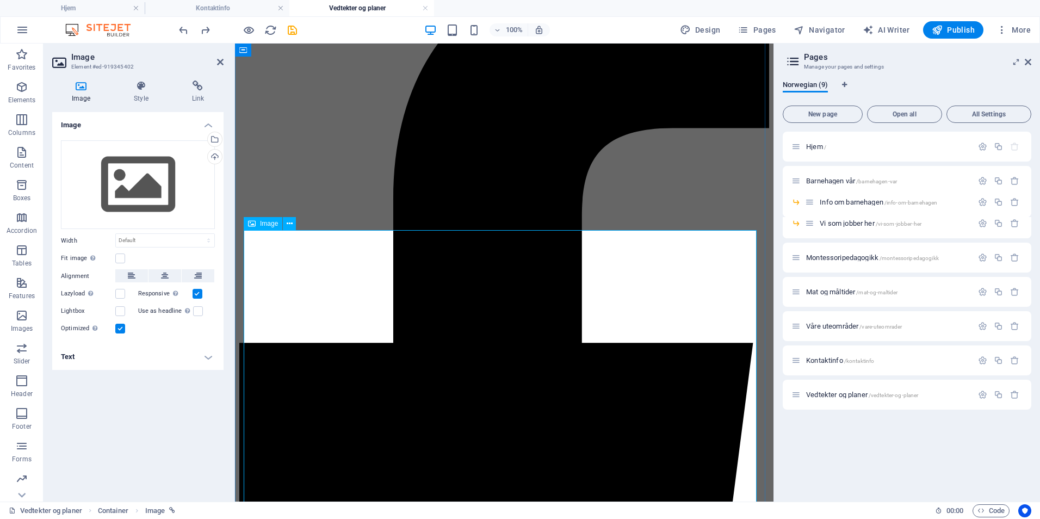
scroll to position [239, 0]
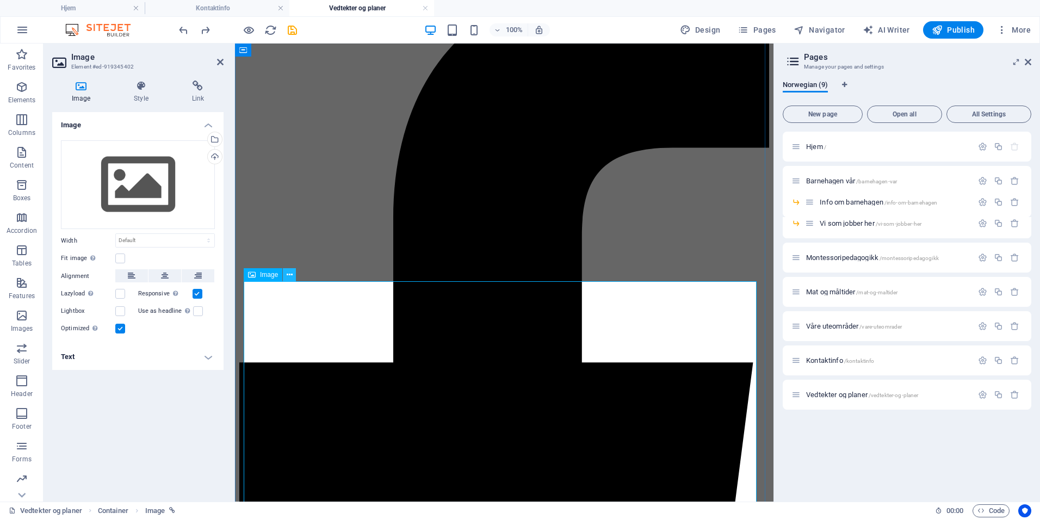
click at [287, 271] on icon at bounding box center [290, 274] width 6 height 11
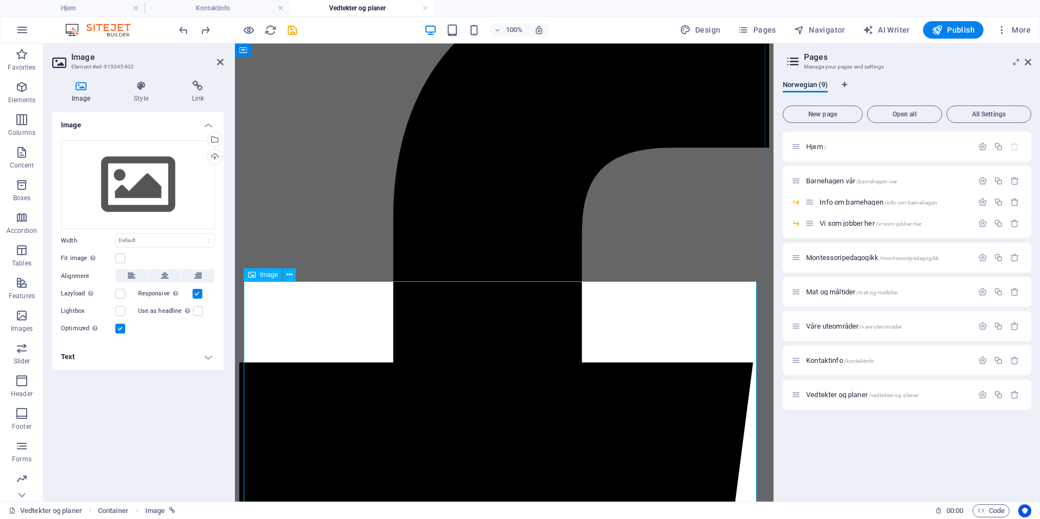
click at [219, 62] on icon at bounding box center [220, 62] width 7 height 9
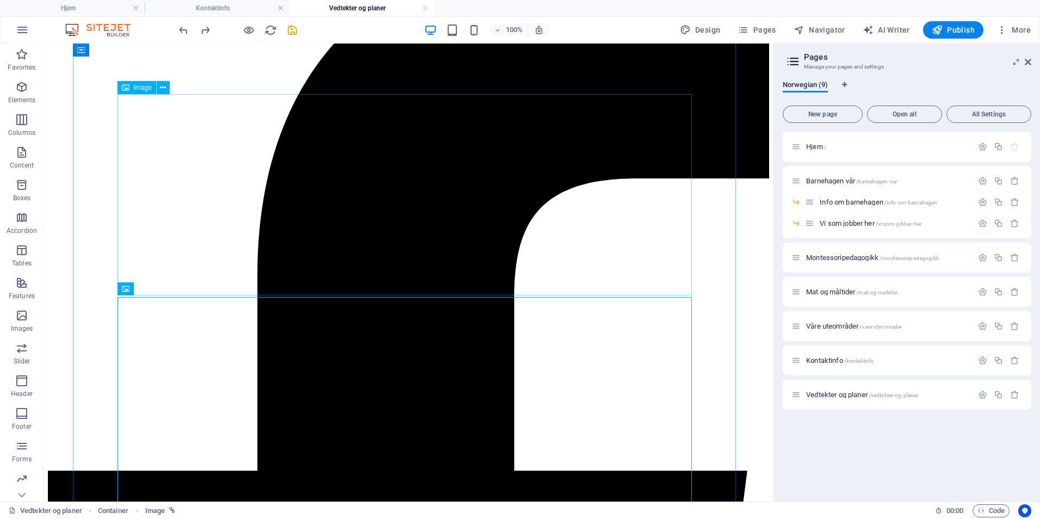
scroll to position [269, 0]
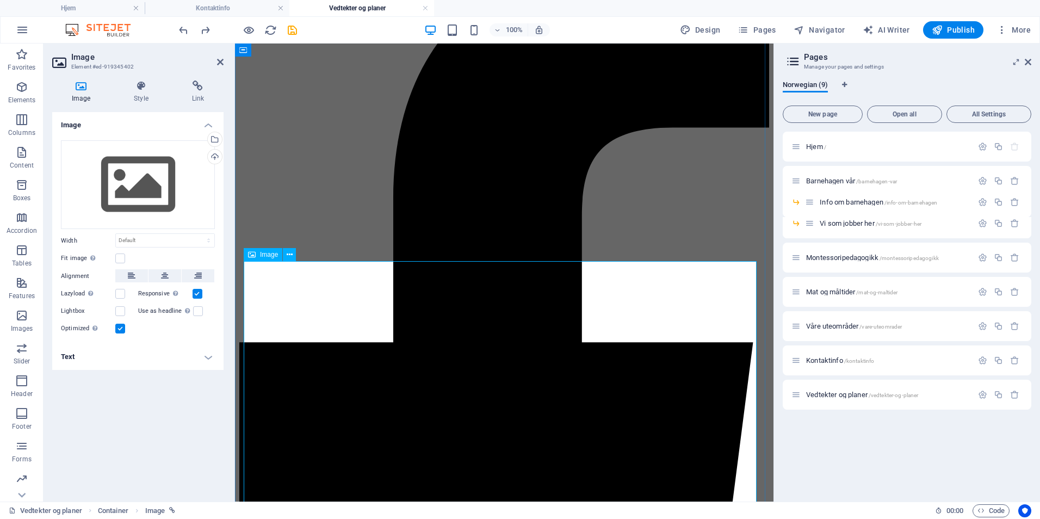
click at [270, 253] on span "Image" at bounding box center [269, 254] width 18 height 7
click at [262, 258] on span "Image" at bounding box center [269, 254] width 18 height 7
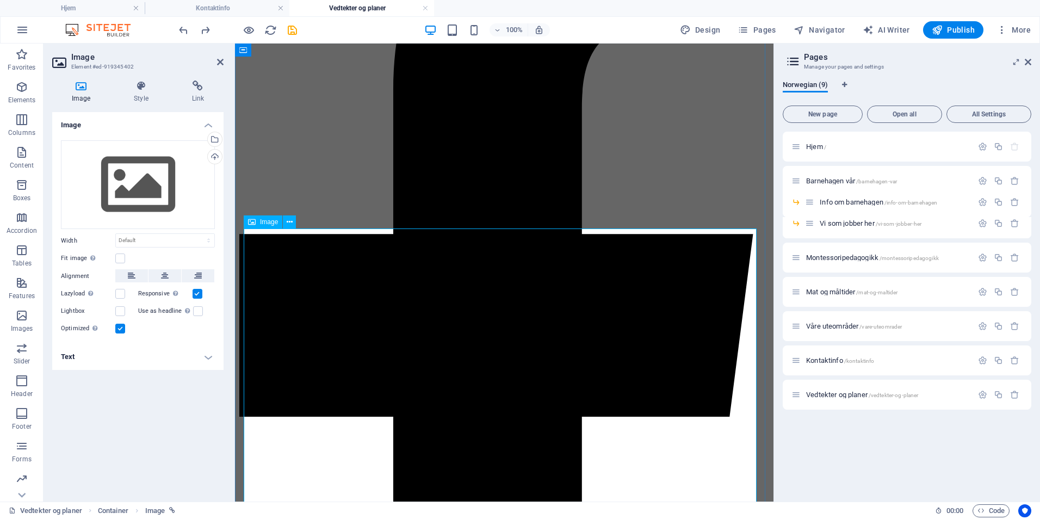
scroll to position [368, 0]
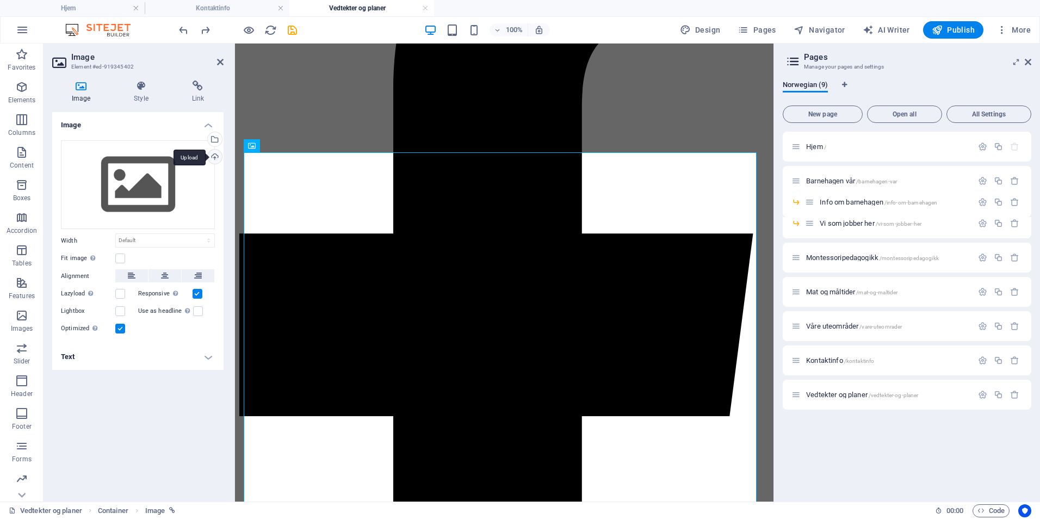
click at [215, 150] on div "Upload" at bounding box center [214, 158] width 16 height 16
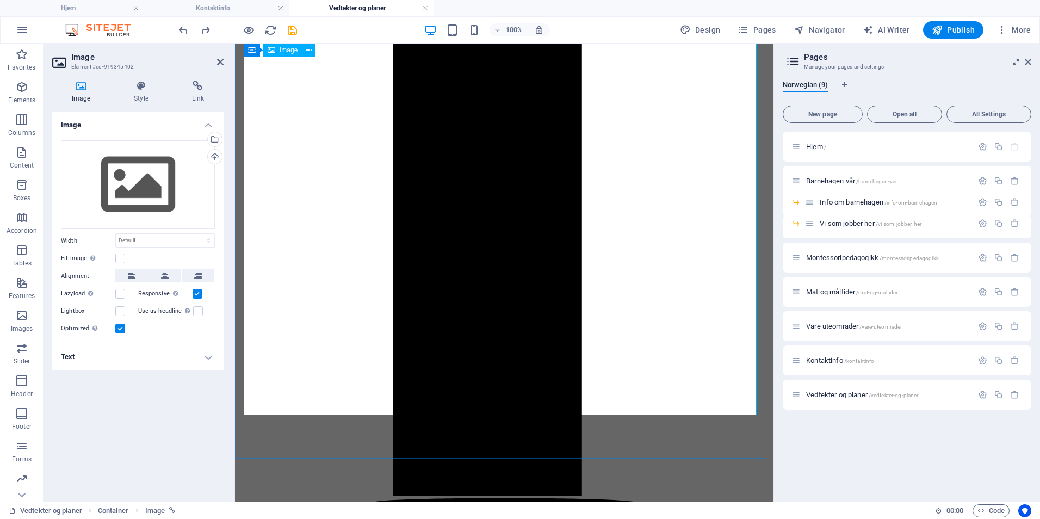
scroll to position [748, 0]
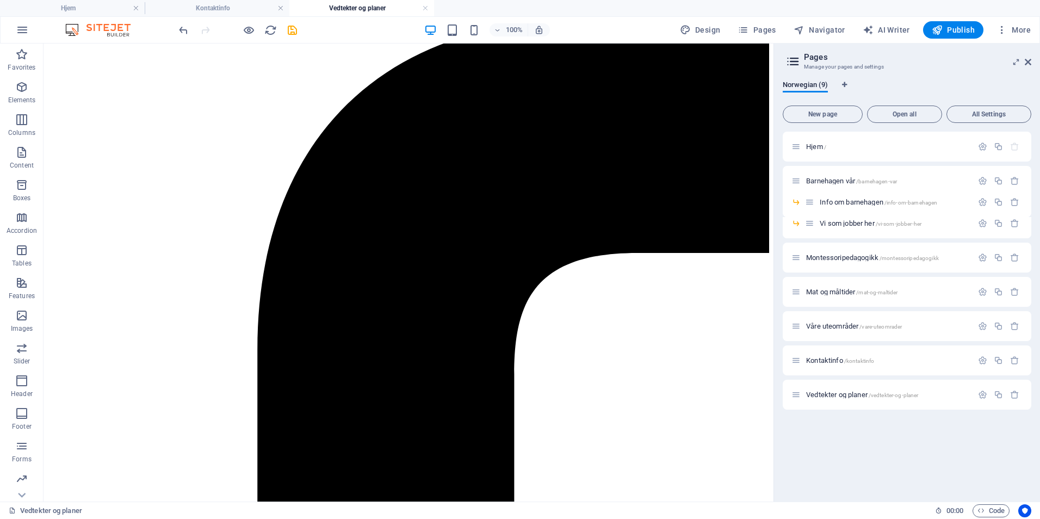
scroll to position [92, 0]
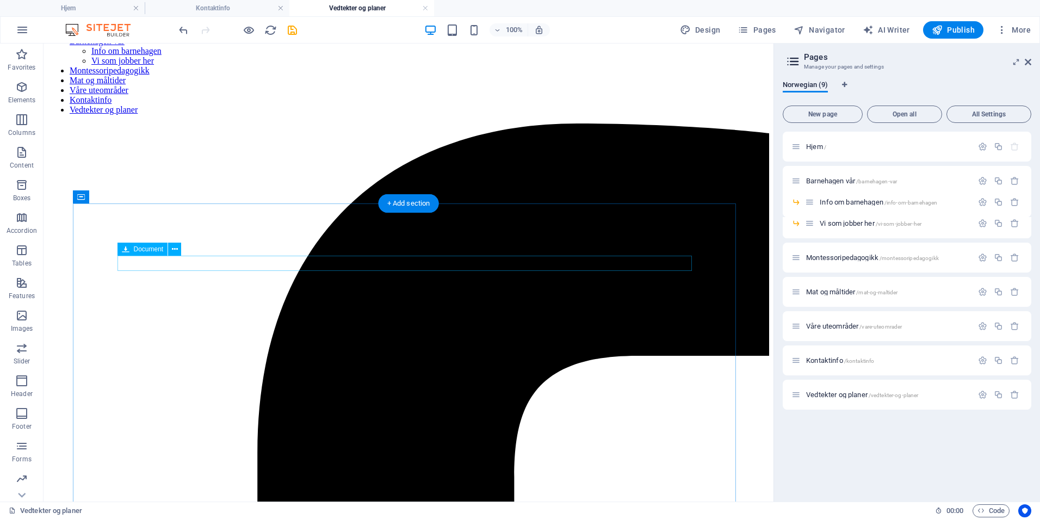
drag, startPoint x: 243, startPoint y: 259, endPoint x: 240, endPoint y: 339, distance: 80.0
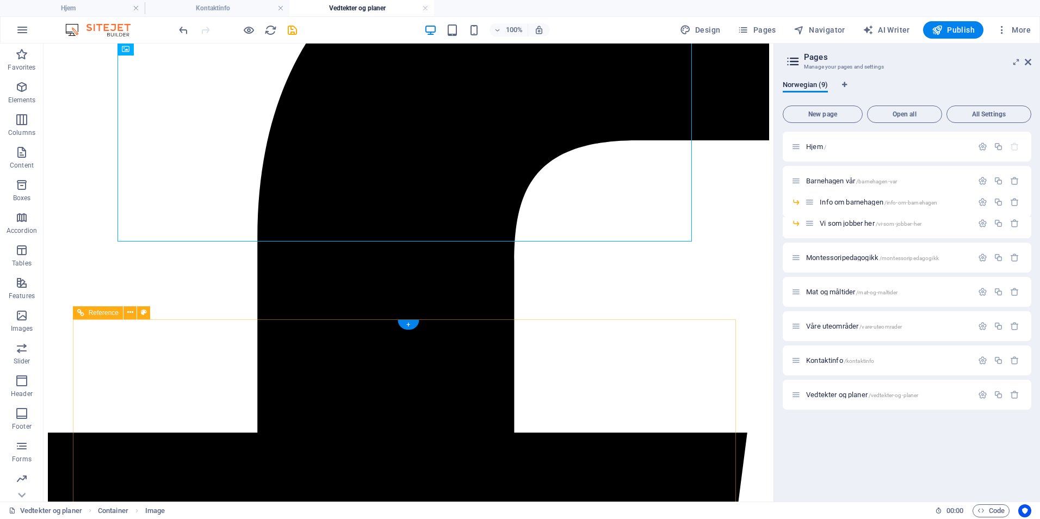
scroll to position [310, 0]
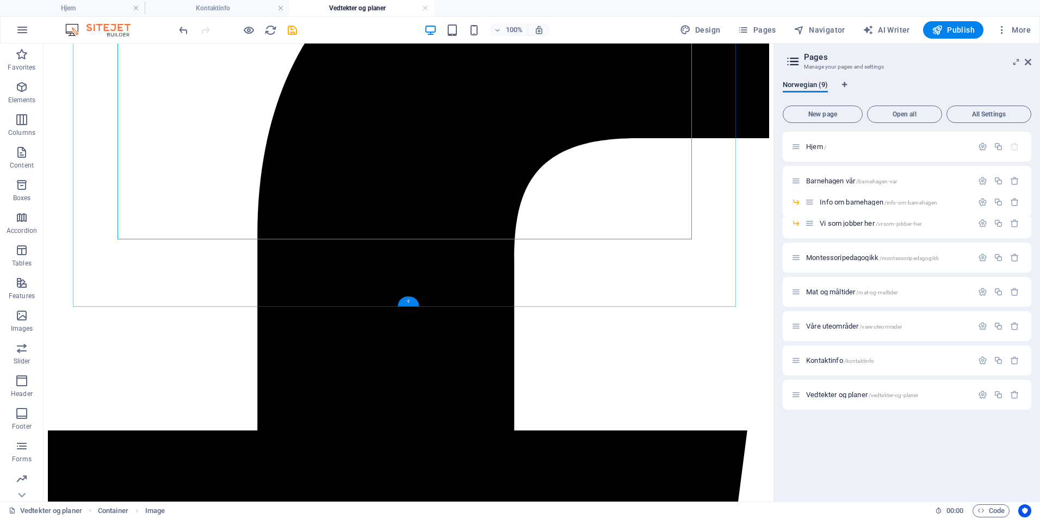
click at [407, 301] on div "+" at bounding box center [408, 301] width 21 height 10
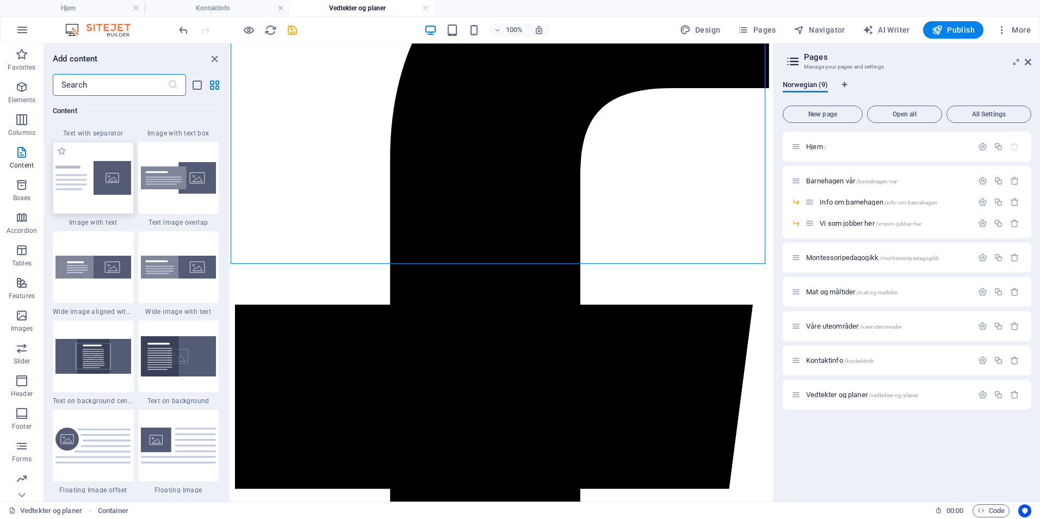
scroll to position [2120, 0]
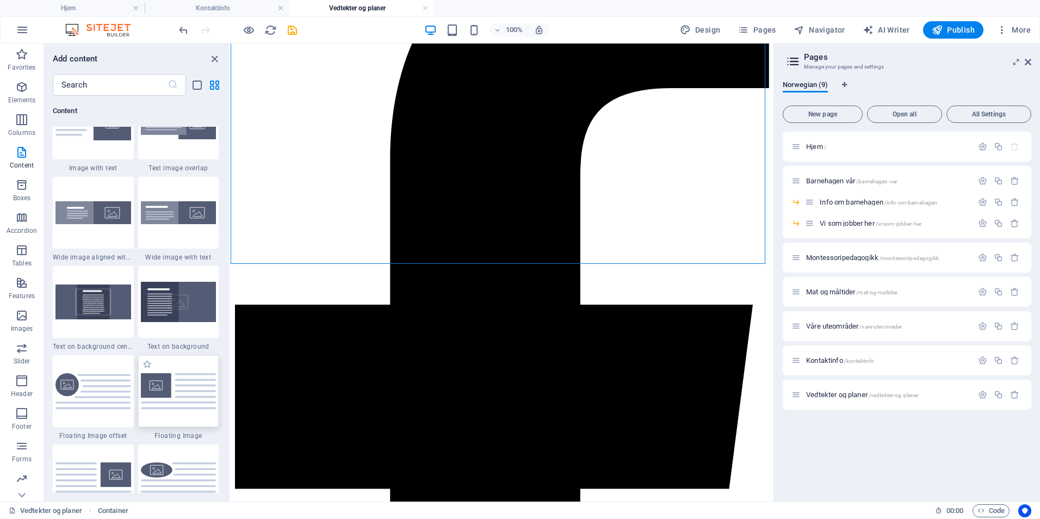
click at [193, 390] on img at bounding box center [179, 390] width 76 height 35
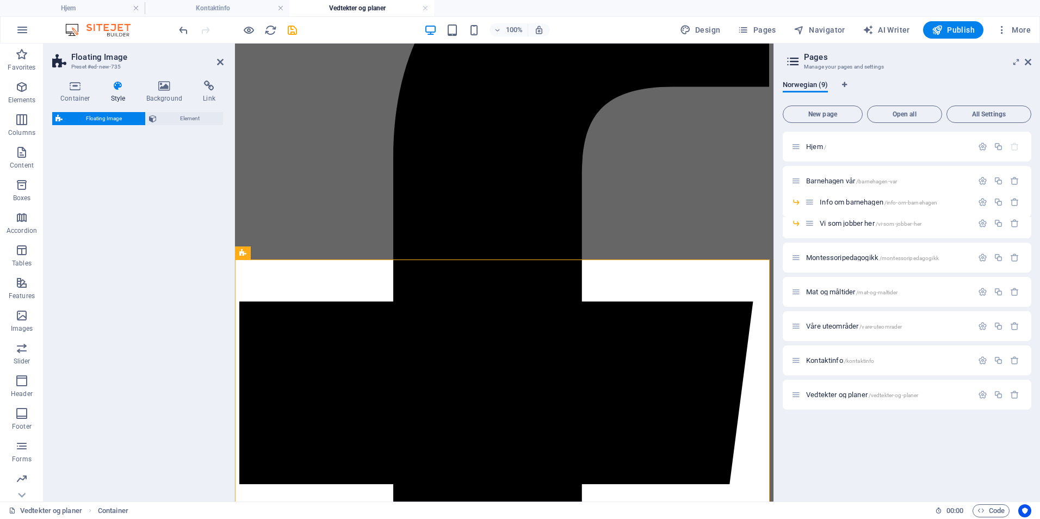
select select "%"
select select "rem"
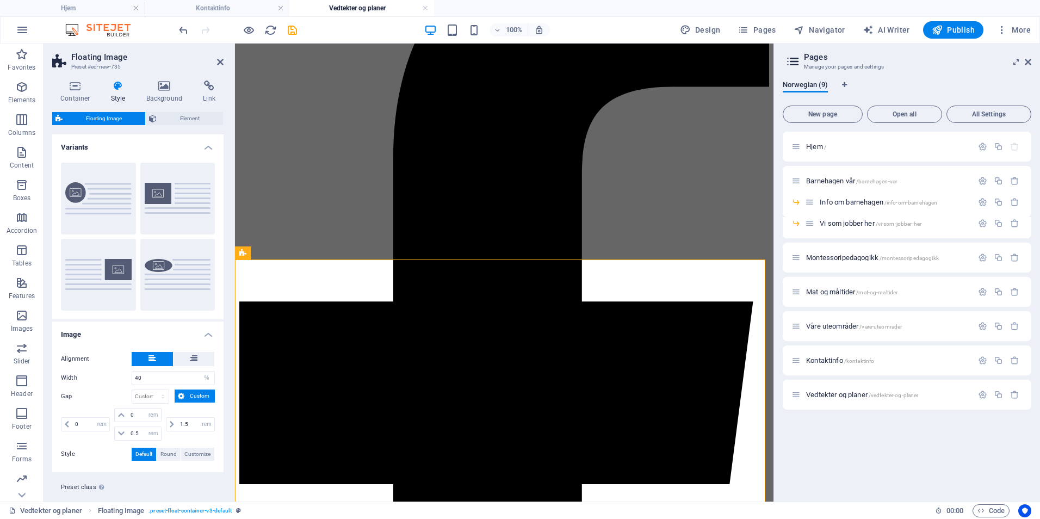
scroll to position [304, 0]
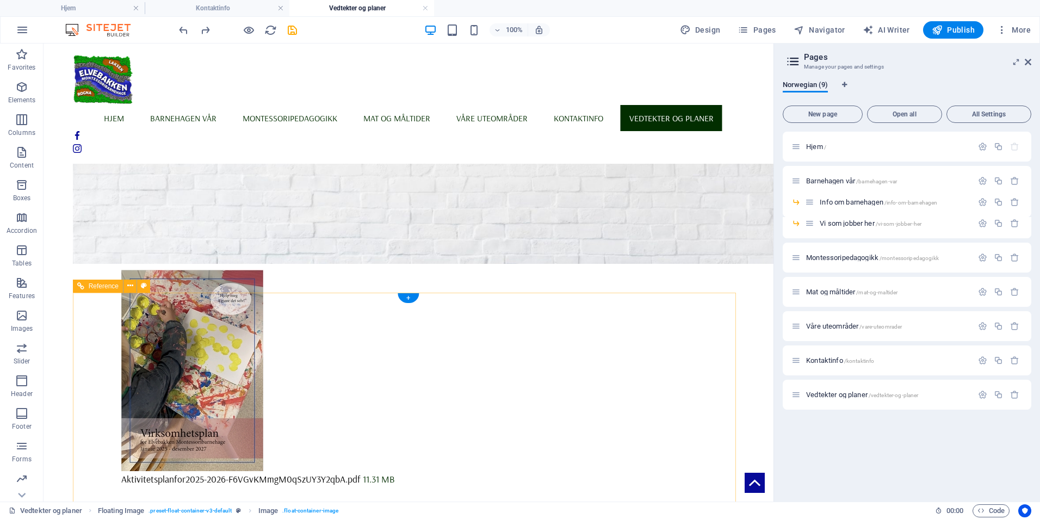
scroll to position [334, 0]
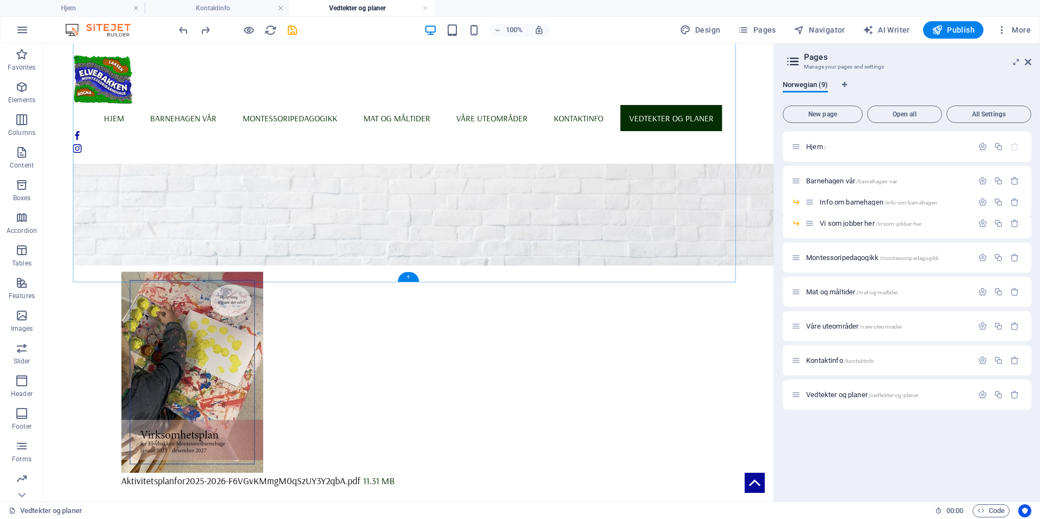
click at [406, 276] on div "+" at bounding box center [408, 277] width 21 height 10
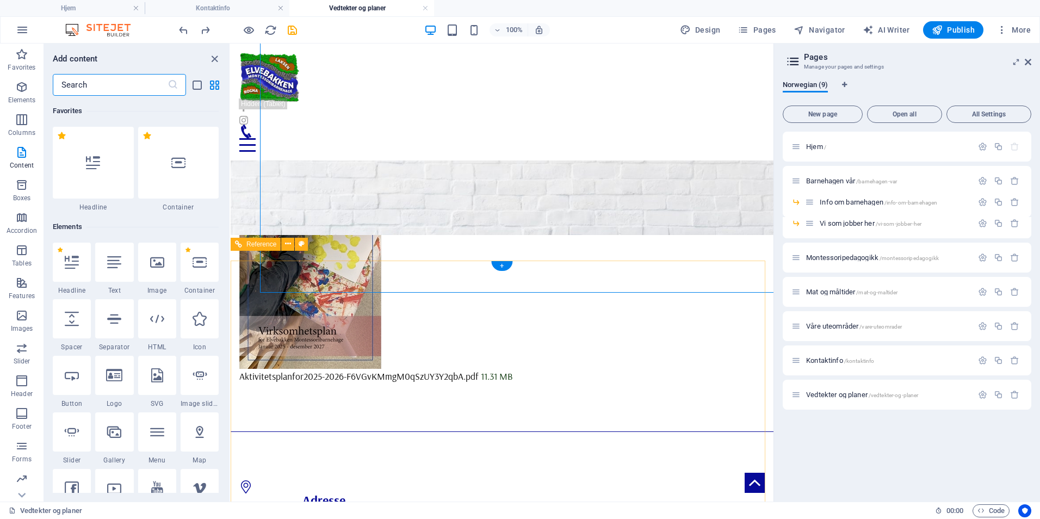
scroll to position [324, 0]
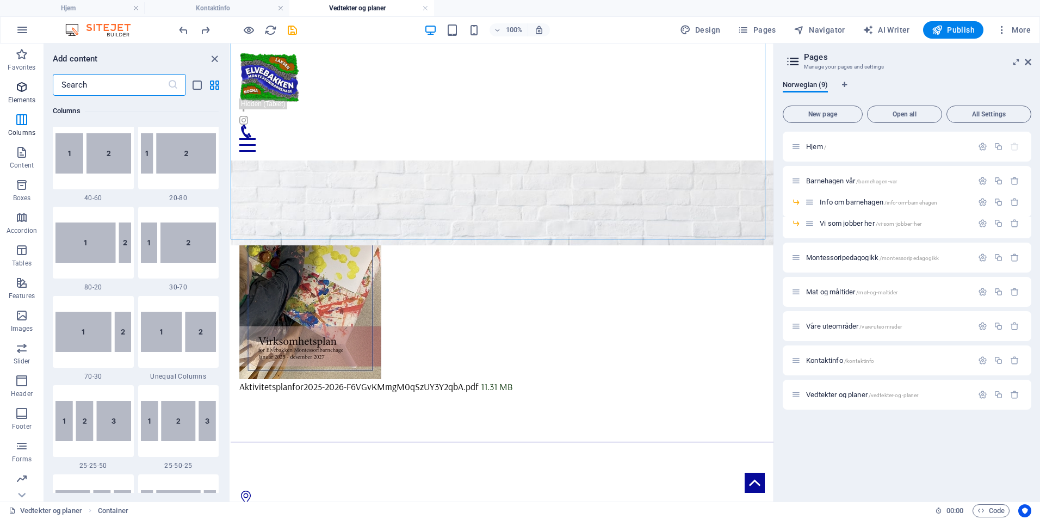
click at [25, 94] on span "Elements" at bounding box center [22, 93] width 44 height 26
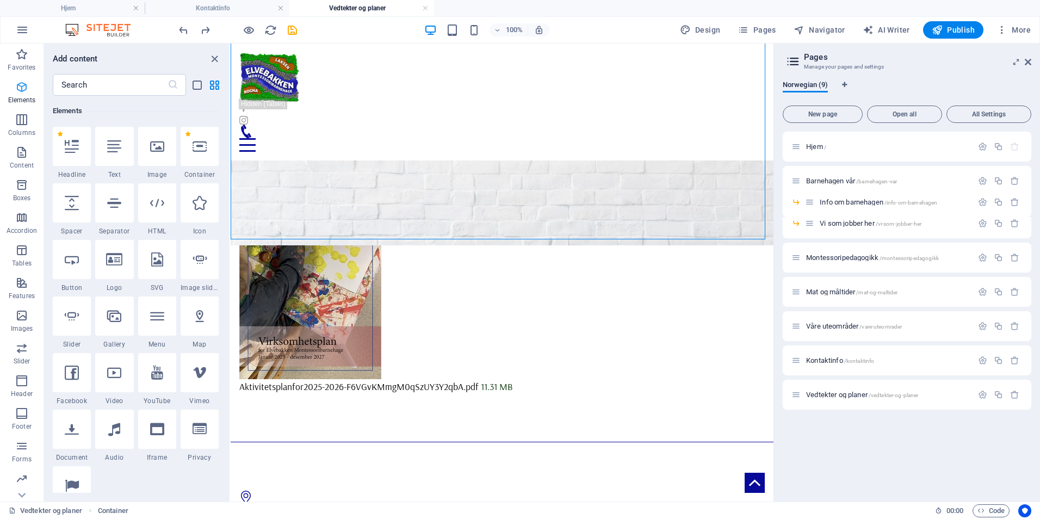
scroll to position [116, 0]
click at [153, 153] on icon at bounding box center [157, 146] width 14 height 14
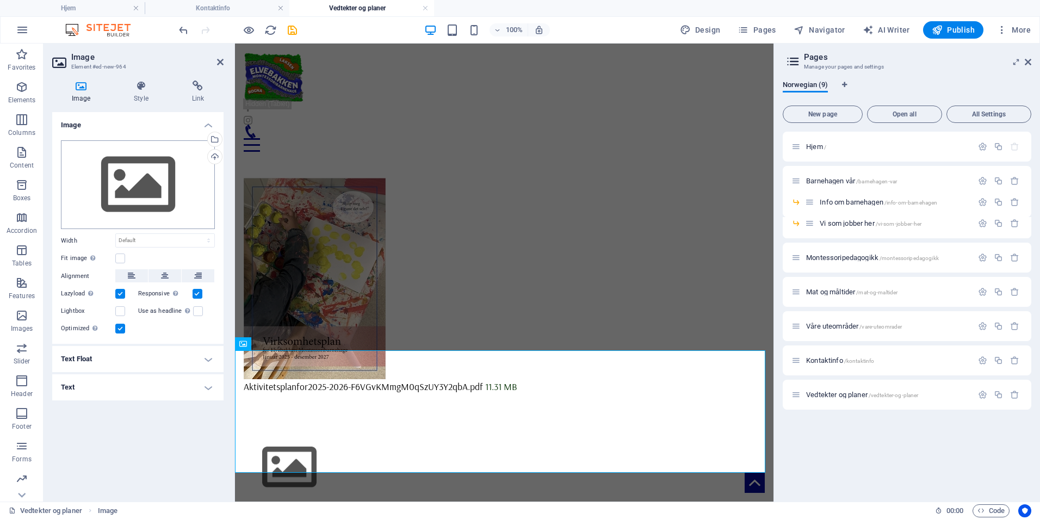
scroll to position [213, 0]
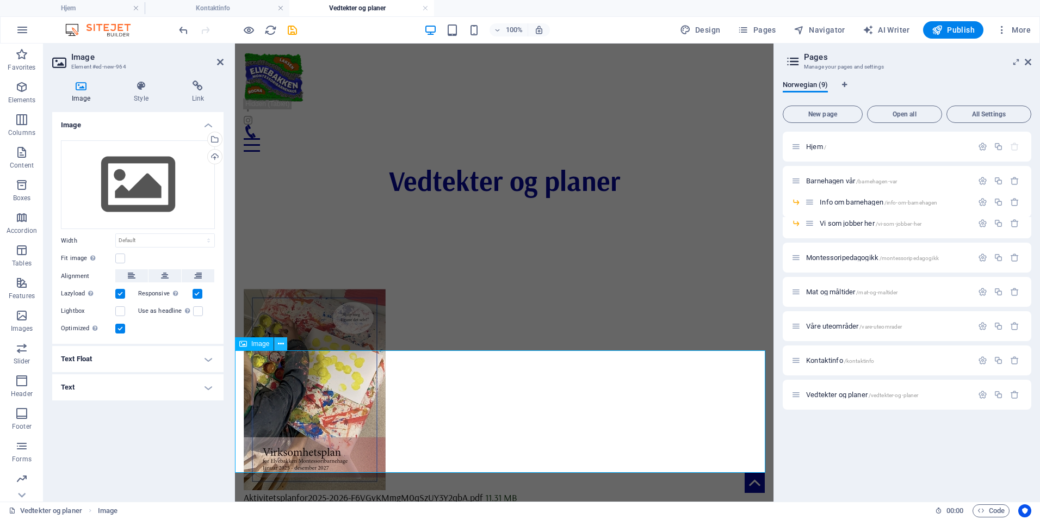
click at [278, 345] on icon at bounding box center [281, 343] width 6 height 11
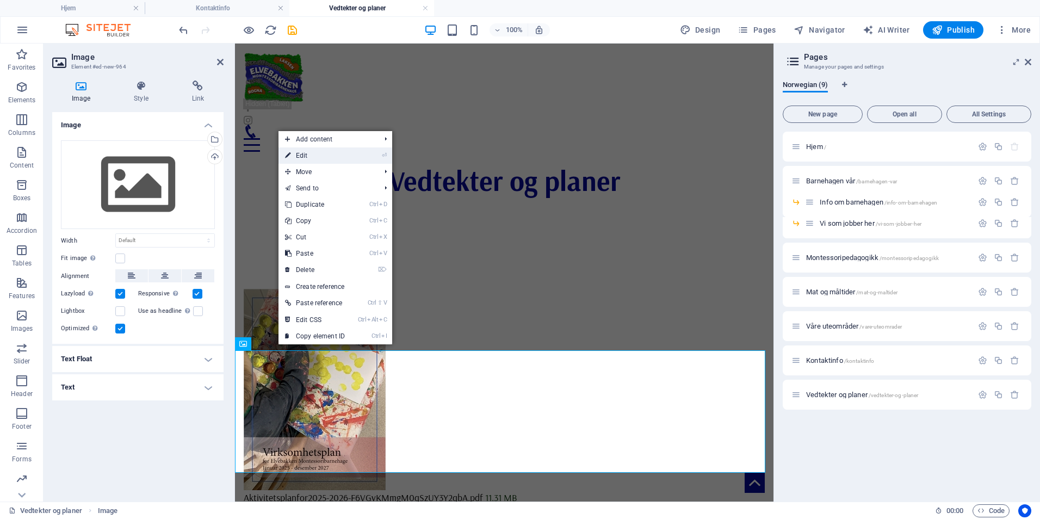
click at [301, 153] on link "⏎ Edit" at bounding box center [314, 155] width 73 height 16
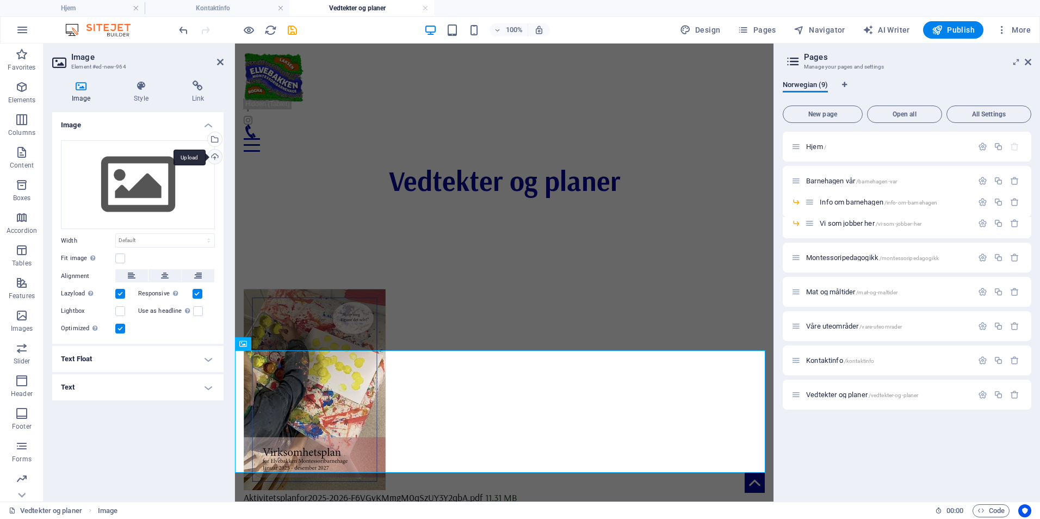
click at [212, 161] on div "Upload" at bounding box center [214, 158] width 16 height 16
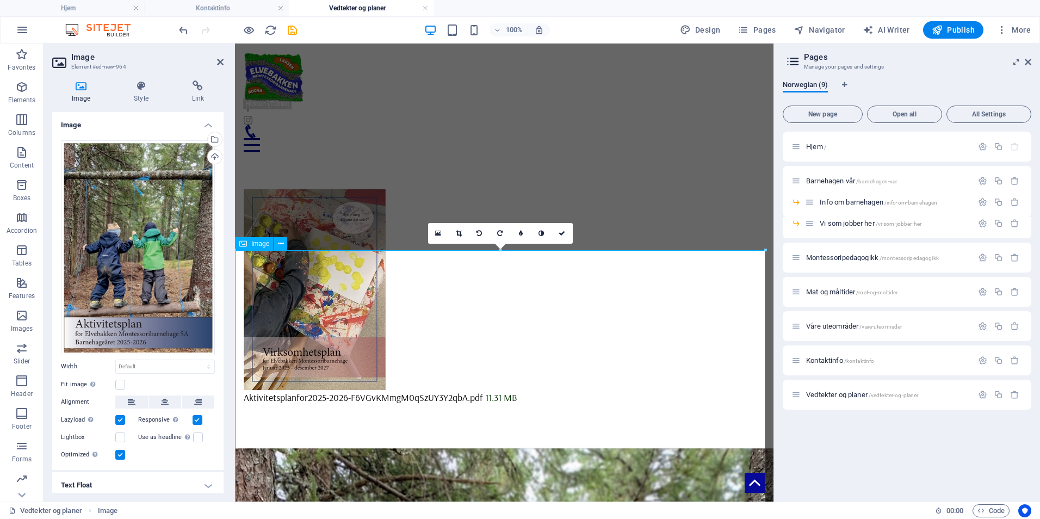
scroll to position [376, 0]
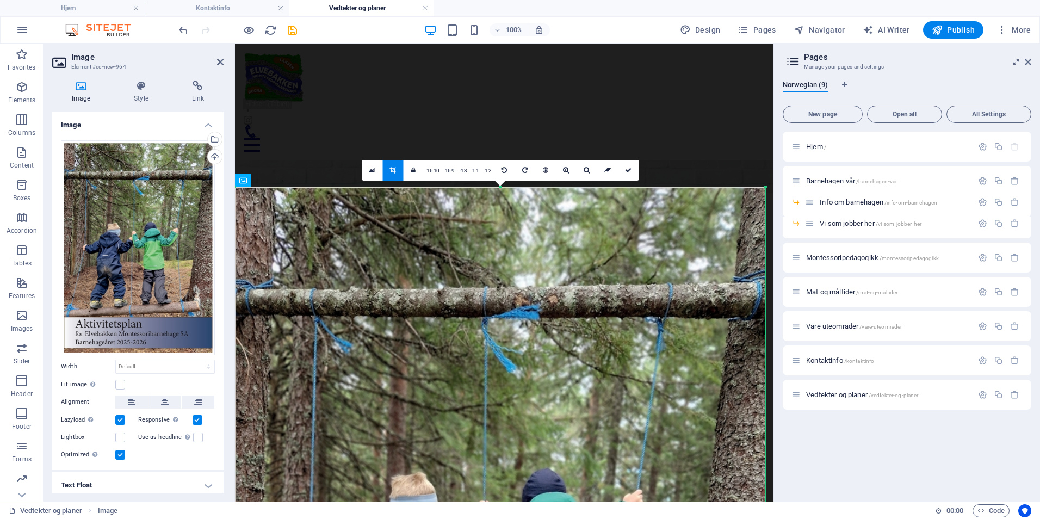
click at [765, 185] on div at bounding box center [764, 187] width 5 height 5
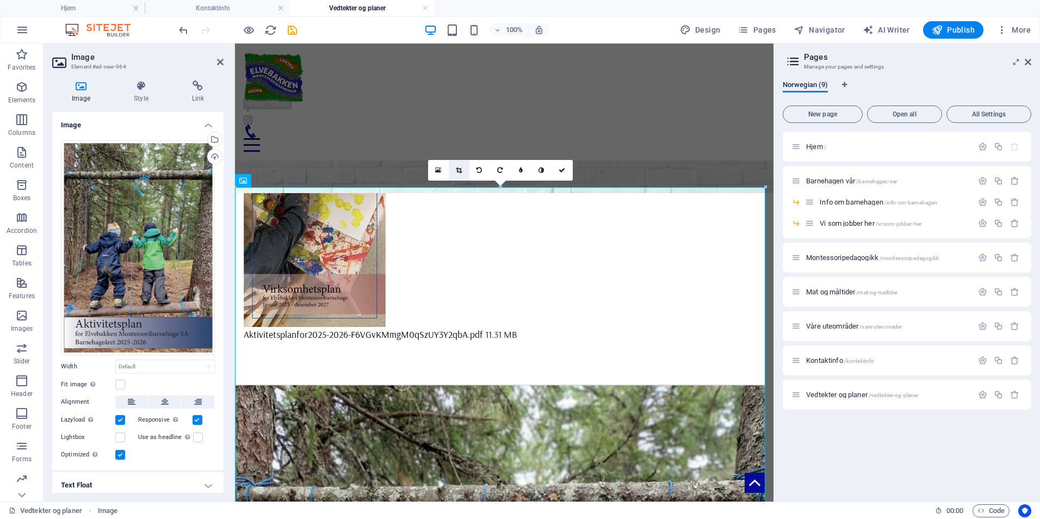
click at [457, 169] on icon at bounding box center [459, 170] width 6 height 7
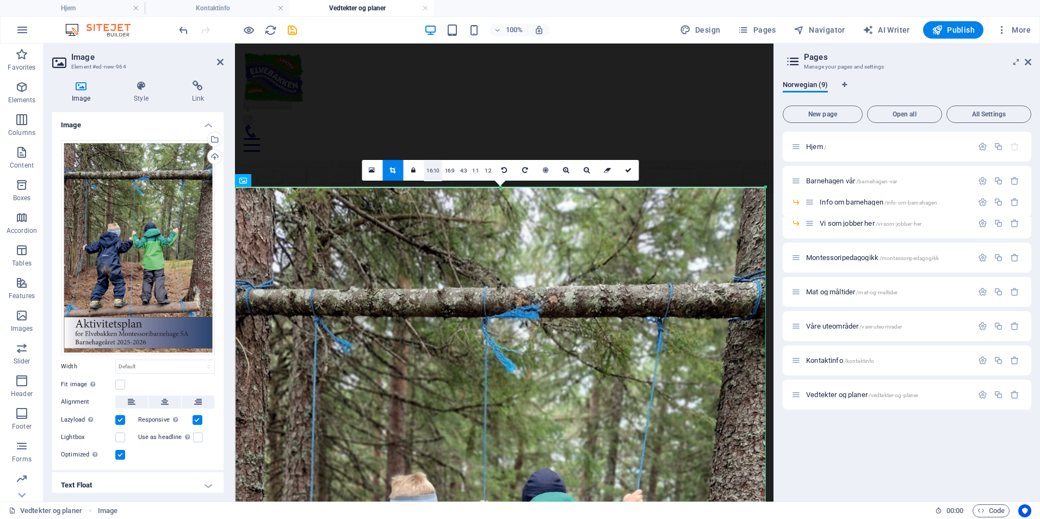
click at [431, 169] on link "16:10" at bounding box center [433, 170] width 18 height 21
click at [436, 171] on link "16:10" at bounding box center [433, 170] width 18 height 21
click at [414, 171] on icon at bounding box center [413, 170] width 4 height 7
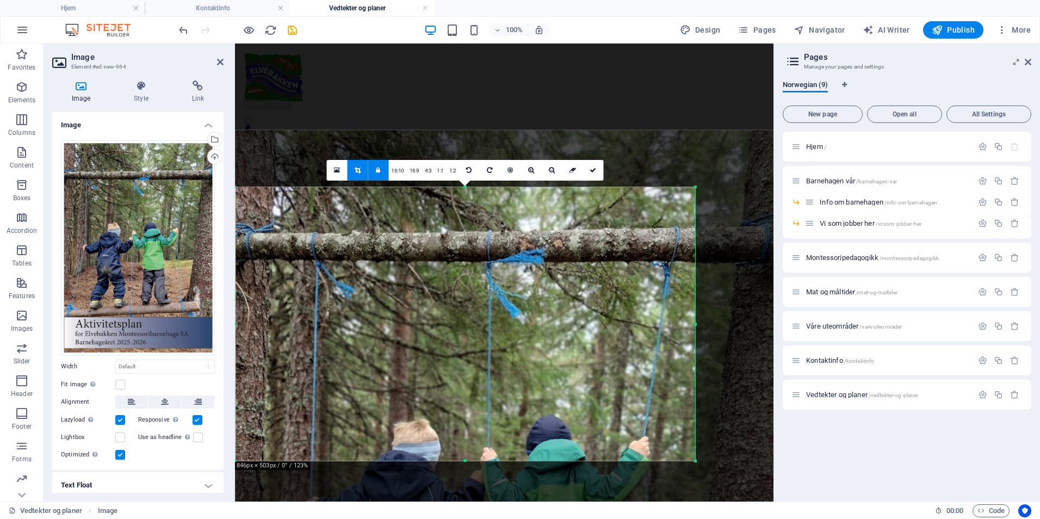
drag, startPoint x: 764, startPoint y: 189, endPoint x: 504, endPoint y: 247, distance: 266.4
click at [504, 247] on div "180 170 160 150 140 130 120 110 100 90 80 70 60 50 40 30 20 10 0 -10 -20 -30 -4…" at bounding box center [465, 324] width 460 height 274
type input "855"
select select "px"
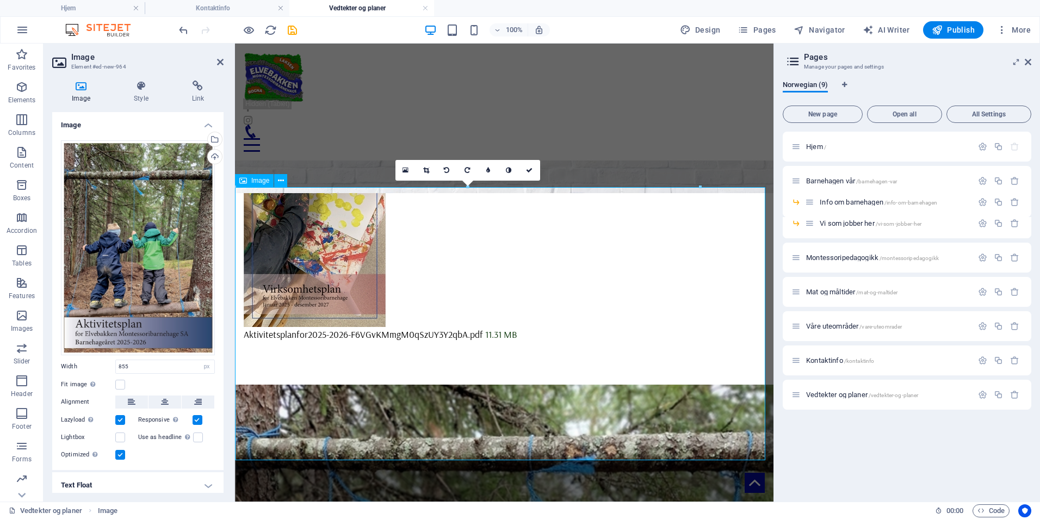
select select "DISABLED_OPTION_VALUE"
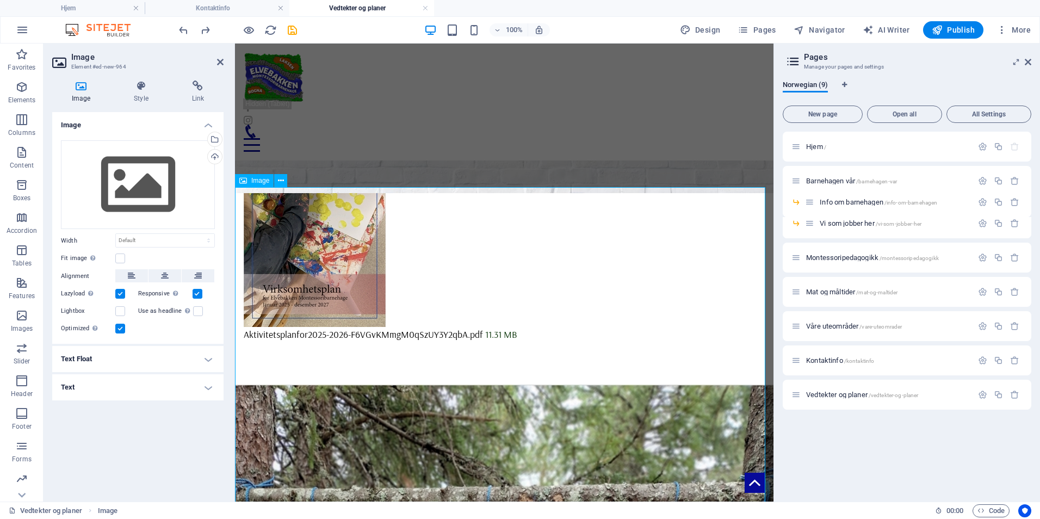
click at [280, 178] on icon at bounding box center [281, 180] width 6 height 11
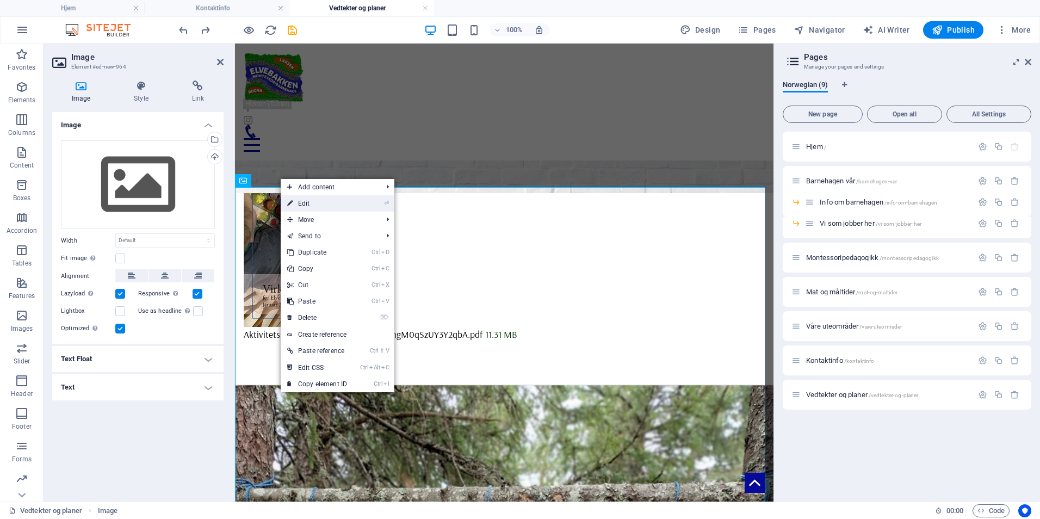
click at [303, 203] on link "⏎ Edit" at bounding box center [317, 203] width 73 height 16
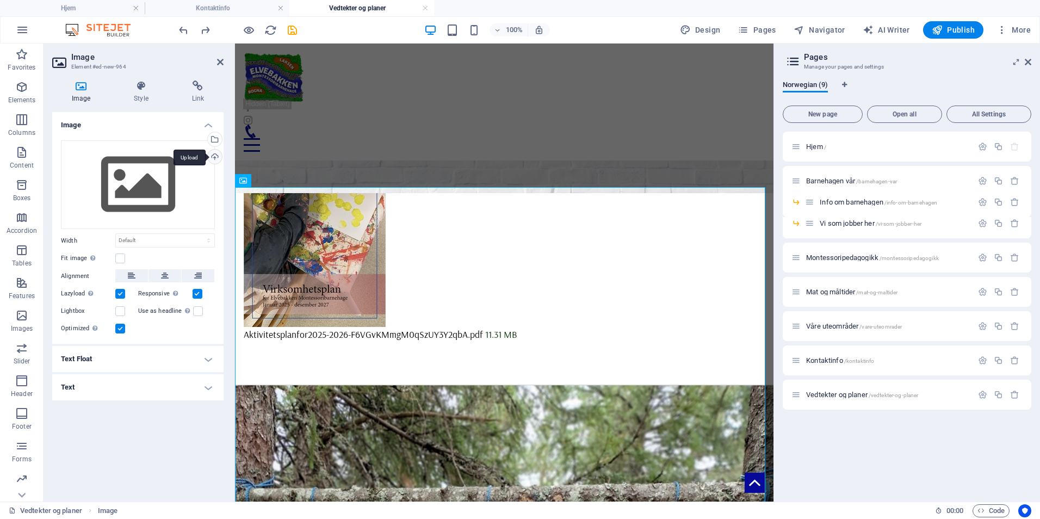
click at [214, 153] on div "Upload" at bounding box center [214, 158] width 16 height 16
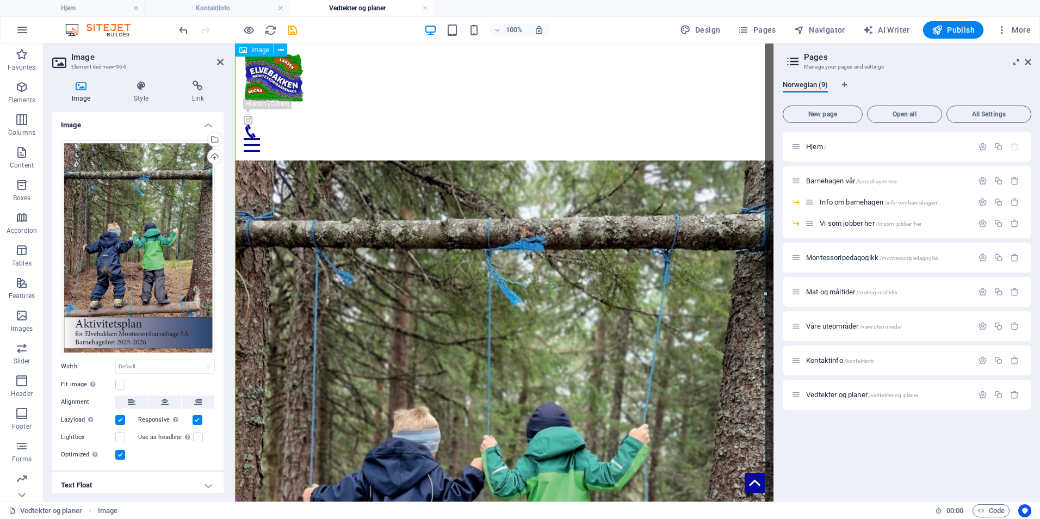
scroll to position [703, 0]
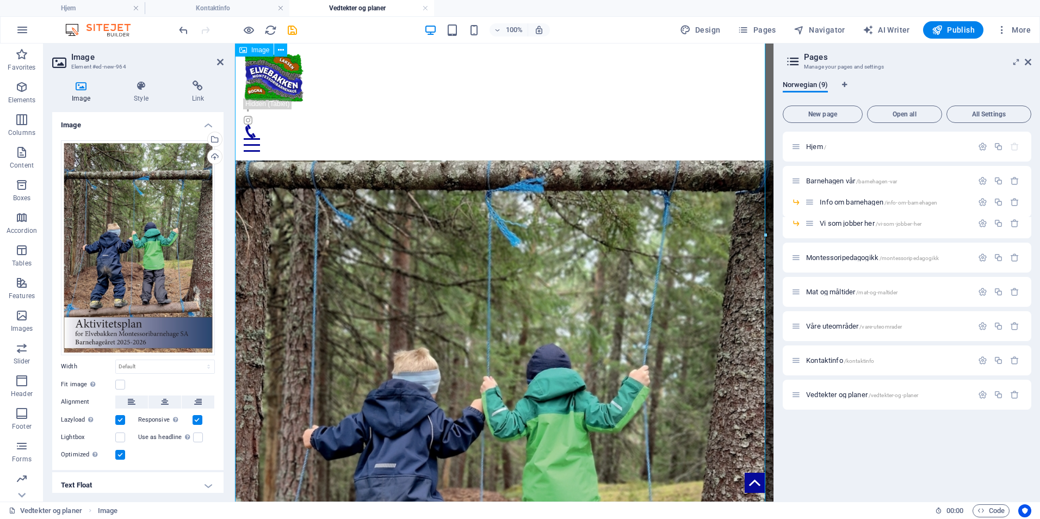
click at [473, 308] on figure at bounding box center [504, 437] width 538 height 759
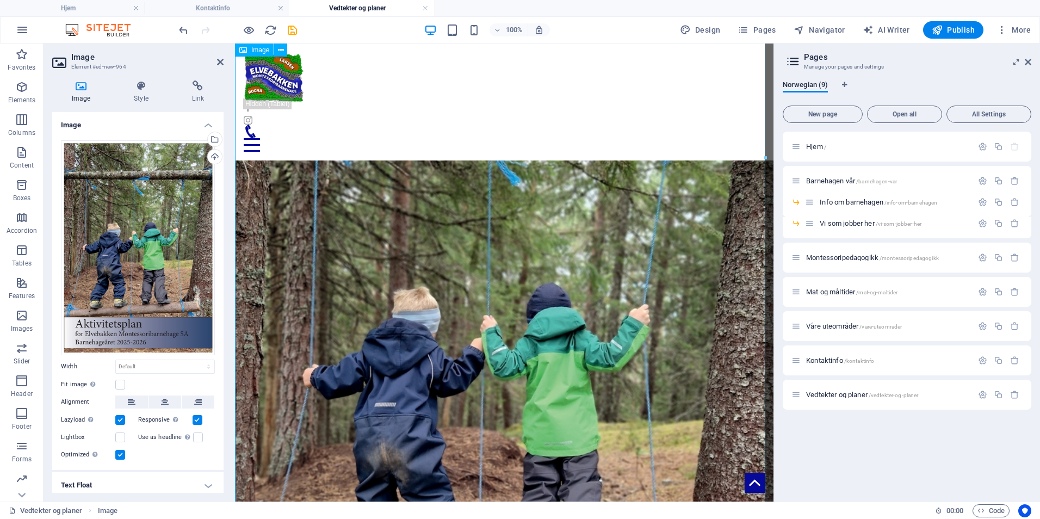
scroll to position [866, 0]
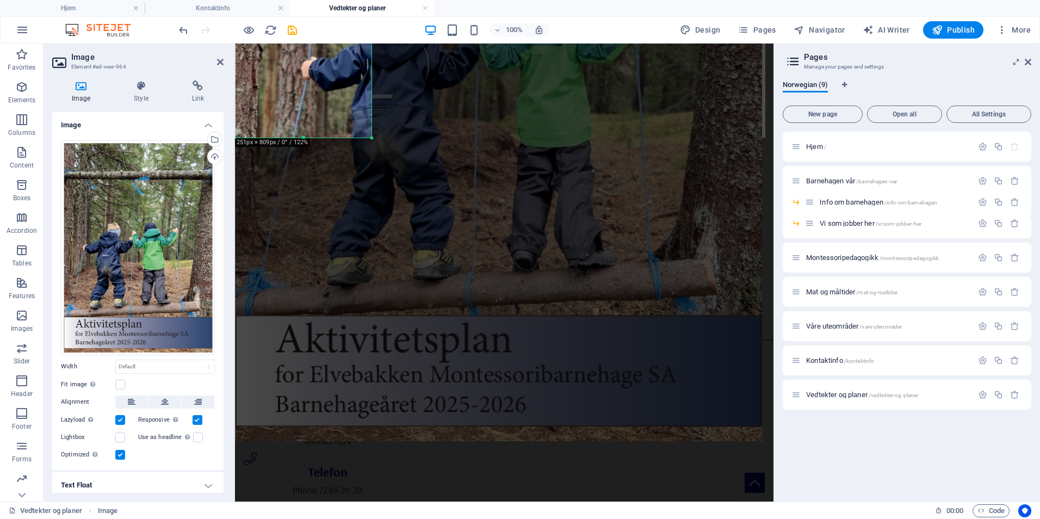
drag, startPoint x: 765, startPoint y: 443, endPoint x: 371, endPoint y: 135, distance: 499.7
click at [371, 135] on div at bounding box center [372, 138] width 7 height 7
type input "251"
select select "px"
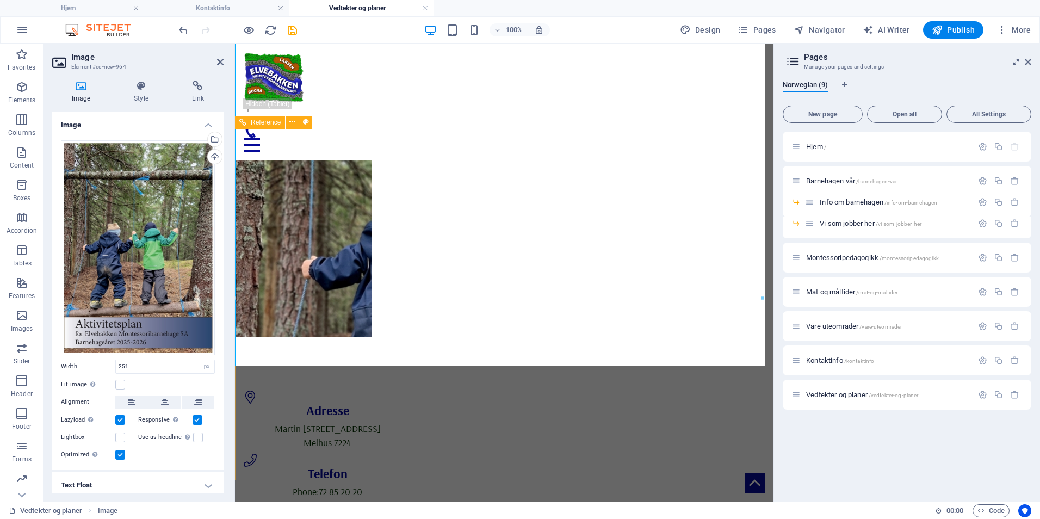
scroll to position [637, 0]
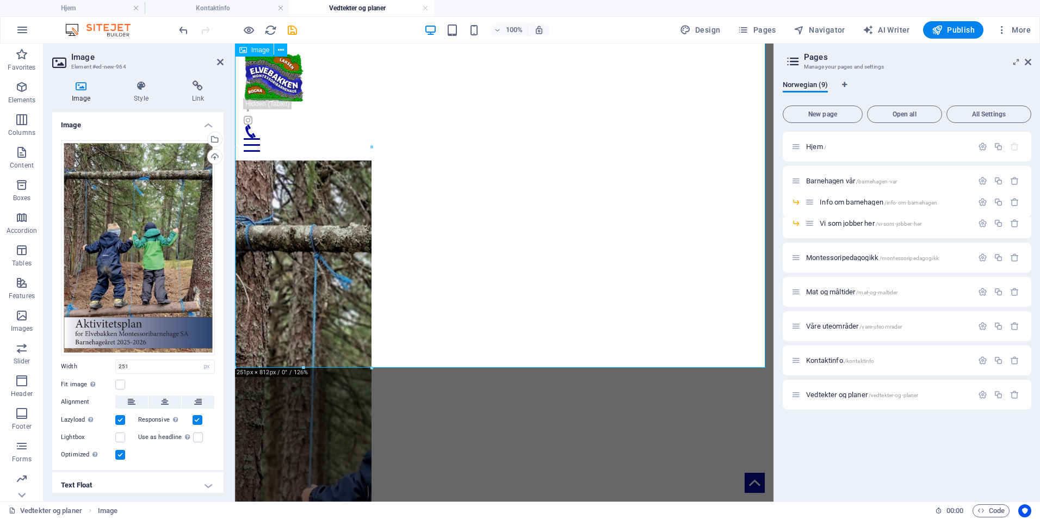
click at [314, 141] on figure at bounding box center [504, 344] width 538 height 442
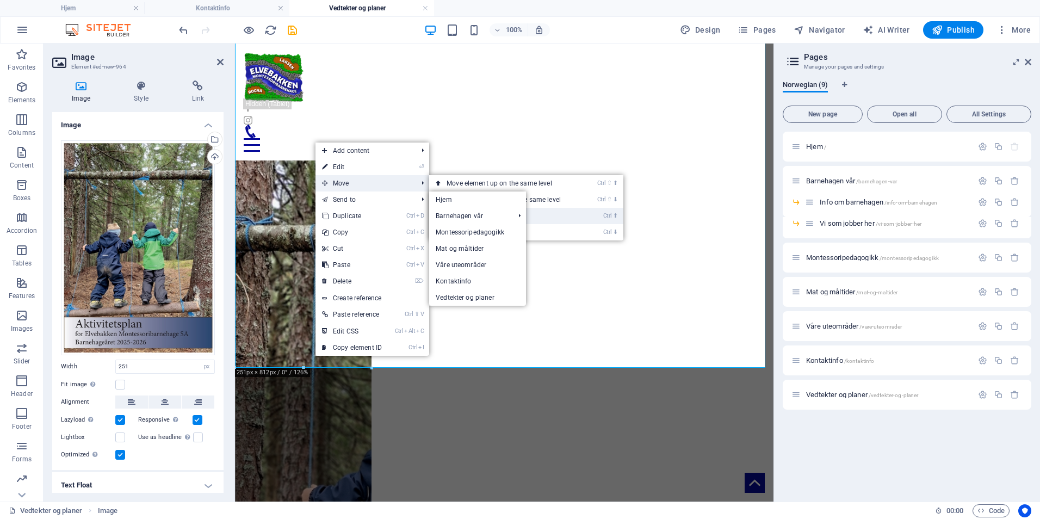
click at [576, 209] on link "Ctrl ⬆ Move the element up" at bounding box center [505, 216] width 153 height 16
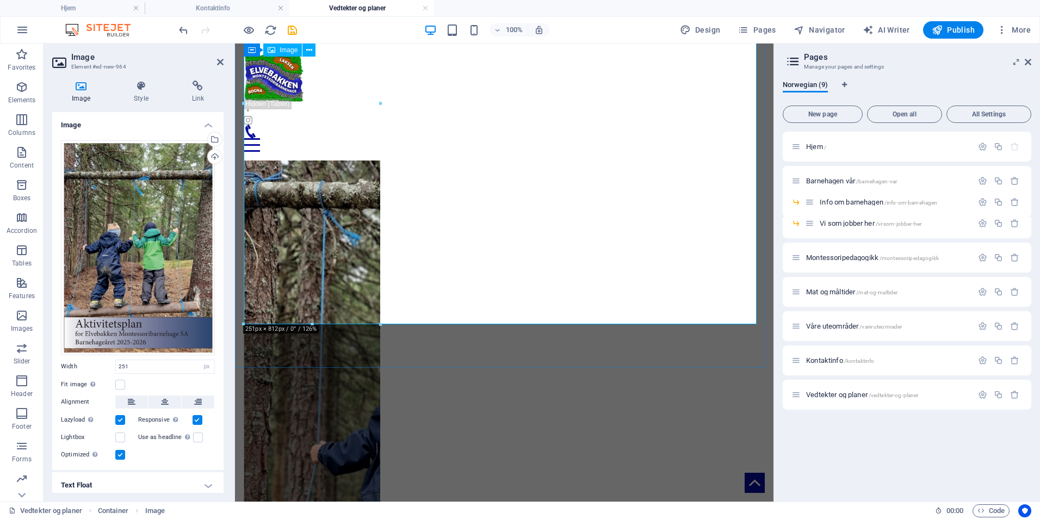
click at [351, 245] on figure at bounding box center [504, 301] width 521 height 442
click at [341, 204] on figure at bounding box center [504, 301] width 521 height 442
click at [286, 242] on figure at bounding box center [504, 301] width 521 height 442
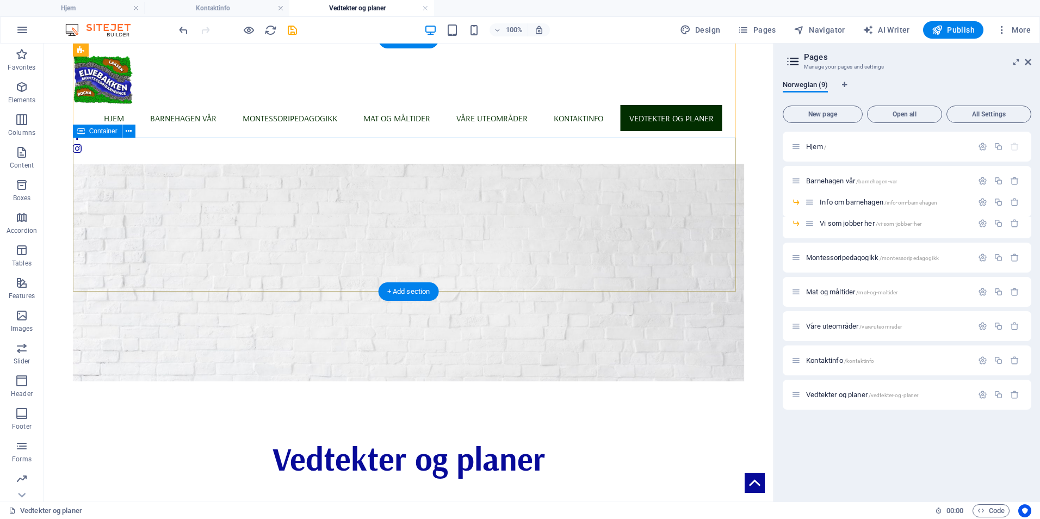
scroll to position [0, 0]
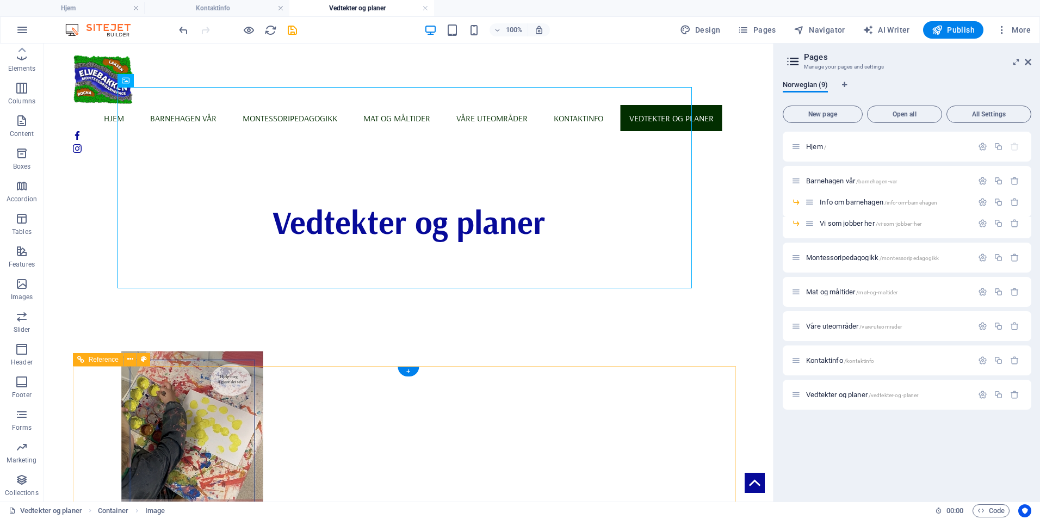
scroll to position [218, 0]
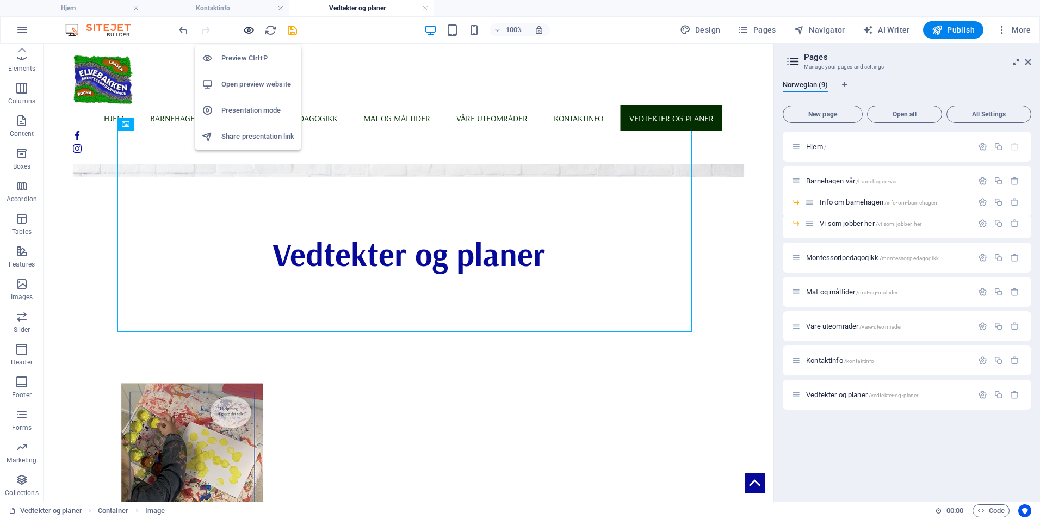
click at [245, 28] on icon "button" at bounding box center [249, 30] width 13 height 13
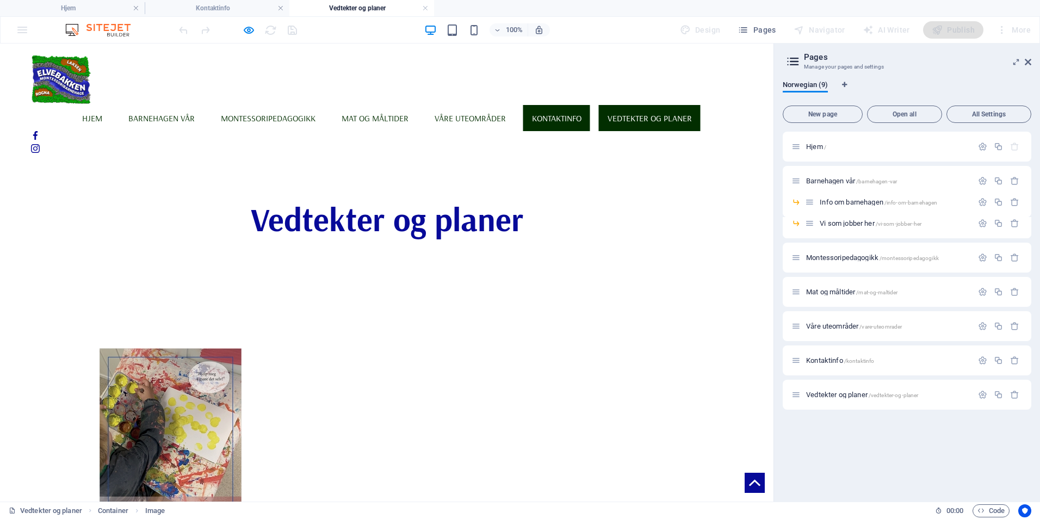
click at [561, 105] on link "Kontaktinfo" at bounding box center [556, 118] width 67 height 26
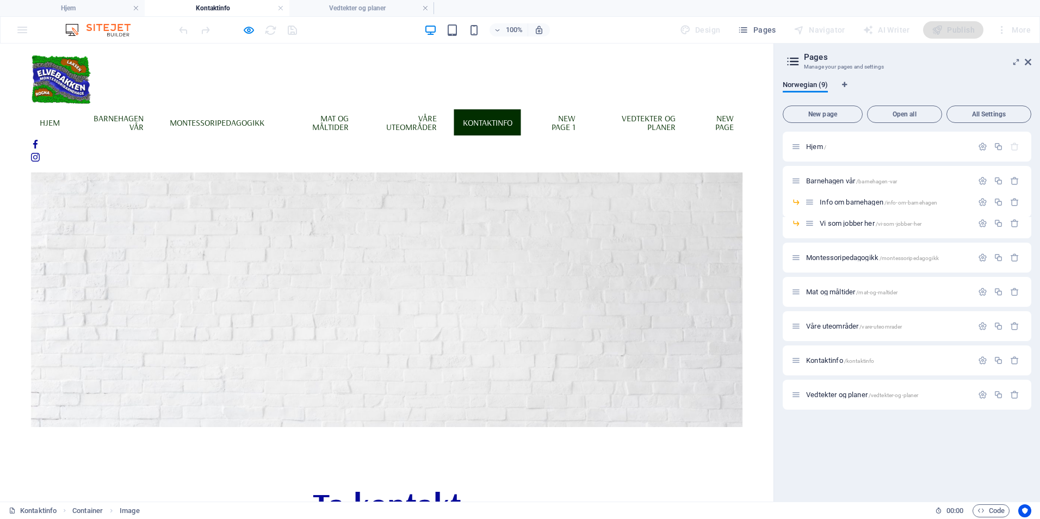
scroll to position [0, 0]
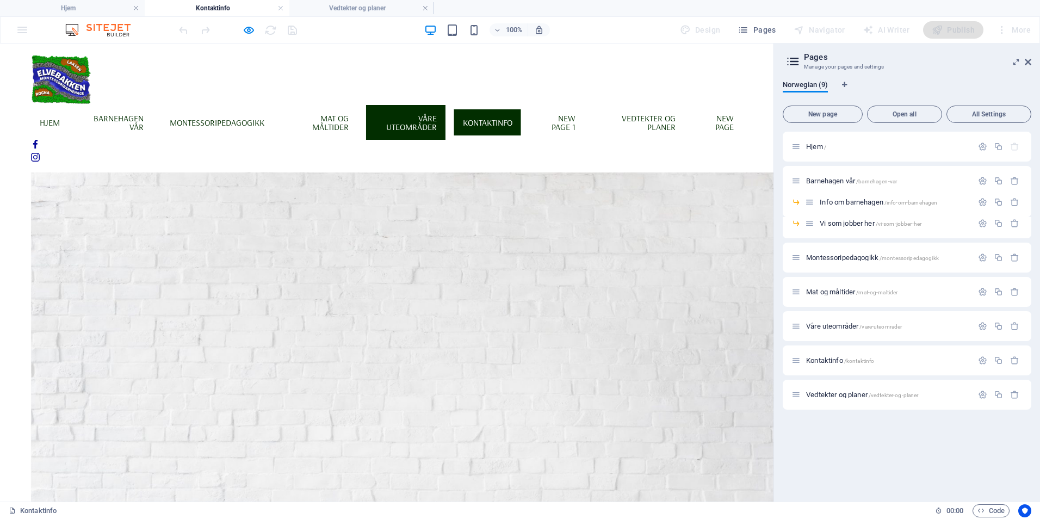
click at [437, 120] on link "Våre uteområder" at bounding box center [405, 122] width 79 height 35
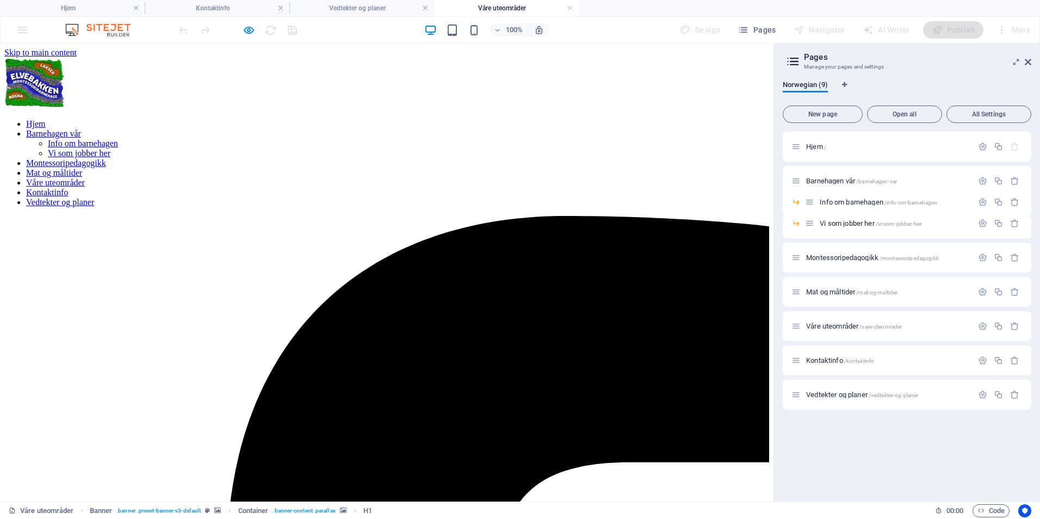
click at [381, 119] on nav "Hjem Barnehagen vår Info om barnehagen Vi som jobber her Montessoripedagogikk M…" at bounding box center [386, 163] width 765 height 88
click at [379, 119] on nav "Hjem Barnehagen vår Info om barnehagen Vi som jobber her Montessoripedagogikk M…" at bounding box center [386, 163] width 765 height 88
click at [246, 28] on icon "button" at bounding box center [249, 30] width 13 height 13
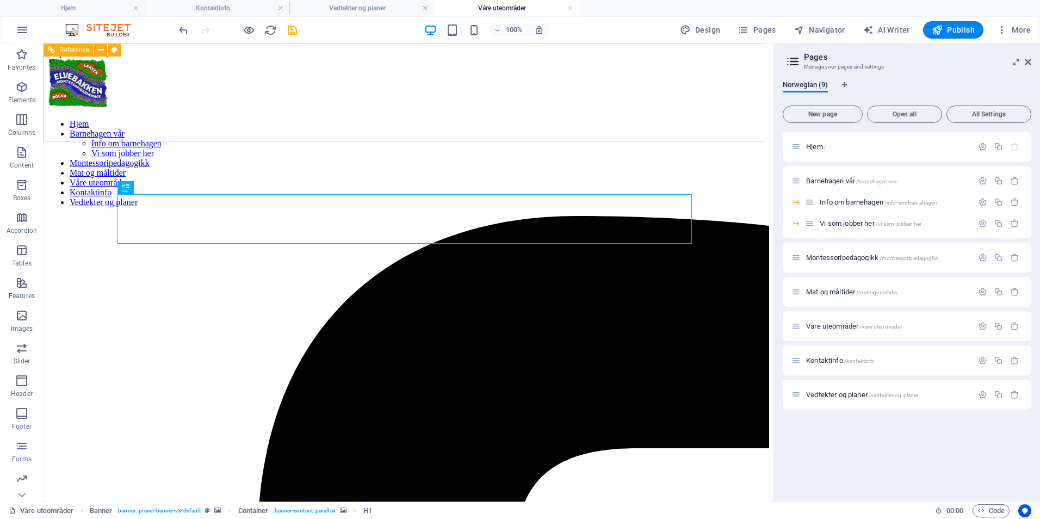
click at [648, 122] on nav "Hjem Barnehagen vår Info om barnehagen Vi som jobber her Montessoripedagogikk M…" at bounding box center [408, 163] width 721 height 88
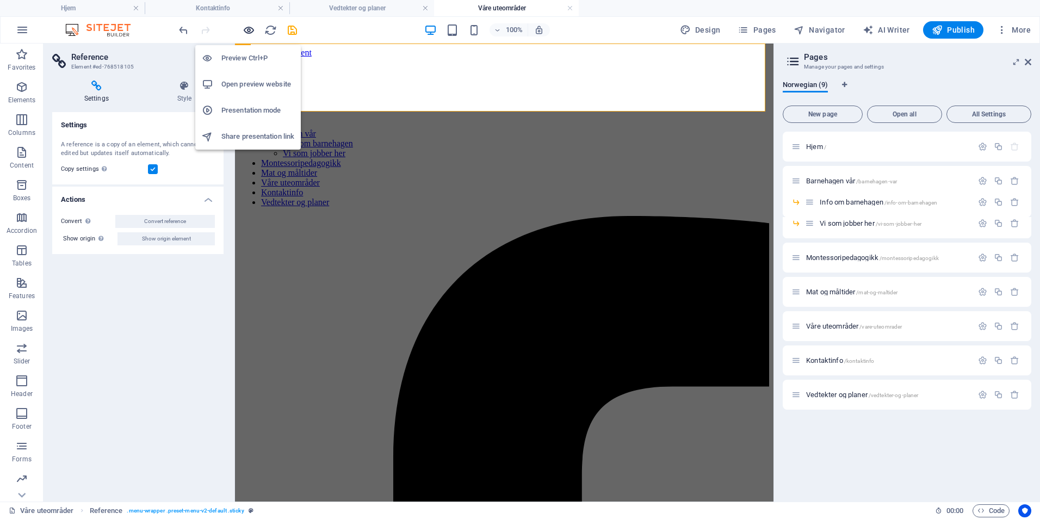
click at [244, 29] on icon "button" at bounding box center [249, 30] width 13 height 13
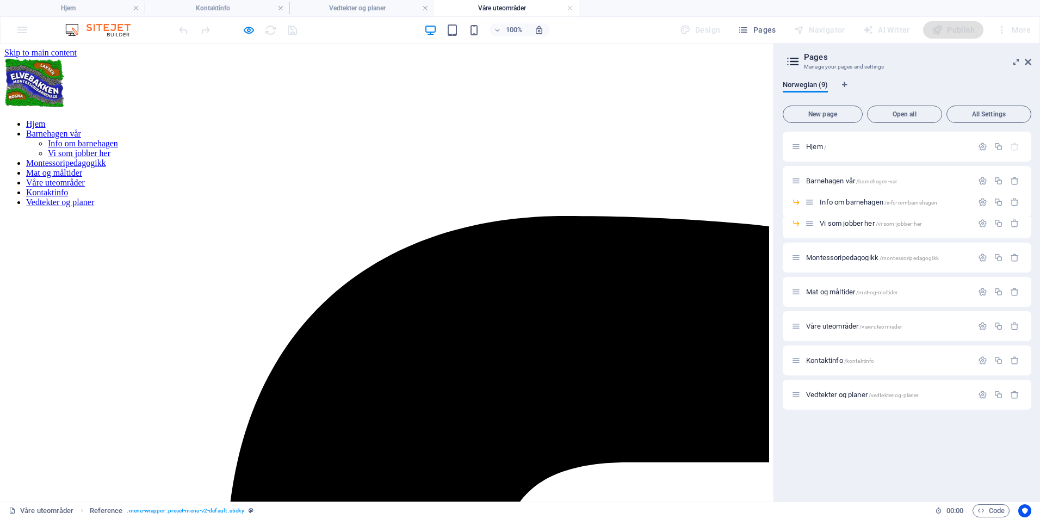
click at [94, 197] on link "Vedtekter og planer" at bounding box center [60, 201] width 68 height 9
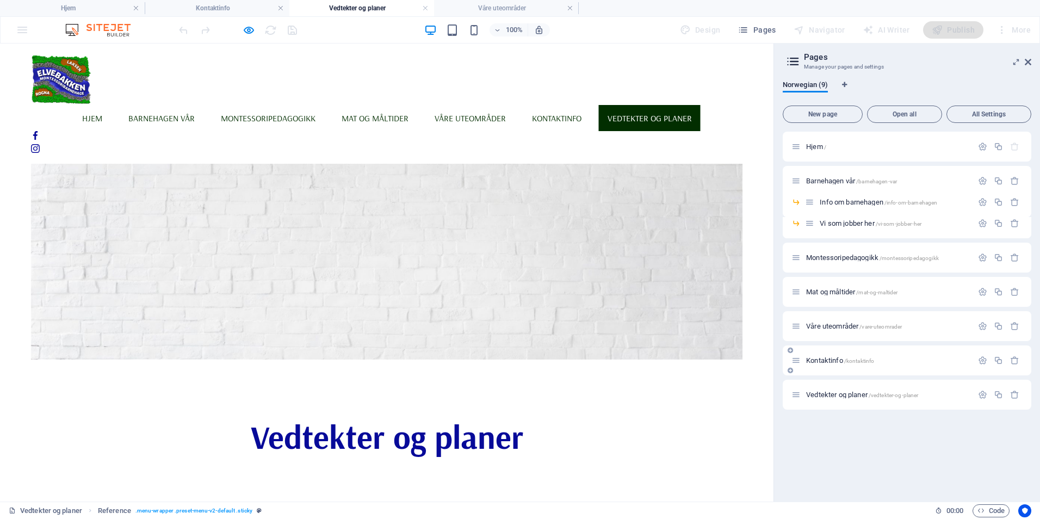
click at [816, 358] on span "Kontaktinfo /kontaktinfo" at bounding box center [840, 360] width 68 height 8
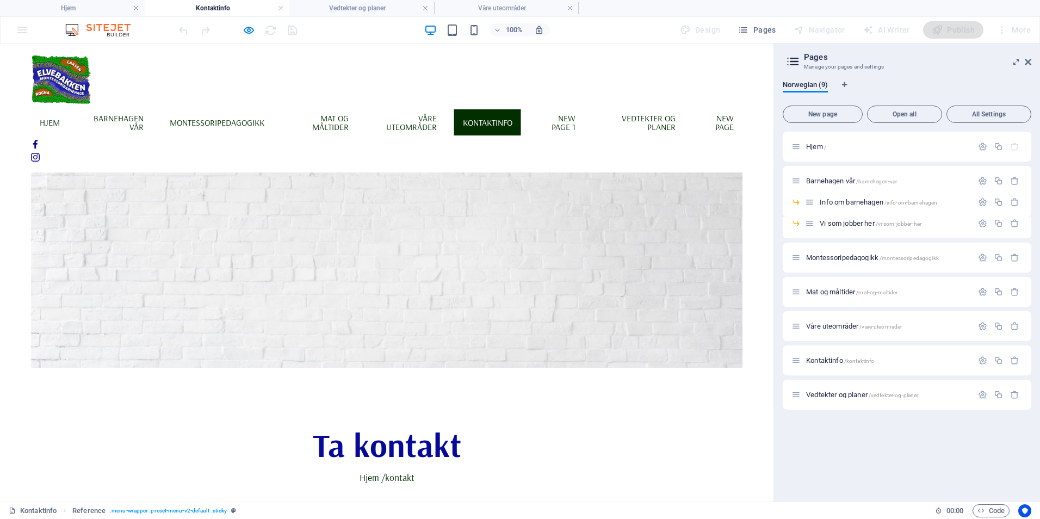
scroll to position [59, 0]
click at [369, 470] on p "Hjem / kontakt" at bounding box center [387, 477] width 574 height 15
click at [381, 470] on p "Hjem / kontakt" at bounding box center [387, 477] width 574 height 15
drag, startPoint x: 381, startPoint y: 197, endPoint x: 364, endPoint y: 201, distance: 17.4
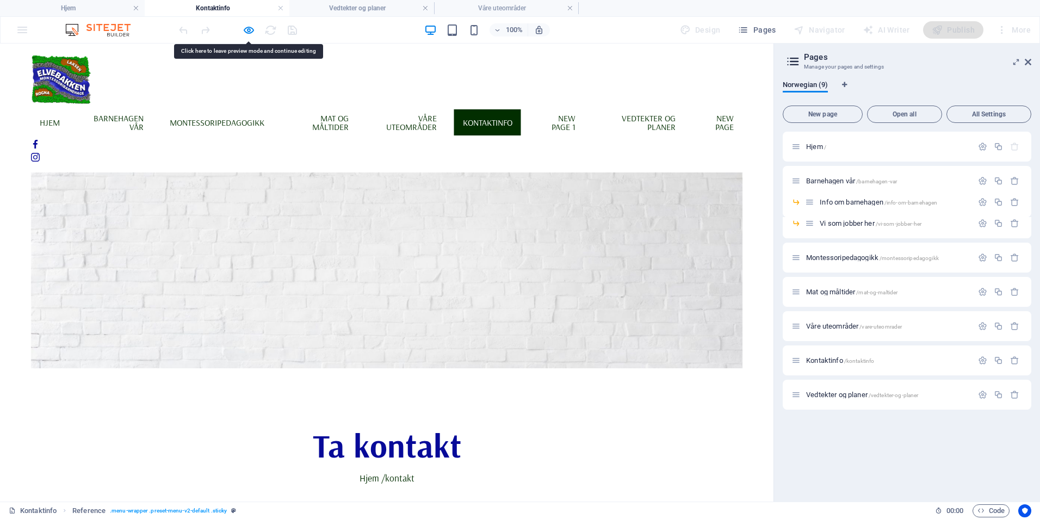
click at [364, 470] on p "Hjem / kontakt" at bounding box center [387, 477] width 574 height 15
click at [370, 470] on p "Hjem / kontakt" at bounding box center [387, 477] width 574 height 15
click at [248, 33] on icon "button" at bounding box center [249, 30] width 13 height 13
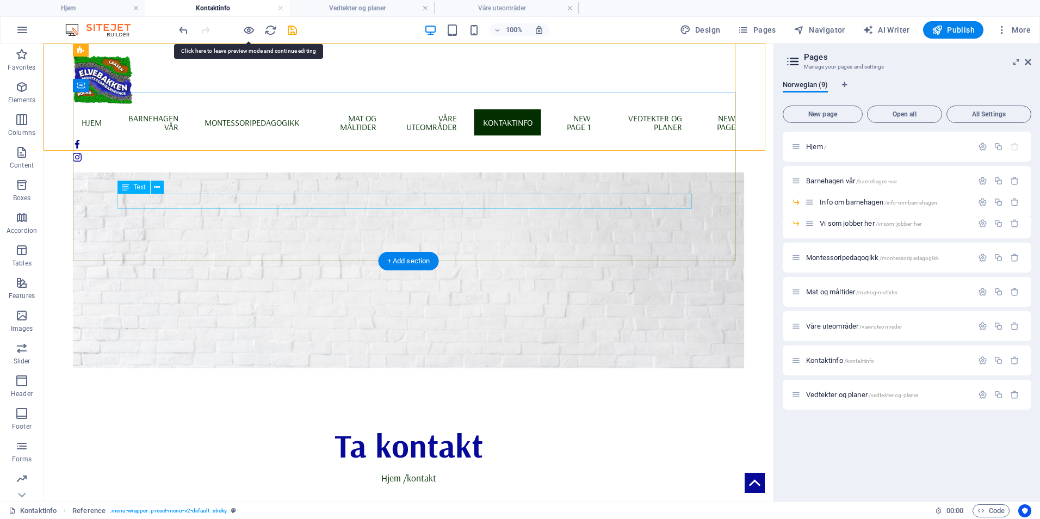
click at [386, 470] on div "Hjem / kontakt" at bounding box center [408, 477] width 574 height 15
click at [403, 470] on div "Hjem / kontakt" at bounding box center [408, 477] width 574 height 15
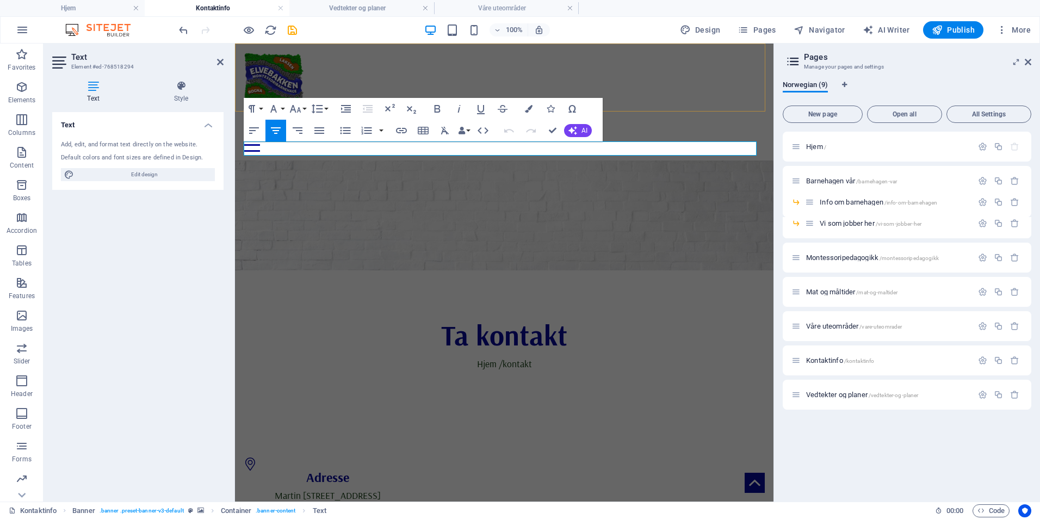
click at [642, 90] on div "Hjem Barnehagen vår Info om barnehagen Vi som jobber her Montessoripedagogikk M…" at bounding box center [504, 102] width 538 height 117
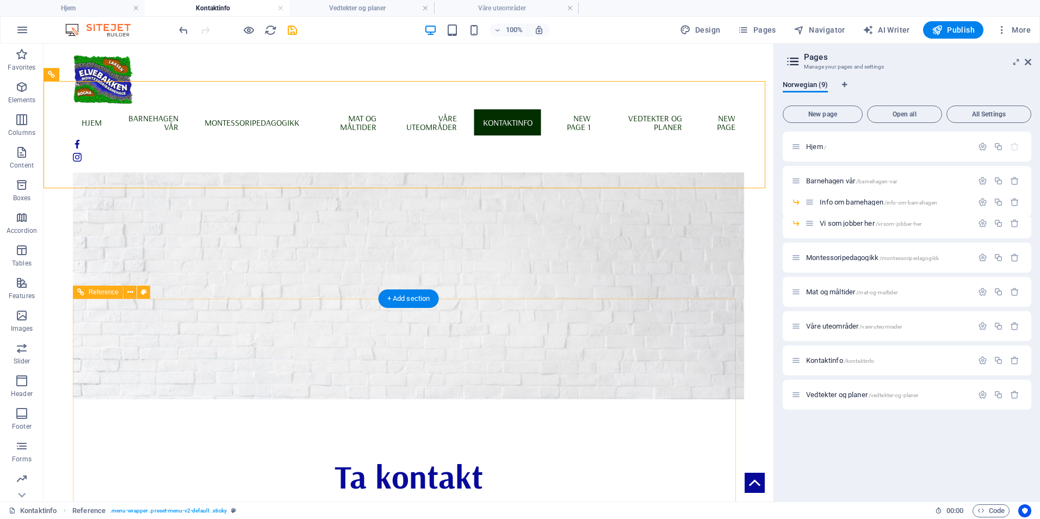
scroll to position [0, 0]
